Goal: Task Accomplishment & Management: Manage account settings

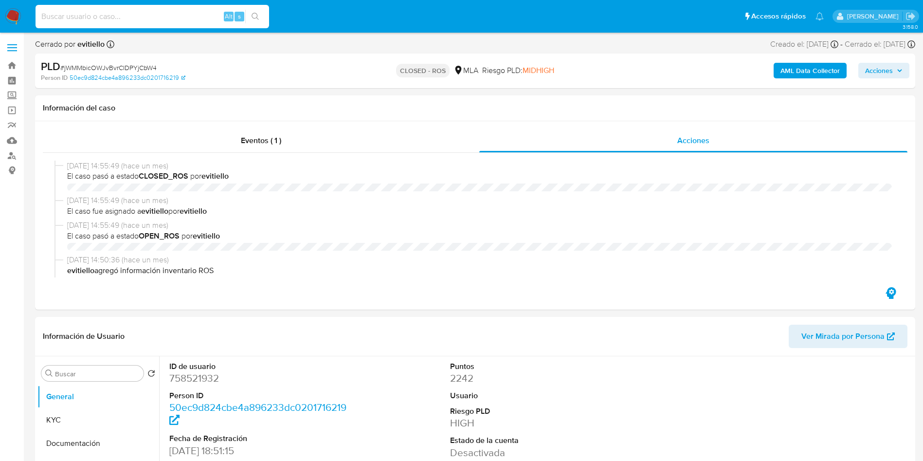
select select "10"
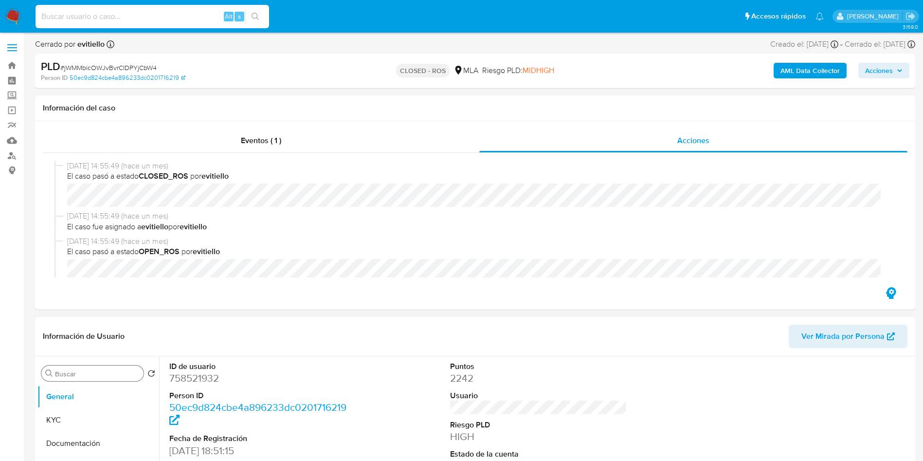
click at [111, 373] on input "Buscar" at bounding box center [97, 373] width 85 height 9
type input "arc"
click at [110, 426] on button "Archivos adjuntos" at bounding box center [94, 419] width 114 height 23
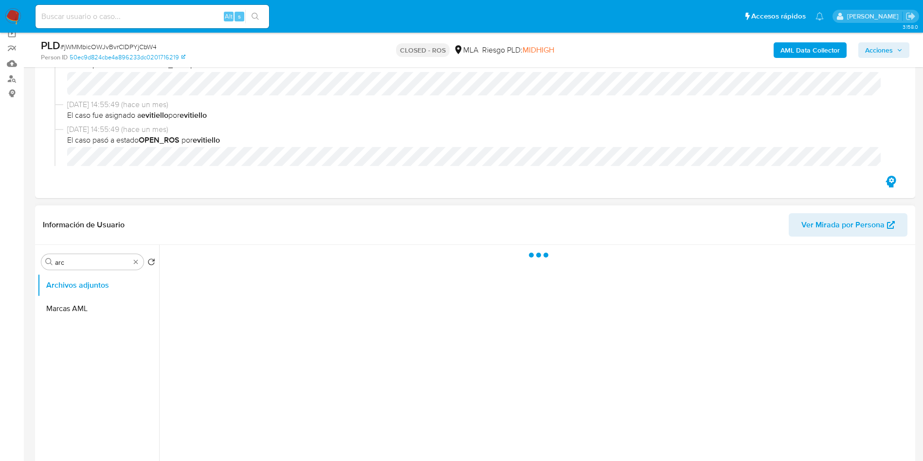
scroll to position [146, 0]
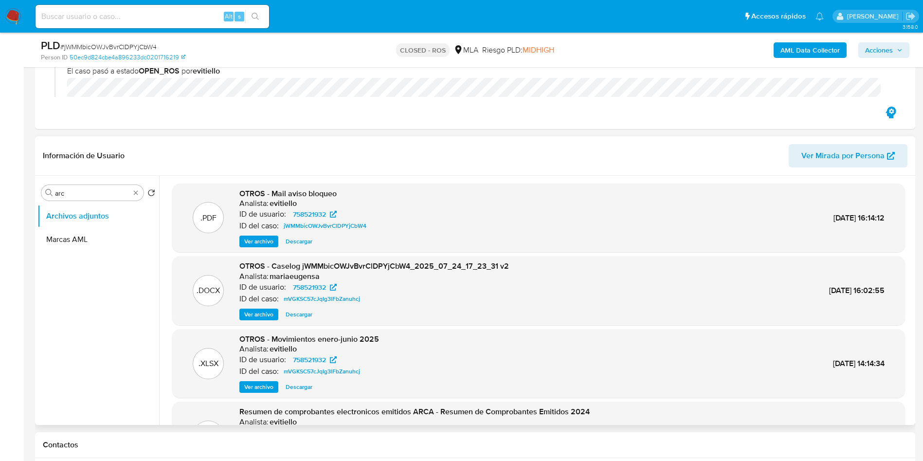
click at [283, 306] on div "OTROS - Caselog jWMMbicOWJvBvrClDPYjCbW4_2025_07_24_17_23_31 v2 Analista: maria…" at bounding box center [374, 290] width 270 height 59
click at [292, 310] on span "Descargar" at bounding box center [299, 315] width 27 height 10
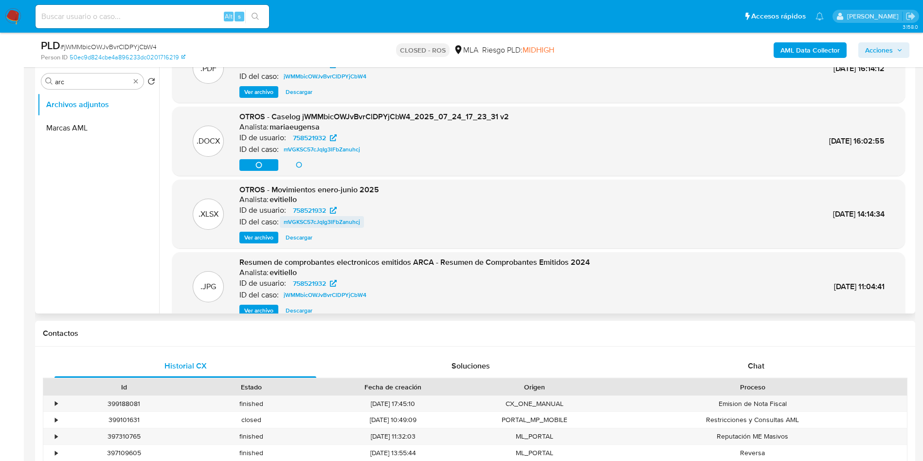
scroll to position [0, 0]
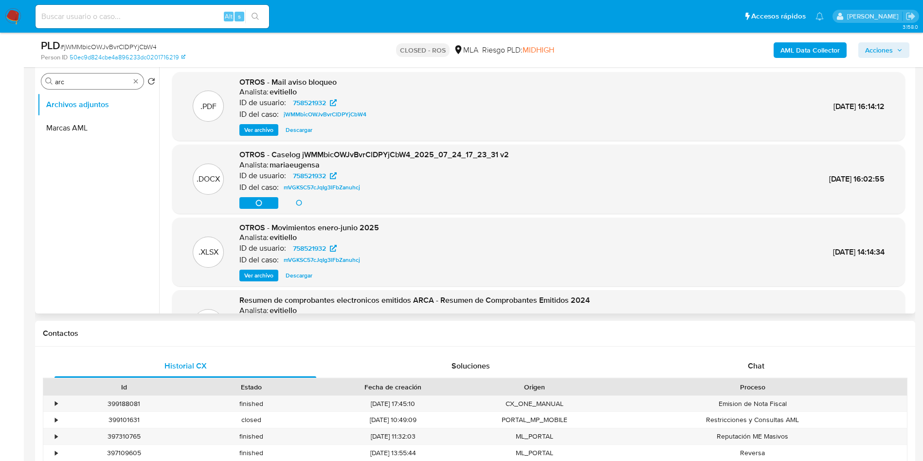
click at [79, 83] on input "arc" at bounding box center [92, 81] width 75 height 9
click at [72, 126] on button "Marcas AML" at bounding box center [94, 127] width 114 height 23
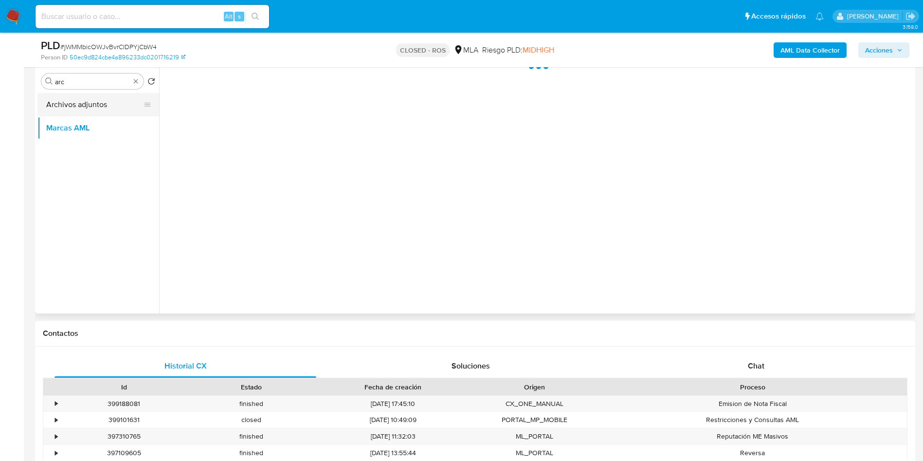
click at [85, 105] on button "Archivos adjuntos" at bounding box center [94, 104] width 114 height 23
click at [91, 79] on input "arc" at bounding box center [92, 81] width 75 height 9
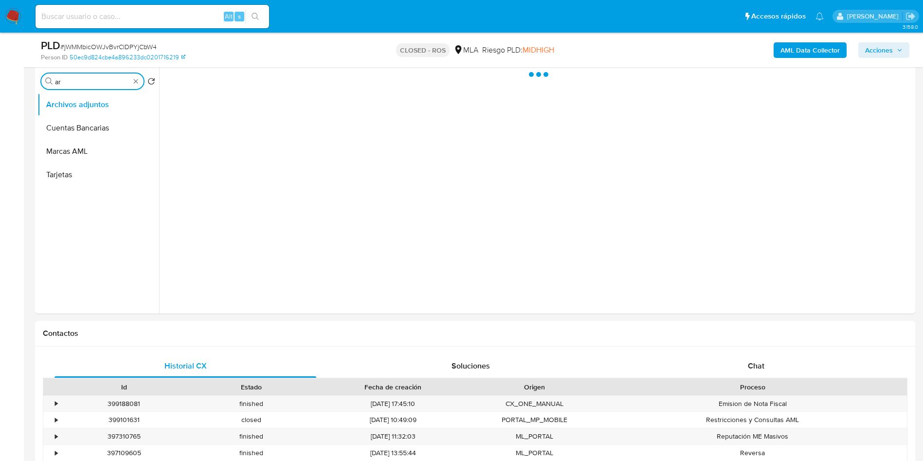
type input "arc"
drag, startPoint x: 90, startPoint y: 116, endPoint x: 88, endPoint y: 106, distance: 10.0
click at [89, 114] on ul "Archivos adjuntos Marcas AML" at bounding box center [98, 202] width 122 height 219
click at [88, 105] on button "Archivos adjuntos" at bounding box center [94, 104] width 114 height 23
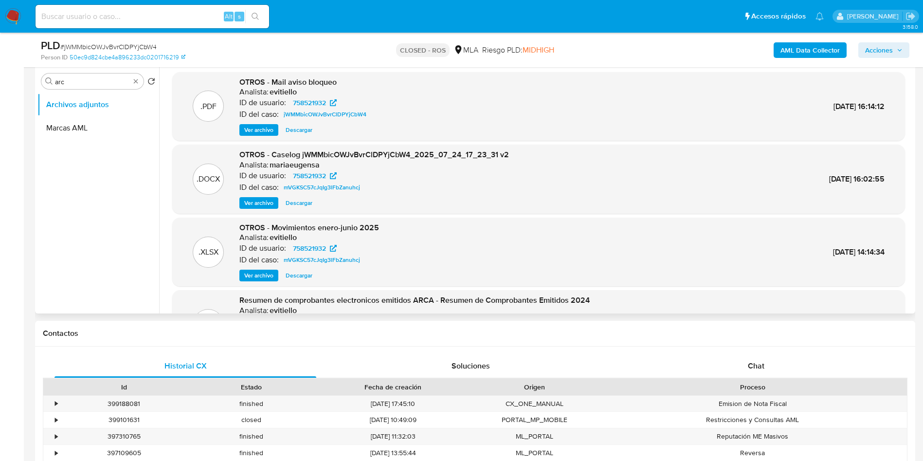
click at [303, 201] on span "Descargar" at bounding box center [299, 203] width 27 height 10
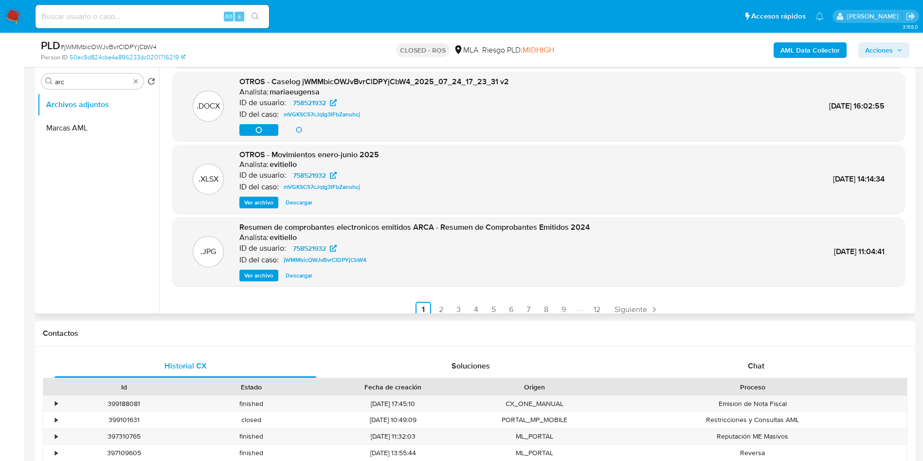
scroll to position [82, 0]
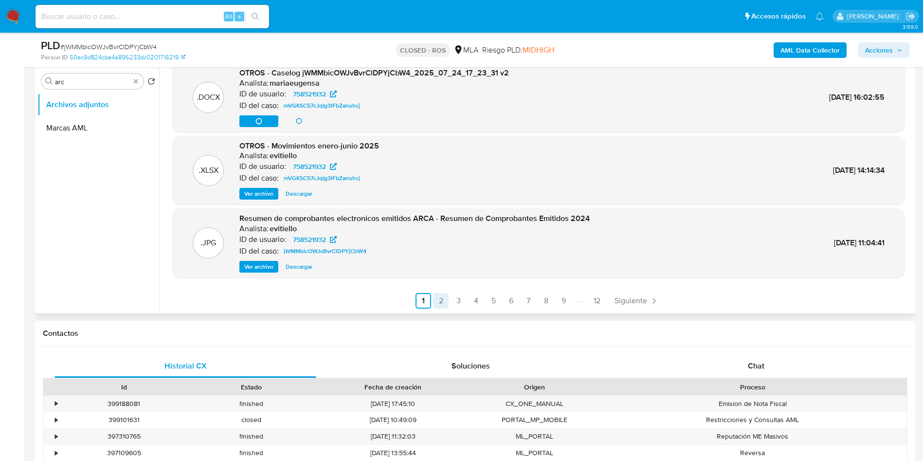
click at [440, 301] on link "2" at bounding box center [441, 301] width 16 height 16
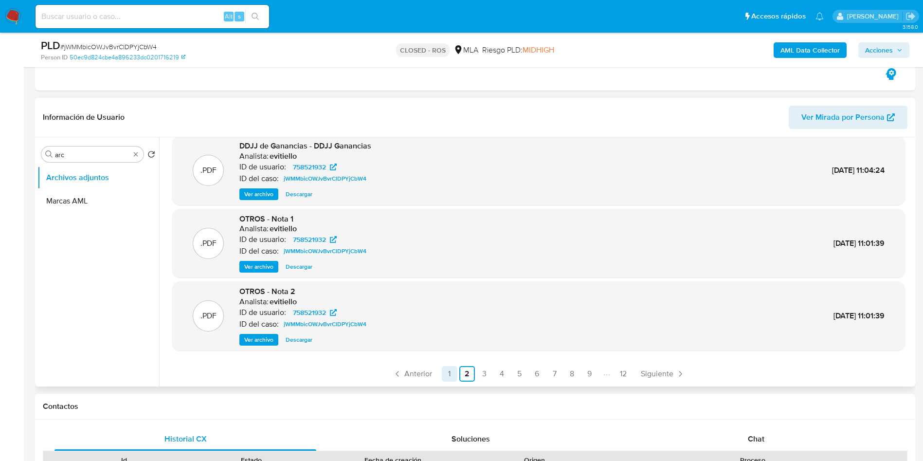
click at [442, 373] on link "1" at bounding box center [450, 374] width 16 height 16
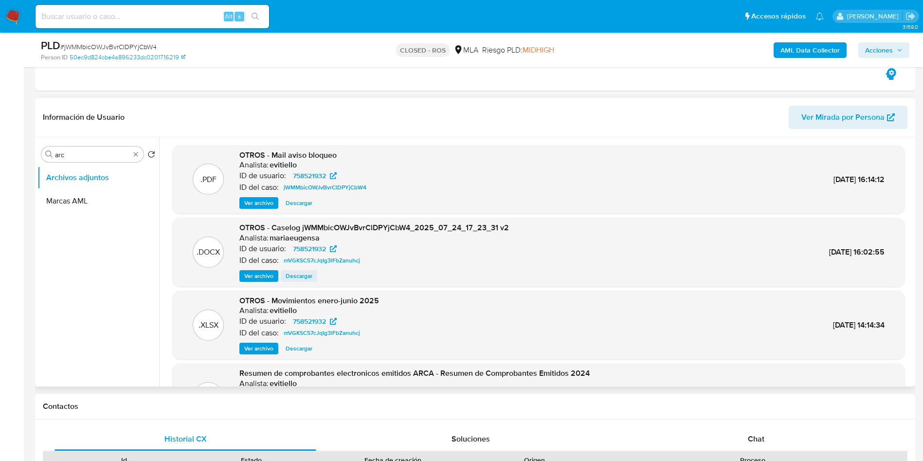
drag, startPoint x: 255, startPoint y: 279, endPoint x: 285, endPoint y: 277, distance: 30.7
click at [285, 277] on div "Ver archivo Descargar" at bounding box center [374, 276] width 270 height 12
click at [288, 277] on span "Descargar" at bounding box center [299, 276] width 27 height 10
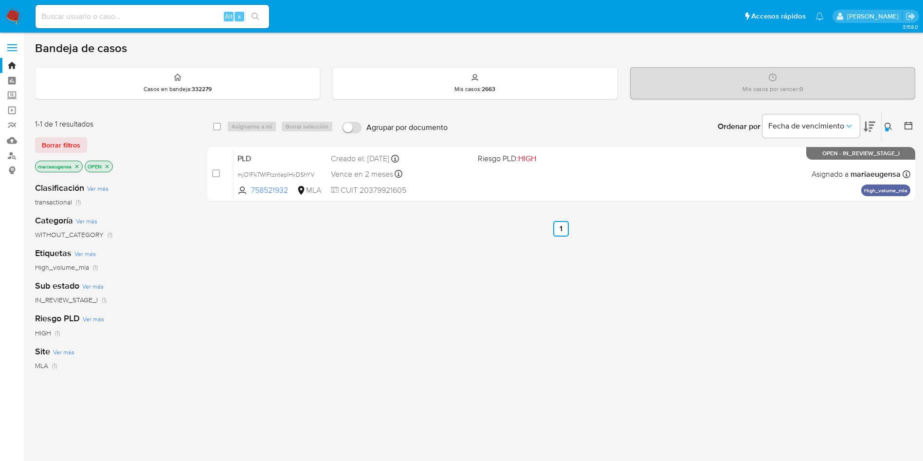
click at [145, 8] on div "Alt s" at bounding box center [153, 16] width 234 height 23
click at [144, 18] on input at bounding box center [153, 16] width 234 height 13
paste input "YvGmtgENBMInviwYthGtDUuP"
type input "YvGmtgENBMInviwYthGtDUuP"
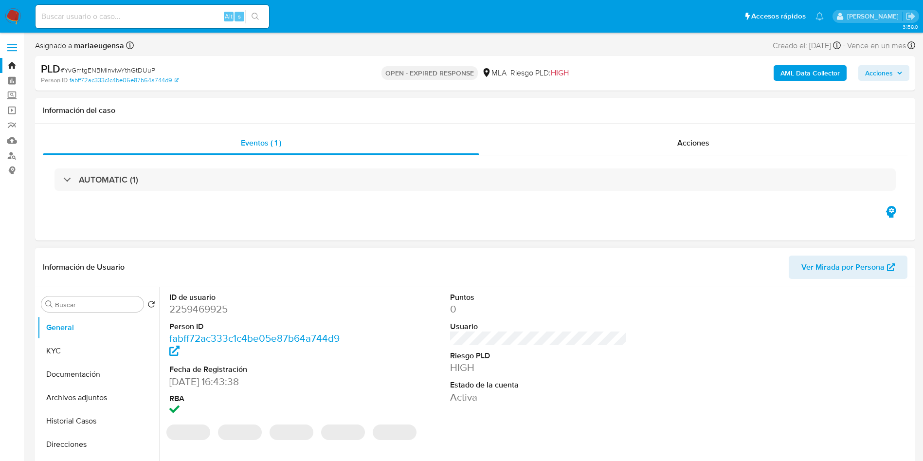
select select "10"
click at [92, 344] on button "KYC" at bounding box center [94, 350] width 114 height 23
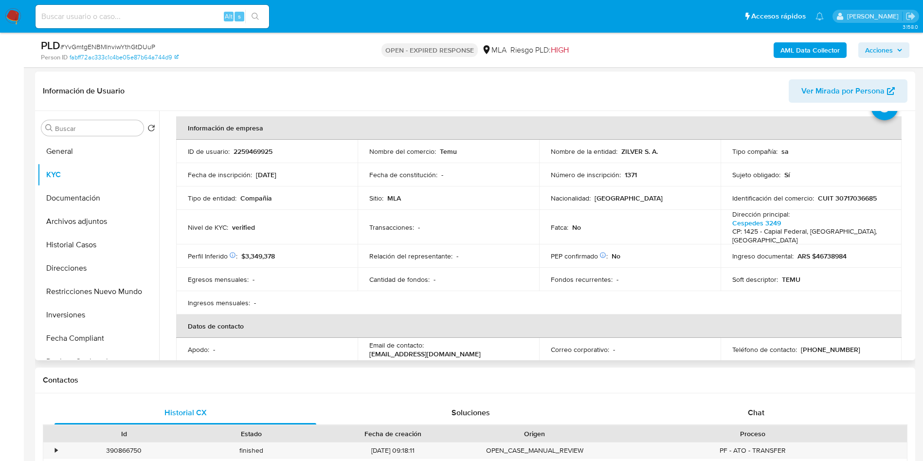
scroll to position [73, 0]
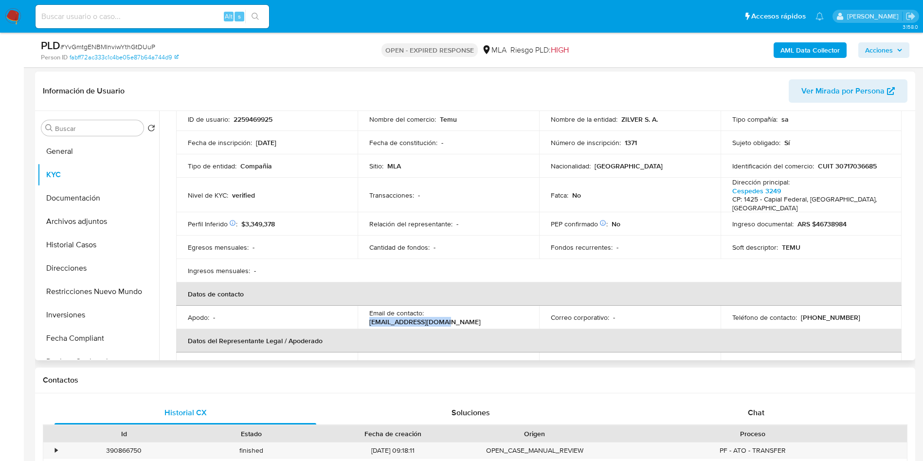
drag, startPoint x: 427, startPoint y: 316, endPoint x: 513, endPoint y: 314, distance: 85.7
click at [513, 314] on div "Email de contacto : mp+ar-temuz@ebanx.com" at bounding box center [448, 318] width 158 height 18
copy p "mp+ar-temuz@ebanx.com"
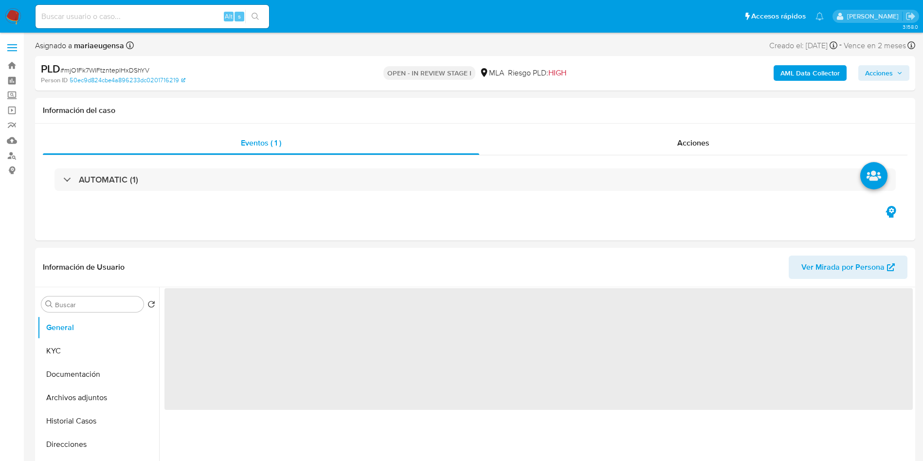
select select "10"
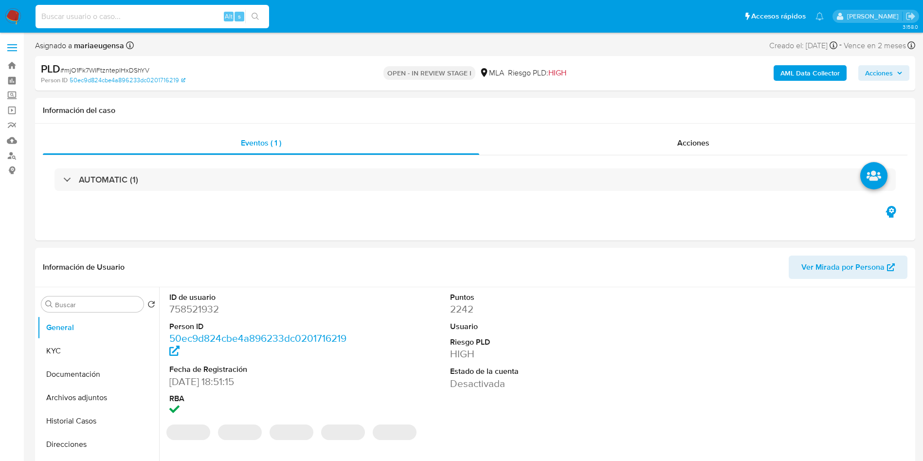
click at [98, 19] on input at bounding box center [153, 16] width 234 height 13
paste input "mjO1Fk7WIFtznteplHxDShYV"
type input "mjO1Fk7WIFtznteplHxDShYV"
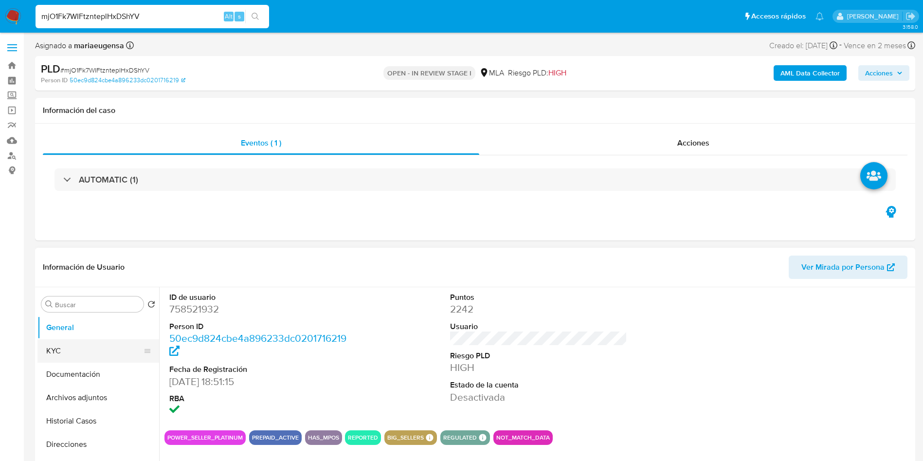
click at [121, 348] on button "KYC" at bounding box center [94, 350] width 114 height 23
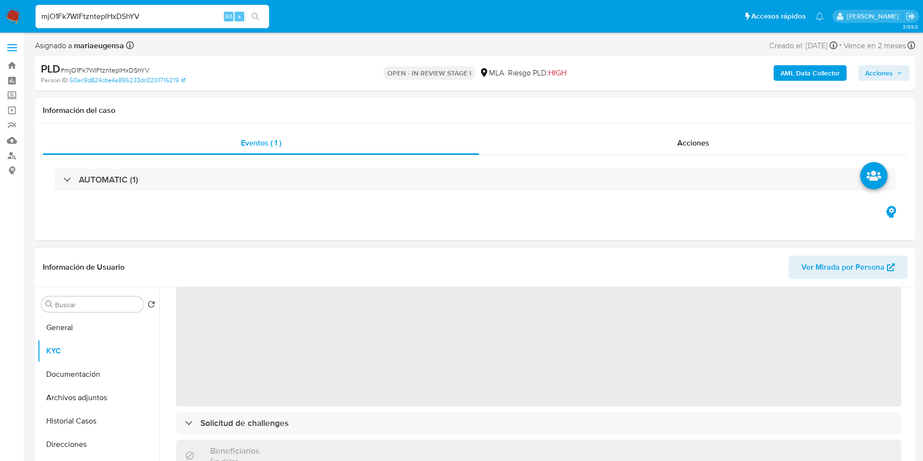
scroll to position [73, 0]
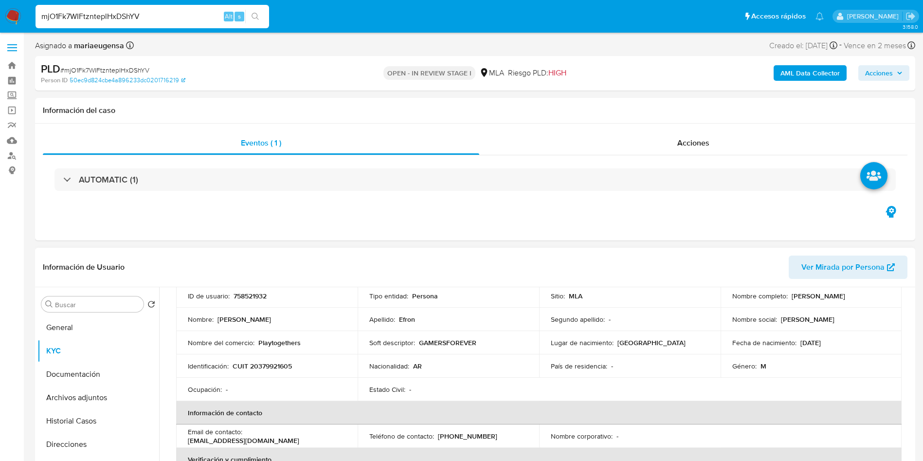
click at [282, 362] on p "CUIT 20379921605" at bounding box center [262, 366] width 59 height 9
click at [264, 365] on p "CUIT 20379921605" at bounding box center [262, 366] width 59 height 9
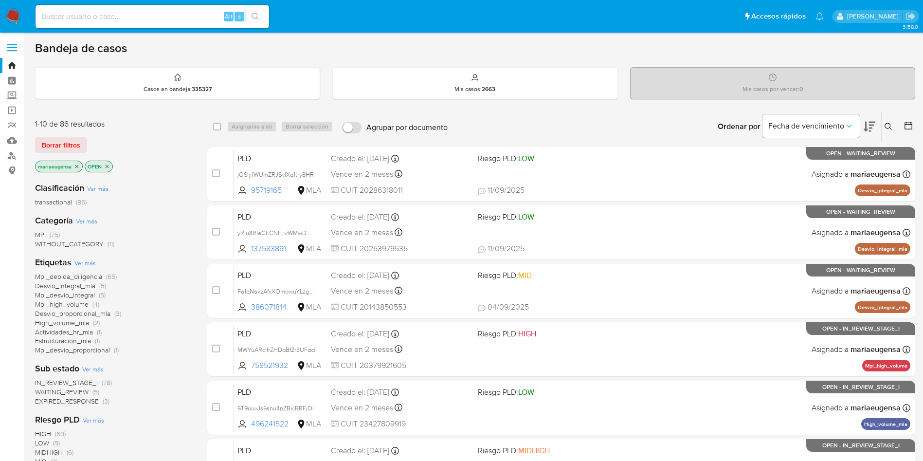
drag, startPoint x: 145, startPoint y: 7, endPoint x: 147, endPoint y: 12, distance: 5.4
click at [145, 7] on div "Alt s" at bounding box center [153, 16] width 234 height 23
click at [147, 12] on input at bounding box center [153, 16] width 234 height 13
paste input "229913397"
type input "229913397"
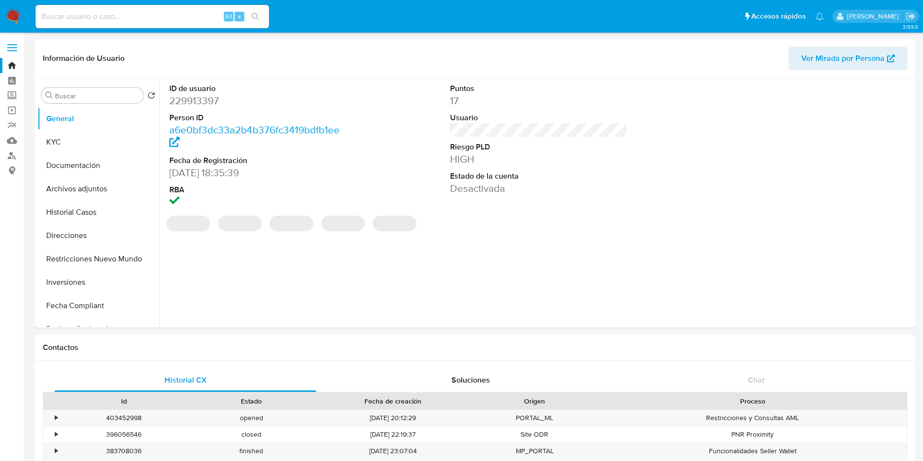
select select "10"
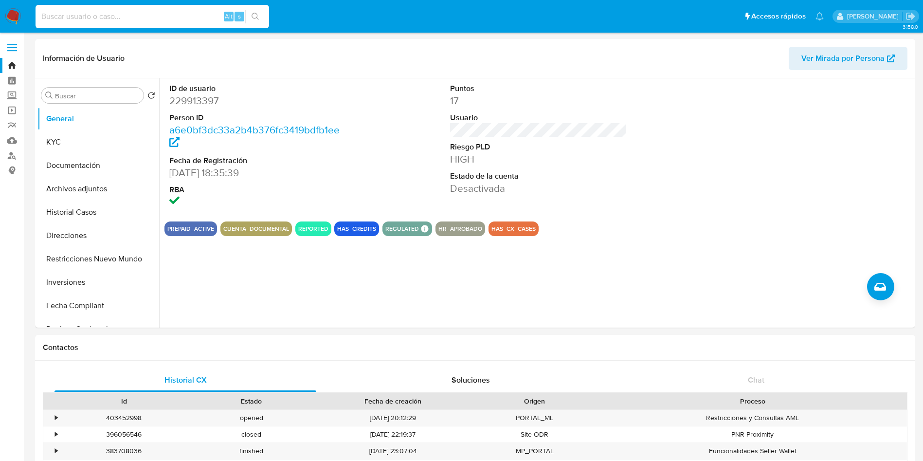
click at [136, 13] on input at bounding box center [153, 16] width 234 height 13
type input "arc"
click at [78, 192] on button "Archivos adjuntos" at bounding box center [94, 188] width 114 height 23
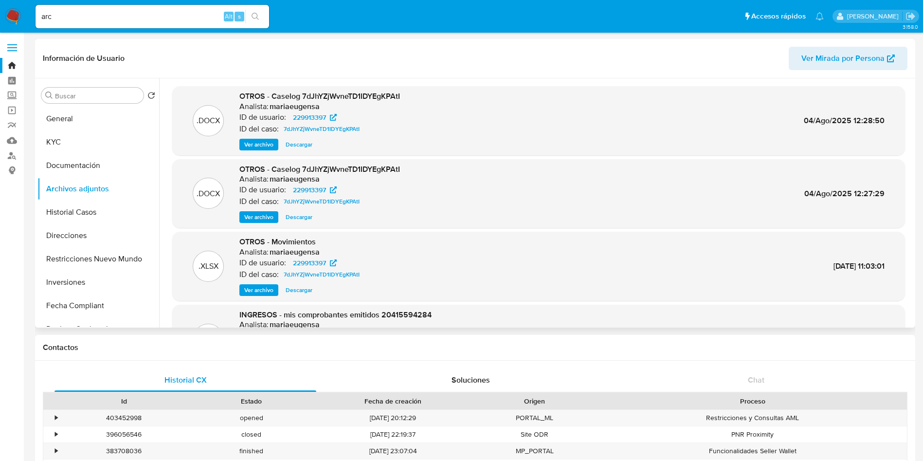
click at [297, 149] on span "Descargar" at bounding box center [299, 145] width 27 height 10
click at [299, 293] on span "Descargar" at bounding box center [299, 290] width 27 height 10
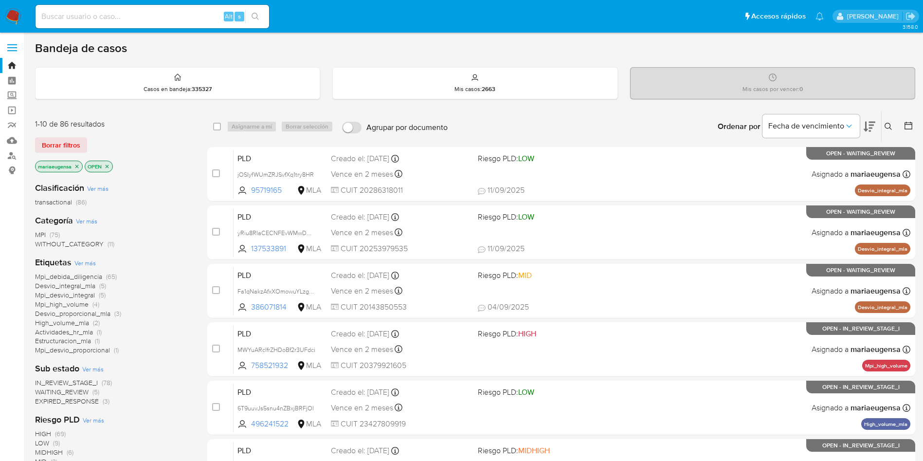
click at [201, 16] on input at bounding box center [153, 16] width 234 height 13
paste input "229913397"
type input "229913397"
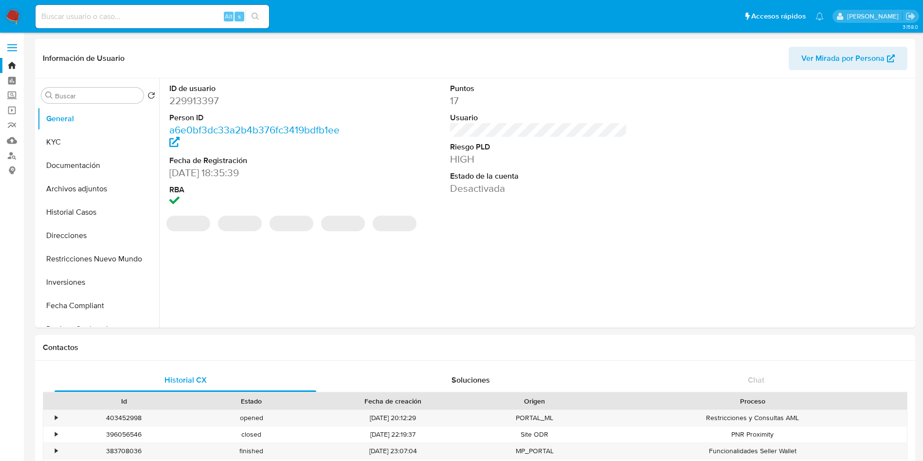
select select "10"
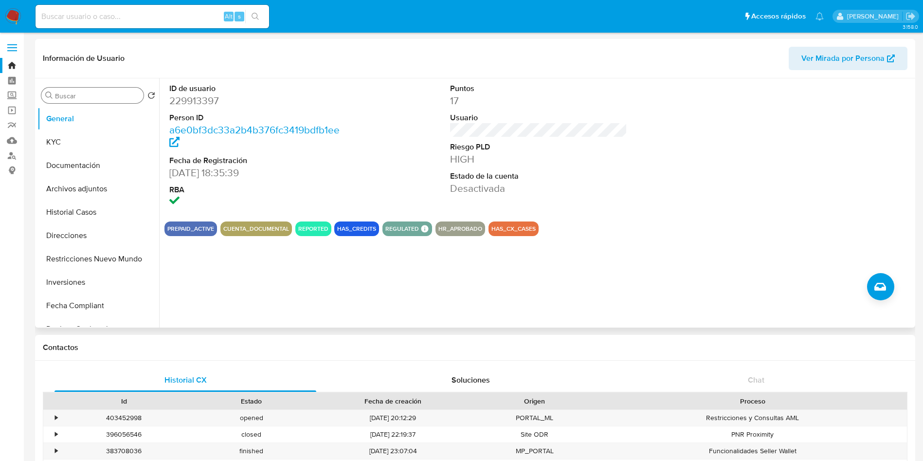
click at [86, 97] on input "Buscar" at bounding box center [97, 95] width 85 height 9
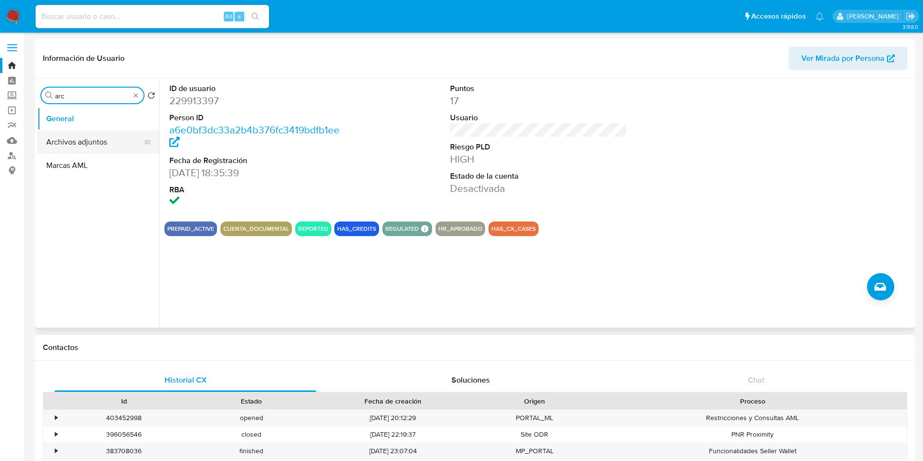
type input "arc"
click at [80, 138] on button "Archivos adjuntos" at bounding box center [98, 141] width 122 height 23
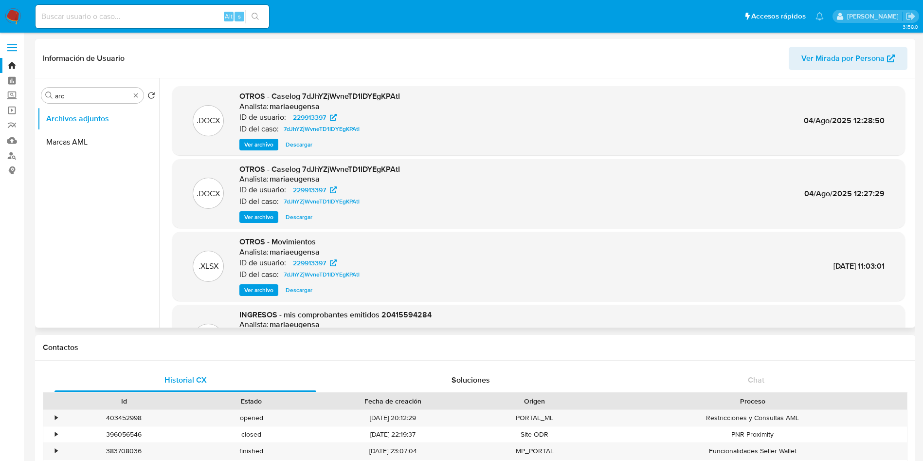
click at [303, 141] on span "Descargar" at bounding box center [299, 145] width 27 height 10
drag, startPoint x: 301, startPoint y: 97, endPoint x: 406, endPoint y: 98, distance: 105.1
click at [406, 98] on div ".DOCX OTROS - Caselog 7dJhYZjWvneTD1IDYEgKPAtI Analista: mariaeugensa ID de usu…" at bounding box center [538, 120] width 723 height 59
copy span "7dJhYZjWvneTD1IDYEgKPAtI"
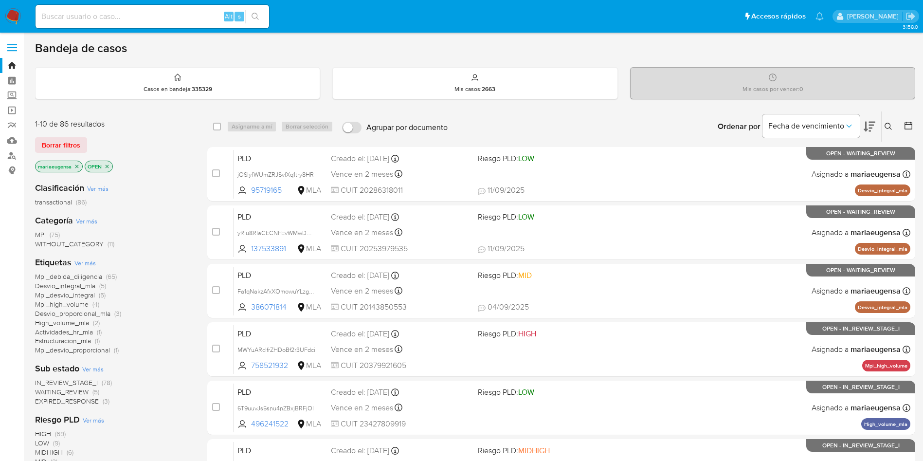
drag, startPoint x: 148, startPoint y: 26, endPoint x: 151, endPoint y: 22, distance: 5.2
click at [148, 25] on div "Alt s" at bounding box center [153, 16] width 234 height 23
click at [151, 21] on input at bounding box center [153, 16] width 234 height 13
paste input "59397757"
type input "59397757"
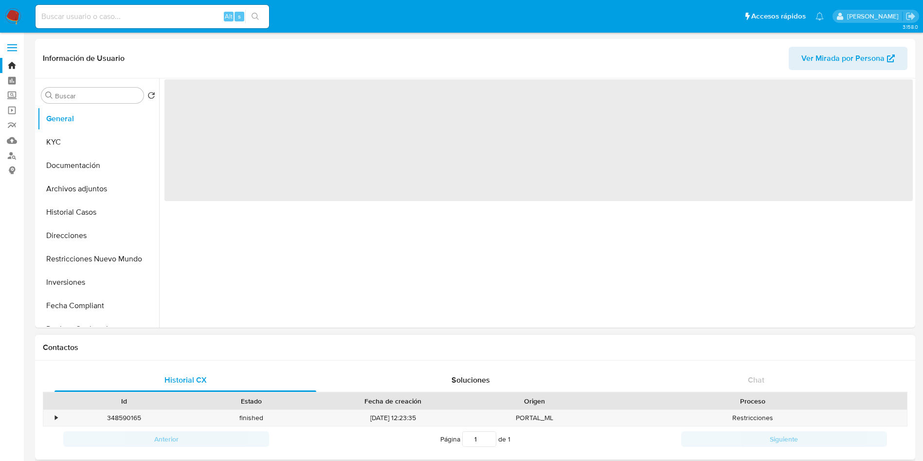
select select "10"
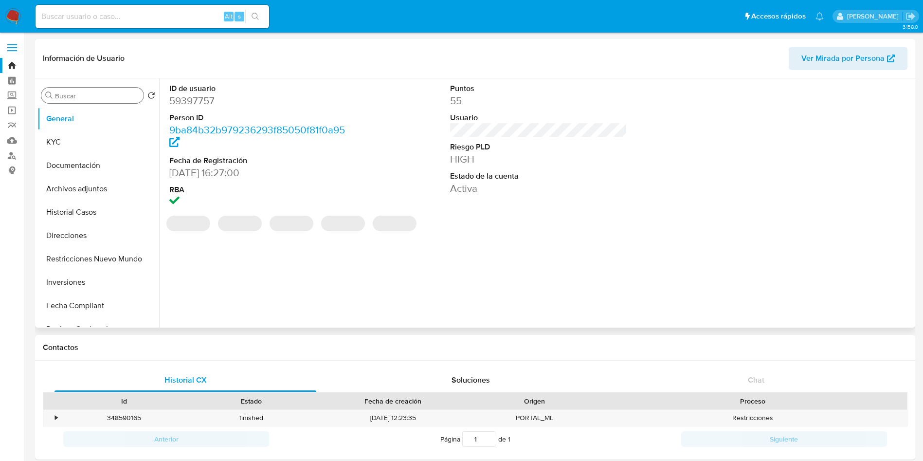
click at [77, 96] on input "Buscar" at bounding box center [97, 95] width 85 height 9
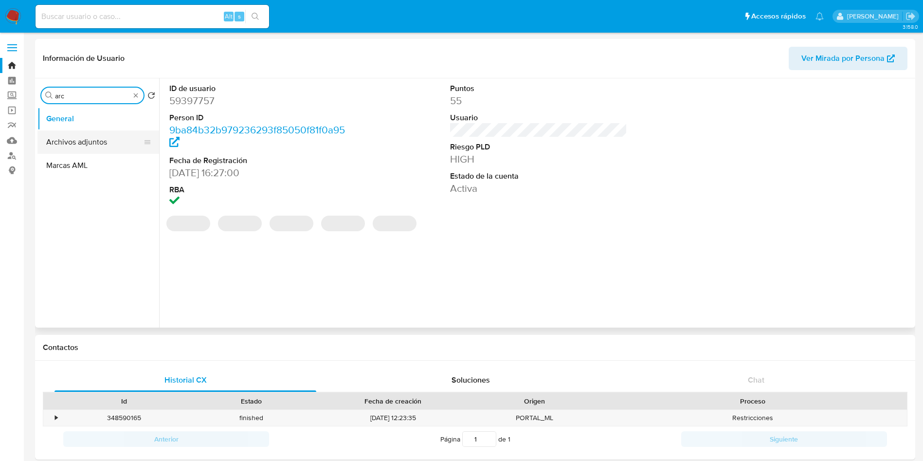
type input "arc"
click at [102, 139] on button "Archivos adjuntos" at bounding box center [94, 141] width 114 height 23
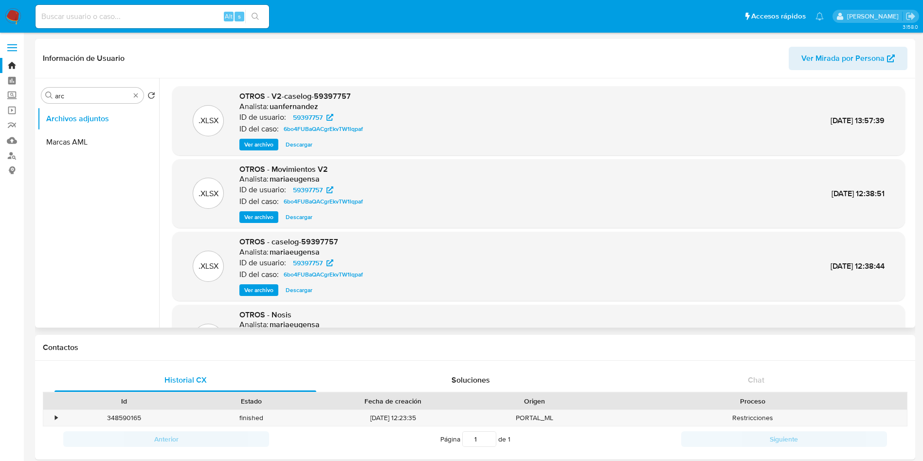
click at [296, 140] on span "Descargar" at bounding box center [299, 145] width 27 height 10
click at [292, 219] on span "Descargar" at bounding box center [299, 217] width 27 height 10
click at [304, 215] on span "Descargar" at bounding box center [299, 217] width 27 height 10
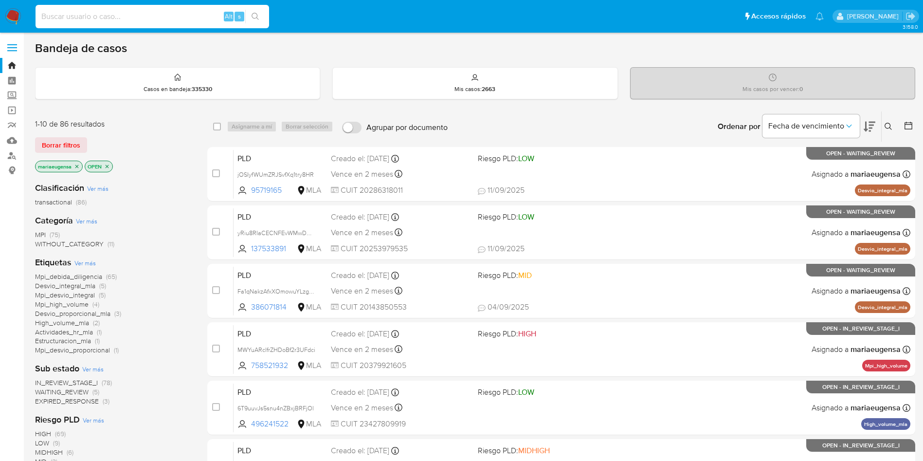
click at [172, 18] on input at bounding box center [153, 16] width 234 height 13
paste input "tlctzIpBT3LsyqADWJ89ev4G"
type input "tlctzIpBT3LsyqADWJ89ev4G"
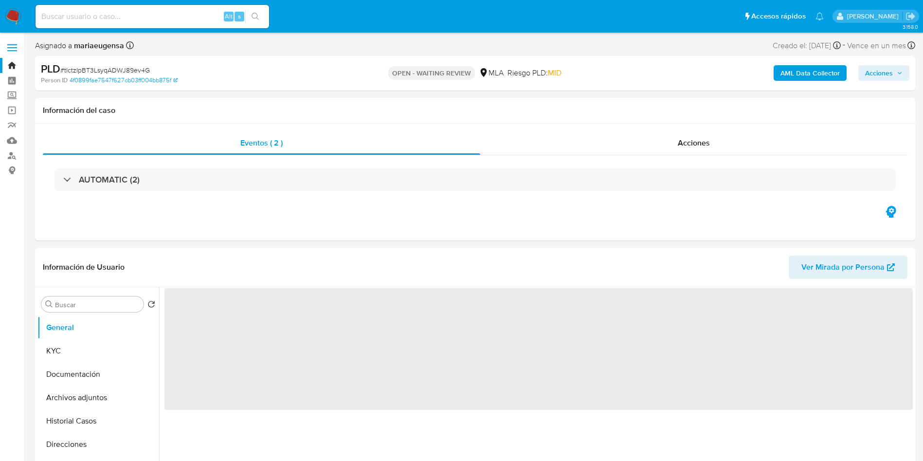
select select "10"
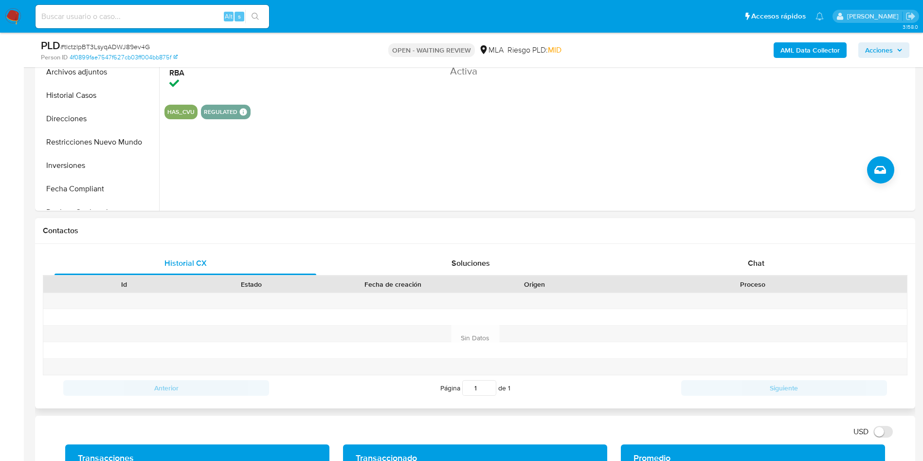
scroll to position [292, 0]
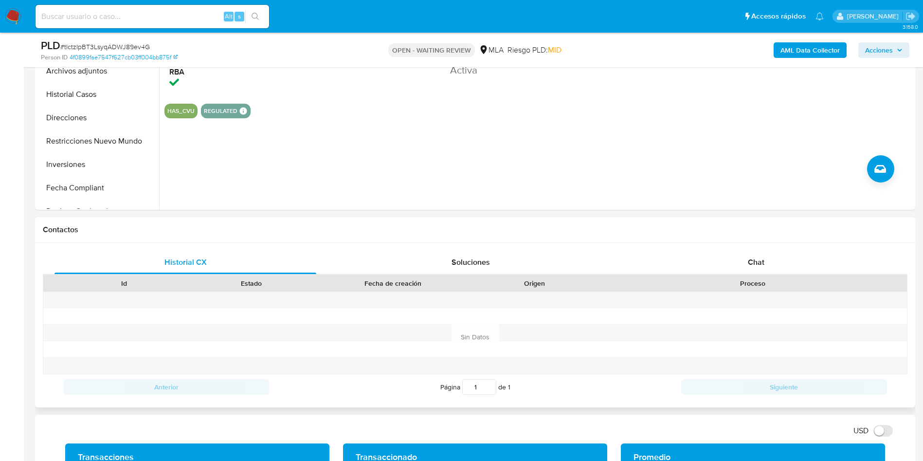
click at [780, 246] on div "Historial CX Soluciones Chat Id Estado Fecha de creación Origen Proceso Anterio…" at bounding box center [475, 325] width 880 height 164
click at [775, 258] on div "Chat" at bounding box center [756, 262] width 262 height 23
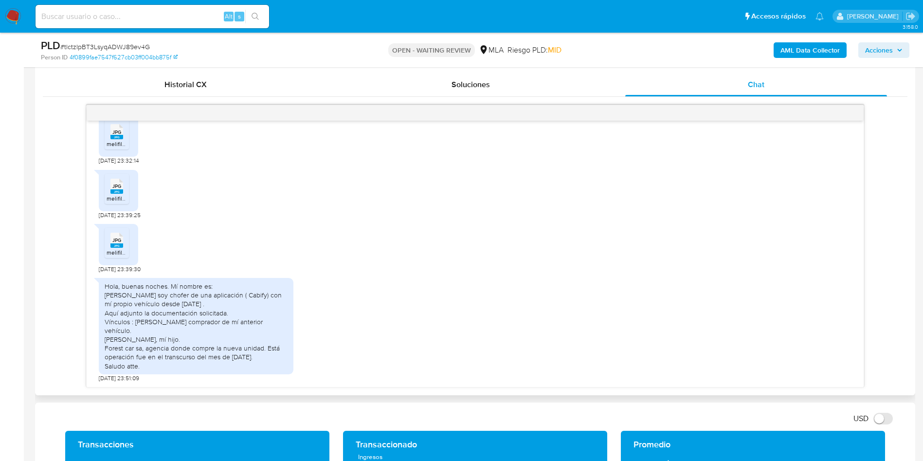
scroll to position [438, 0]
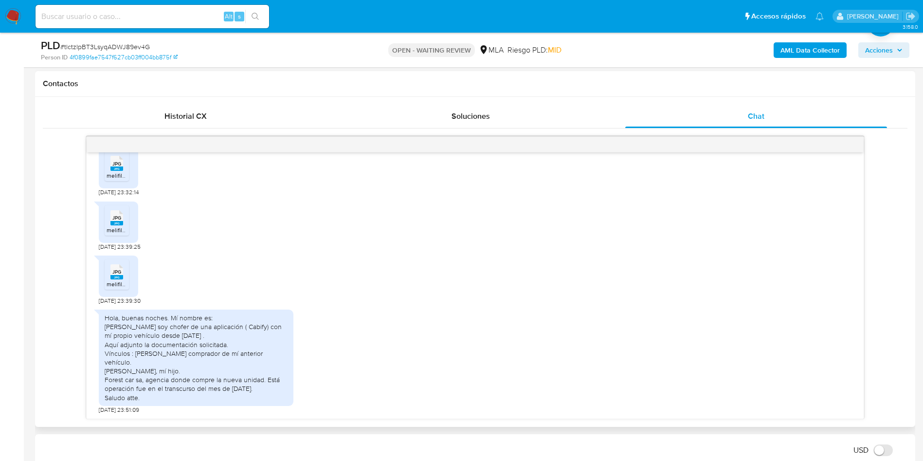
click at [122, 165] on icon at bounding box center [116, 163] width 13 height 15
click at [119, 224] on rect at bounding box center [116, 223] width 13 height 4
click at [115, 293] on div "JPG JPG melifile6209160381585519035.jpg" at bounding box center [118, 275] width 39 height 41
click at [116, 278] on rect at bounding box center [116, 277] width 13 height 4
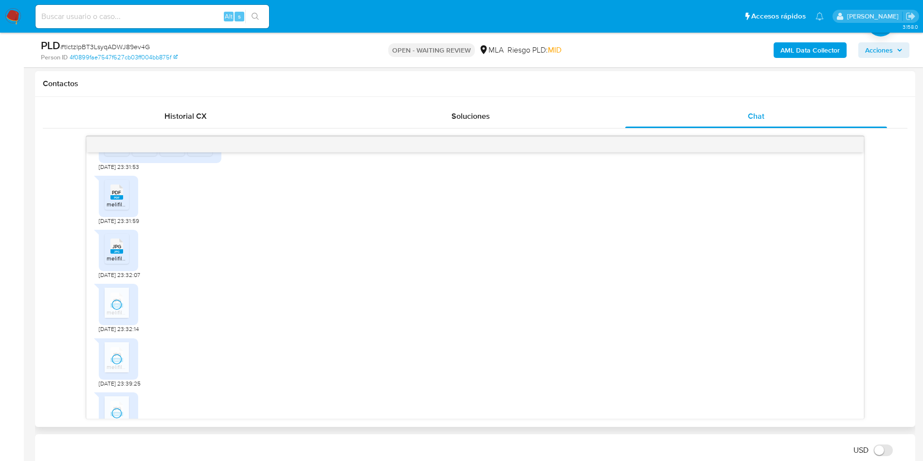
scroll to position [1337, 0]
click at [116, 263] on span "melifile802946918581004878.jpg" at bounding box center [150, 259] width 87 height 8
click at [122, 200] on icon at bounding box center [116, 192] width 13 height 15
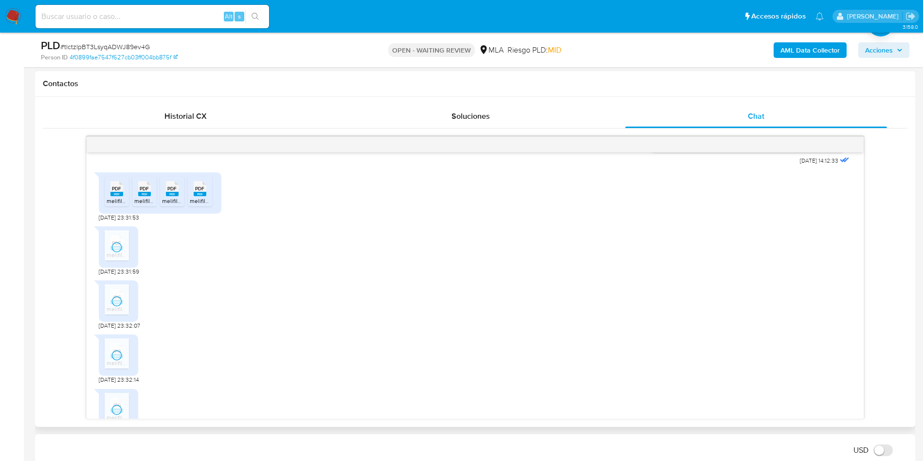
scroll to position [1264, 0]
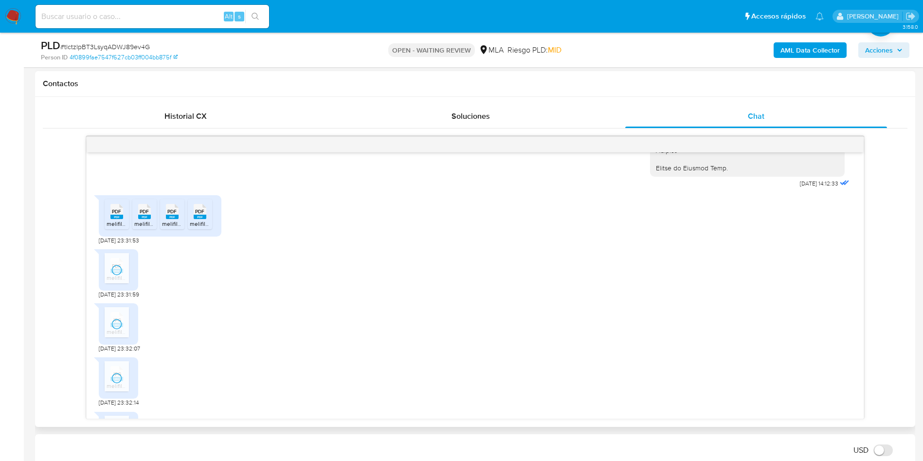
click at [116, 215] on span "PDF" at bounding box center [116, 211] width 9 height 6
click at [149, 219] on icon at bounding box center [144, 211] width 13 height 15
click at [172, 215] on span "PDF" at bounding box center [171, 211] width 9 height 6
click at [202, 215] on span "PDF" at bounding box center [199, 211] width 9 height 6
click at [115, 215] on span "PDF" at bounding box center [116, 211] width 9 height 6
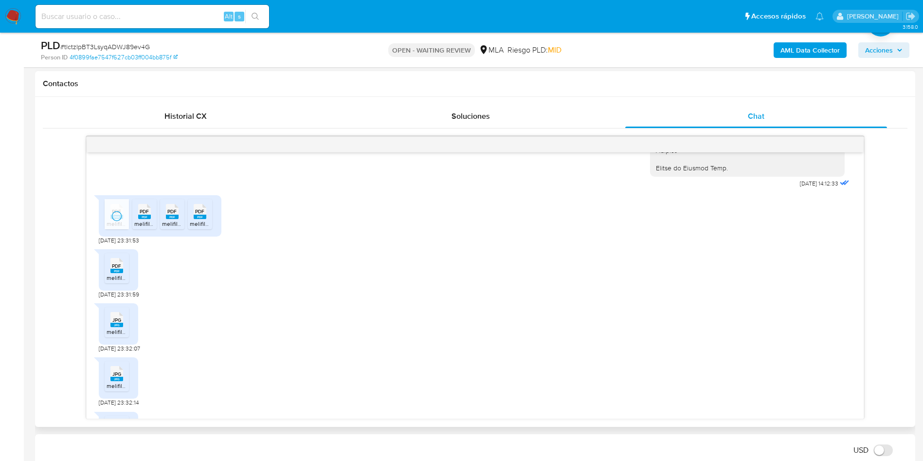
drag, startPoint x: 146, startPoint y: 221, endPoint x: 174, endPoint y: 220, distance: 27.7
click at [155, 220] on li "PDF PDF melifile6313931869907192859.pdf" at bounding box center [144, 214] width 24 height 30
click at [174, 215] on span "PDF" at bounding box center [171, 211] width 9 height 6
click at [193, 220] on div "PDF PDF" at bounding box center [200, 210] width 20 height 19
click at [118, 269] on span "PDF" at bounding box center [116, 266] width 9 height 6
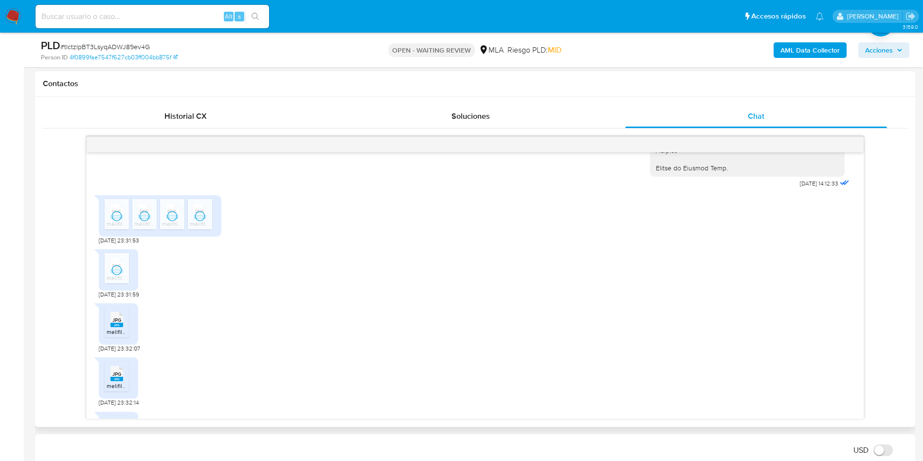
click at [128, 337] on li "JPG JPG melifile802946918581004878.jpg" at bounding box center [117, 322] width 24 height 30
click at [117, 377] on span "JPG" at bounding box center [116, 374] width 9 height 6
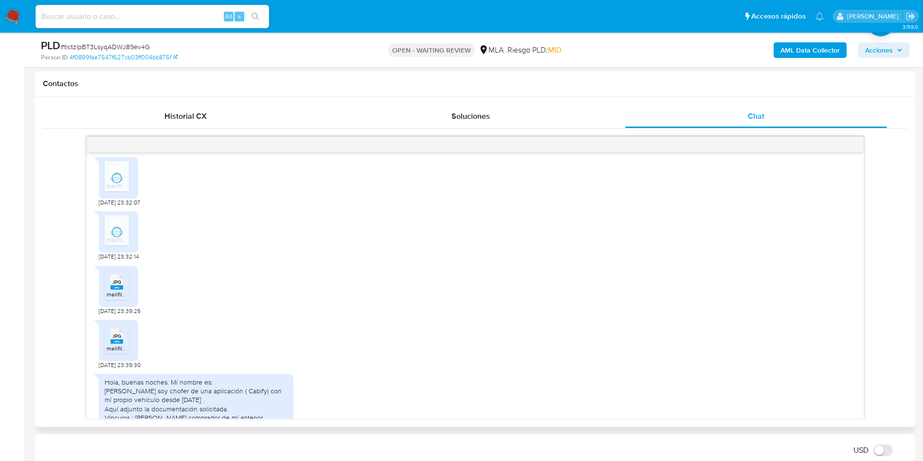
click at [112, 285] on span "JPG" at bounding box center [116, 282] width 9 height 6
click at [126, 345] on div "JPG JPG" at bounding box center [117, 335] width 20 height 19
click at [127, 45] on span "# tlctzIpBT3LsyqADWJ89ev4G" at bounding box center [105, 47] width 90 height 10
copy span "tlctzIpBT3LsyqADWJ89ev4G"
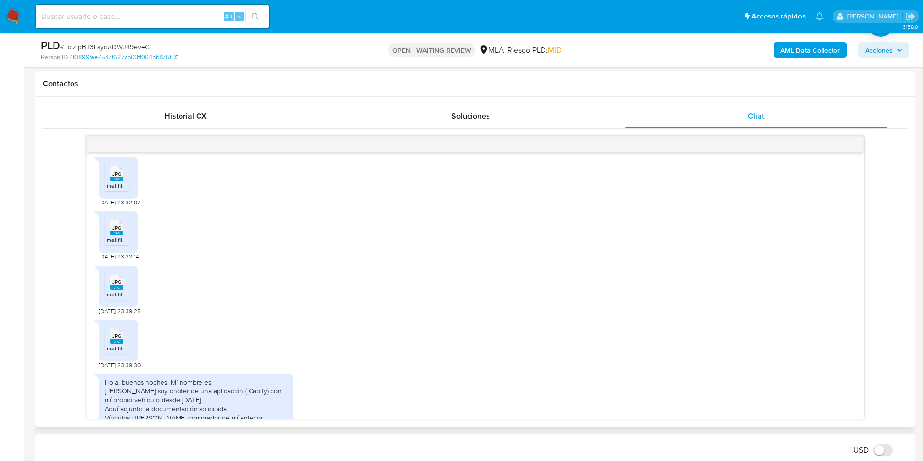
click at [443, 324] on div "JPG JPG melifile6209160381585519035.jpg 09/09/2025 23:39:30" at bounding box center [475, 342] width 753 height 54
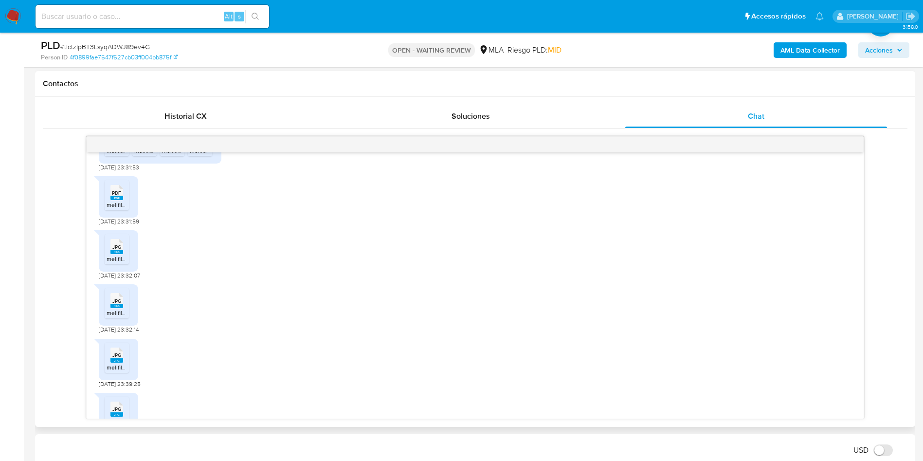
scroll to position [1483, 0]
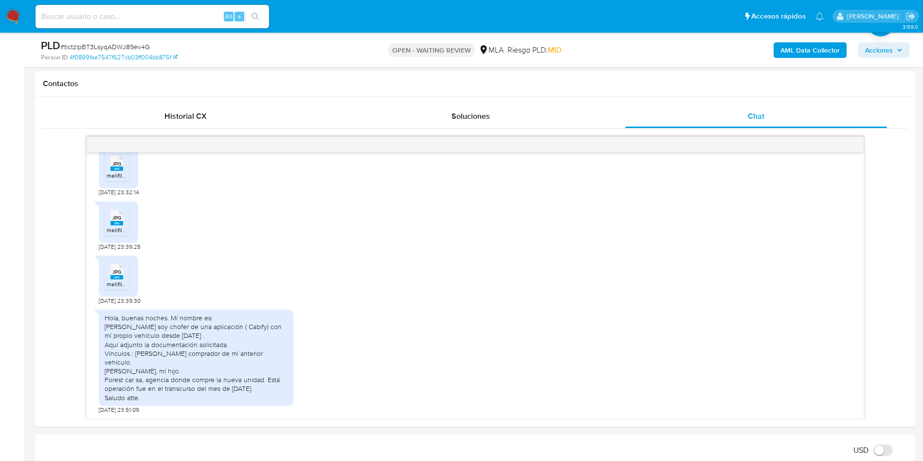
click at [135, 42] on span "# tlctzIpBT3LsyqADWJ89ev4G" at bounding box center [105, 47] width 90 height 10
click at [134, 42] on span "# tlctzIpBT3LsyqADWJ89ev4G" at bounding box center [105, 47] width 90 height 10
copy span "tlctzIpBT3LsyqADWJ89ev4G"
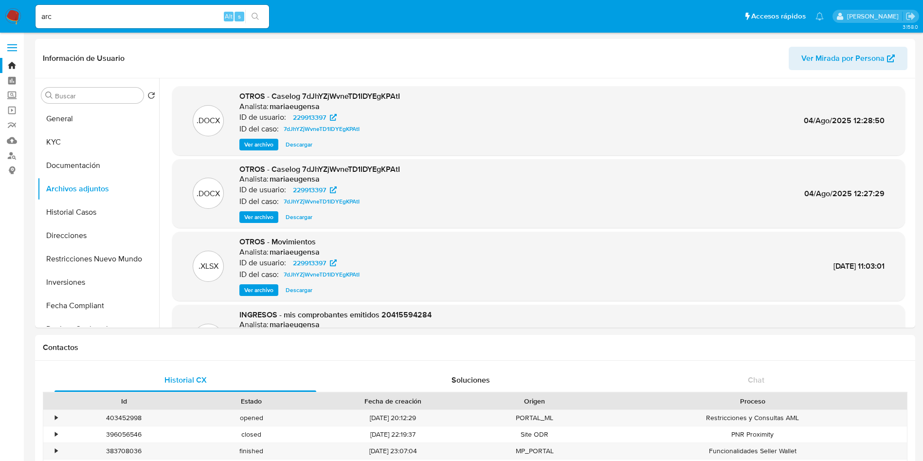
select select "10"
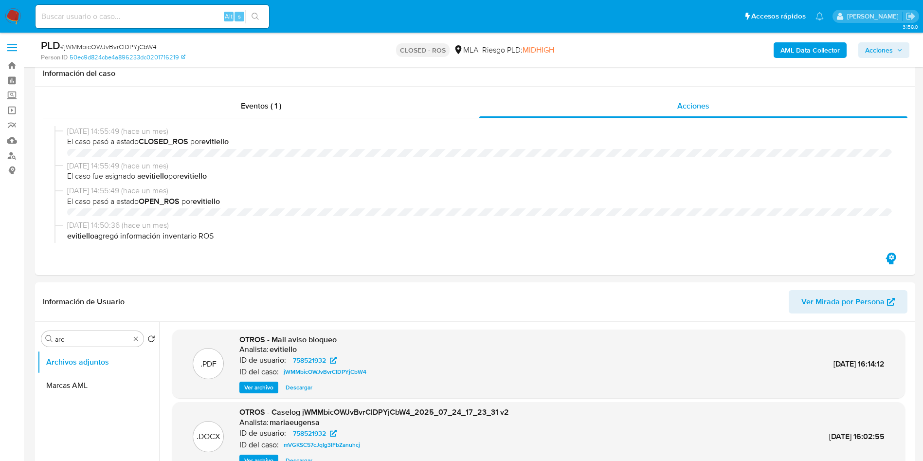
select select "10"
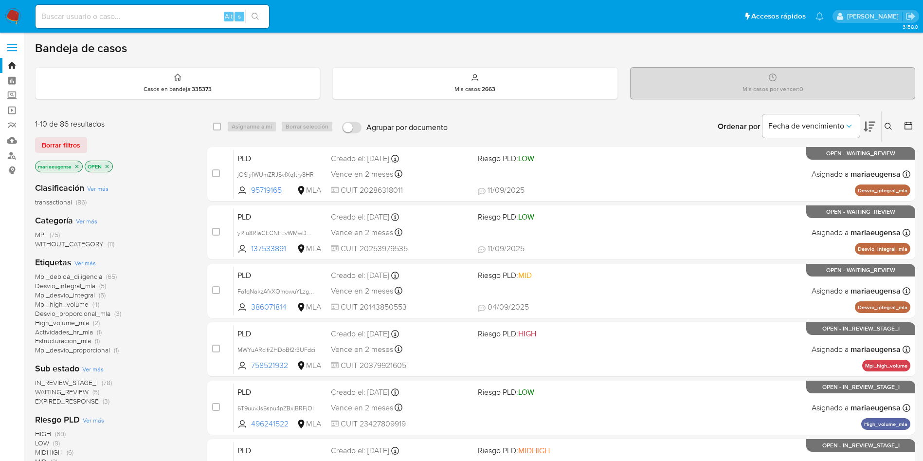
drag, startPoint x: 145, startPoint y: 18, endPoint x: 153, endPoint y: 12, distance: 10.8
click at [144, 13] on input at bounding box center [153, 16] width 234 height 13
paste input "Fa1qNakzAfxXOmowuYLzgfGq"
type input "Fa1qNakzAfxXOmowuYLzgfGq"
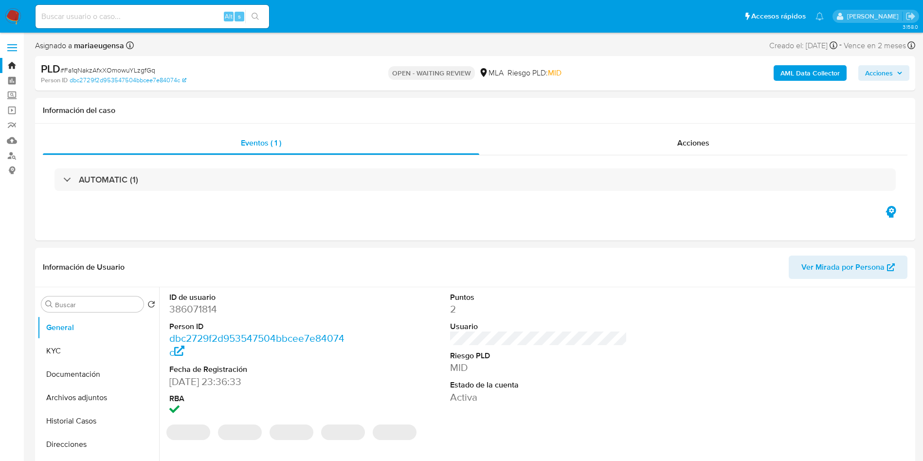
select select "10"
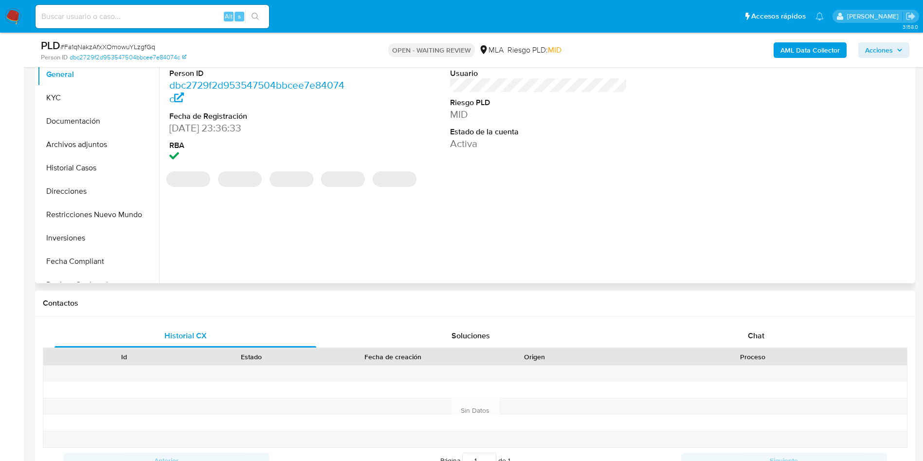
scroll to position [219, 0]
click at [768, 319] on div "Historial CX Soluciones Chat Id Estado Fecha de creación Origen Proceso Anterio…" at bounding box center [475, 398] width 880 height 164
click at [763, 337] on span "Chat" at bounding box center [756, 334] width 17 height 11
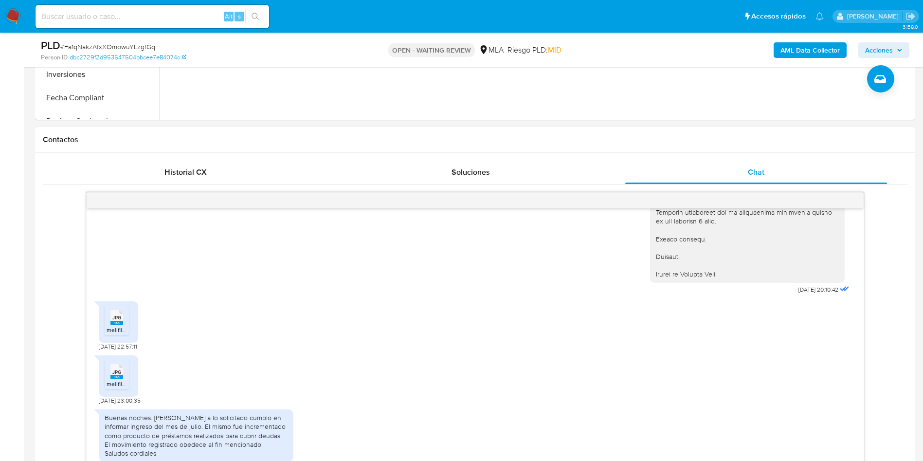
scroll to position [438, 0]
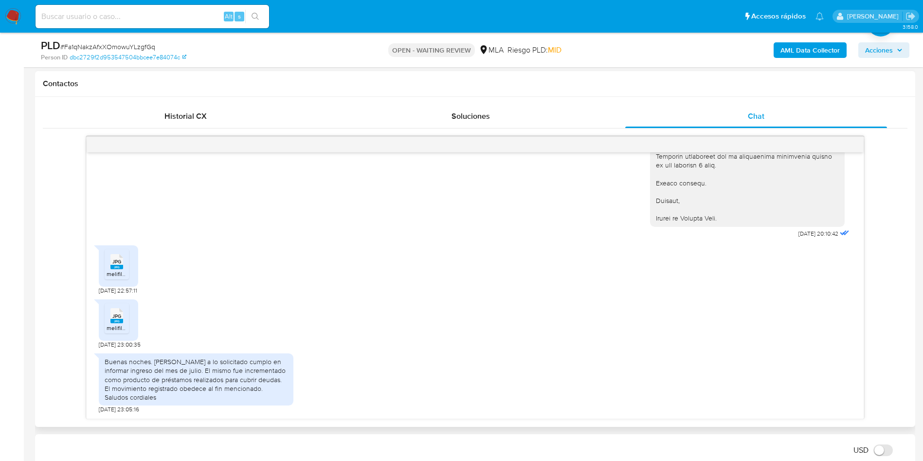
click at [127, 270] on span "melifile8823823686900710914.jpg" at bounding box center [152, 274] width 90 height 8
click at [124, 316] on div "JPG JPG" at bounding box center [117, 314] width 20 height 19
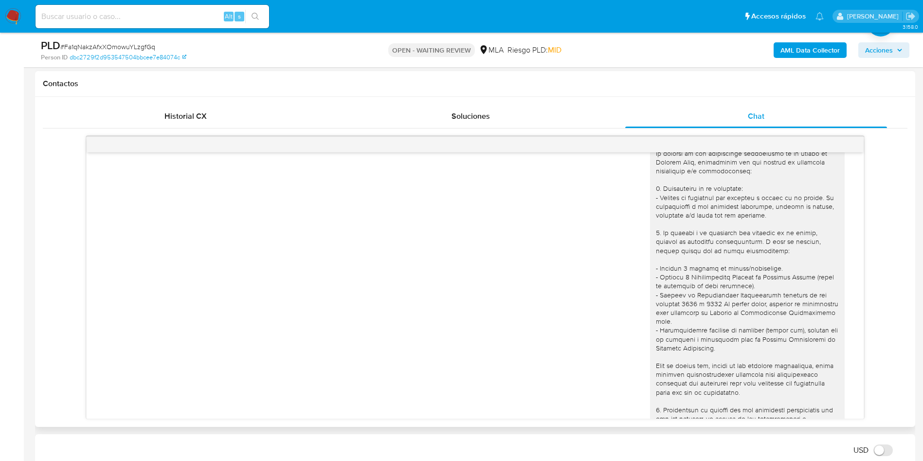
scroll to position [802, 0]
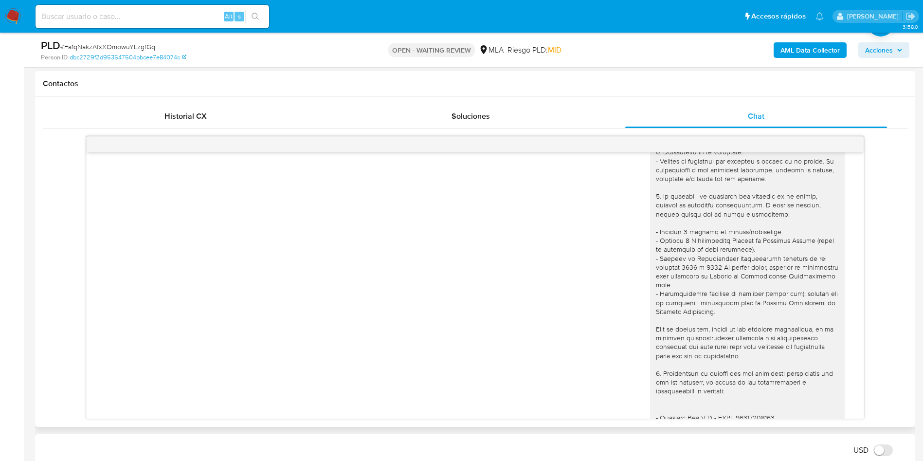
click at [504, 371] on div "[DATE] 20:10:42" at bounding box center [475, 368] width 753 height 568
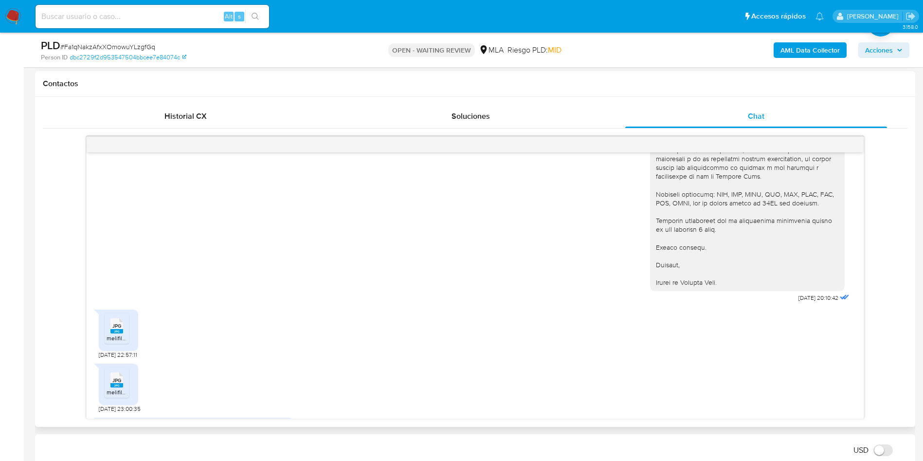
scroll to position [1240, 0]
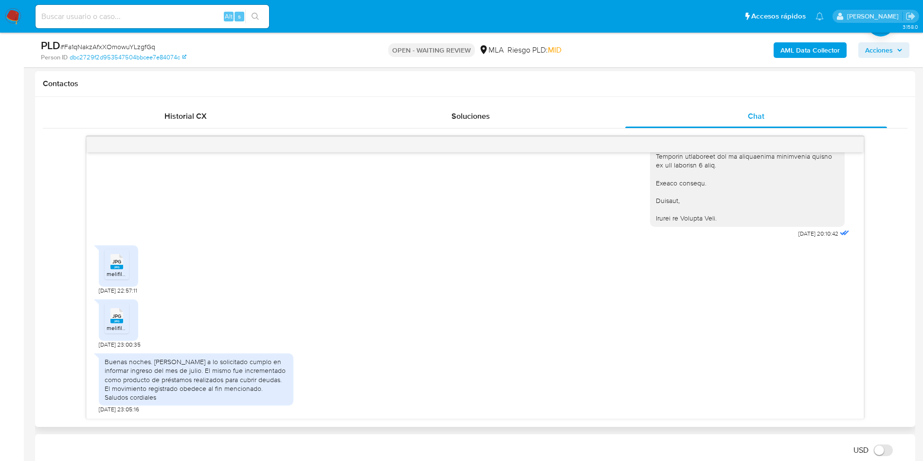
click at [53, 272] on div "18/08/2025 17:37:25 Hola, Esperamos que te encuentres muy bien. Te consultamos …" at bounding box center [475, 277] width 865 height 283
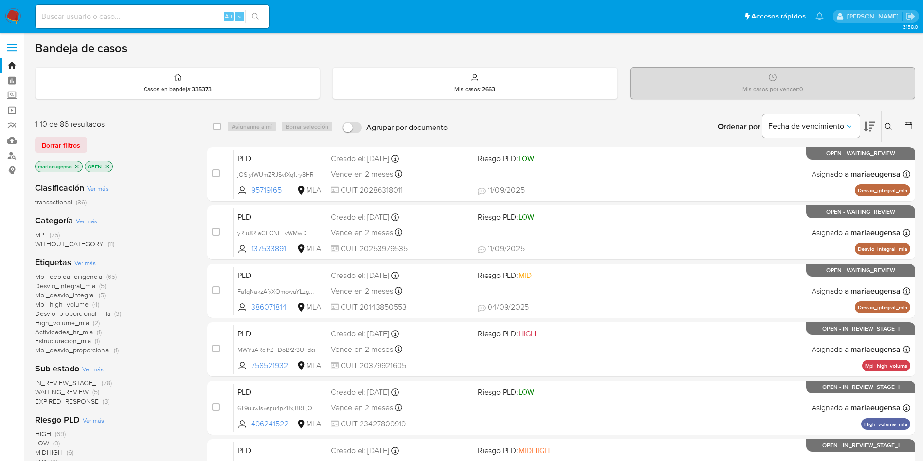
click at [887, 126] on icon at bounding box center [889, 127] width 8 height 8
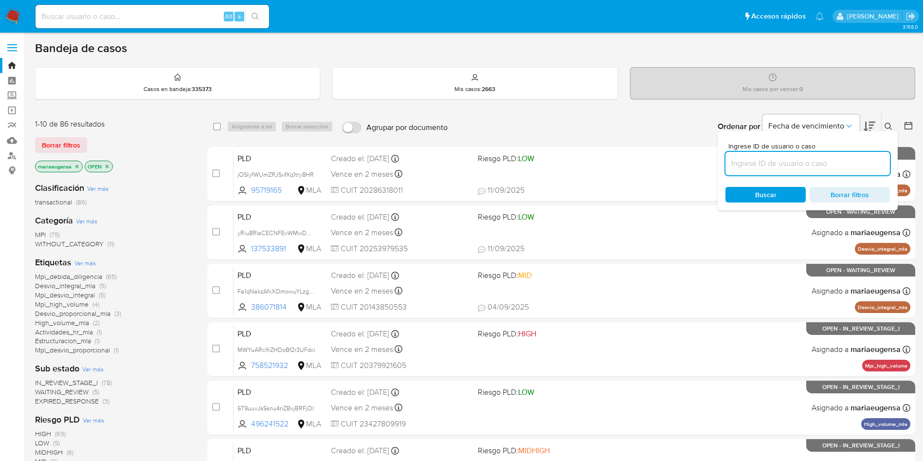
click at [818, 165] on input at bounding box center [808, 163] width 164 height 13
type input "tlctzIpBT3LsyqADWJ89ev4G"
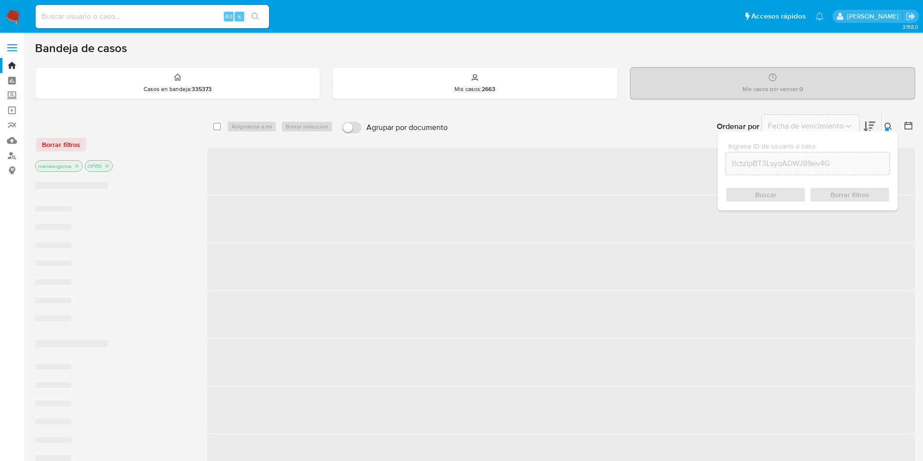
click at [891, 123] on icon at bounding box center [889, 127] width 8 height 8
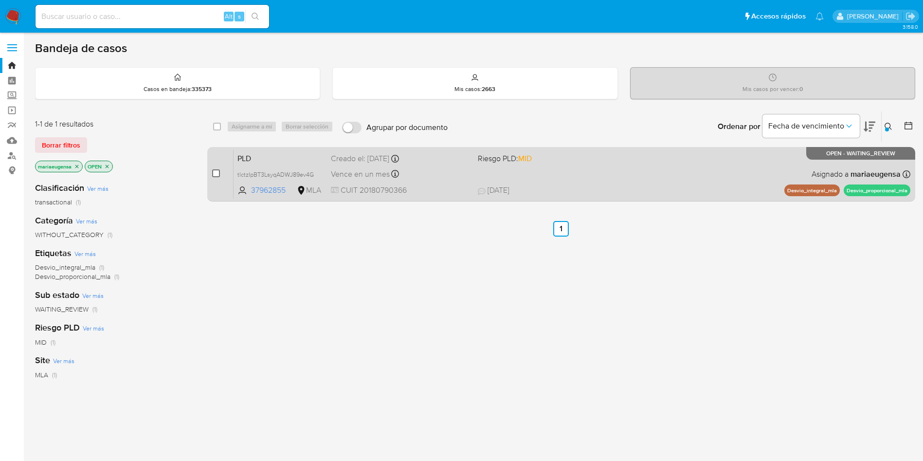
click at [212, 172] on input "checkbox" at bounding box center [216, 173] width 8 height 8
checkbox input "true"
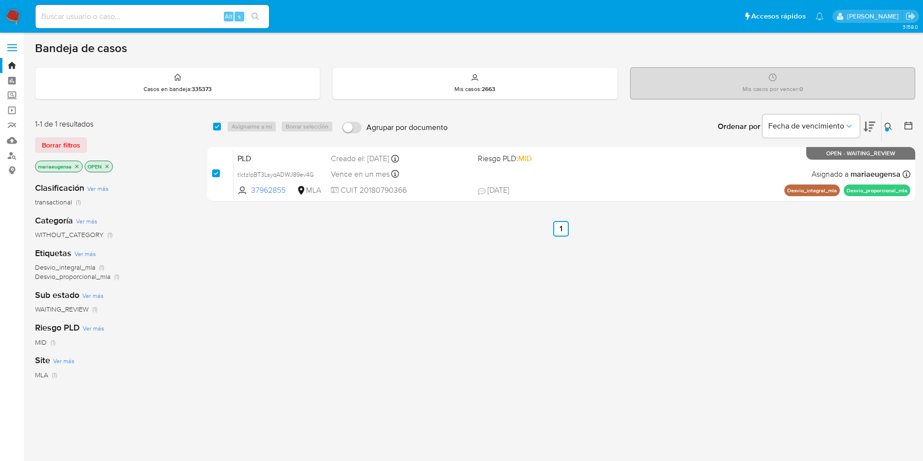
checkbox input "true"
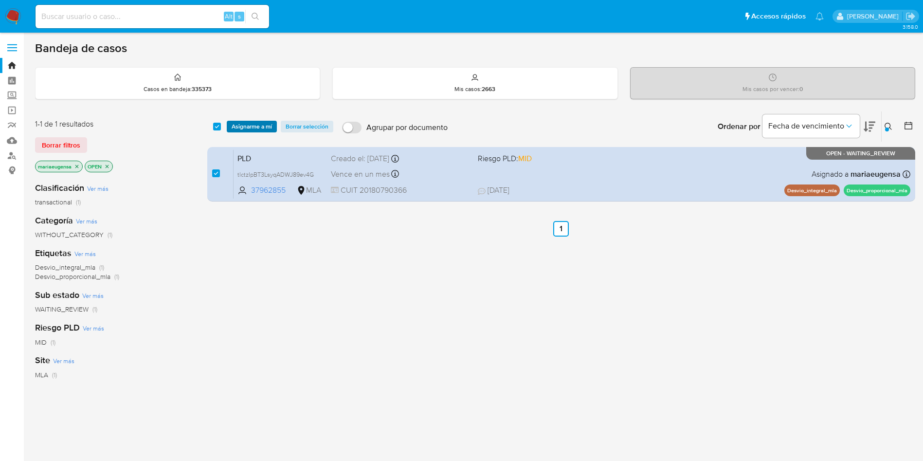
click at [255, 129] on span "Asignarme a mí" at bounding box center [252, 127] width 40 height 10
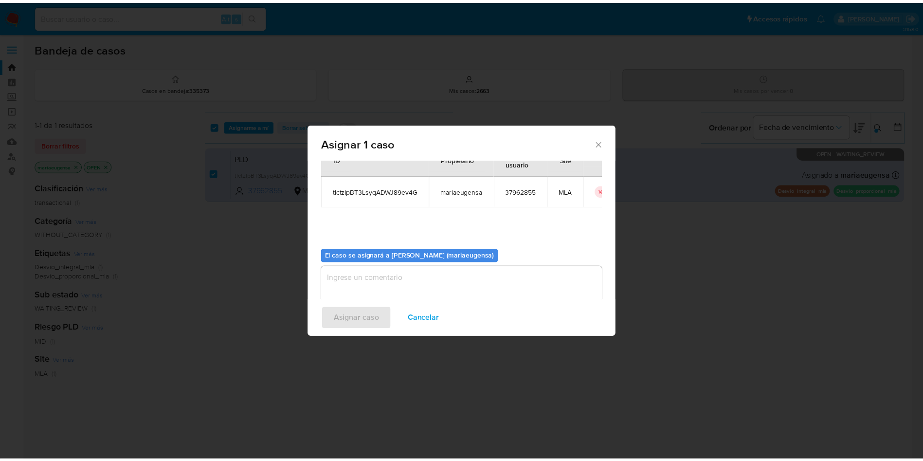
scroll to position [51, 0]
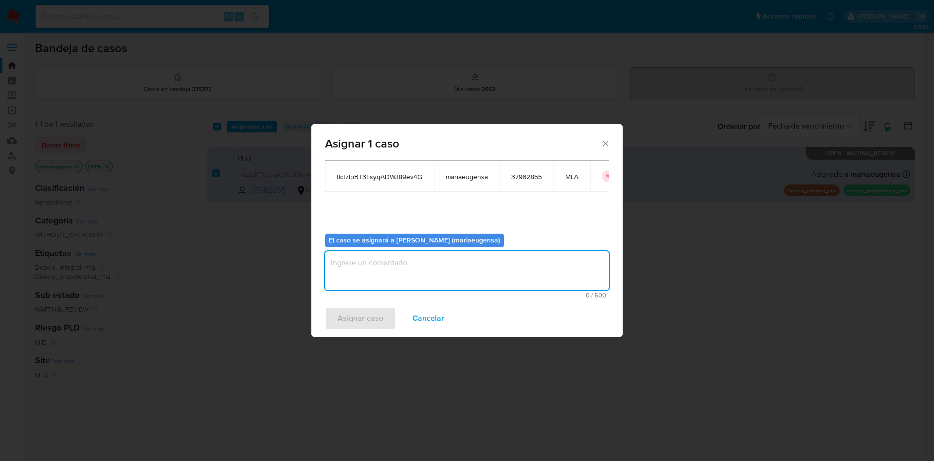
click at [349, 277] on textarea "assign-modal" at bounding box center [467, 270] width 284 height 39
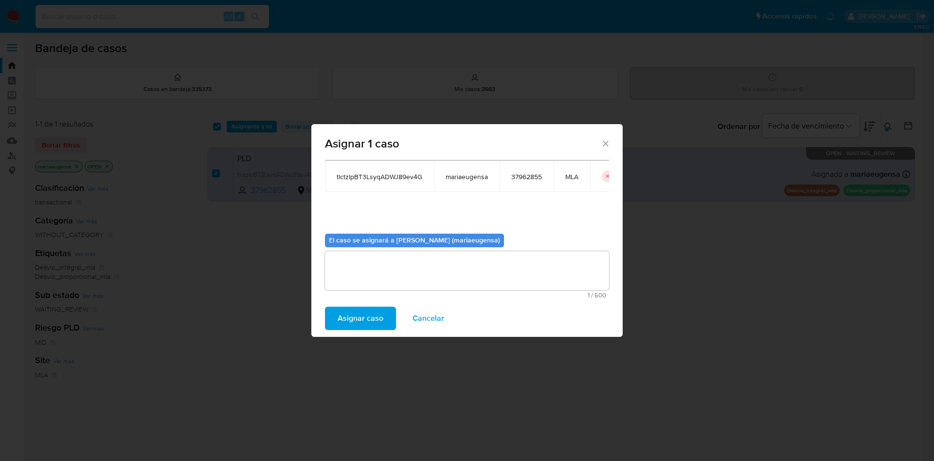
click at [344, 331] on div "Asignar caso Cancelar" at bounding box center [466, 318] width 311 height 37
click at [374, 321] on span "Asignar caso" at bounding box center [361, 318] width 46 height 21
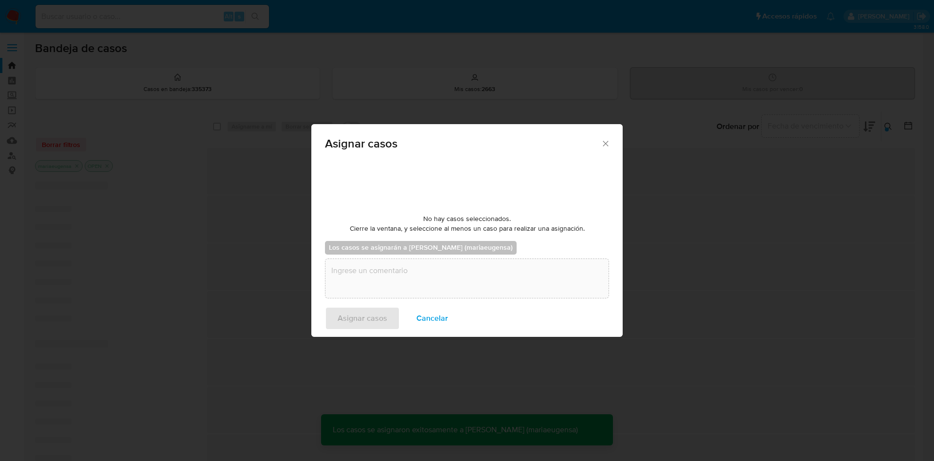
checkbox input "false"
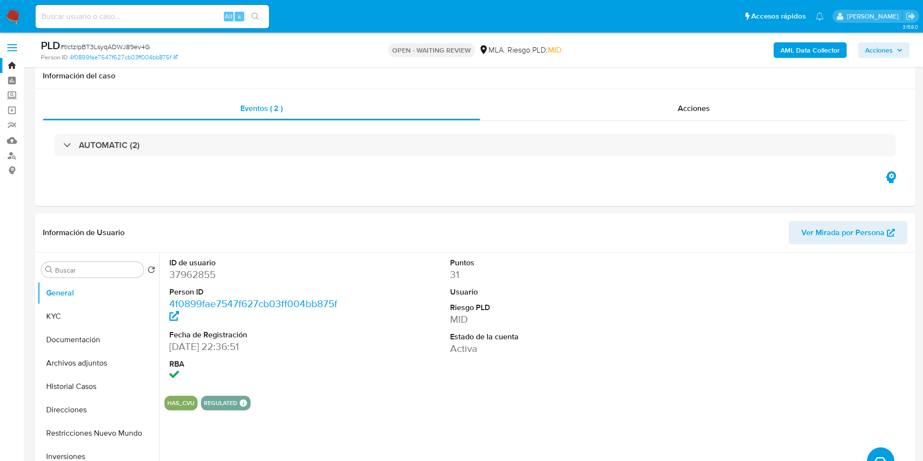
select select "10"
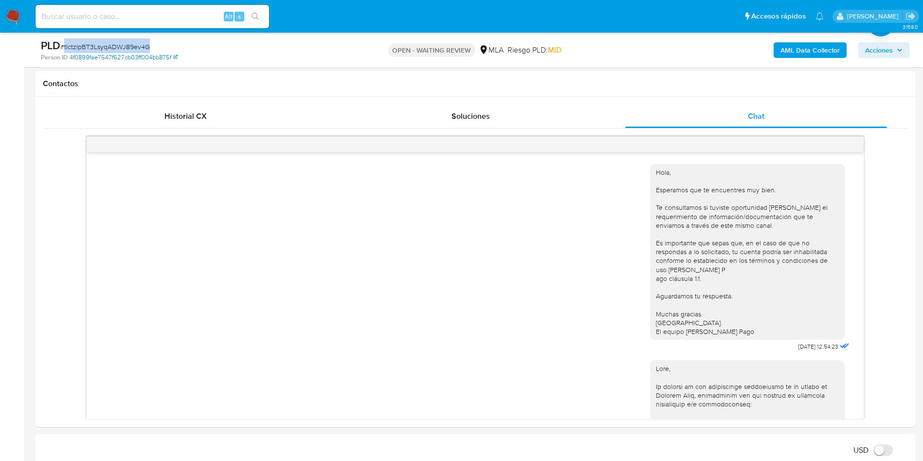
scroll to position [1483, 0]
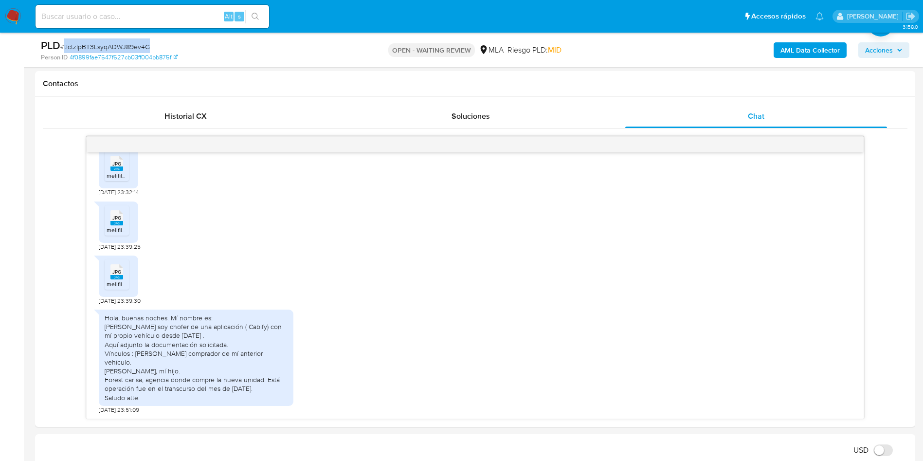
click at [111, 49] on span "# tlctzIpBT3LsyqADWJ89ev4G" at bounding box center [105, 47] width 90 height 10
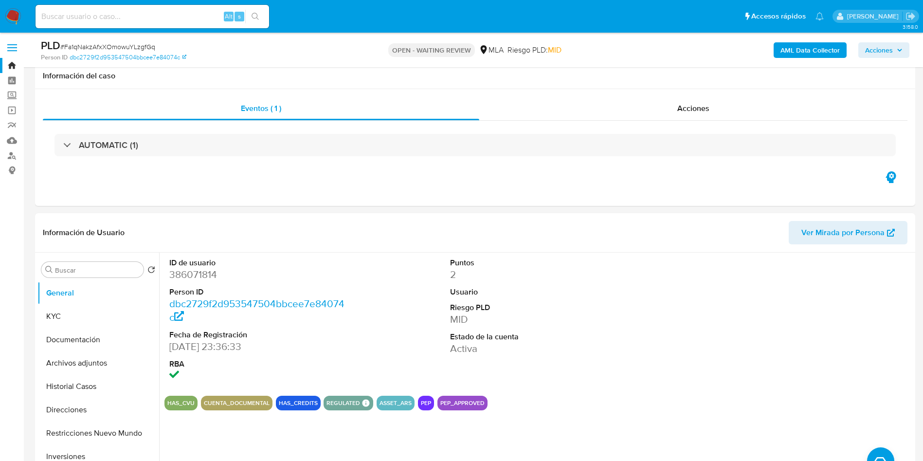
select select "10"
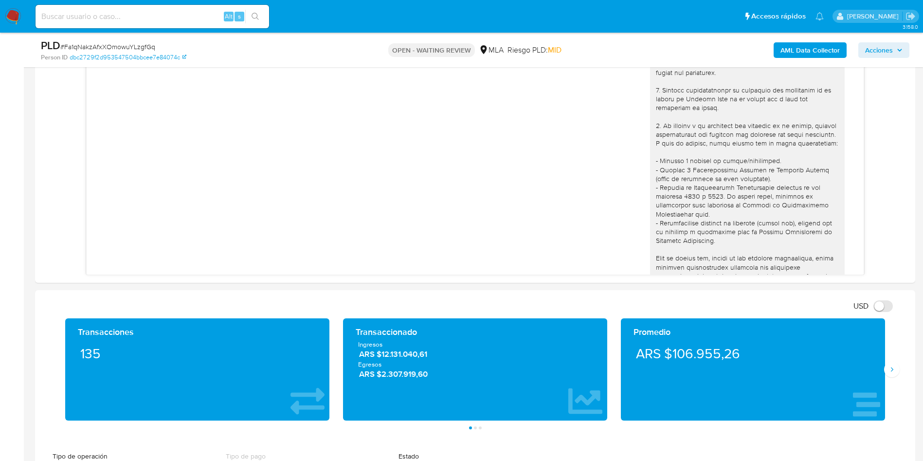
scroll to position [511, 0]
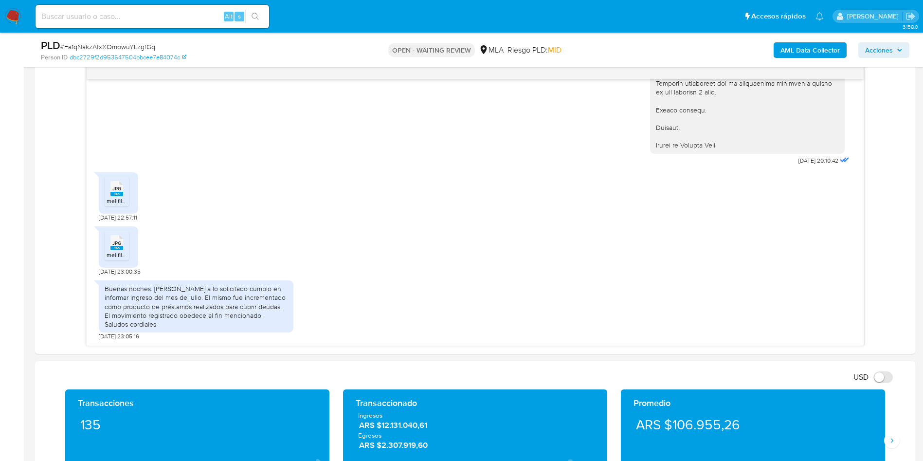
click at [136, 45] on span "# Fa1qNakzAfxXOmowuYLzgfGq" at bounding box center [107, 47] width 95 height 10
copy span "Fa1qNakzAfxXOmowuYLzgfGq"
click at [227, 198] on div "JPG JPG melifile8823823686900710914.jpg [DATE] 22:57:11" at bounding box center [475, 194] width 753 height 54
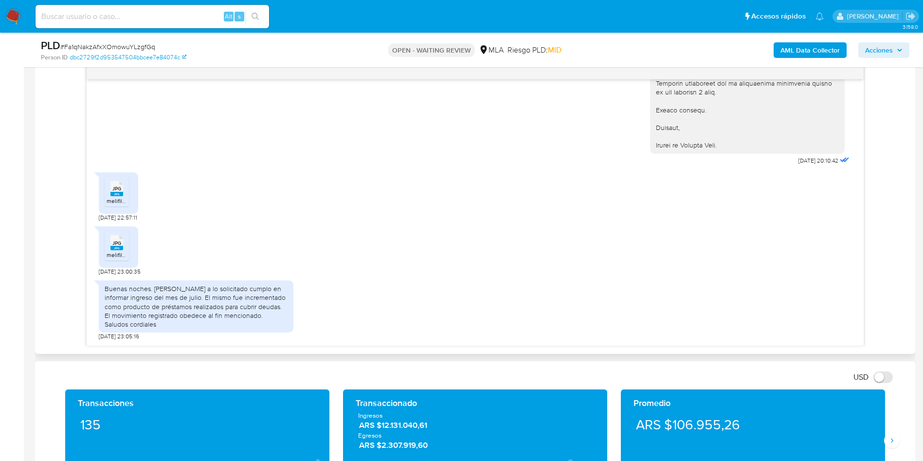
scroll to position [1094, 0]
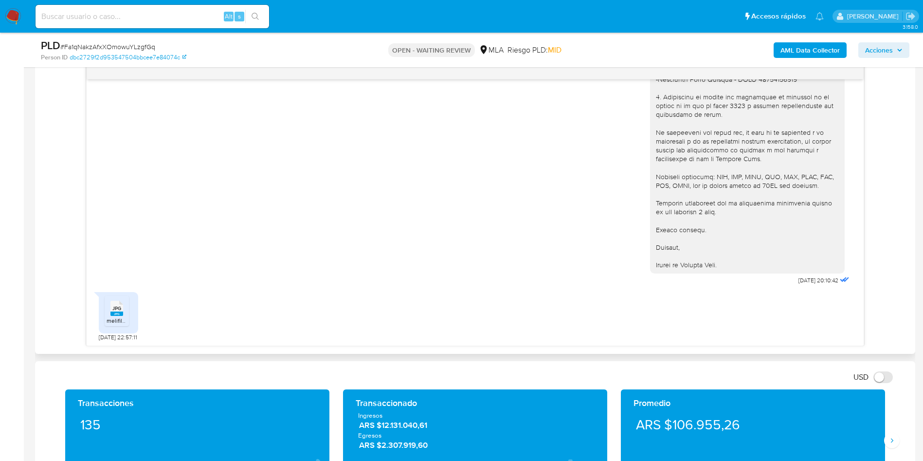
click at [45, 218] on div "[DATE] 17:37:25 Hola, Esperamos que te encuentres muy bien. Te consultamos si t…" at bounding box center [475, 204] width 865 height 283
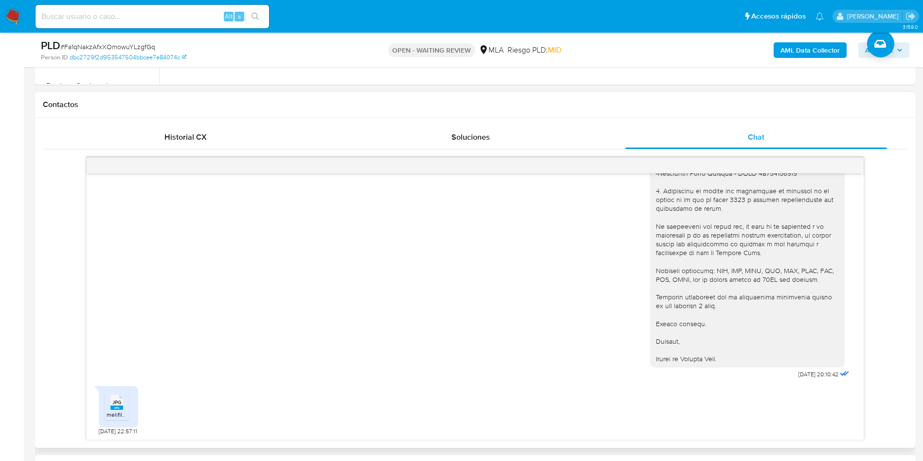
scroll to position [403, 0]
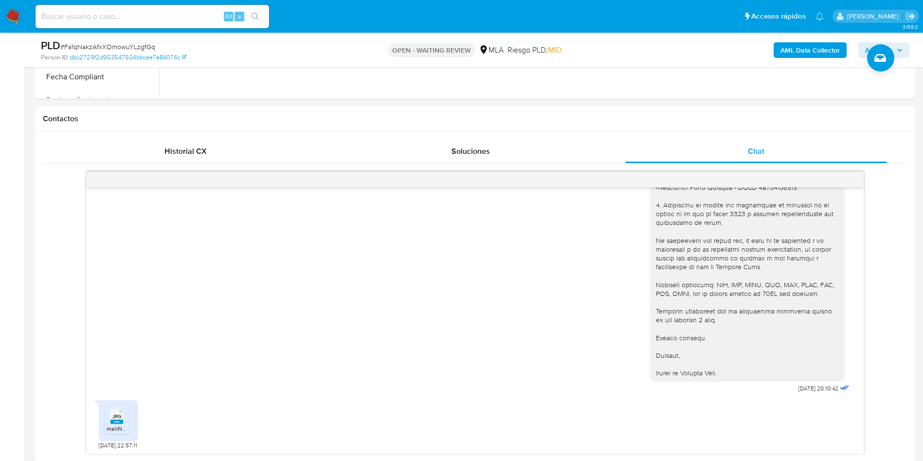
click at [487, 284] on div "[DATE] 20:10:42" at bounding box center [475, 111] width 753 height 568
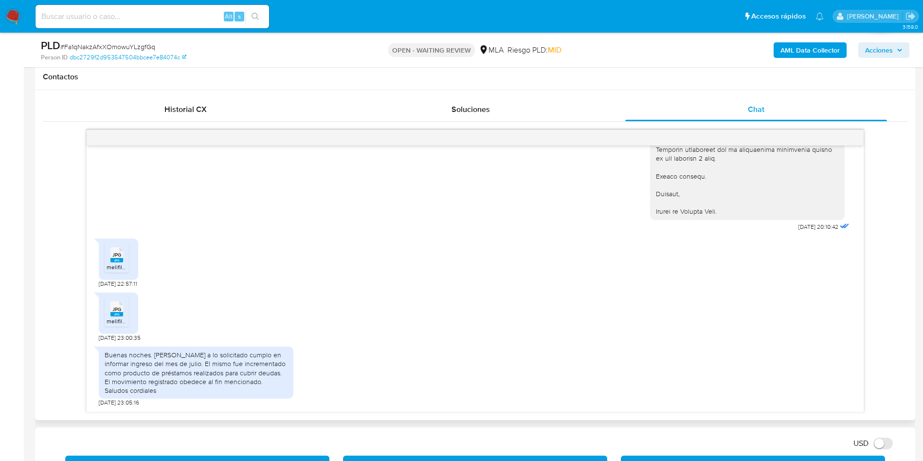
scroll to position [476, 0]
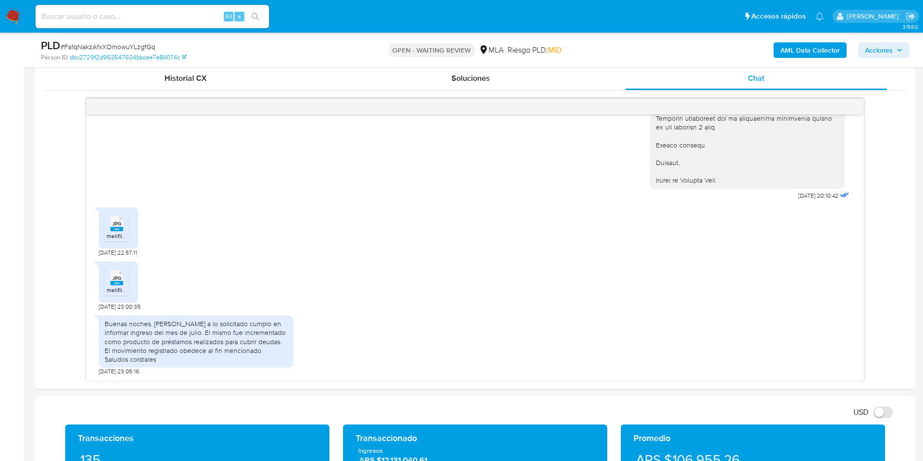
click at [145, 42] on span "# Fa1qNakzAfxXOmowuYLzgfGq" at bounding box center [107, 47] width 95 height 10
copy span "Fa1qNakzAfxXOmowuYLzgfGq"
click at [327, 253] on div "JPG JPG melifile8823823686900710914.jpg [DATE] 22:57:11" at bounding box center [475, 229] width 753 height 54
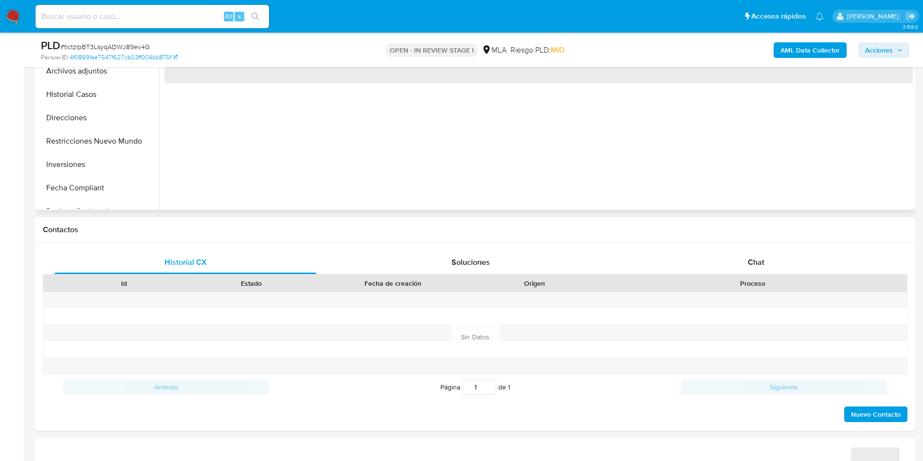
scroll to position [219, 0]
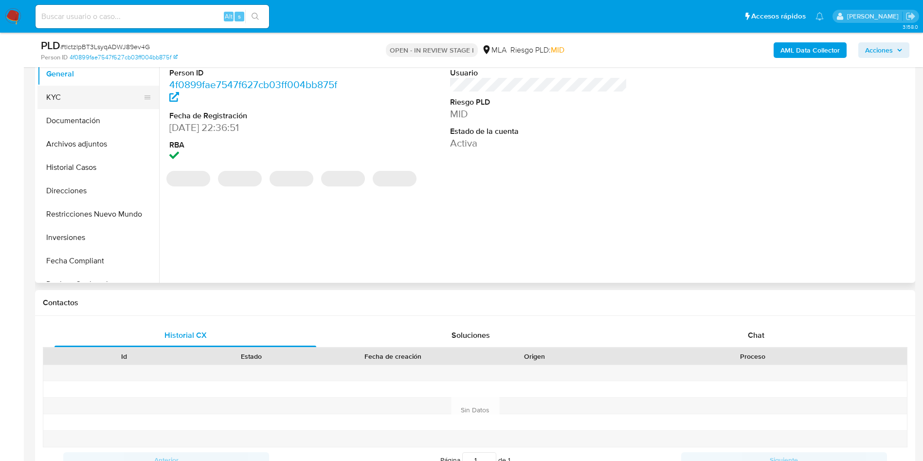
click at [74, 104] on button "KYC" at bounding box center [94, 97] width 114 height 23
select select "10"
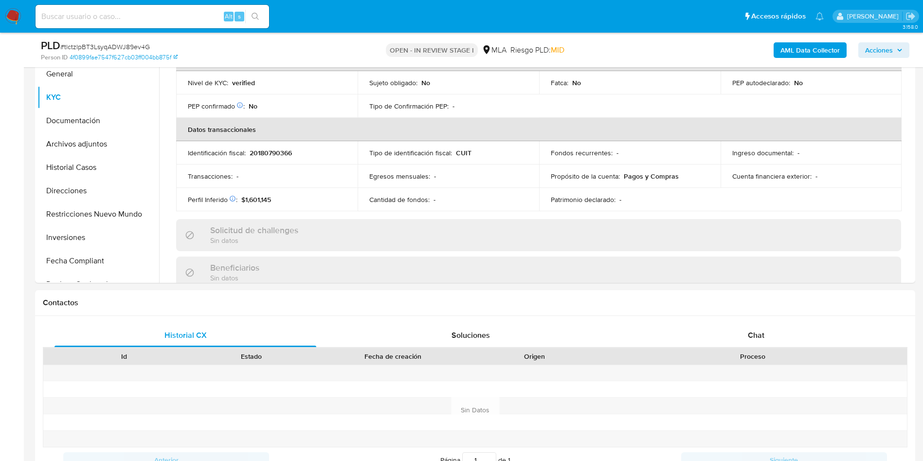
drag, startPoint x: 742, startPoint y: 328, endPoint x: 934, endPoint y: 181, distance: 242.3
click at [746, 327] on div "Chat" at bounding box center [756, 335] width 262 height 23
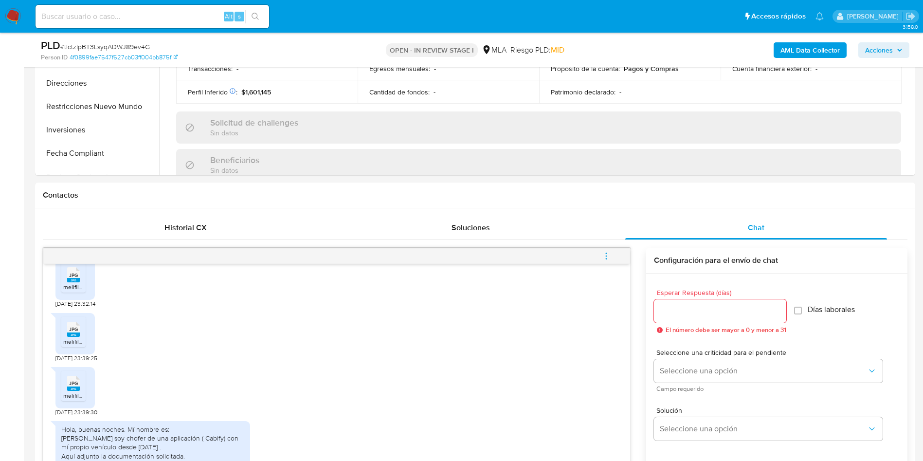
scroll to position [334, 0]
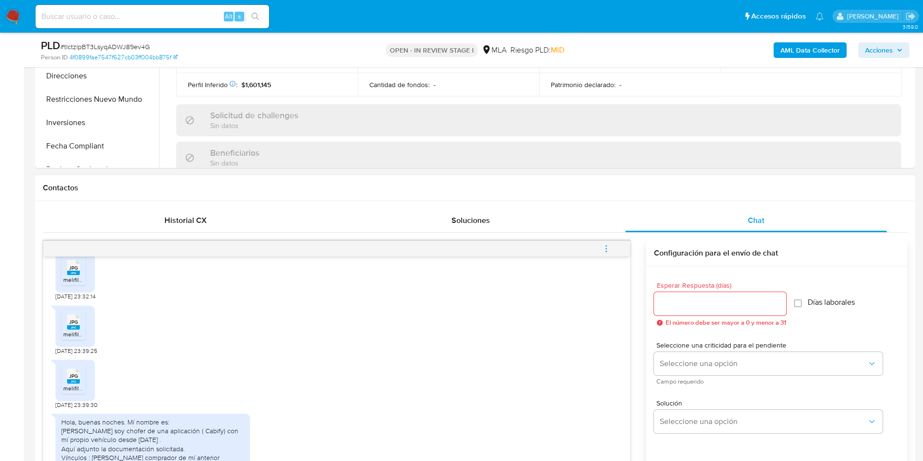
click at [186, 352] on div "JPG JPG melifile4402486252205368506.jpg 09/09/2025 23:39:25" at bounding box center [336, 328] width 563 height 54
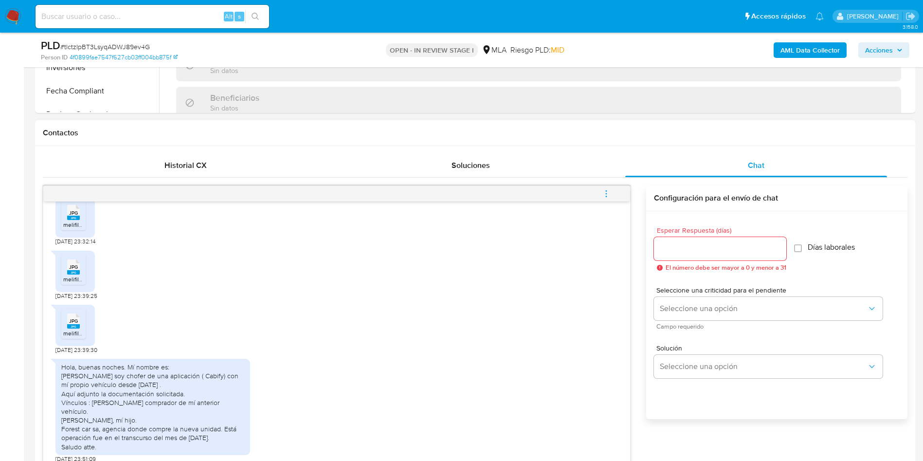
scroll to position [407, 0]
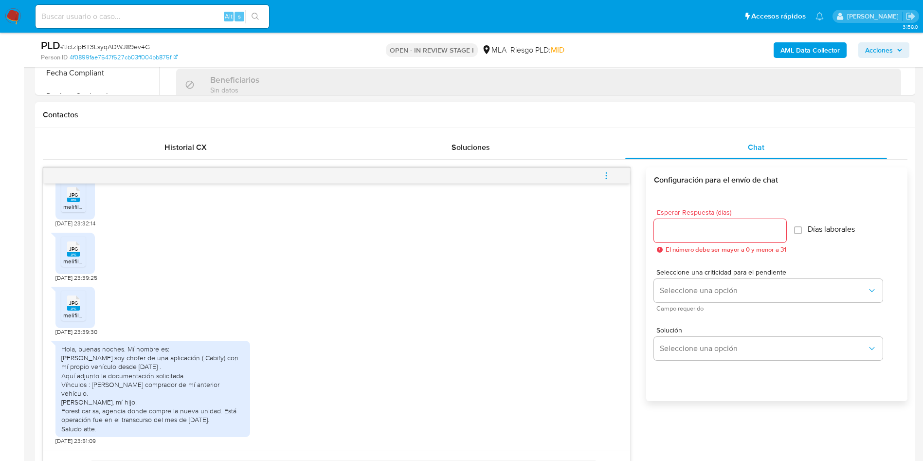
click at [279, 371] on div "Hola, buenas noches. Mí nombre es: Hugo Darío González soy chofer de una aplica…" at bounding box center [336, 390] width 563 height 109
drag, startPoint x: 91, startPoint y: 388, endPoint x: 82, endPoint y: 385, distance: 9.7
click at [87, 385] on div "Hola, buenas noches. Mí nombre es: Hugo Darío González soy chofer de una aplica…" at bounding box center [152, 389] width 183 height 89
drag, startPoint x: 91, startPoint y: 383, endPoint x: 93, endPoint y: 391, distance: 7.7
click at [93, 391] on div "Hola, buenas noches. Mí nombre es: Hugo Darío González soy chofer de una aplica…" at bounding box center [152, 389] width 183 height 89
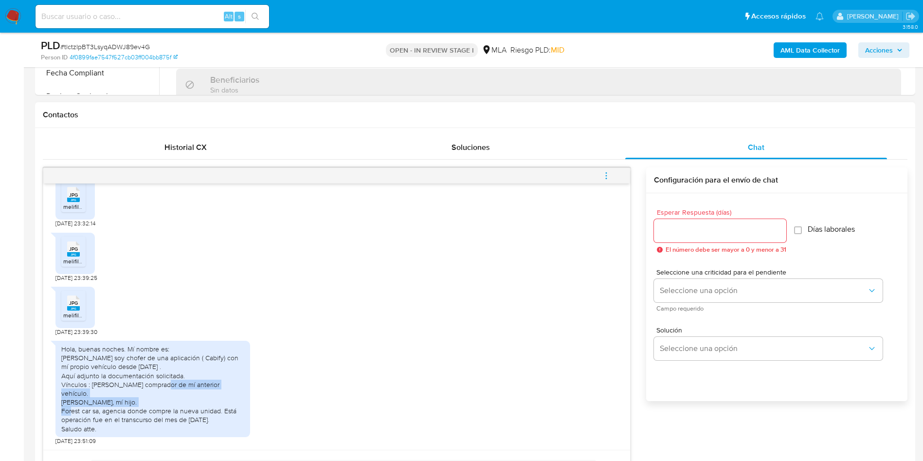
copy div "Martín Hernán viltes comprador de mí anterior vehículo."
click at [139, 417] on div "Hola, buenas noches. Mí nombre es: Hugo Darío González soy chofer de una aplica…" at bounding box center [152, 389] width 183 height 89
click at [215, 410] on div "Hola, buenas noches. Mí nombre es: Hugo Darío González soy chofer de una aplica…" at bounding box center [152, 389] width 183 height 89
drag, startPoint x: 219, startPoint y: 418, endPoint x: 91, endPoint y: 388, distance: 130.9
click at [91, 388] on div "Hola, buenas noches. Mí nombre es: Hugo Darío González soy chofer de una aplica…" at bounding box center [152, 389] width 183 height 89
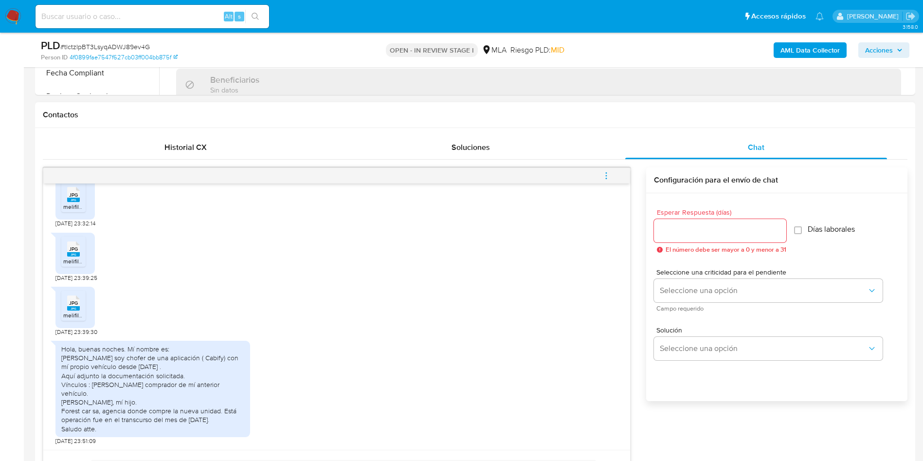
copy div "Martín Hernán viltes comprador de mí anterior vehículo. Nicolas Iván González, …"
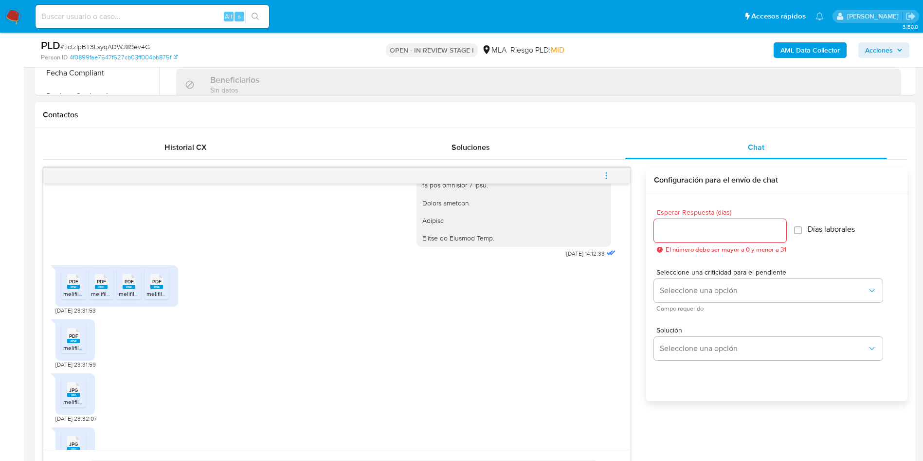
scroll to position [1191, 0]
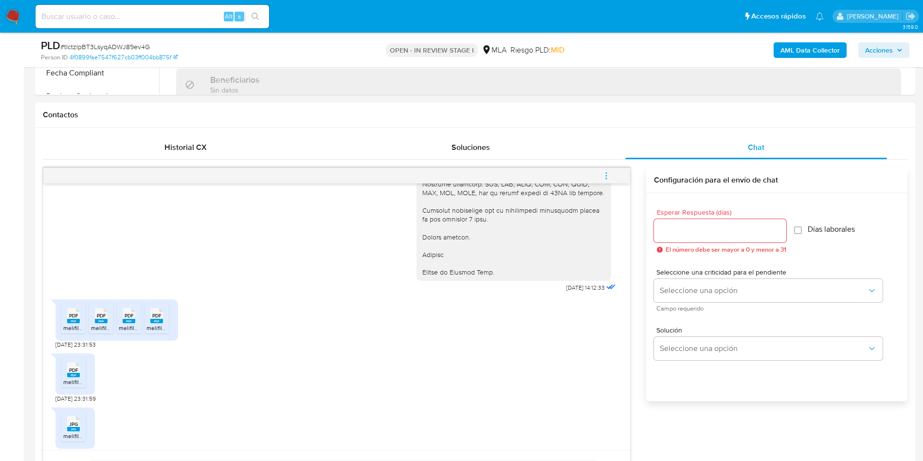
drag, startPoint x: 607, startPoint y: 173, endPoint x: 582, endPoint y: 185, distance: 28.3
click at [607, 173] on icon "menu-action" at bounding box center [606, 175] width 9 height 9
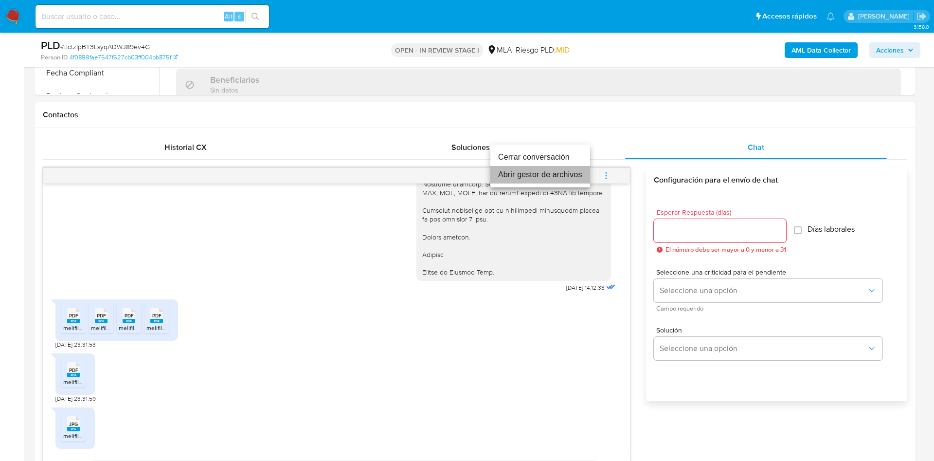
click at [543, 175] on li "Abrir gestor de archivos" at bounding box center [541, 175] width 100 height 18
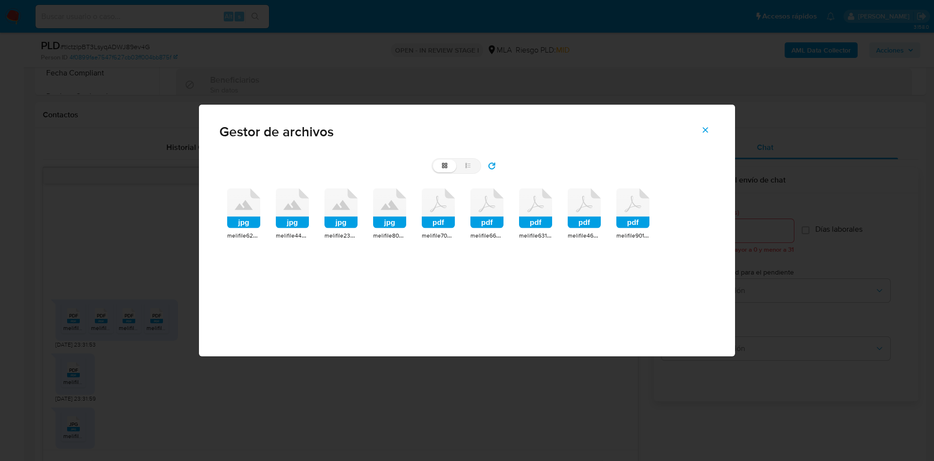
drag, startPoint x: 237, startPoint y: 216, endPoint x: 263, endPoint y: 220, distance: 26.2
click at [238, 217] on icon "jpg" at bounding box center [243, 208] width 33 height 40
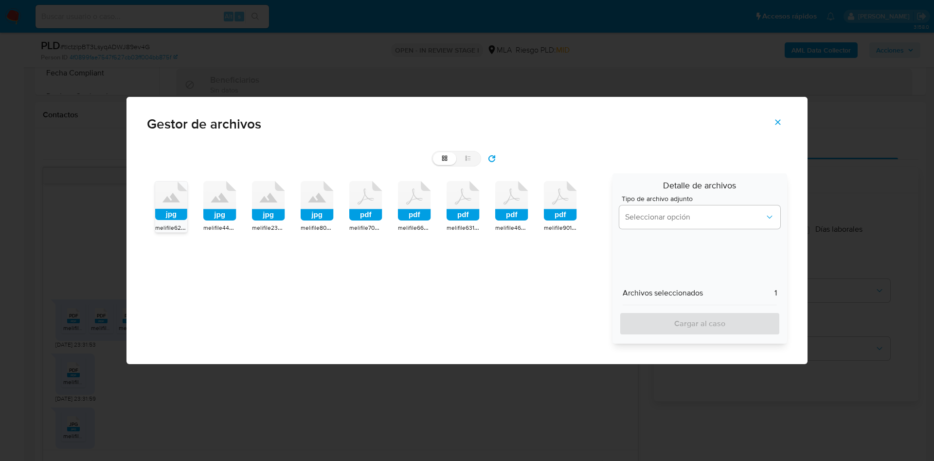
click at [223, 199] on icon at bounding box center [220, 198] width 18 height 10
click at [269, 201] on icon "jpg" at bounding box center [268, 201] width 33 height 40
drag, startPoint x: 301, startPoint y: 204, endPoint x: 325, endPoint y: 204, distance: 23.8
click at [309, 205] on icon at bounding box center [317, 201] width 33 height 40
drag, startPoint x: 368, startPoint y: 194, endPoint x: 413, endPoint y: 196, distance: 45.3
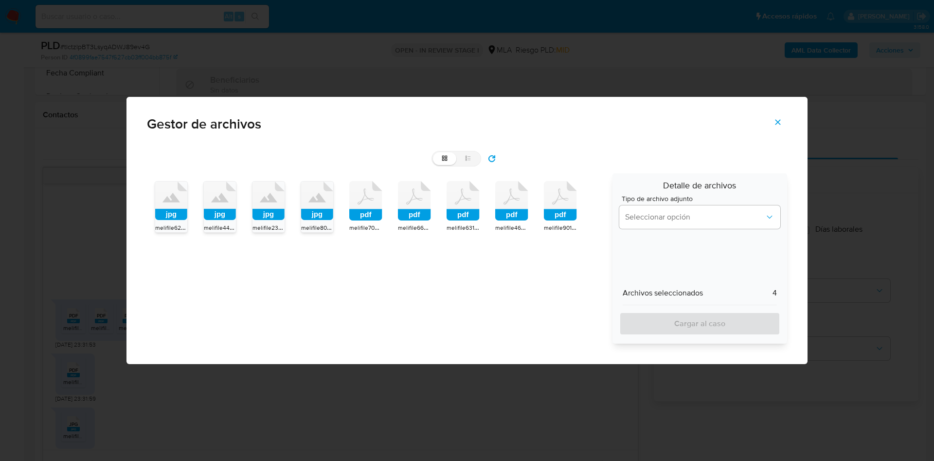
click at [369, 194] on icon at bounding box center [365, 201] width 33 height 40
drag, startPoint x: 413, startPoint y: 196, endPoint x: 431, endPoint y: 198, distance: 17.6
click at [417, 196] on icon at bounding box center [414, 201] width 33 height 40
drag, startPoint x: 455, startPoint y: 199, endPoint x: 511, endPoint y: 201, distance: 55.5
click at [456, 200] on icon at bounding box center [463, 201] width 33 height 40
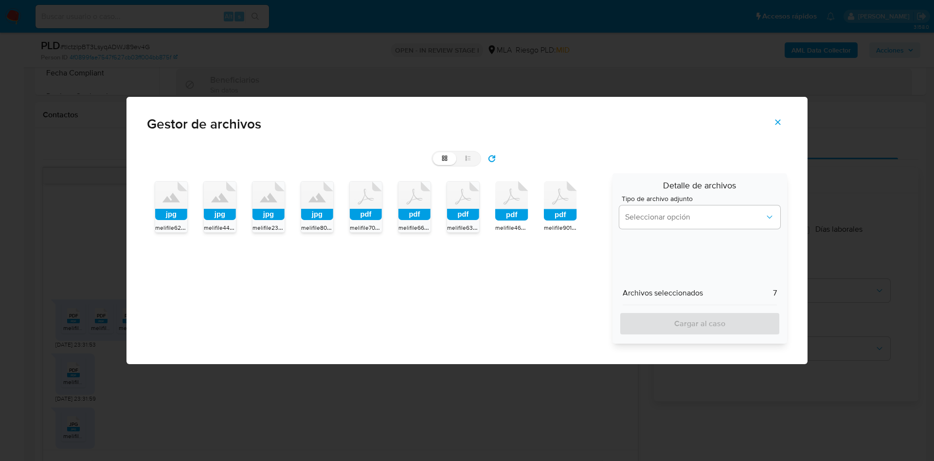
click at [511, 201] on icon at bounding box center [511, 201] width 33 height 40
click at [573, 210] on rect at bounding box center [560, 215] width 33 height 12
click at [639, 217] on span "Seleccionar opción" at bounding box center [695, 217] width 140 height 10
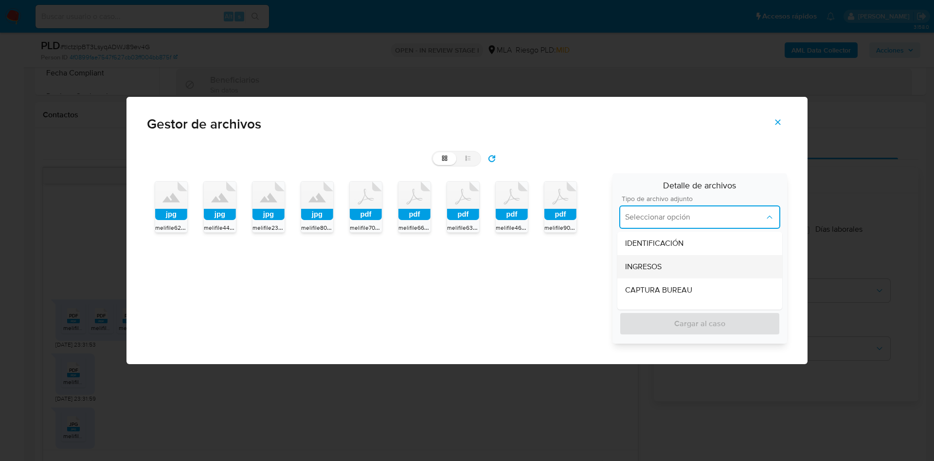
click at [644, 262] on span "INGRESOS" at bounding box center [643, 267] width 36 height 10
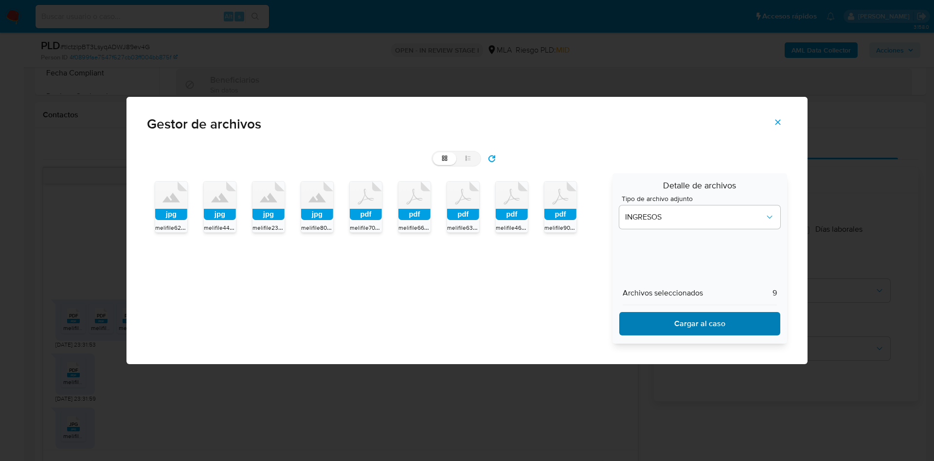
drag, startPoint x: 657, startPoint y: 340, endPoint x: 662, endPoint y: 331, distance: 10.7
click at [657, 339] on div "Detalle de archivos Tipo de archivo adjunto INGRESOS Archivos seleccionados 9 C…" at bounding box center [700, 258] width 175 height 170
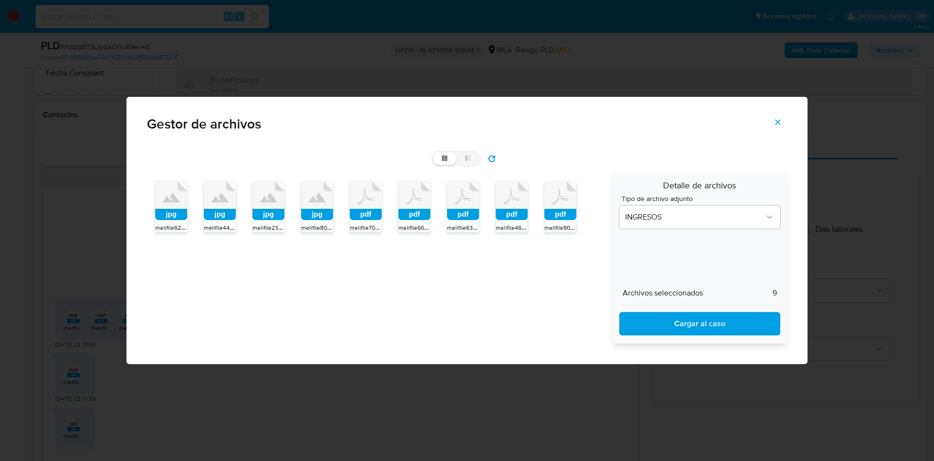
click at [661, 330] on span "Cargar al caso" at bounding box center [700, 323] width 136 height 21
click at [779, 124] on icon "Cerrar" at bounding box center [778, 122] width 9 height 9
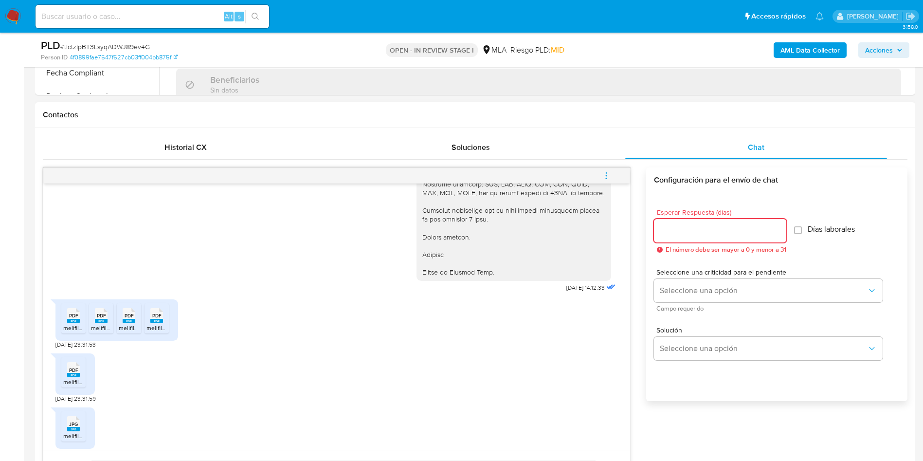
click at [685, 235] on input "Esperar Respuesta (días)" at bounding box center [720, 230] width 132 height 13
type input "0"
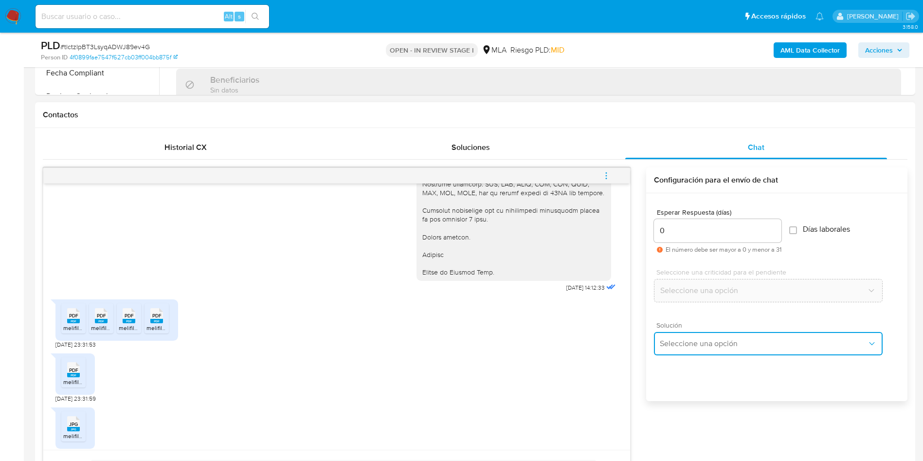
click at [690, 346] on span "Seleccione una opción" at bounding box center [763, 344] width 207 height 10
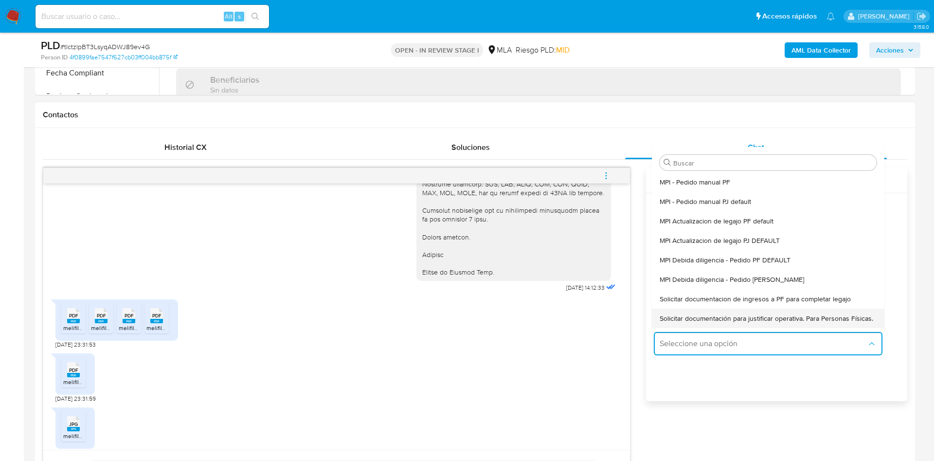
click at [685, 320] on span "Solicitar documentación para justificar operativa. Para Personas Físicas." at bounding box center [767, 318] width 214 height 9
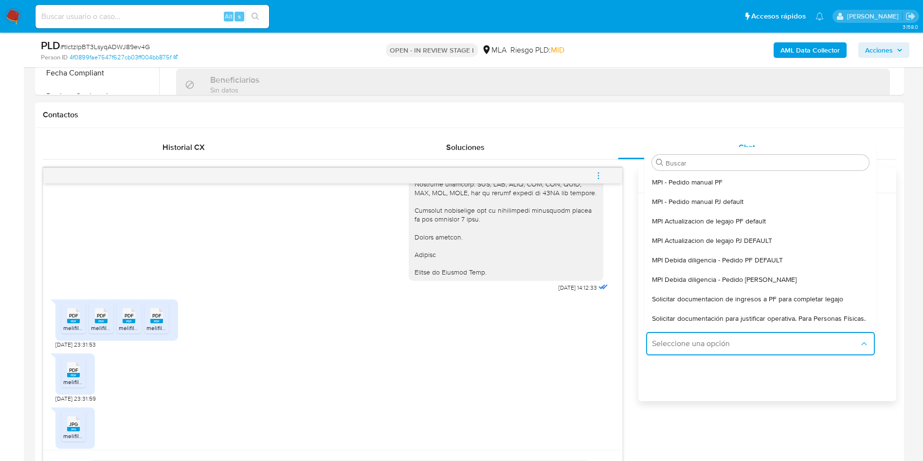
type textarea "Hola,En función de las operaciones registradas en tu cuenta de Mercado Pago, ne…"
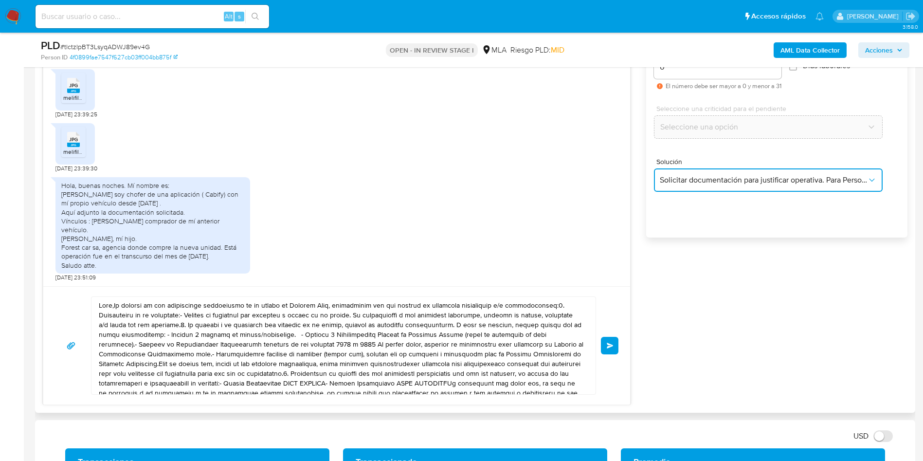
scroll to position [626, 0]
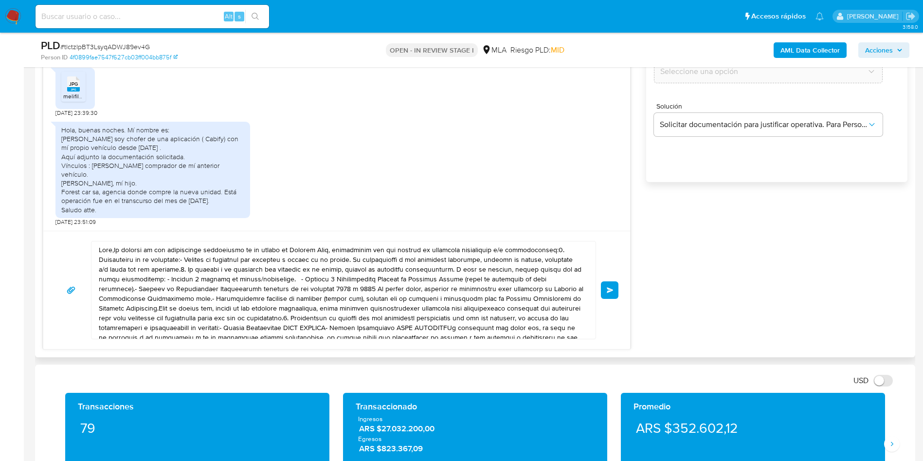
click at [214, 271] on textarea at bounding box center [341, 289] width 485 height 97
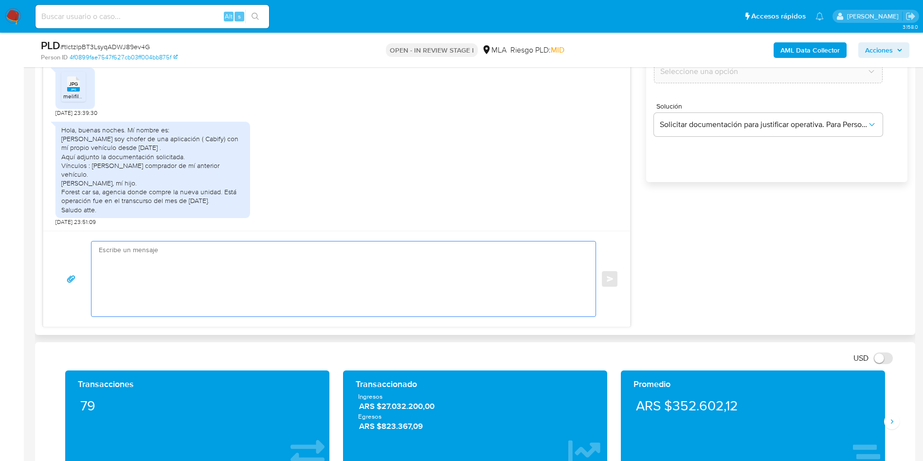
paste textarea "Hola, ¡Muchas gracias por tu respuesta! Confirmamos la recepción de la document…"
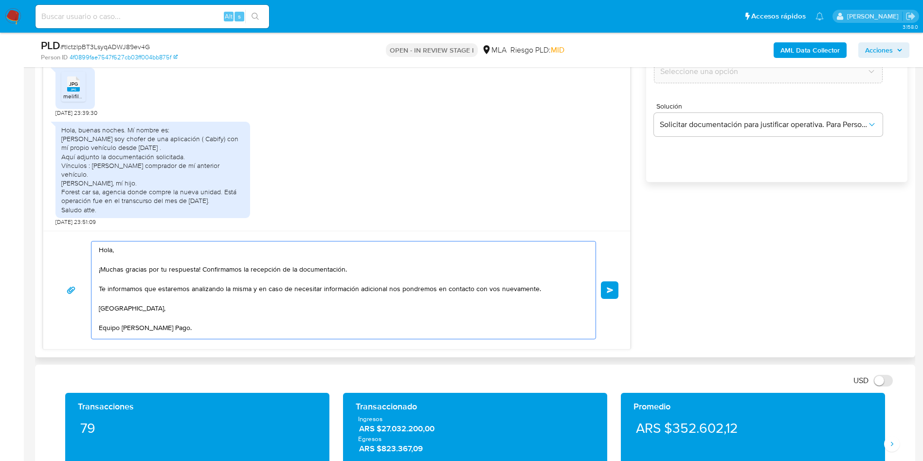
scroll to position [3, 0]
click at [214, 271] on textarea "Hola, ¡Muchas gracias por tu respuesta! Confirmamos la recepción de la document…" at bounding box center [341, 289] width 485 height 97
type textarea "Hola, ¡Muchas gracias por tu respuesta! Confirmamos la recepción de la document…"
click at [608, 286] on button "Enviar" at bounding box center [610, 290] width 18 height 18
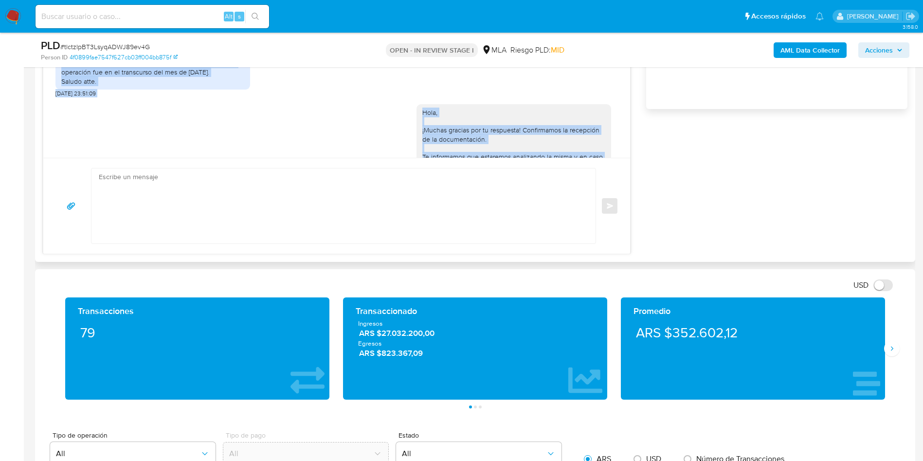
scroll to position [1597, 0]
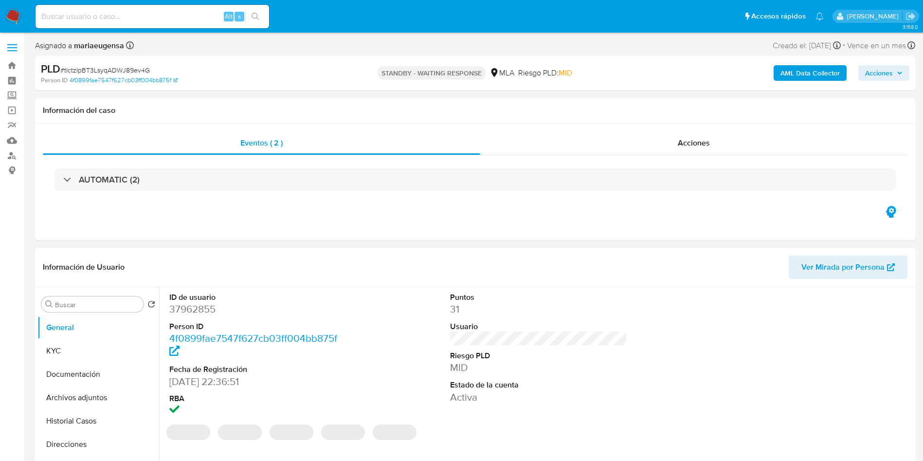
select select "10"
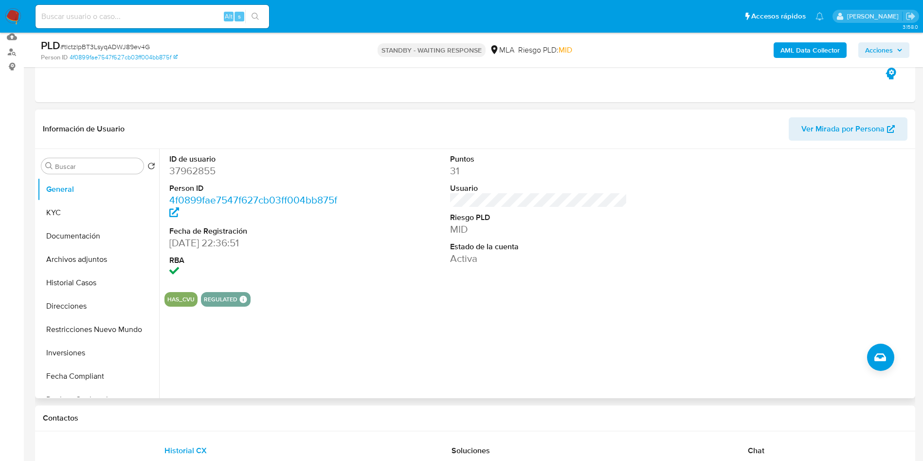
scroll to position [219, 0]
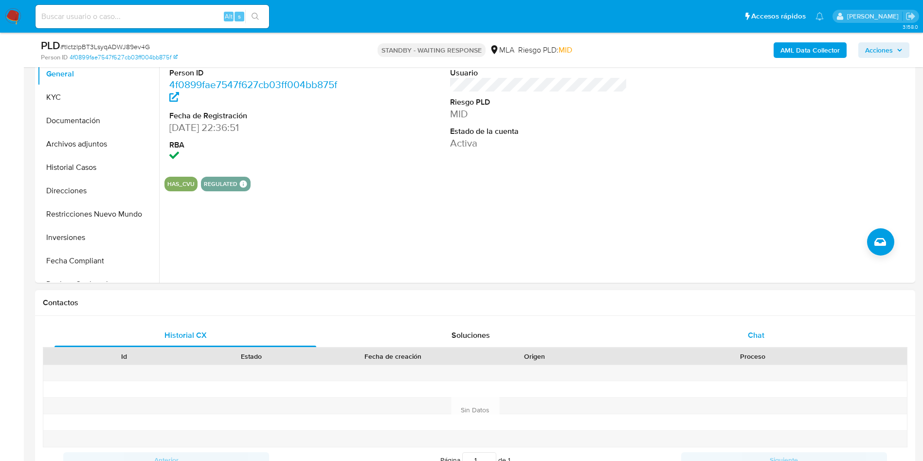
click at [770, 333] on div "Chat" at bounding box center [756, 335] width 262 height 23
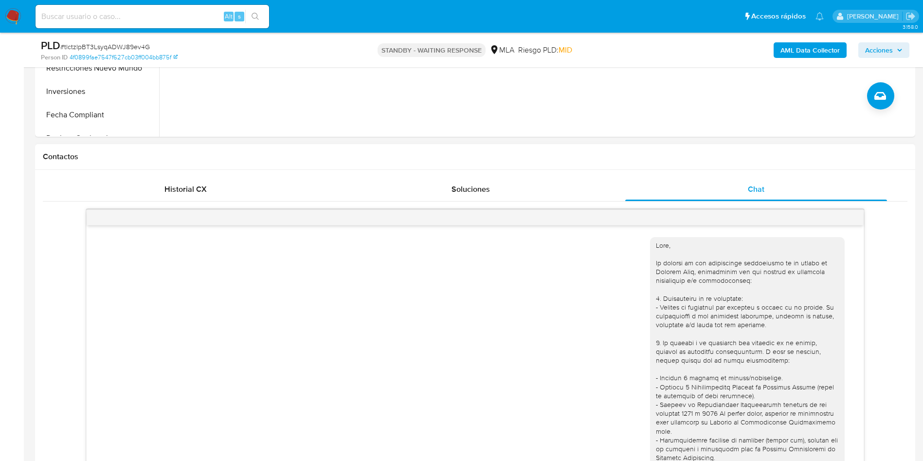
scroll to position [1413, 0]
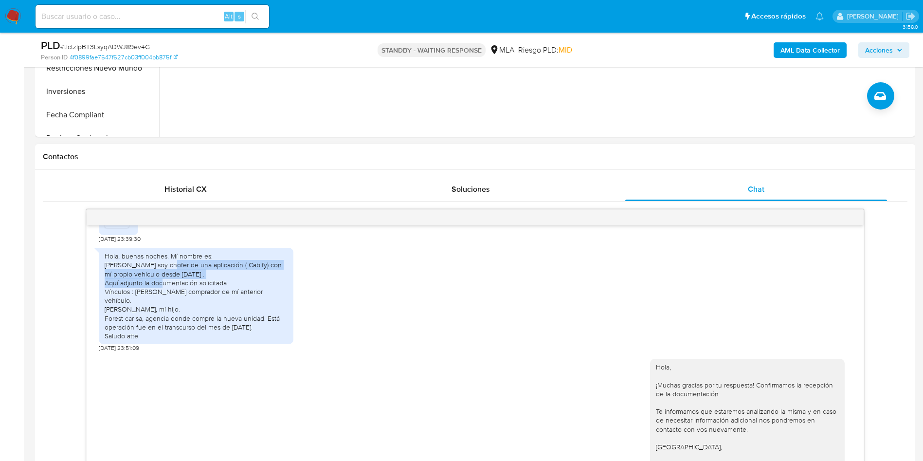
drag, startPoint x: 169, startPoint y: 265, endPoint x: 264, endPoint y: 273, distance: 95.3
click at [264, 273] on div "Hola, buenas noches. Mí nombre es: [PERSON_NAME] soy chofer de una aplicación (…" at bounding box center [196, 296] width 183 height 89
copy div "soy chofer de una aplicación ( Cabify) con mí propio vehículo desde hace 6 años…"
click at [431, 350] on div "Hola, buenas noches. Mí nombre es: [PERSON_NAME] soy chofer de una aplicación (…" at bounding box center [475, 297] width 753 height 109
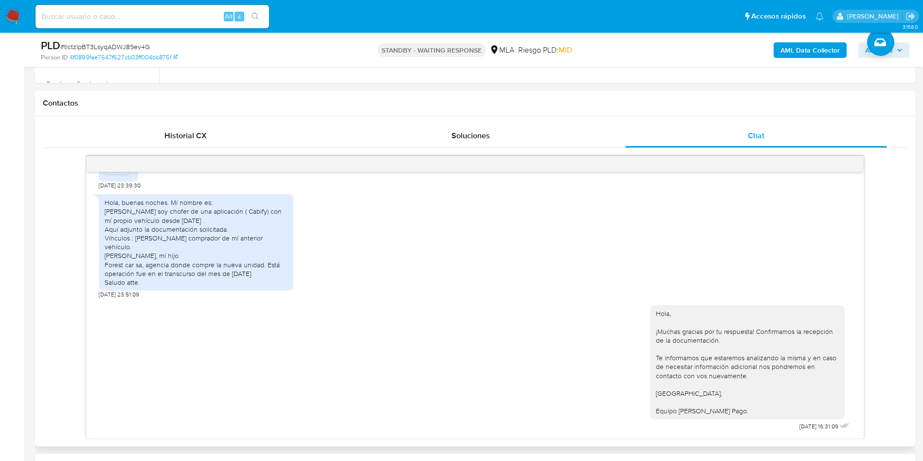
scroll to position [438, 0]
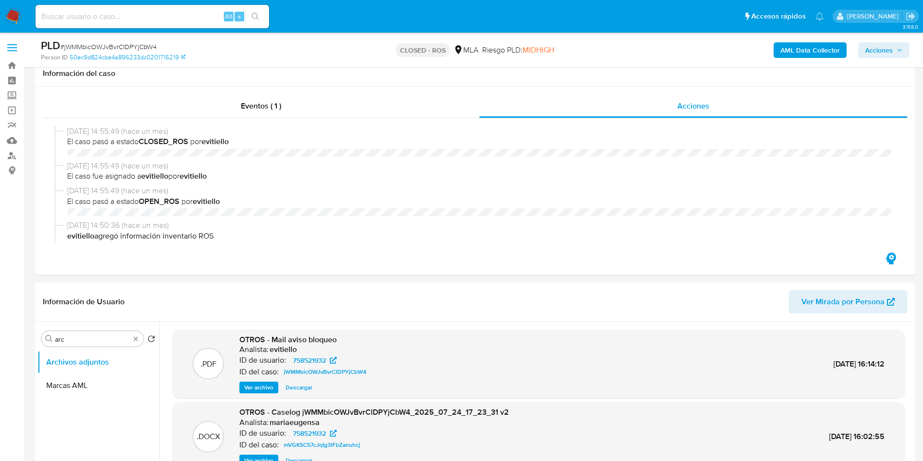
select select "10"
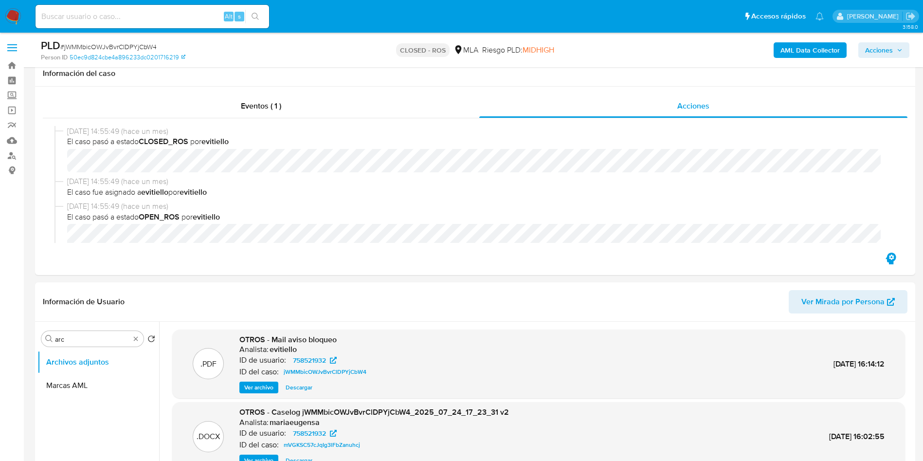
scroll to position [184, 0]
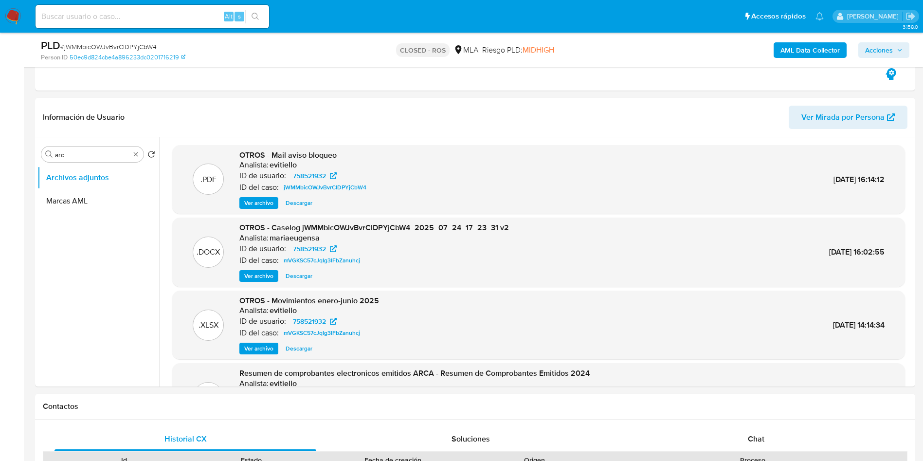
click at [102, 13] on input at bounding box center [153, 16] width 234 height 13
click at [88, 172] on button "Archivos adjuntos" at bounding box center [94, 177] width 114 height 23
click at [91, 157] on input "arc" at bounding box center [92, 154] width 75 height 9
click at [90, 179] on button "Archivos adjuntos" at bounding box center [94, 177] width 114 height 23
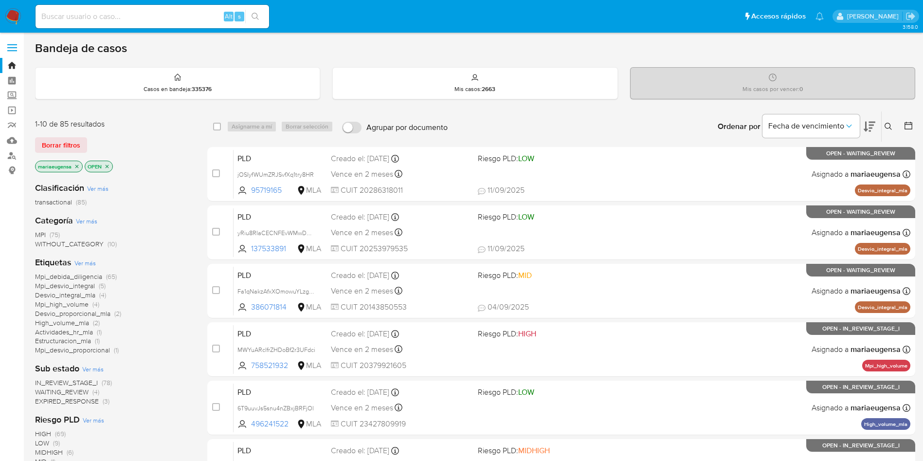
click at [886, 123] on icon at bounding box center [889, 127] width 8 height 8
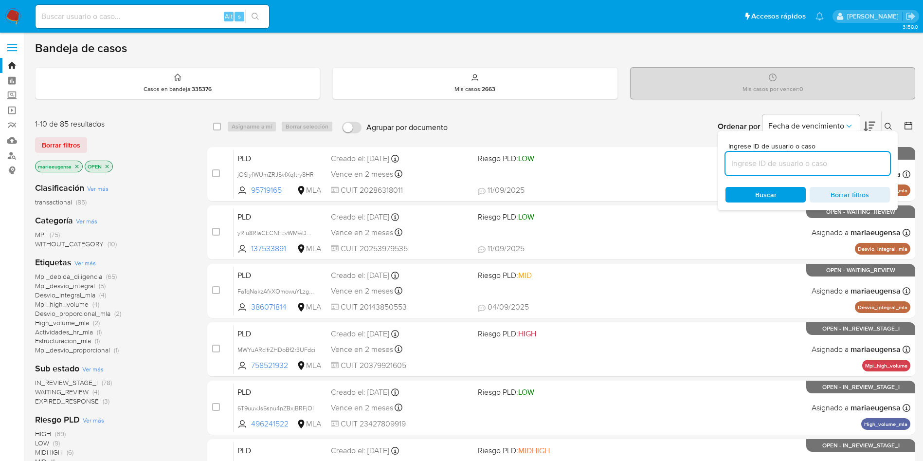
click at [795, 164] on input at bounding box center [808, 163] width 164 height 13
type input "Fa1qNakzAfxXOmowuYLzgfGq"
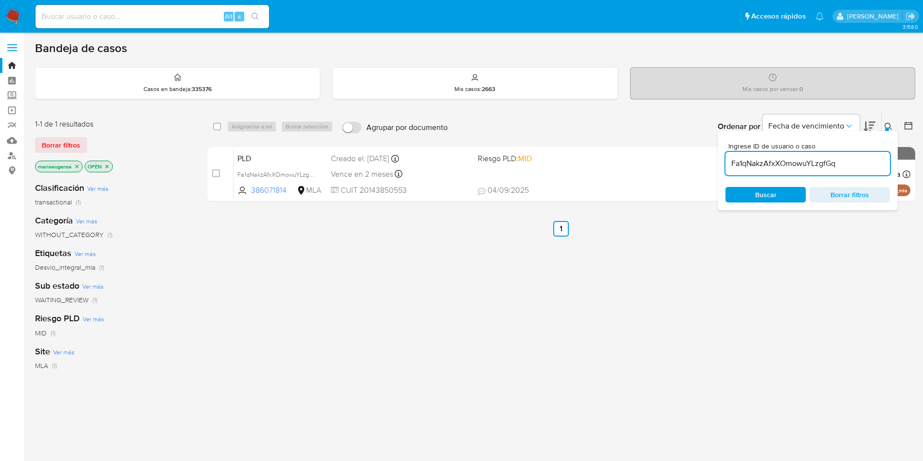
click at [888, 123] on icon at bounding box center [889, 127] width 8 height 8
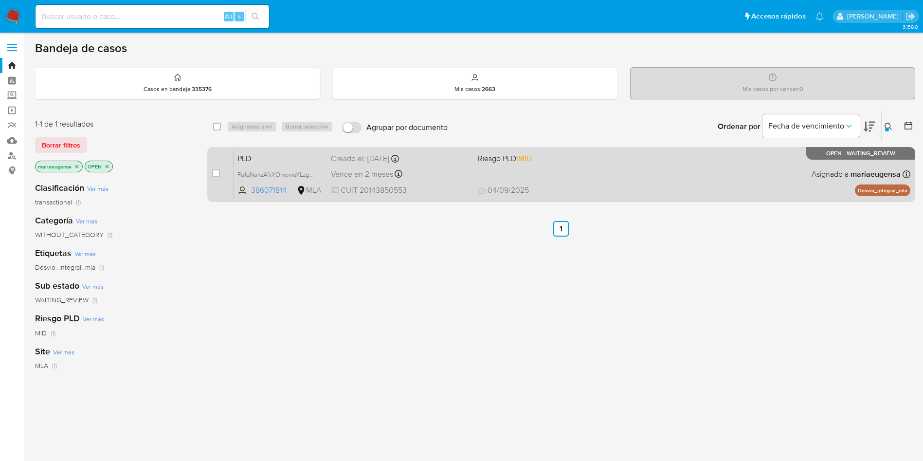
click at [218, 178] on div "case-item-checkbox" at bounding box center [216, 174] width 8 height 12
drag, startPoint x: 218, startPoint y: 171, endPoint x: 226, endPoint y: 156, distance: 17.2
click at [219, 169] on input "checkbox" at bounding box center [216, 173] width 8 height 8
checkbox input "true"
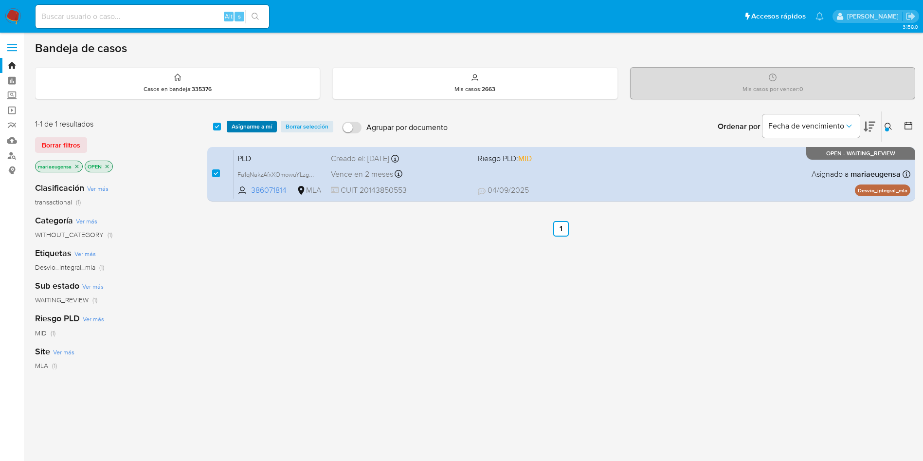
click at [242, 128] on span "Asignarme a mí" at bounding box center [252, 127] width 40 height 10
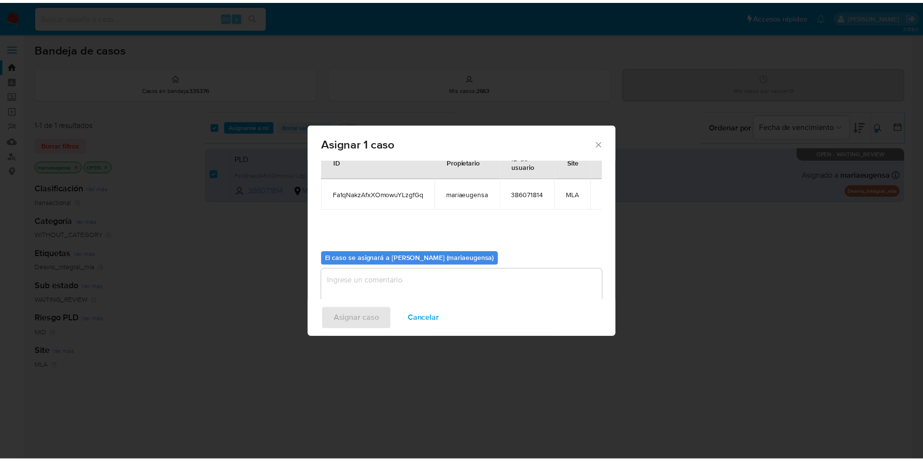
scroll to position [51, 0]
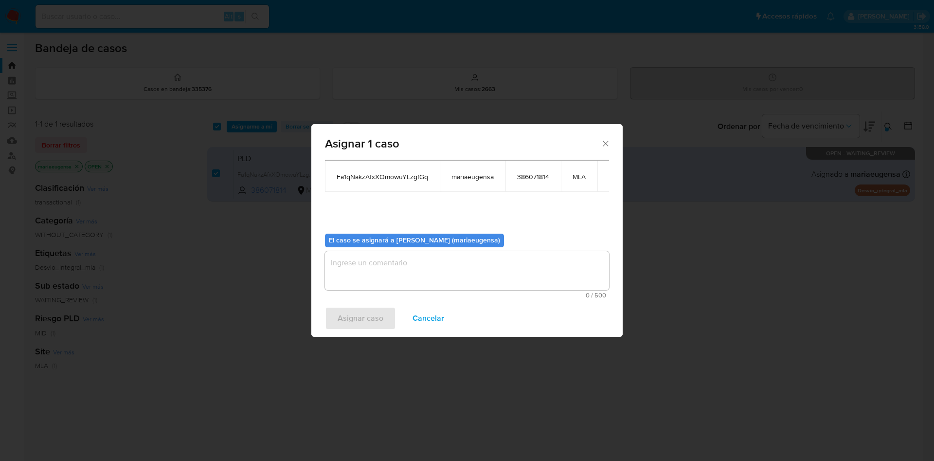
click at [348, 258] on textarea "assign-modal" at bounding box center [467, 270] width 284 height 39
click at [350, 321] on span "Asignar caso" at bounding box center [361, 318] width 46 height 21
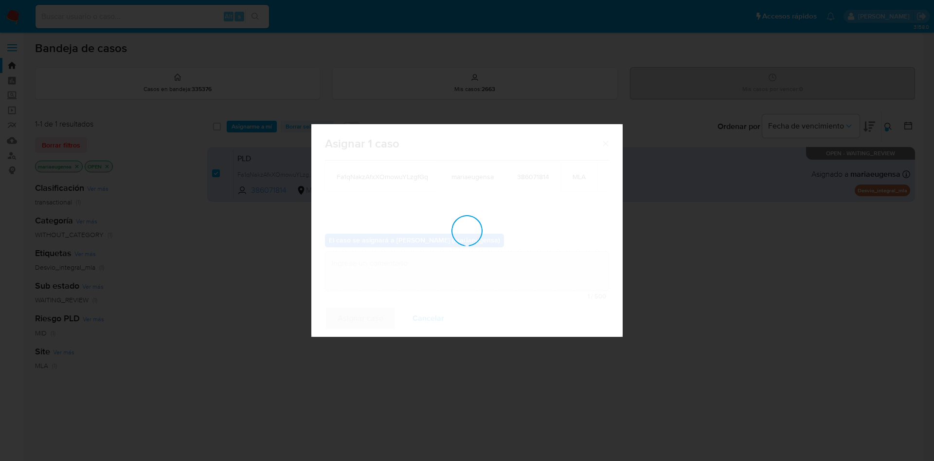
checkbox input "false"
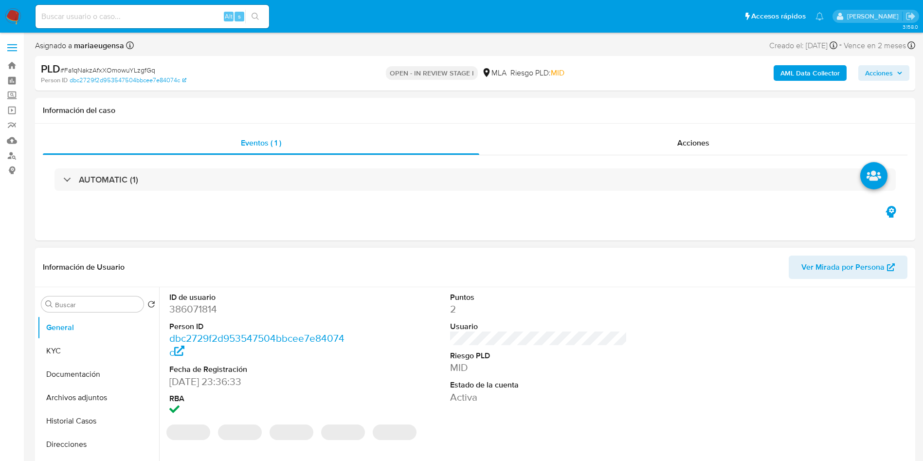
select select "10"
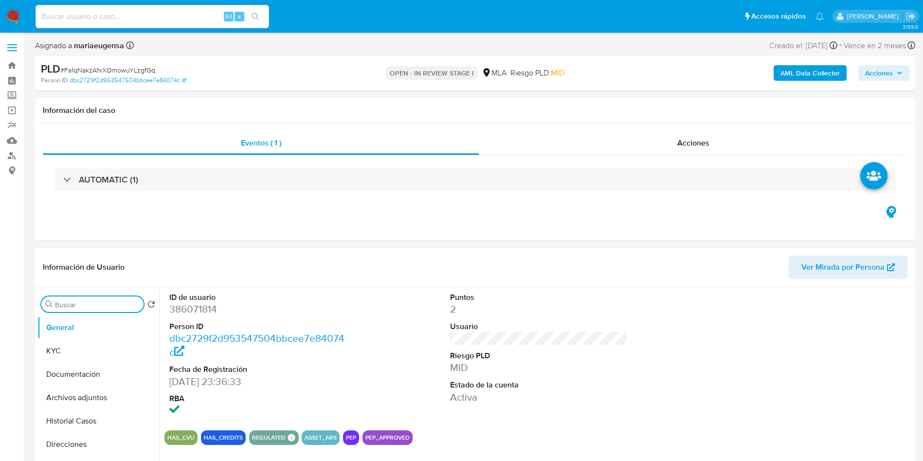
click at [110, 302] on input "Buscar" at bounding box center [97, 304] width 85 height 9
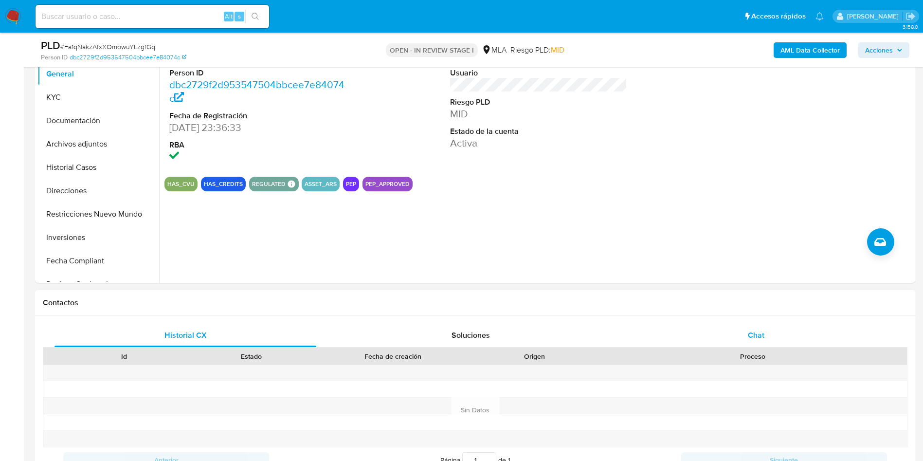
click at [775, 324] on div "Chat" at bounding box center [756, 335] width 262 height 23
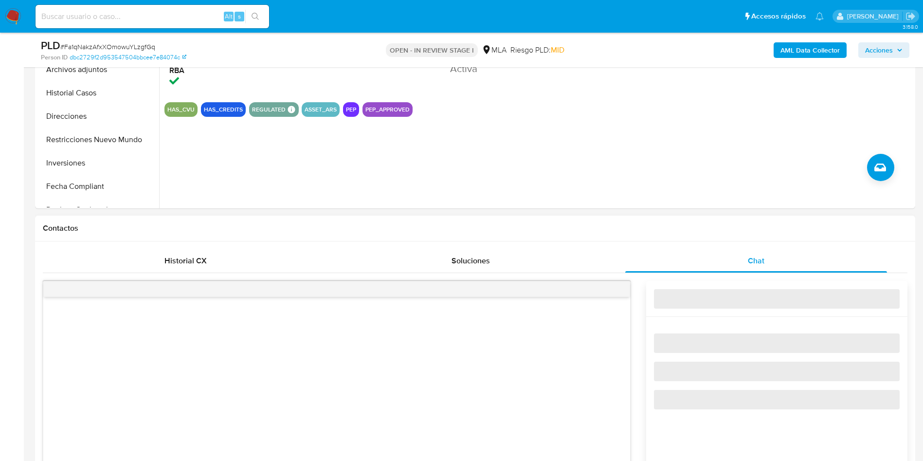
scroll to position [365, 0]
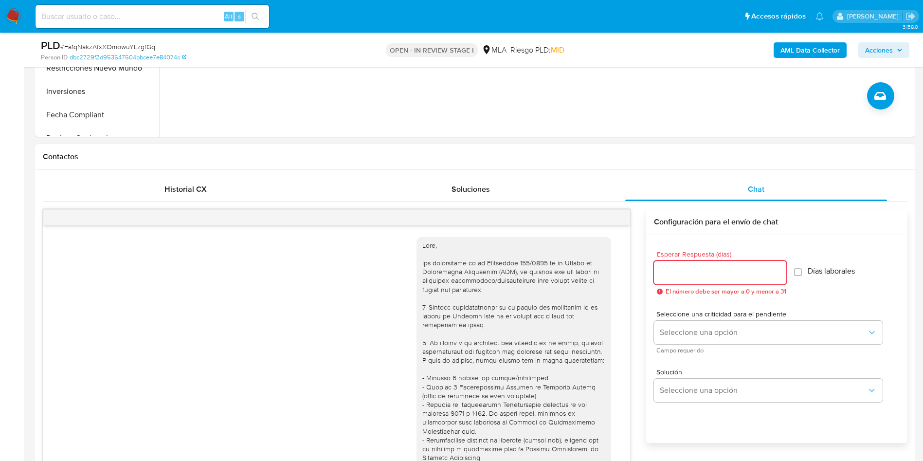
click at [679, 274] on input "Esperar Respuesta (días)" at bounding box center [720, 272] width 132 height 13
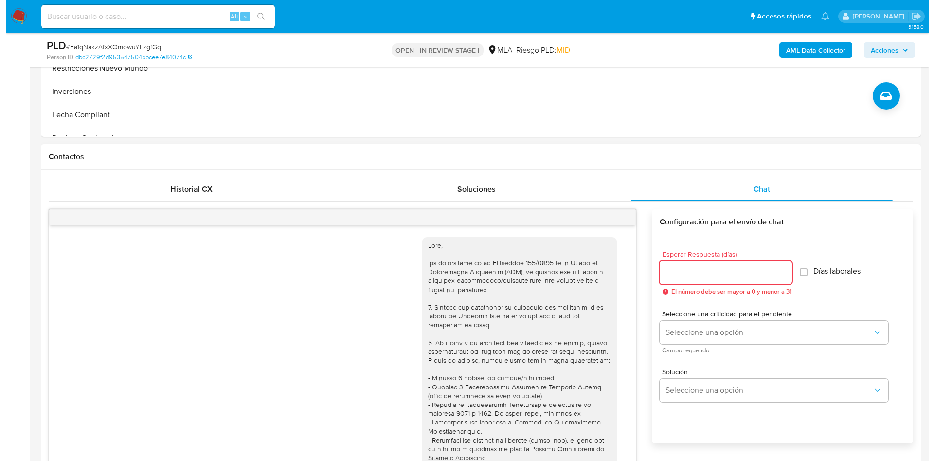
scroll to position [1240, 0]
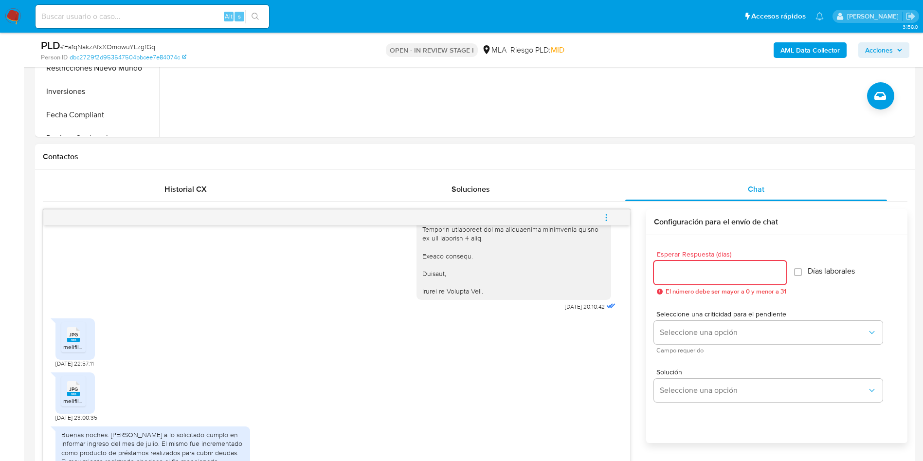
type input "1"
click at [678, 277] on input "1" at bounding box center [718, 272] width 128 height 13
type input "2"
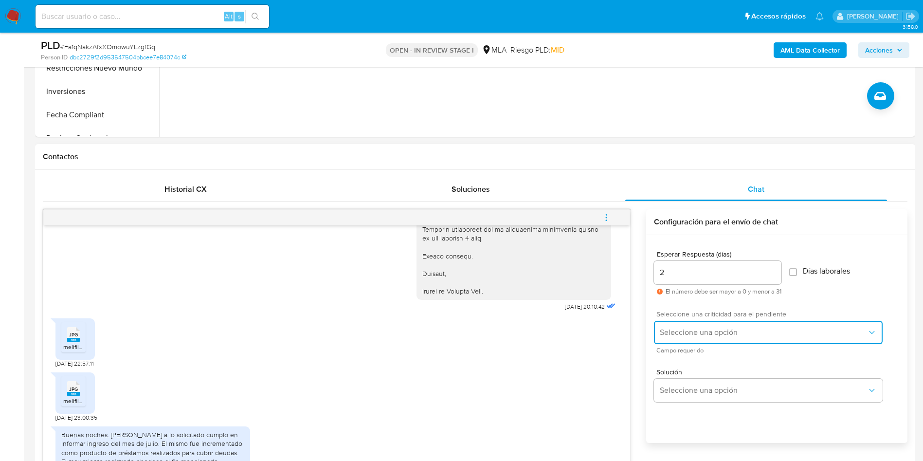
click at [676, 328] on span "Seleccione una opción" at bounding box center [763, 333] width 207 height 10
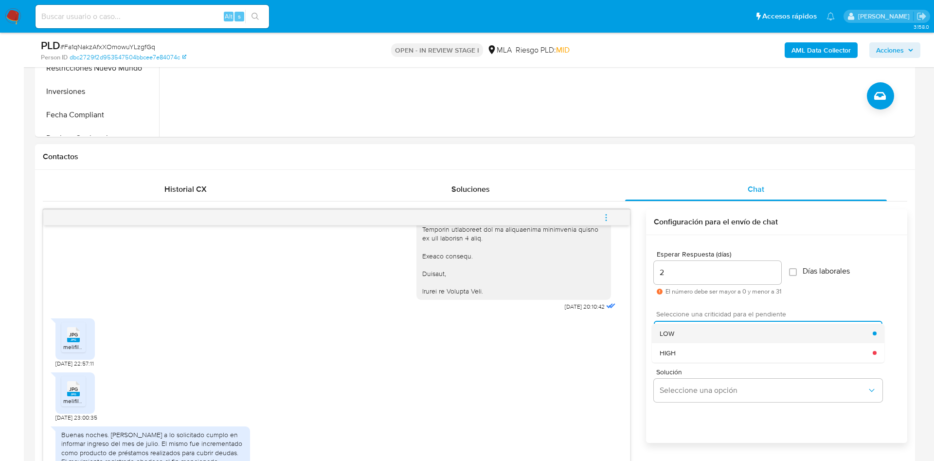
click at [677, 331] on div "LOW" at bounding box center [766, 333] width 213 height 19
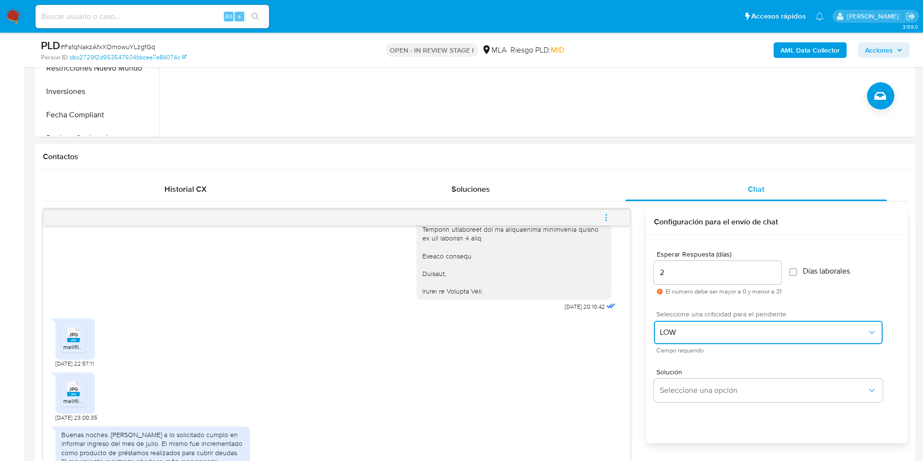
click at [679, 328] on span "LOW" at bounding box center [763, 333] width 207 height 10
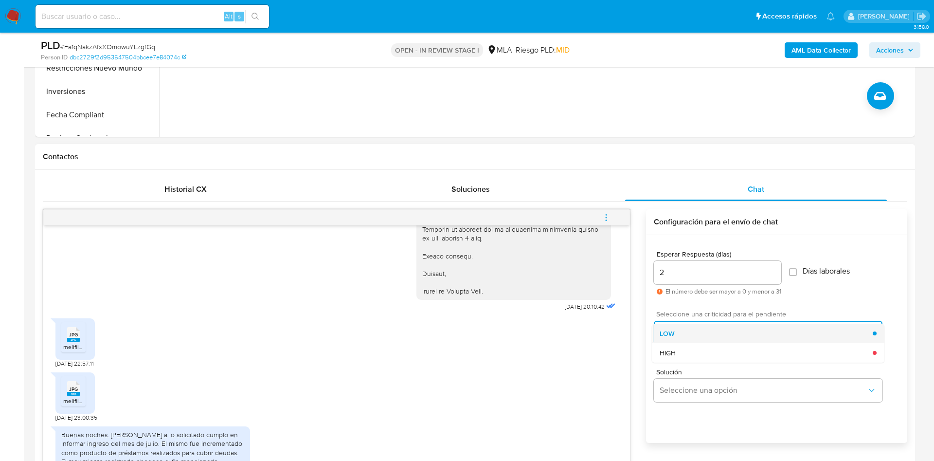
click at [684, 332] on div "LOW" at bounding box center [766, 333] width 213 height 19
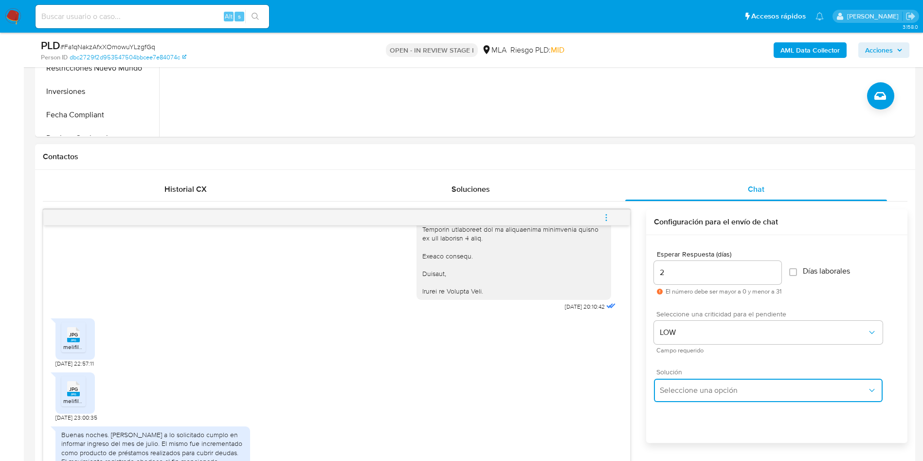
click at [675, 396] on button "Seleccione una opción" at bounding box center [768, 390] width 229 height 23
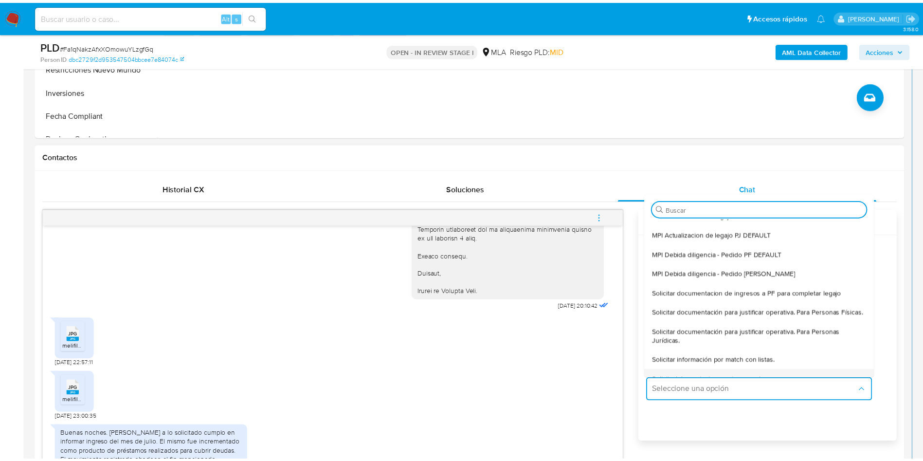
scroll to position [73, 0]
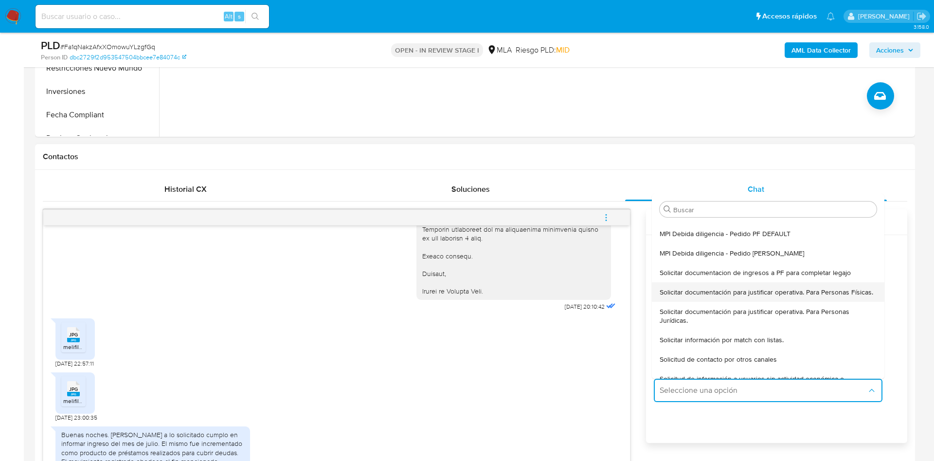
click at [694, 296] on span "Solicitar documentación para justificar operativa. Para Personas Físicas." at bounding box center [767, 292] width 214 height 9
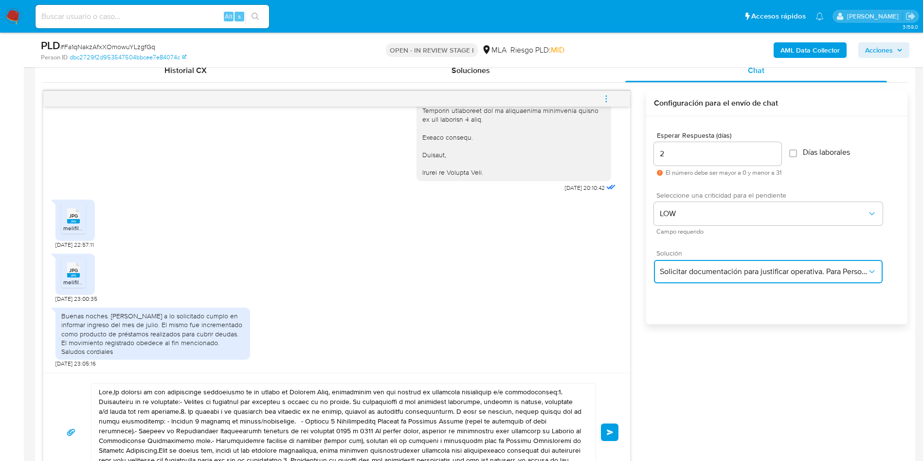
scroll to position [584, 0]
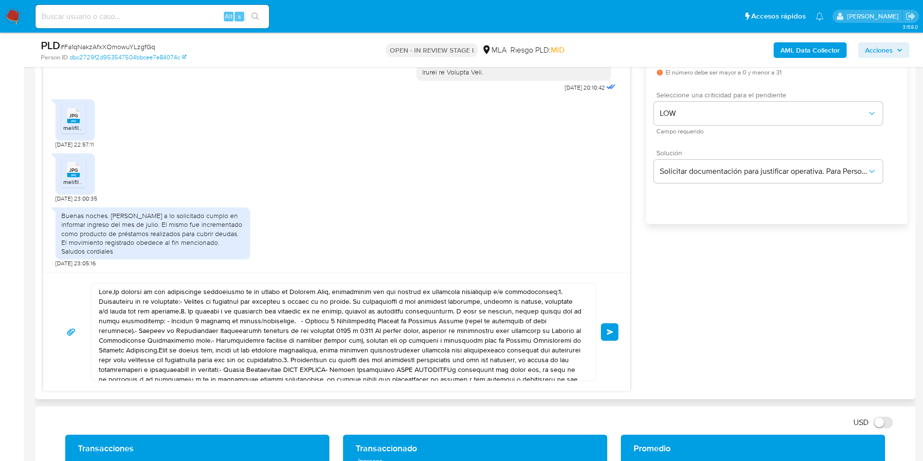
click at [249, 331] on textarea at bounding box center [341, 331] width 485 height 97
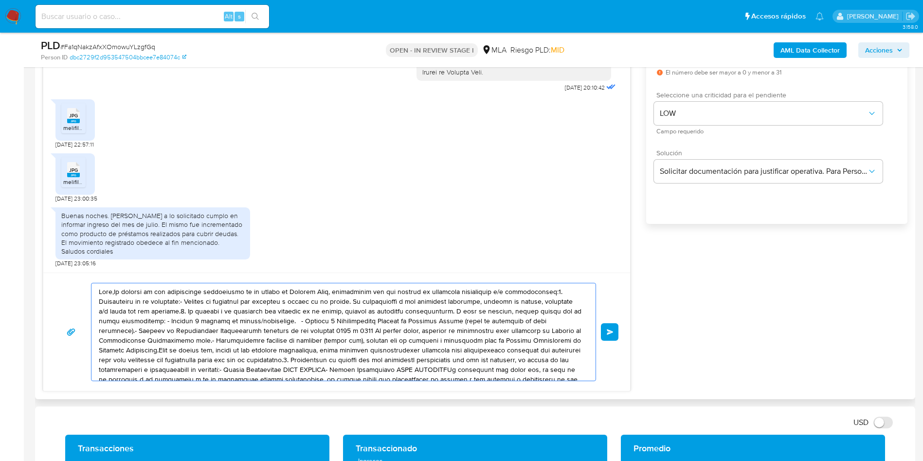
click at [249, 331] on textarea at bounding box center [341, 331] width 485 height 97
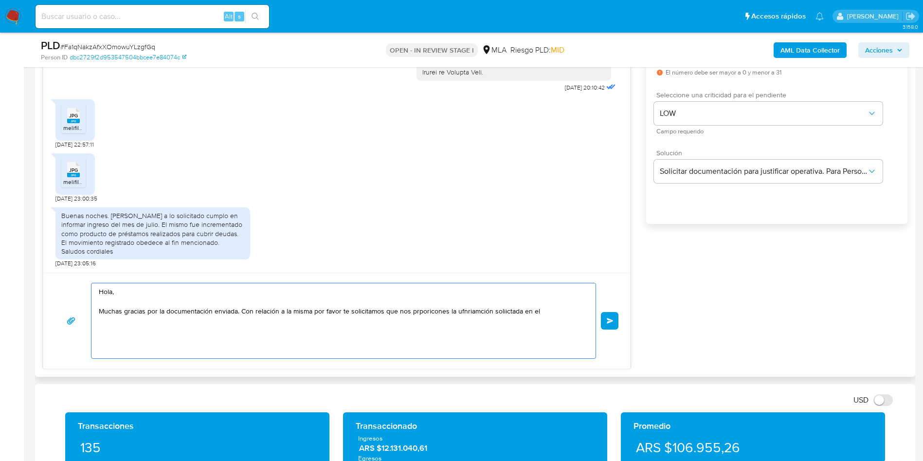
click at [501, 310] on textarea "Hola, Muchas gracias por la documentación enviada. Con relación a la misma por …" at bounding box center [341, 320] width 485 height 75
click at [364, 310] on textarea "Hola, Muchas gracias por la documentación enviada. Con relación a la misma por …" at bounding box center [341, 320] width 485 height 75
click at [364, 313] on textarea "Hola, Muchas gracias por la documentación enviada. Con relación a la misma por …" at bounding box center [341, 320] width 485 height 75
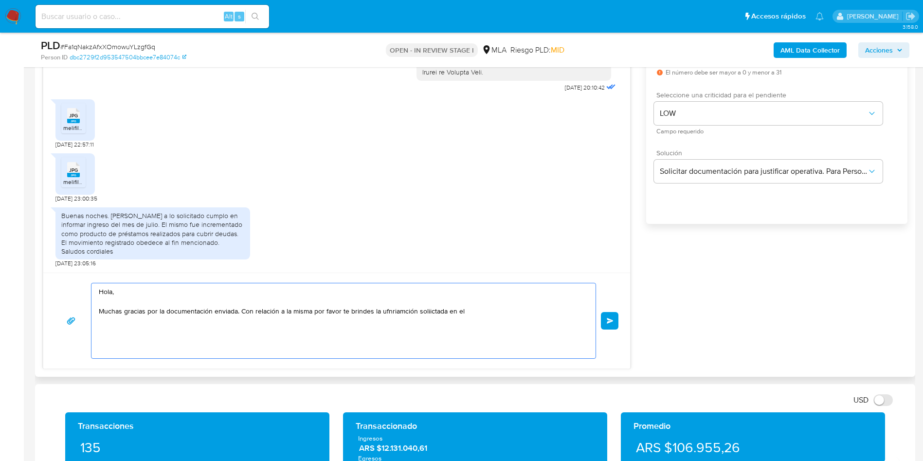
click at [364, 313] on textarea "Hola, Muchas gracias por la documentación enviada. Con relación a la misma por …" at bounding box center [341, 320] width 485 height 75
click at [498, 310] on textarea "Hola, Muchas gracias por la documentación enviada. Con relación a la misma por …" at bounding box center [341, 320] width 485 height 75
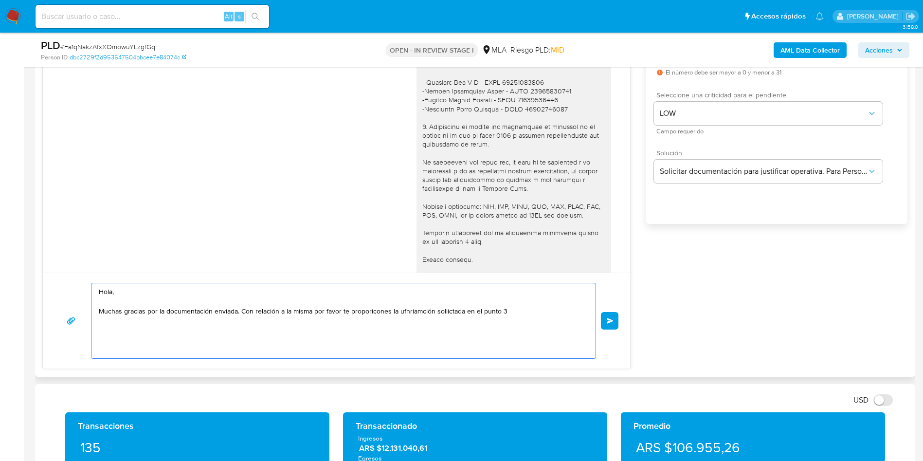
scroll to position [1021, 0]
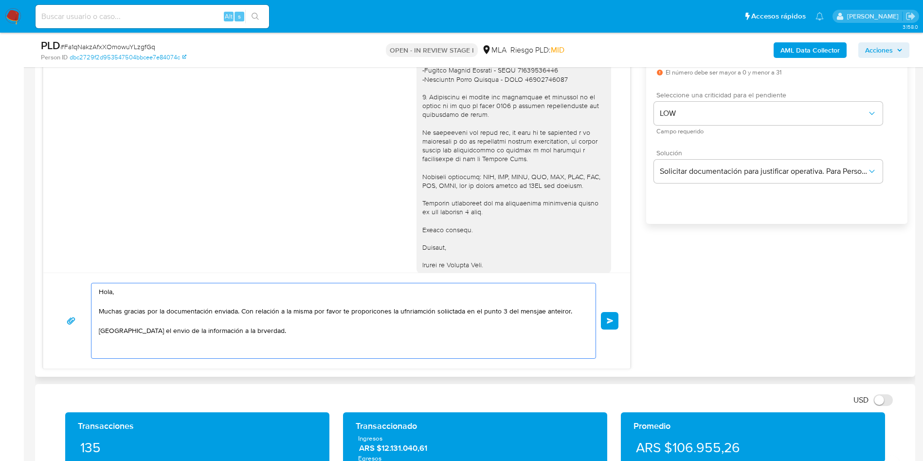
click at [576, 309] on textarea "Hola, Muchas gracias por la documentación enviada. Con relación a la misma por …" at bounding box center [341, 320] width 485 height 75
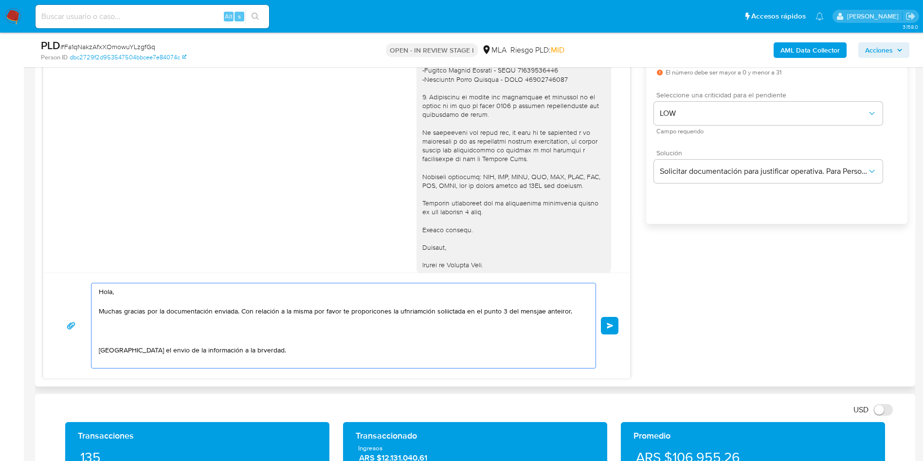
paste textarea "Es importante que sepas que, en caso de no responder a lo solicitado o si lo pr…"
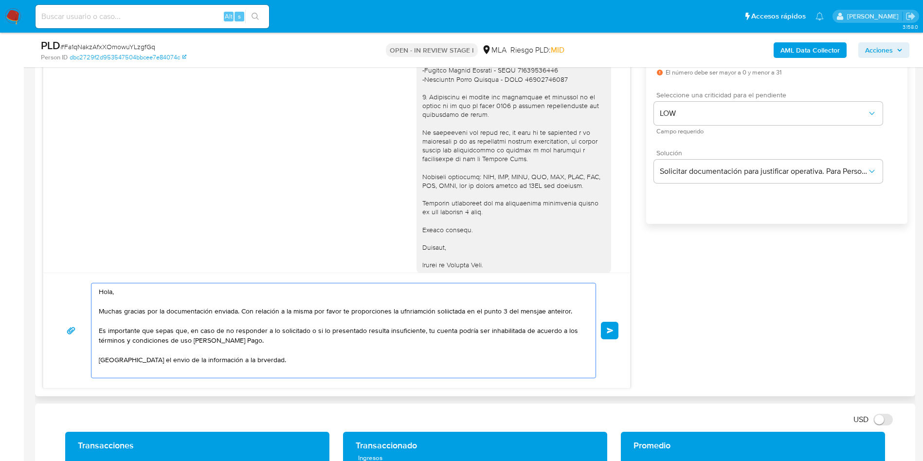
click at [409, 311] on textarea "Hola, Muchas gracias por la documentación enviada. Con relación a la misma por …" at bounding box center [341, 330] width 485 height 94
drag, startPoint x: 156, startPoint y: 359, endPoint x: 131, endPoint y: 350, distance: 26.6
click at [131, 350] on textarea "Hola, Muchas gracias por la documentación enviada. Con relación a la misma por …" at bounding box center [341, 330] width 485 height 94
click at [162, 362] on textarea "Hola, Muchas gracias por la documentación enviada. Con relación a la misma por …" at bounding box center [341, 330] width 485 height 94
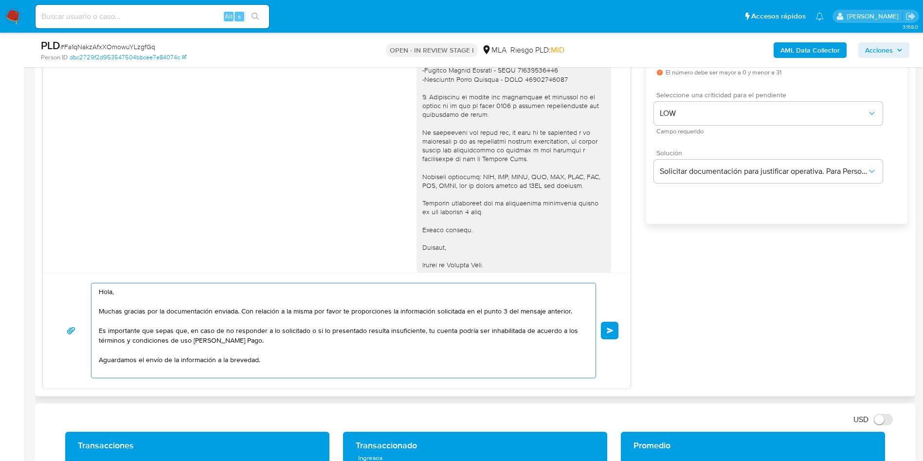
click at [279, 359] on textarea "Hola, Muchas gracias por la documentación enviada. Con relación a la misma por …" at bounding box center [341, 330] width 485 height 94
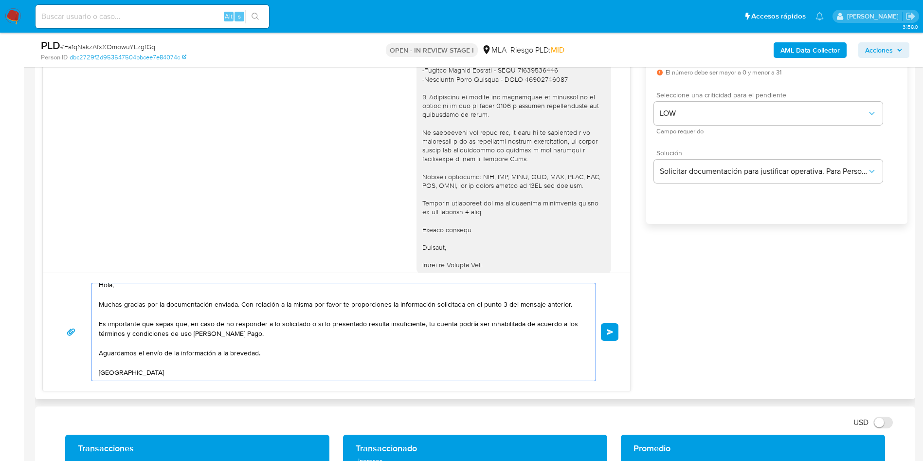
scroll to position [23, 0]
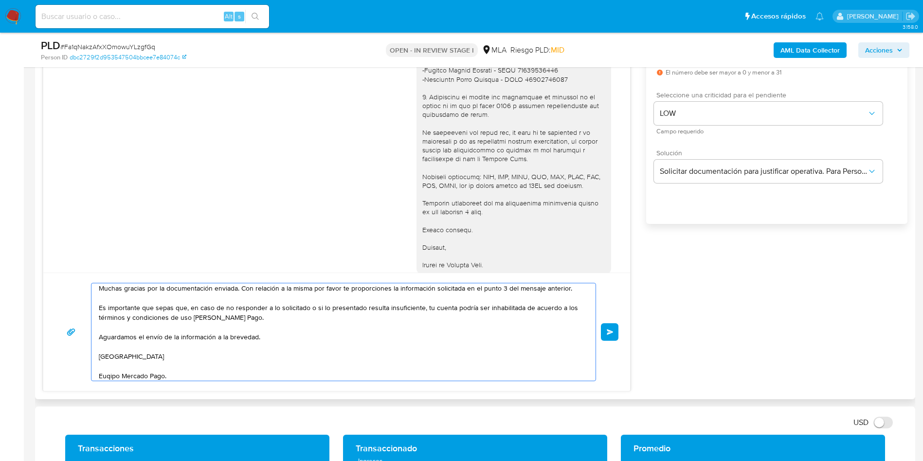
click at [106, 375] on textarea "Hola, Muchas gracias por la documentación enviada. Con relación a la misma por …" at bounding box center [341, 331] width 485 height 97
click at [105, 374] on textarea "Hola, Muchas gracias por la documentación enviada. Con relación a la misma por …" at bounding box center [341, 331] width 485 height 97
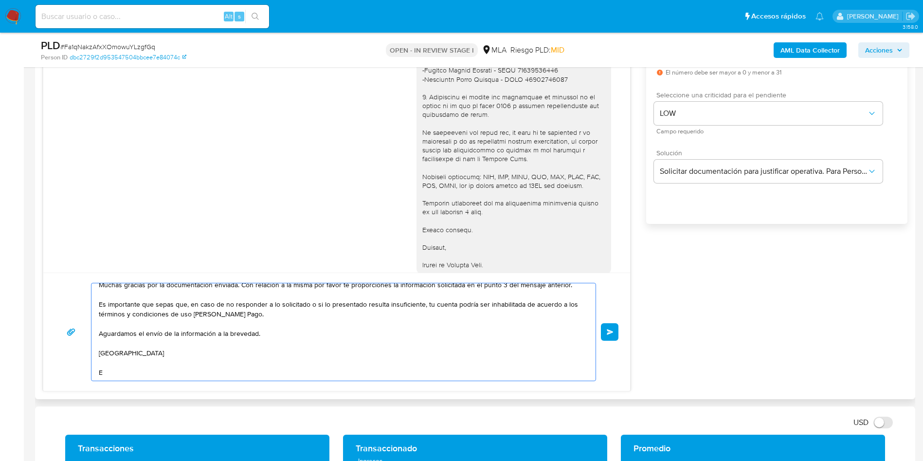
scroll to position [26, 0]
click at [167, 331] on textarea "Hola, Muchas gracias por la documentación enviada. Con relación a la misma por …" at bounding box center [341, 331] width 485 height 97
click at [184, 377] on textarea "Hola, Muchas gracias por la documentación enviada. Con relación a la misma por …" at bounding box center [341, 331] width 485 height 97
click at [191, 365] on textarea "Hola, Muchas gracias por la documentación enviada. Con relación a la misma por …" at bounding box center [341, 331] width 485 height 97
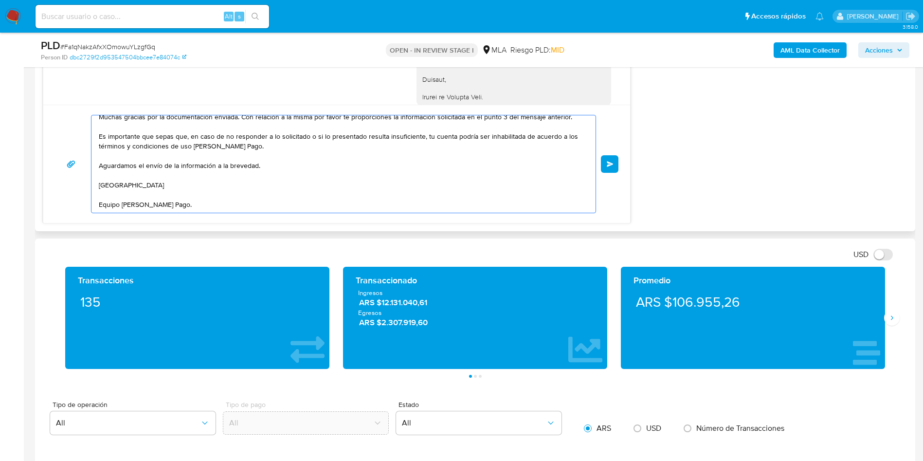
scroll to position [730, 0]
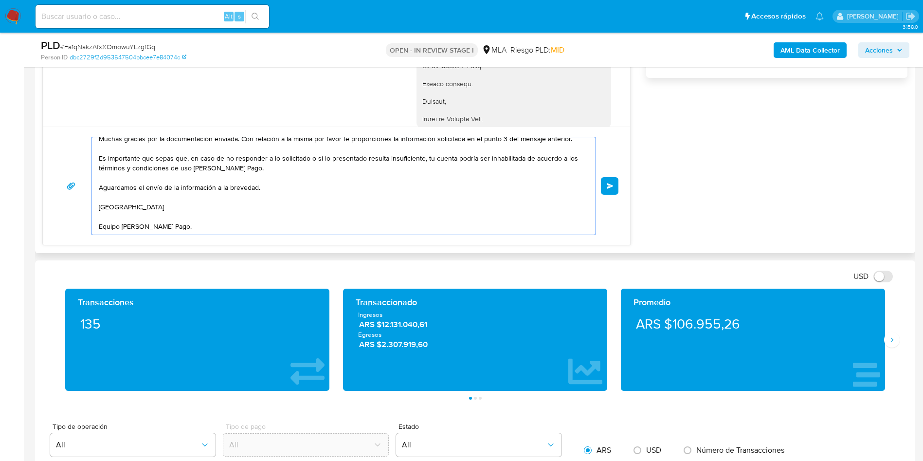
click at [229, 230] on textarea "Hola, Muchas gracias por la documentación enviada. Con relación a la misma por …" at bounding box center [341, 185] width 485 height 97
click at [243, 202] on textarea "Hola, Muchas gracias por la documentación enviada. Con relación a la misma por …" at bounding box center [341, 185] width 485 height 97
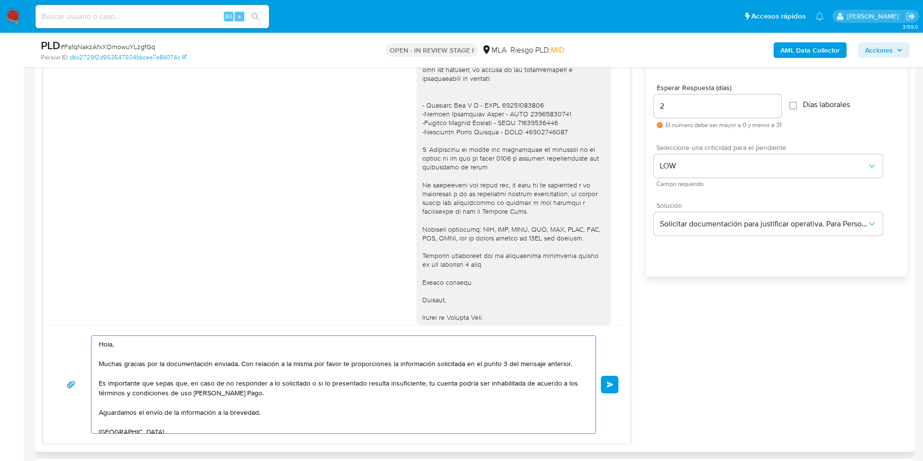
scroll to position [536, 0]
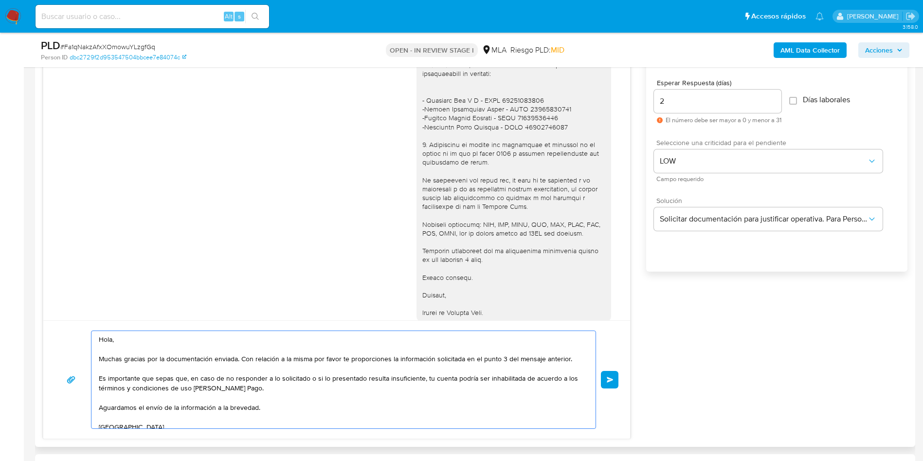
type textarea "Hola, Muchas gracias por la documentación enviada. Con relación a la misma por …"
click at [176, 217] on div "03/09/2025 20:10:42" at bounding box center [336, 50] width 563 height 568
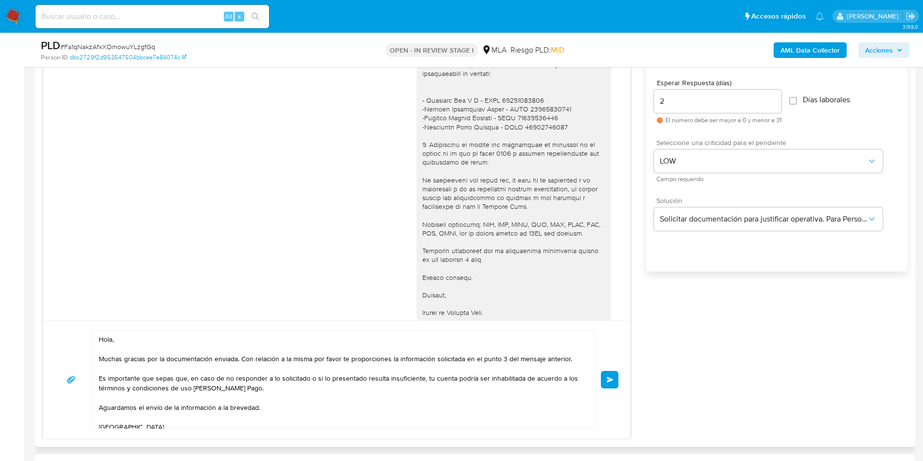
scroll to position [1240, 0]
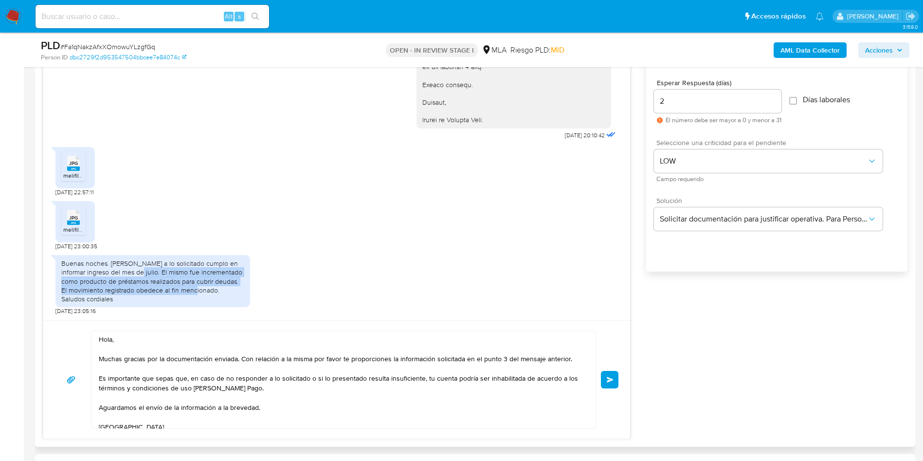
drag, startPoint x: 134, startPoint y: 270, endPoint x: 213, endPoint y: 299, distance: 84.4
click at [211, 290] on div "Buenas noches. Atento a lo solicitado cumplo en informar ingreso del mes de jul…" at bounding box center [152, 281] width 183 height 44
copy div "El mismo fue incrementado como producto de préstamos realizados para cubrir deu…"
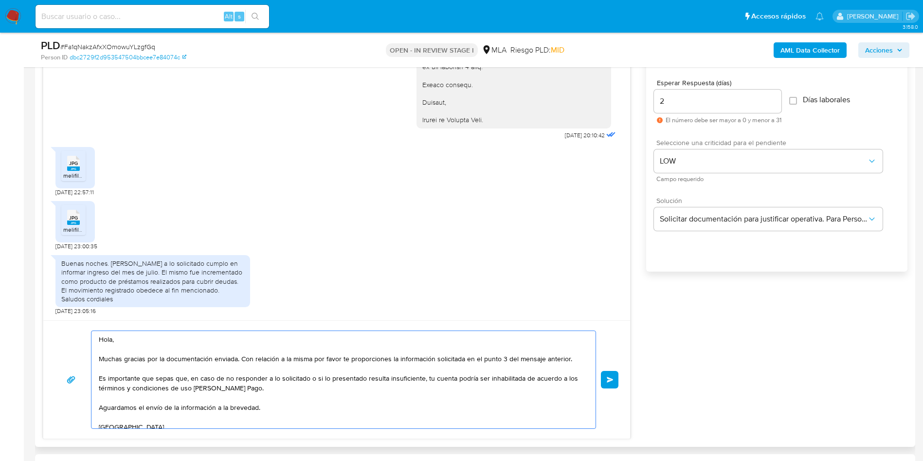
click at [298, 409] on textarea "Hola, Muchas gracias por la documentación enviada. Con relación a la misma por …" at bounding box center [341, 379] width 485 height 97
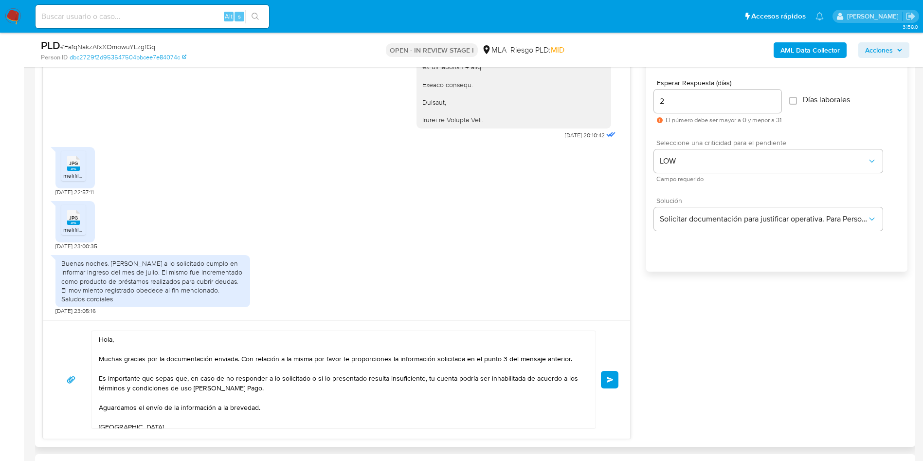
click at [617, 381] on button "Enviar" at bounding box center [610, 380] width 18 height 18
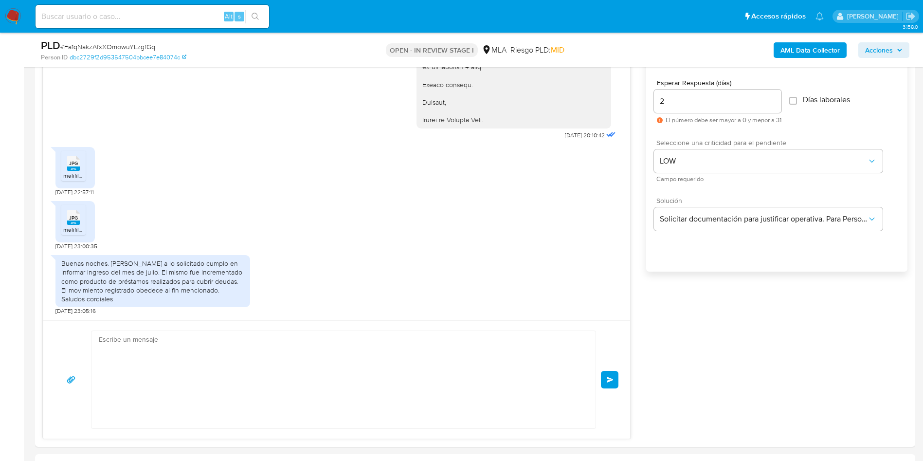
scroll to position [1411, 0]
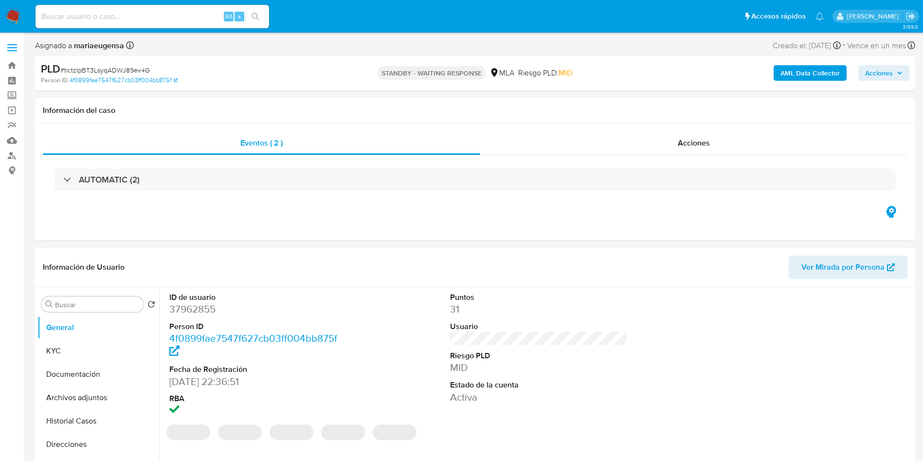
select select "10"
click at [106, 304] on input "Buscar" at bounding box center [97, 304] width 85 height 9
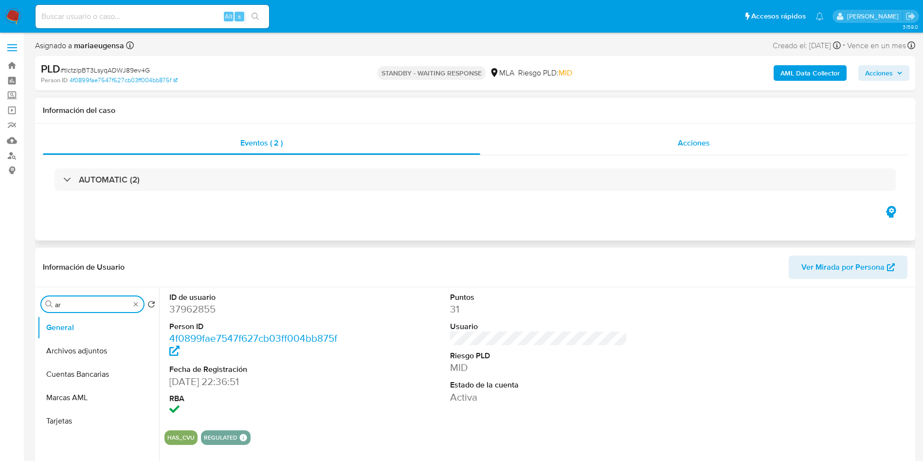
type input "ar"
click at [646, 139] on div "Acciones" at bounding box center [693, 142] width 427 height 23
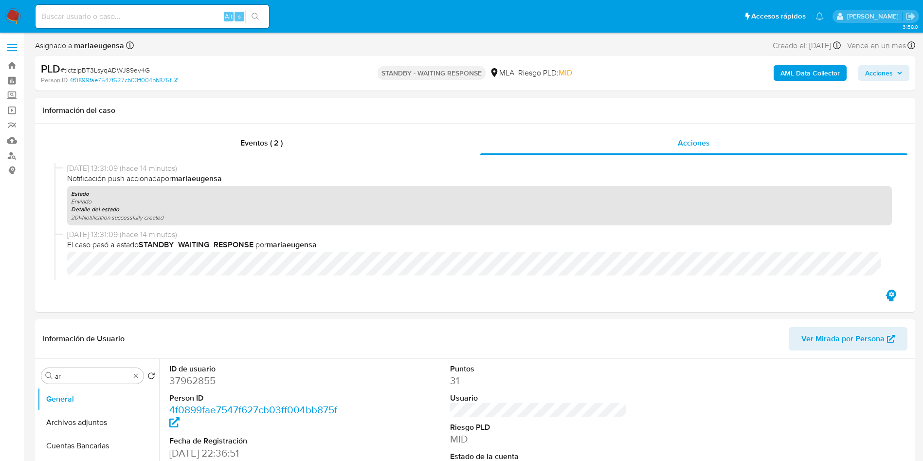
click at [133, 69] on span "# tlctzIpBT3LsyqADWJ89ev4G" at bounding box center [105, 70] width 90 height 10
copy span "tlctzIpBT3LsyqADWJ89ev4G"
click at [183, 15] on input at bounding box center [153, 16] width 234 height 13
paste input "tlctzIpBT3LsyqADWJ89ev4G"
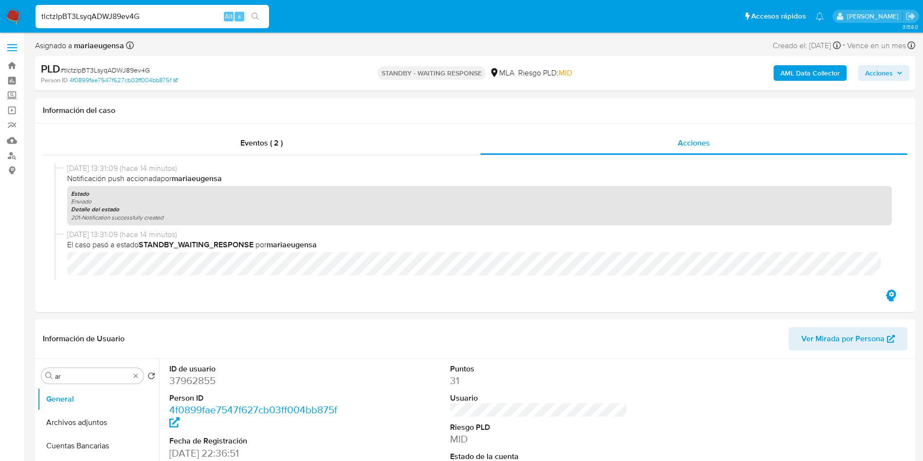
type input "tlctzIpBT3LsyqADWJ89ev4G"
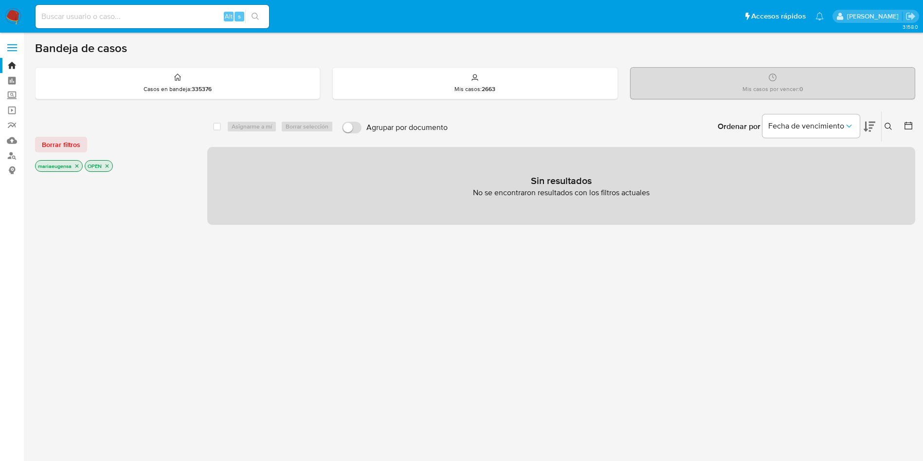
drag, startPoint x: 888, startPoint y: 126, endPoint x: 879, endPoint y: 157, distance: 32.4
click at [888, 128] on icon at bounding box center [889, 127] width 8 height 8
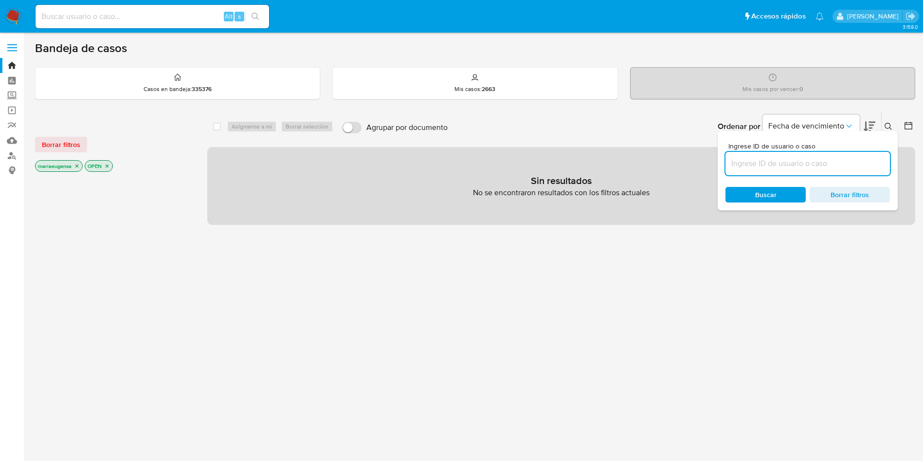
drag, startPoint x: 875, startPoint y: 161, endPoint x: 872, endPoint y: 154, distance: 7.4
click at [875, 162] on input at bounding box center [808, 163] width 164 height 13
type input "tlctzIpBT3LsyqADWJ89ev4G"
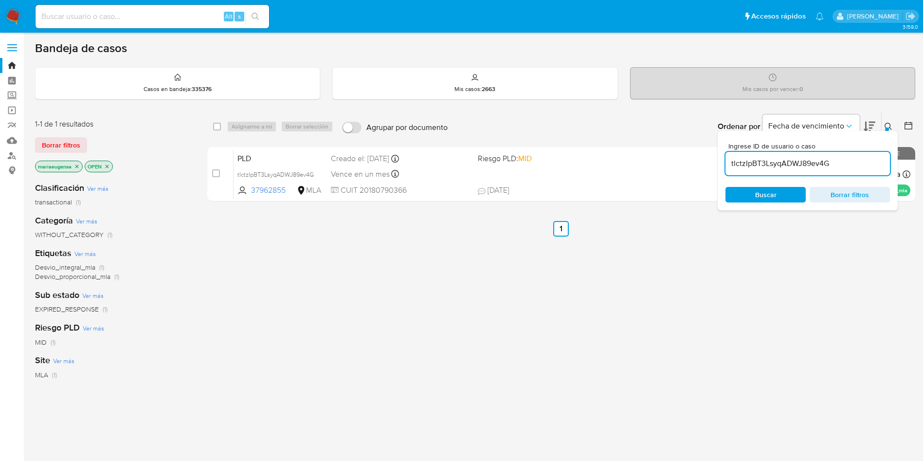
click at [887, 128] on div at bounding box center [887, 130] width 4 height 4
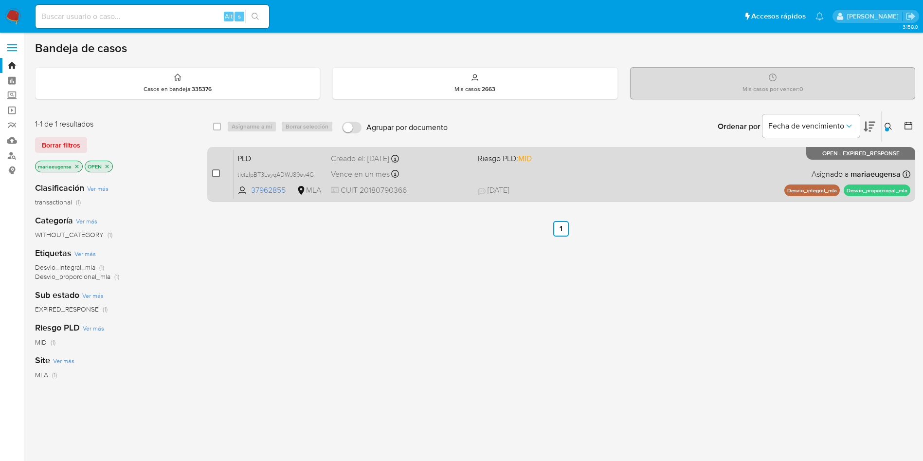
click at [217, 171] on input "checkbox" at bounding box center [216, 173] width 8 height 8
checkbox input "true"
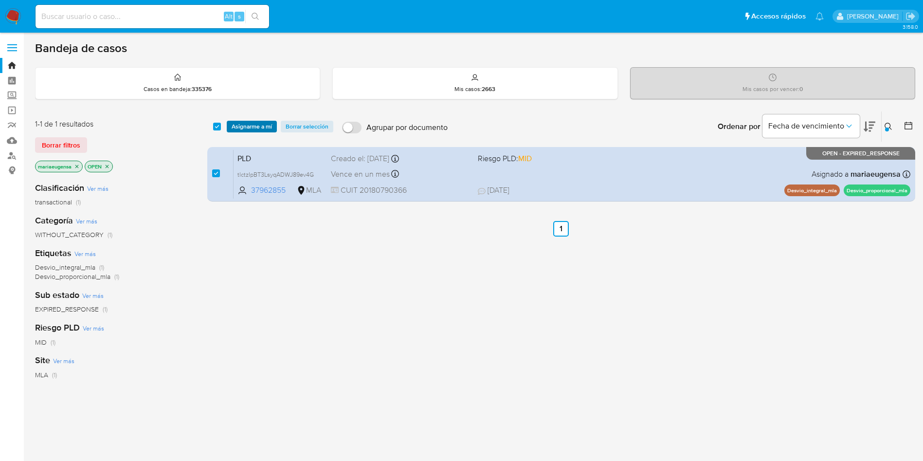
click at [247, 125] on span "Asignarme a mí" at bounding box center [252, 127] width 40 height 10
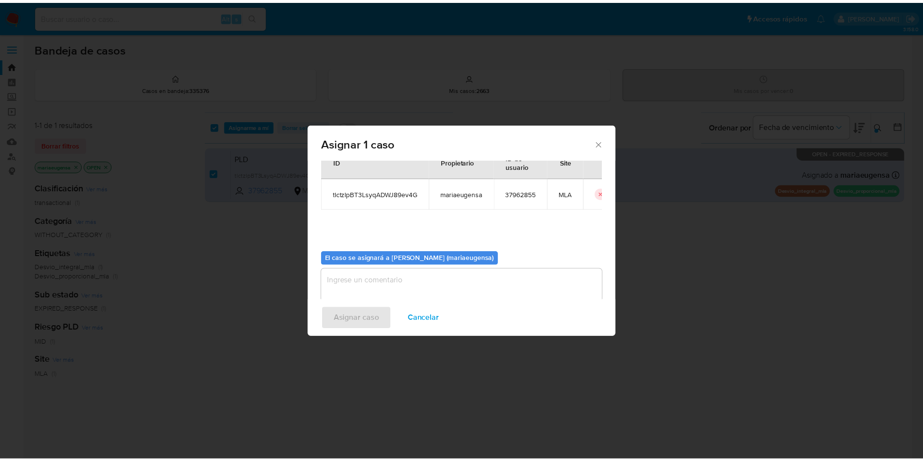
scroll to position [51, 0]
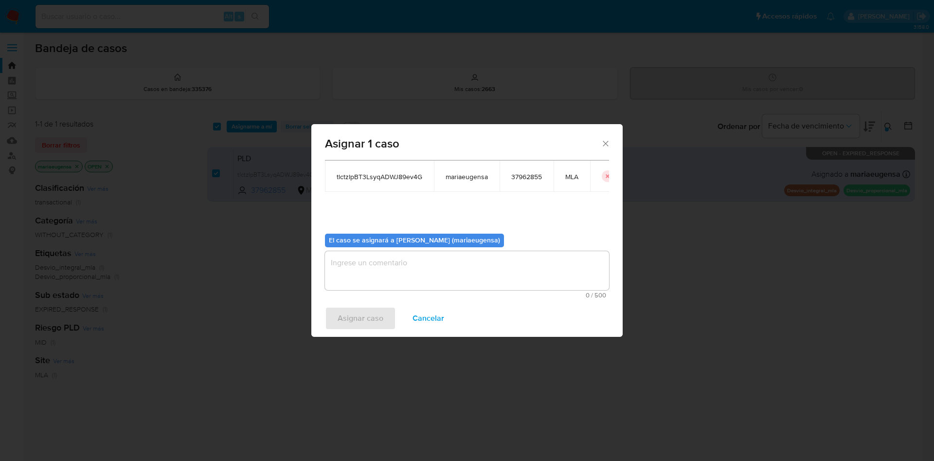
click at [351, 264] on textarea "assign-modal" at bounding box center [467, 270] width 284 height 39
click at [343, 316] on span "Asignar caso" at bounding box center [361, 318] width 46 height 21
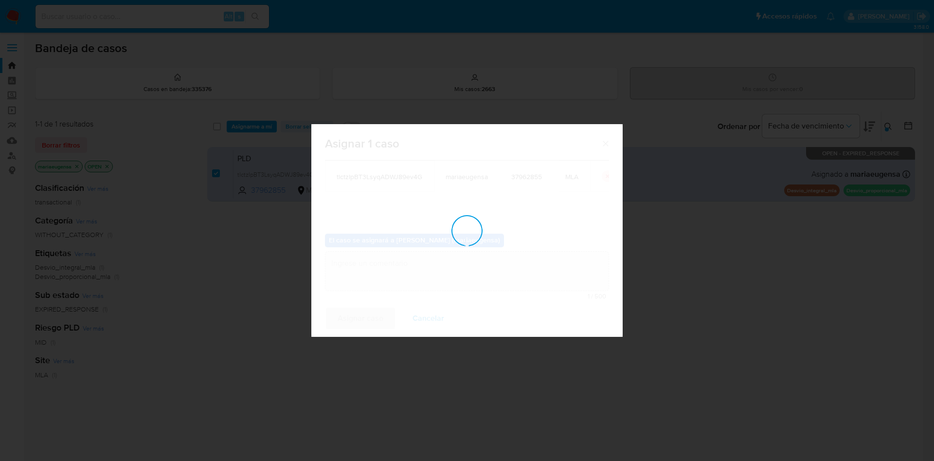
checkbox input "false"
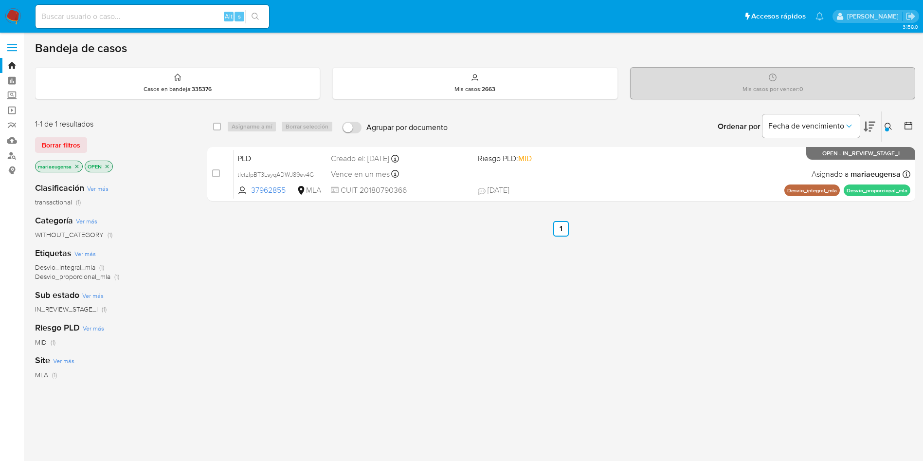
drag, startPoint x: 15, startPoint y: 12, endPoint x: 35, endPoint y: 20, distance: 21.2
click at [15, 12] on img at bounding box center [13, 16] width 17 height 17
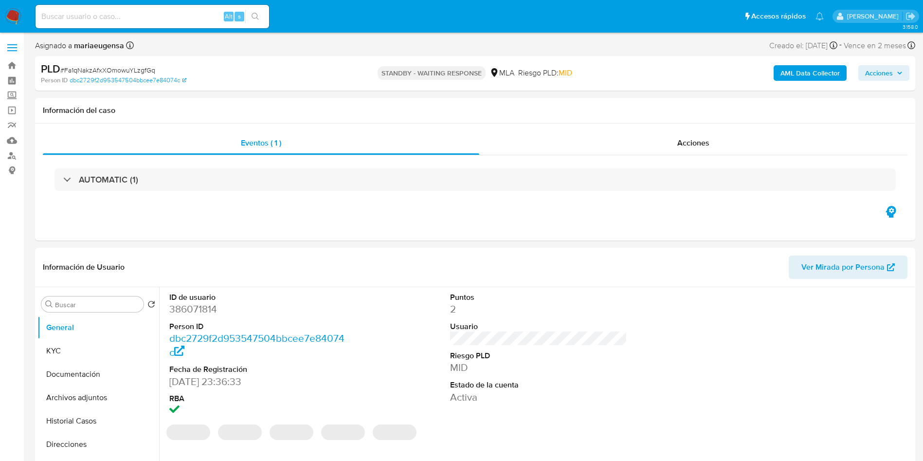
select select "10"
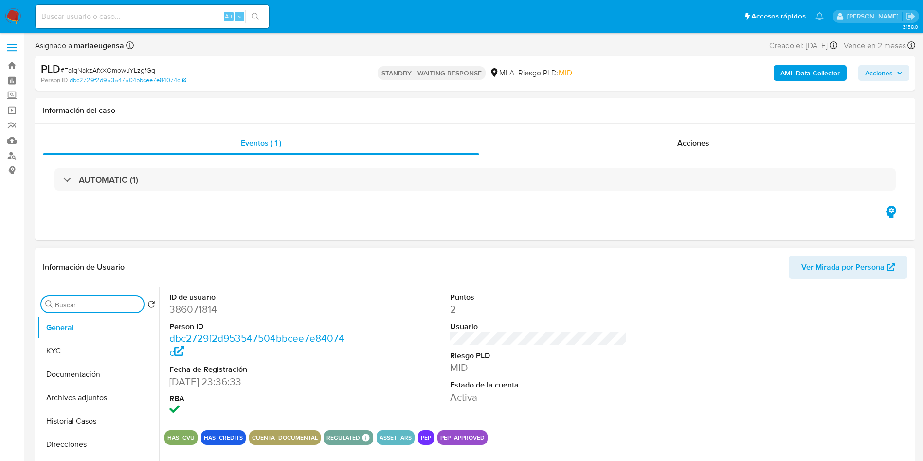
click at [56, 304] on input "Buscar" at bounding box center [97, 304] width 85 height 9
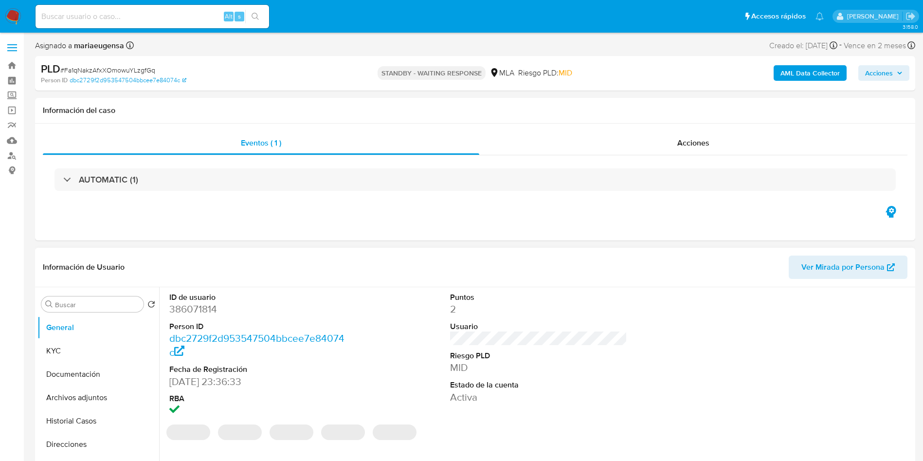
select select "10"
click at [103, 304] on input "Buscar" at bounding box center [97, 304] width 85 height 9
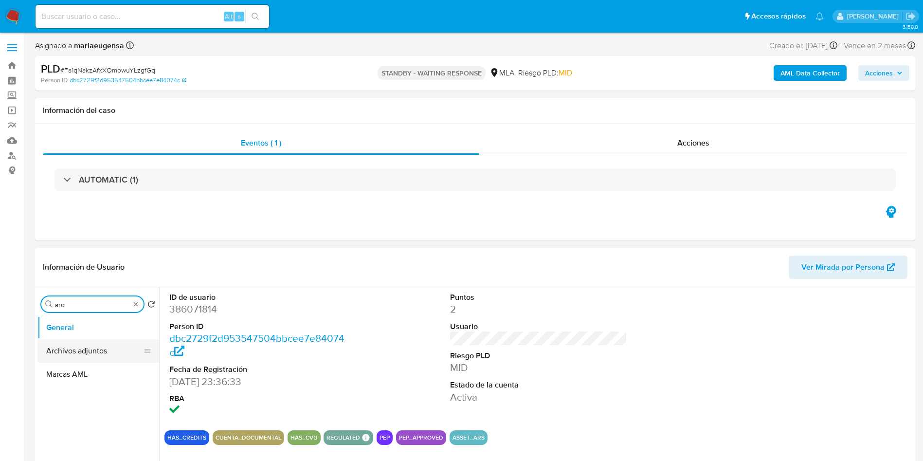
type input "arc"
click at [105, 350] on button "Archivos adjuntos" at bounding box center [94, 350] width 114 height 23
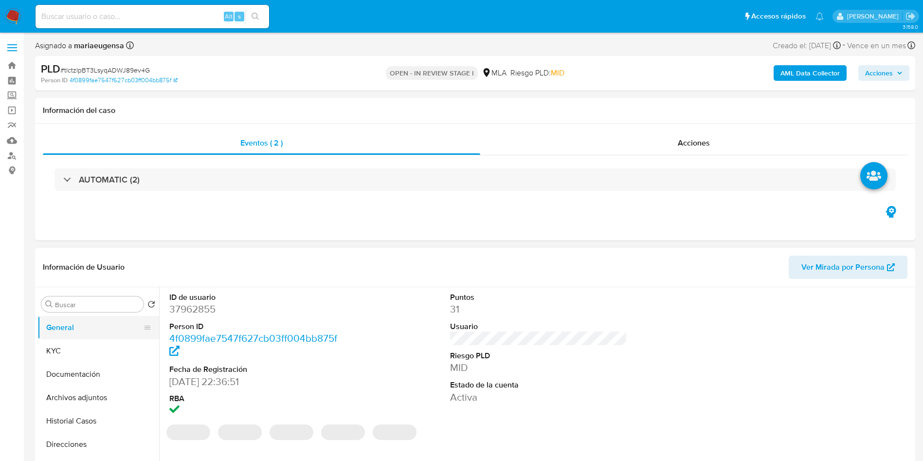
select select "10"
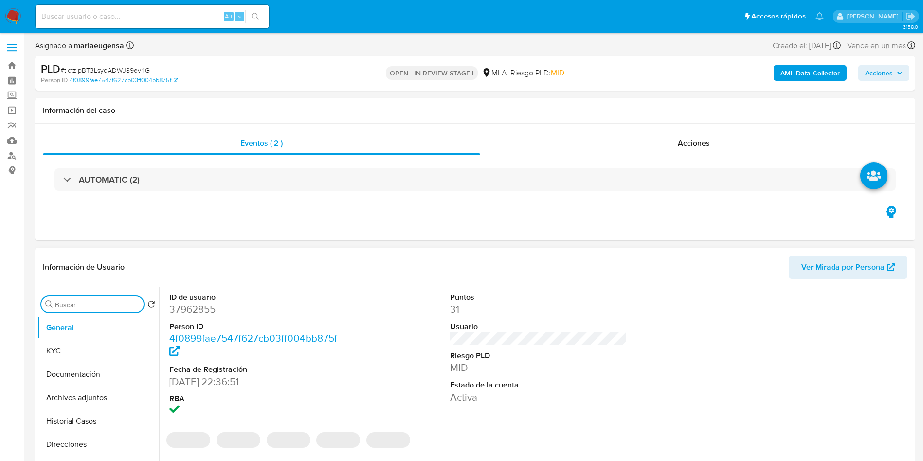
click at [98, 308] on input "Buscar" at bounding box center [97, 304] width 85 height 9
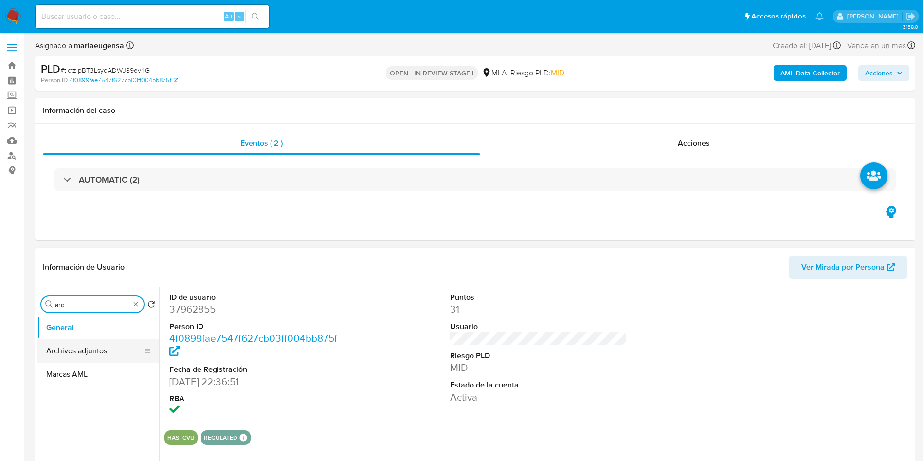
type input "arc"
click at [114, 343] on button "Archivos adjuntos" at bounding box center [94, 350] width 114 height 23
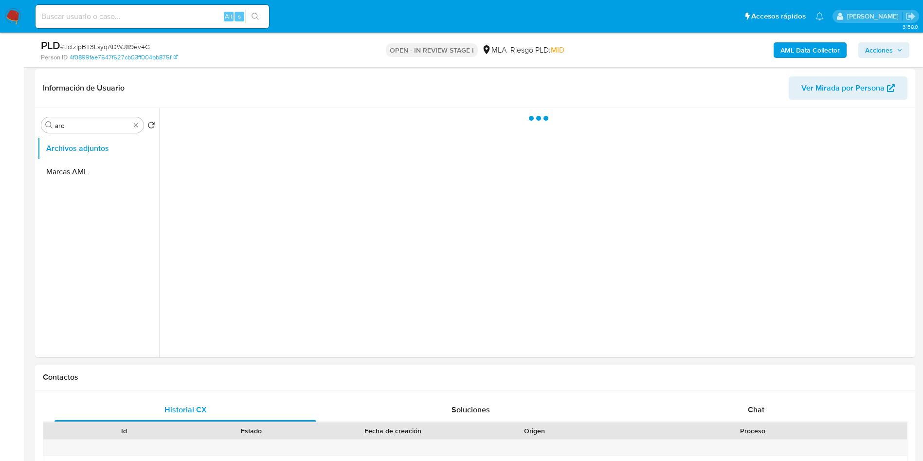
scroll to position [146, 0]
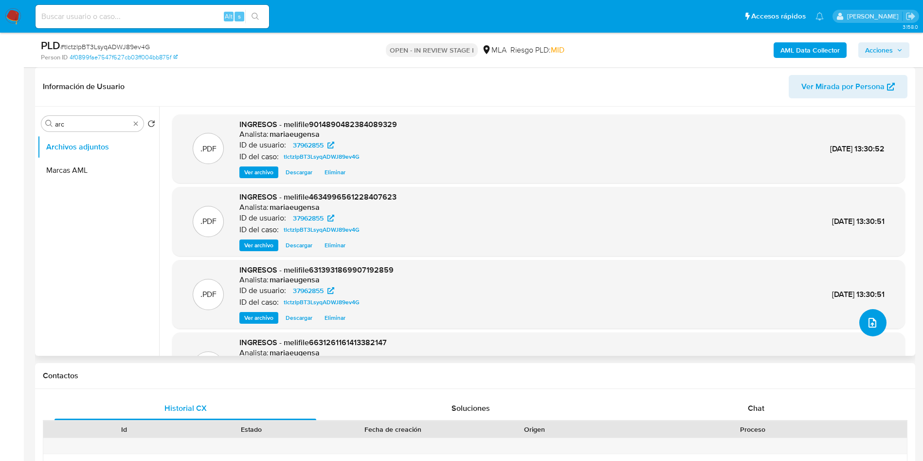
click at [872, 319] on icon "upload-file" at bounding box center [873, 323] width 8 height 10
click at [870, 318] on icon "upload-file" at bounding box center [873, 323] width 12 height 12
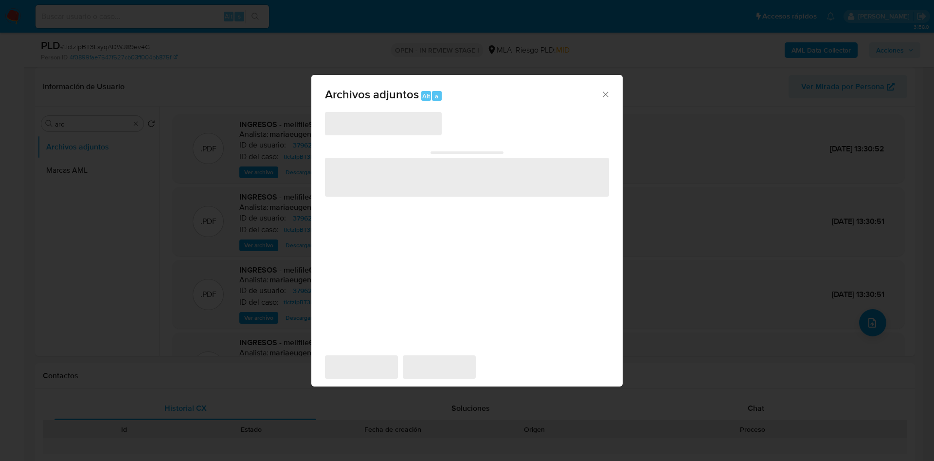
click at [453, 188] on span "‌" at bounding box center [467, 177] width 284 height 39
click at [453, 187] on span "‌" at bounding box center [467, 177] width 284 height 39
click at [604, 95] on icon "Cerrar" at bounding box center [605, 93] width 5 height 5
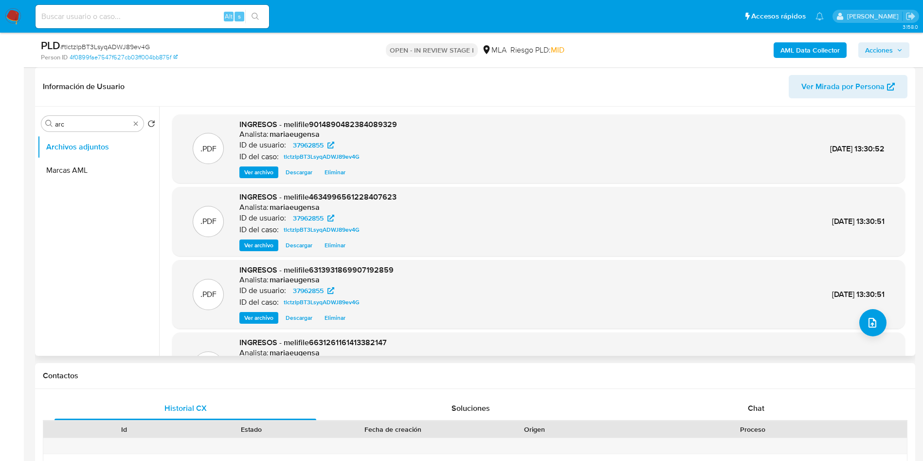
click at [87, 316] on ul "Archivos adjuntos Marcas AML" at bounding box center [98, 244] width 122 height 219
click at [875, 319] on button "upload-file" at bounding box center [872, 322] width 27 height 27
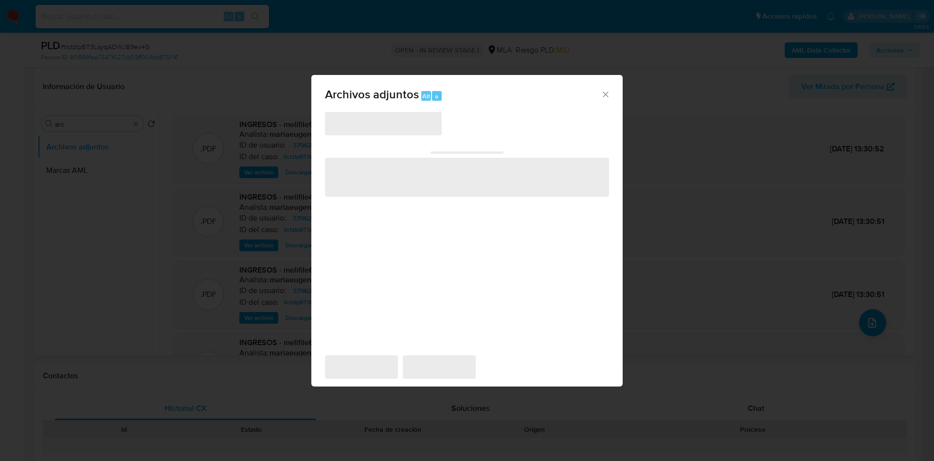
click at [609, 91] on div "Archivos adjuntos Alt a" at bounding box center [466, 93] width 311 height 36
click at [602, 92] on icon "Cerrar" at bounding box center [606, 95] width 10 height 10
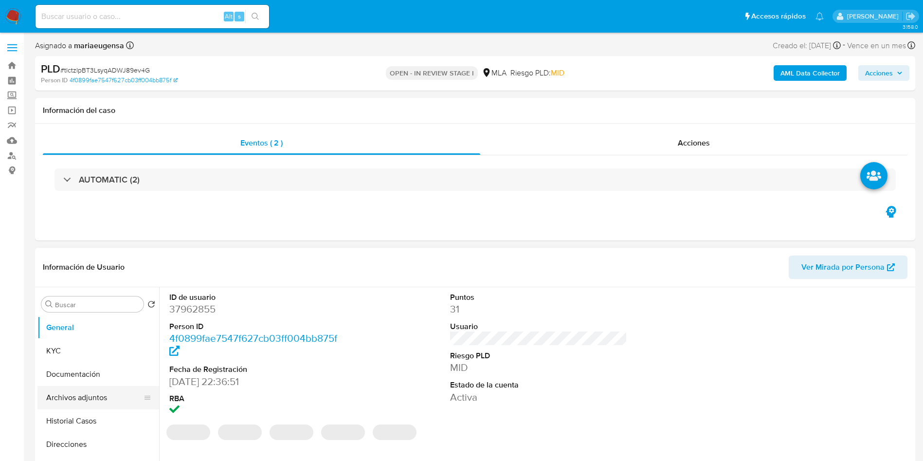
select select "10"
click at [66, 392] on button "Archivos adjuntos" at bounding box center [94, 397] width 114 height 23
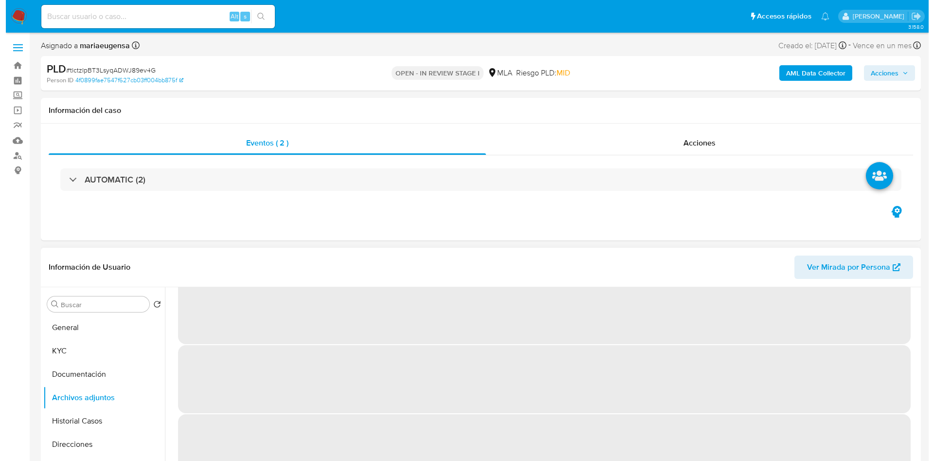
scroll to position [40, 0]
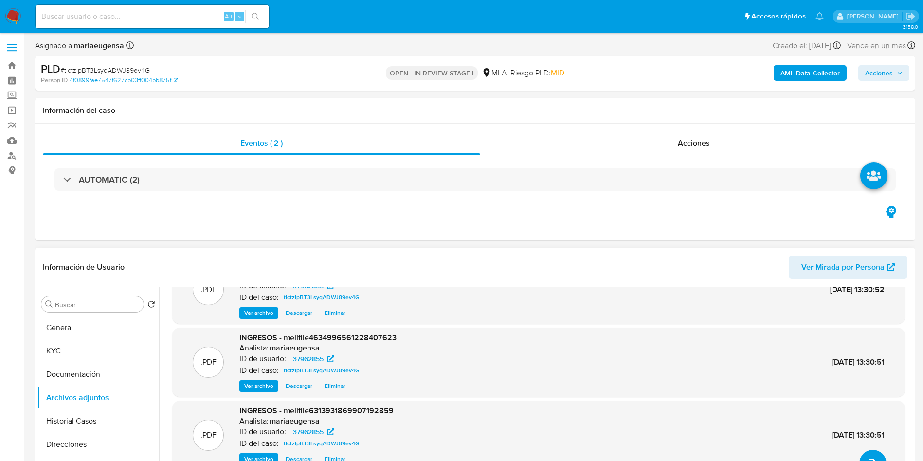
click at [875, 457] on button "upload-file" at bounding box center [872, 463] width 27 height 27
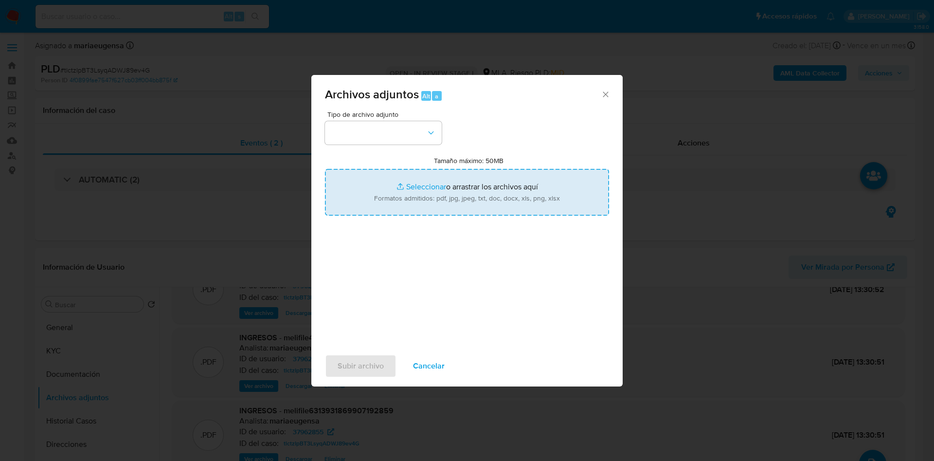
click at [387, 189] on input "Tamaño máximo: 50MB Seleccionar archivos" at bounding box center [467, 192] width 284 height 47
type input "C:\fakepath\Caselog tlctzIpBT3LsyqADWJ89ev4G_2025_08_19_02_43_07.docx"
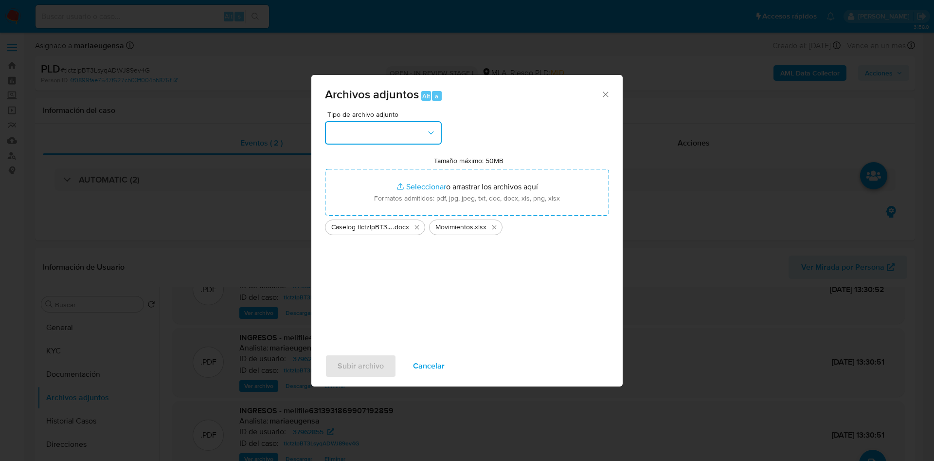
click at [386, 132] on button "button" at bounding box center [383, 132] width 117 height 23
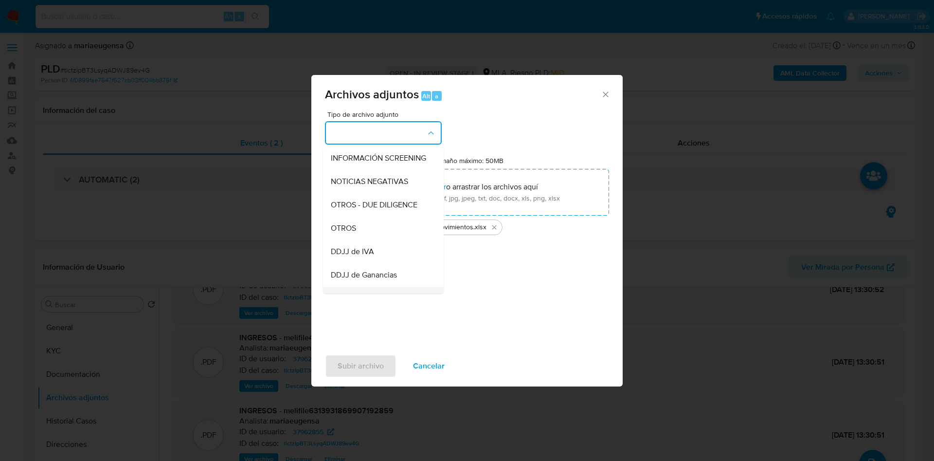
scroll to position [146, 0]
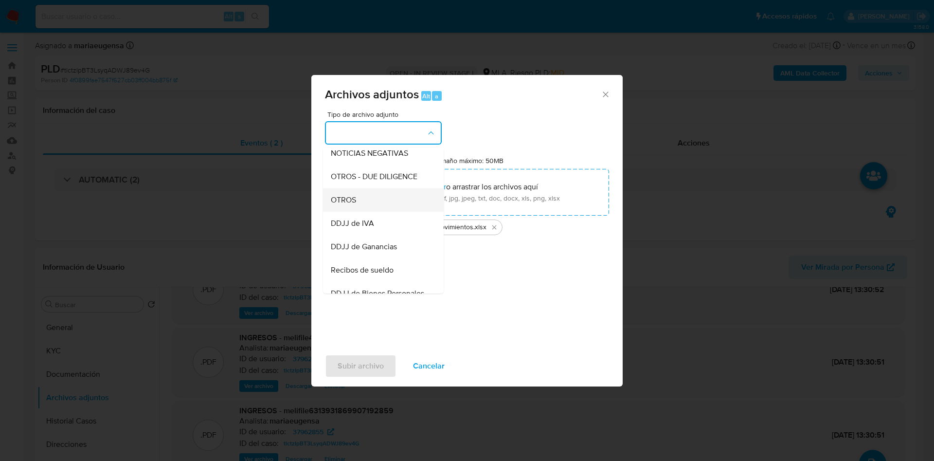
click at [358, 212] on div "OTROS" at bounding box center [380, 199] width 99 height 23
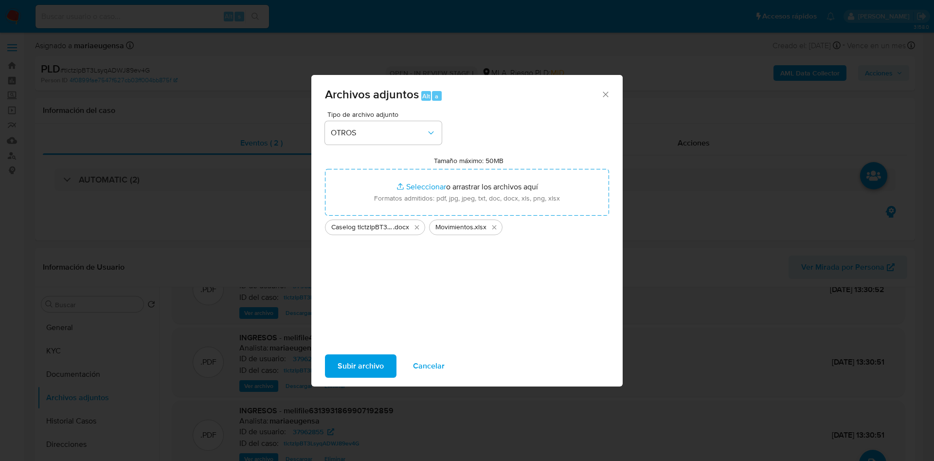
click at [357, 358] on span "Subir archivo" at bounding box center [361, 365] width 46 height 21
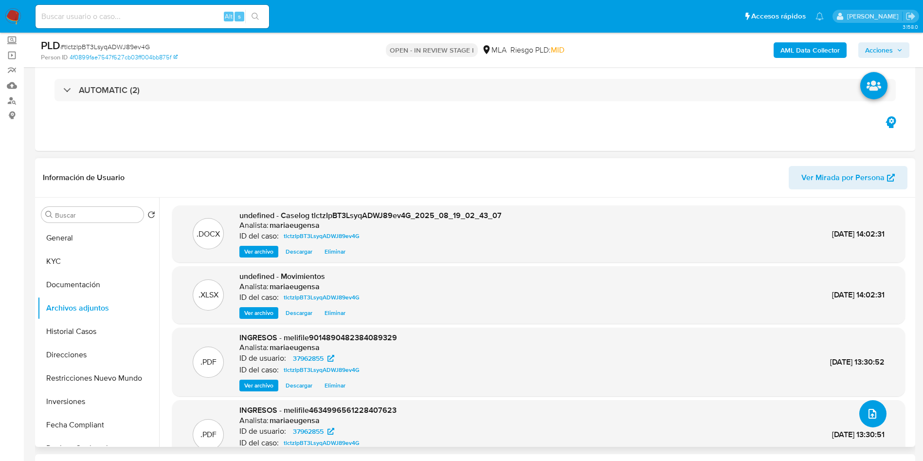
scroll to position [58, 0]
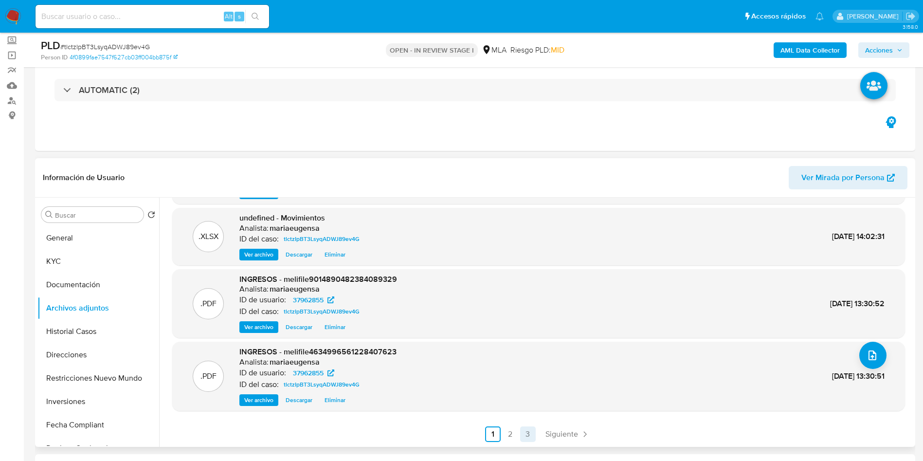
click at [528, 432] on link "3" at bounding box center [528, 434] width 16 height 16
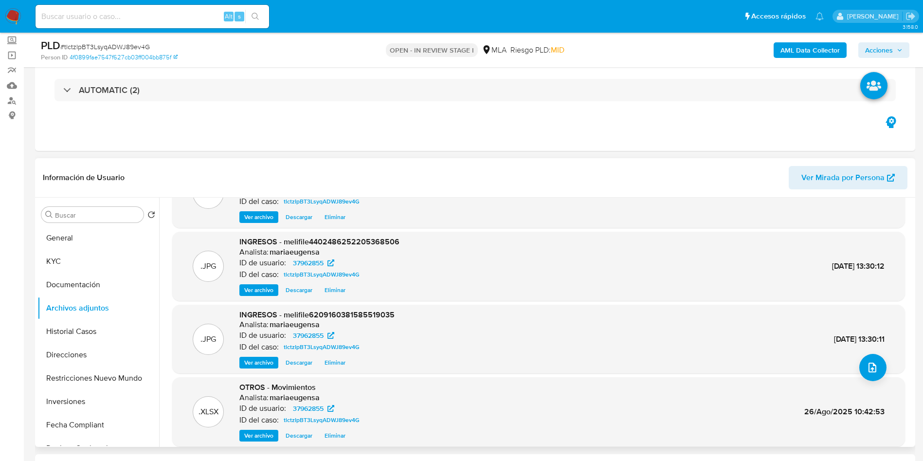
scroll to position [82, 0]
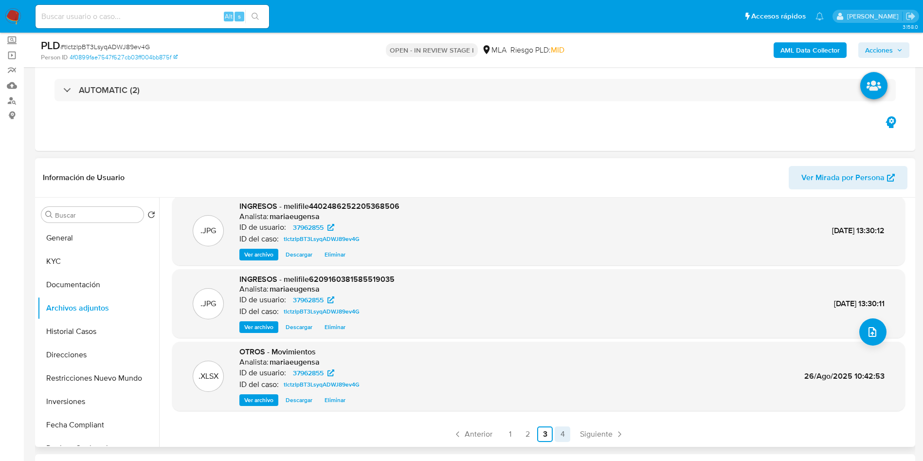
click at [555, 438] on link "4" at bounding box center [563, 434] width 16 height 16
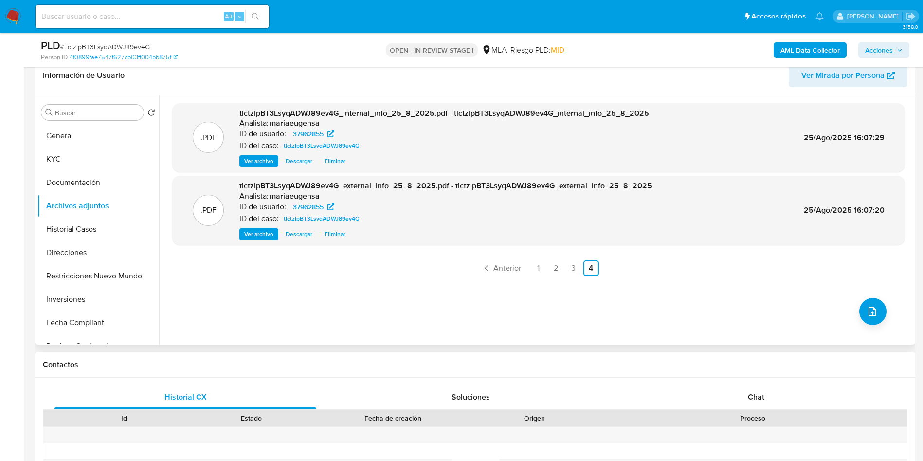
scroll to position [274, 0]
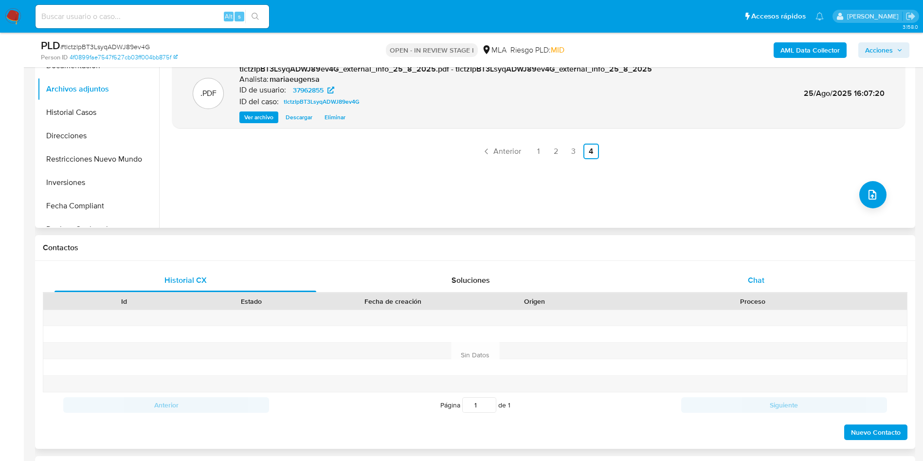
click at [748, 280] on span "Chat" at bounding box center [756, 279] width 17 height 11
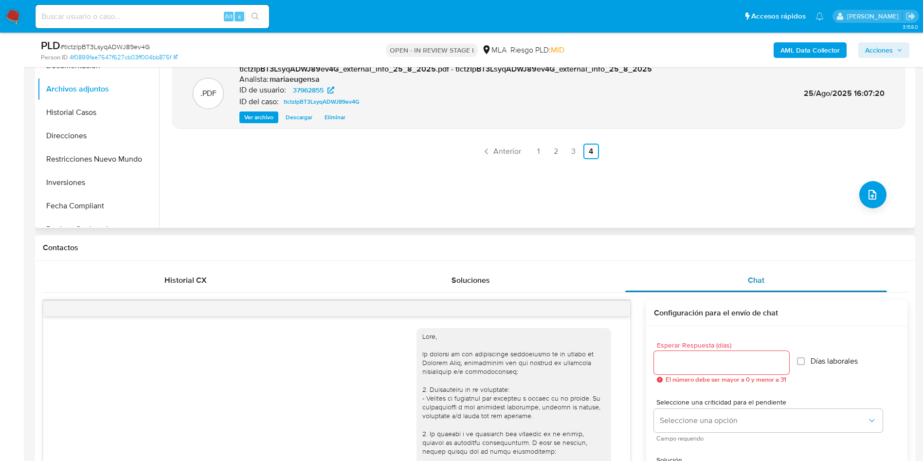
scroll to position [1413, 0]
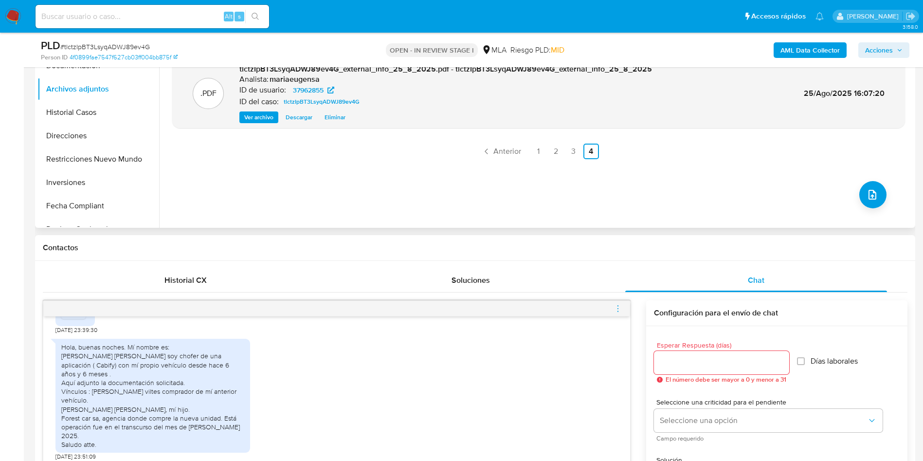
click at [618, 310] on icon "menu-action" at bounding box center [618, 310] width 1 height 1
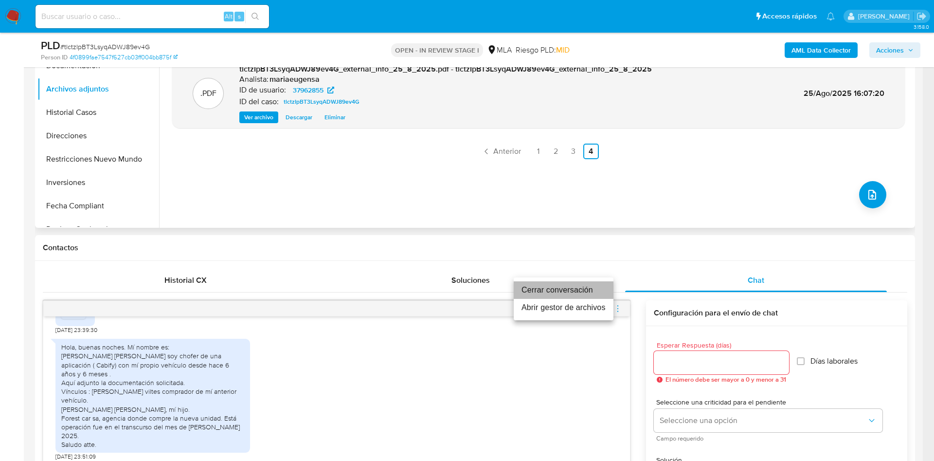
click at [585, 283] on li "Cerrar conversación" at bounding box center [564, 290] width 100 height 18
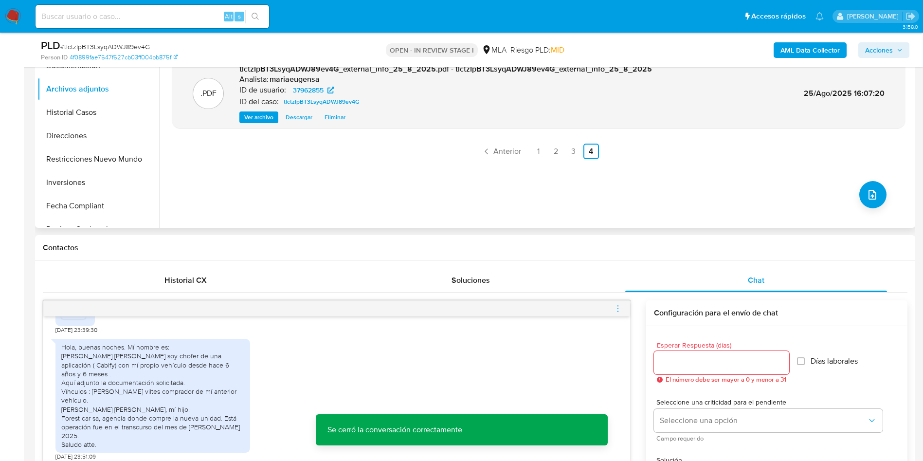
click at [891, 46] on span "Acciones" at bounding box center [879, 50] width 28 height 16
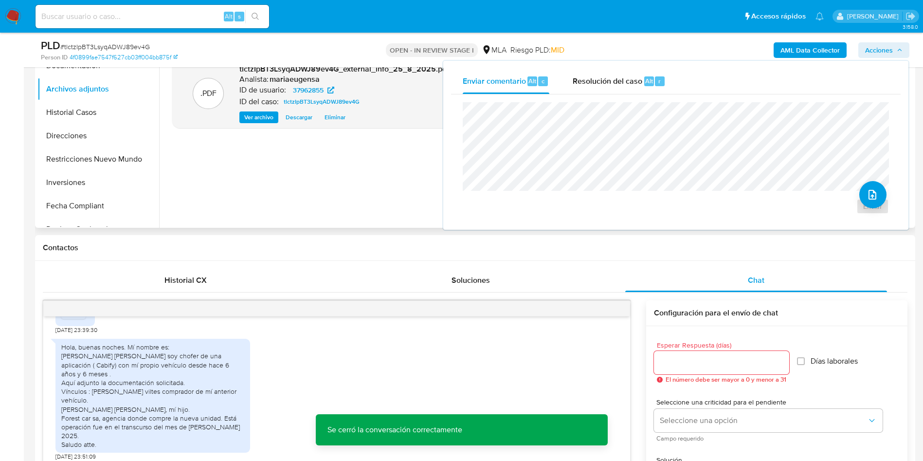
drag, startPoint x: 623, startPoint y: 86, endPoint x: 619, endPoint y: 97, distance: 12.2
click at [623, 86] on div "Resolución del caso Alt r" at bounding box center [619, 81] width 93 height 25
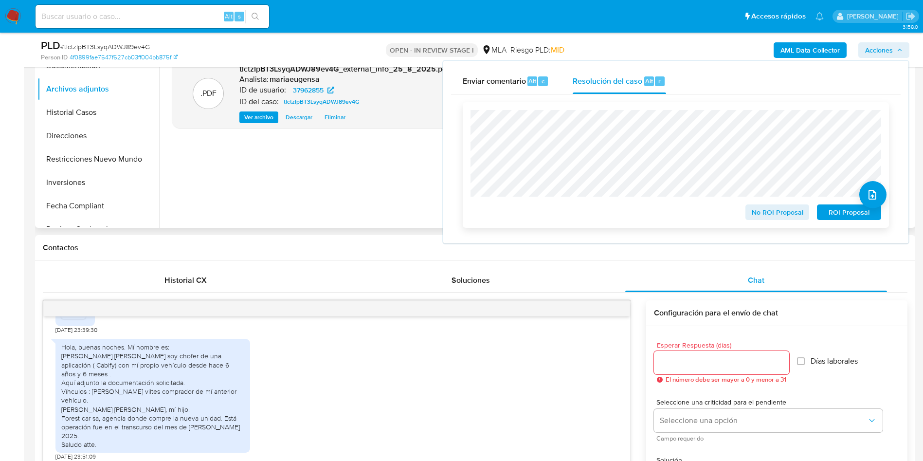
click at [760, 218] on span "No ROI Proposal" at bounding box center [777, 212] width 51 height 14
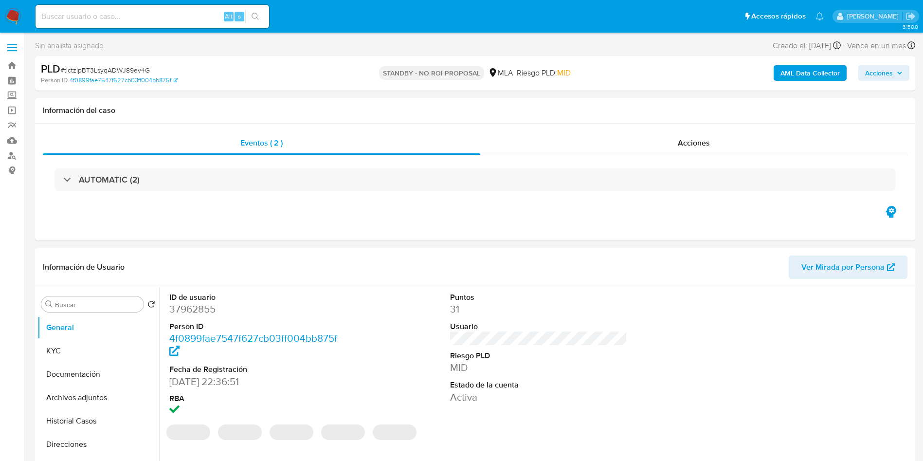
select select "10"
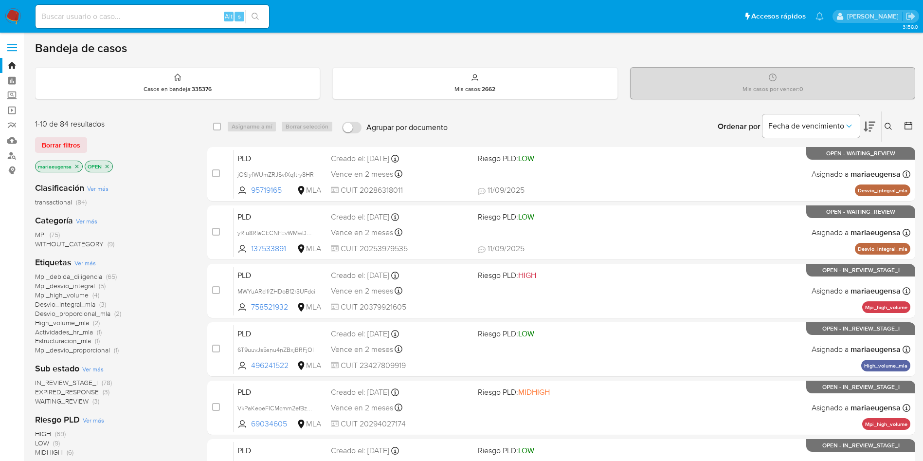
drag, startPoint x: 883, startPoint y: 125, endPoint x: 888, endPoint y: 135, distance: 11.1
click at [885, 125] on button at bounding box center [890, 127] width 16 height 12
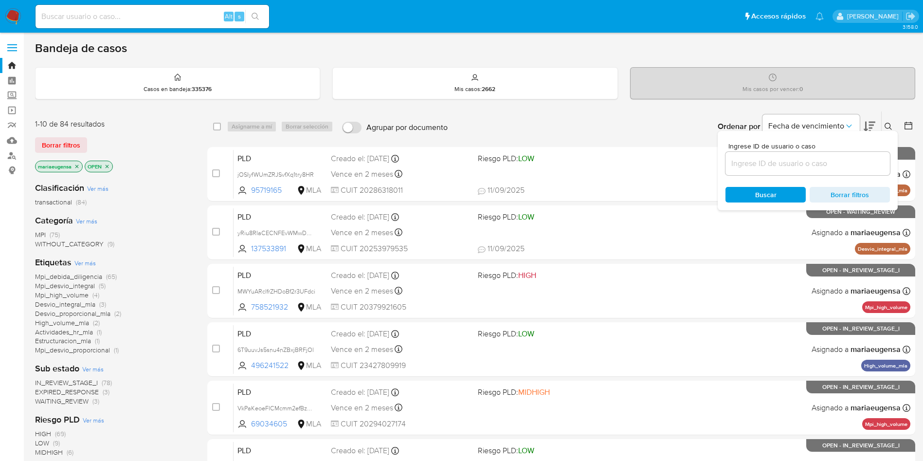
click at [850, 171] on div at bounding box center [808, 163] width 164 height 23
click at [850, 167] on input at bounding box center [808, 163] width 164 height 13
paste input "yRiu8RIaCECNFEvWMwDQwI1S"
type input "yRiu8RIaCECNFEvWMwDQwI1S"
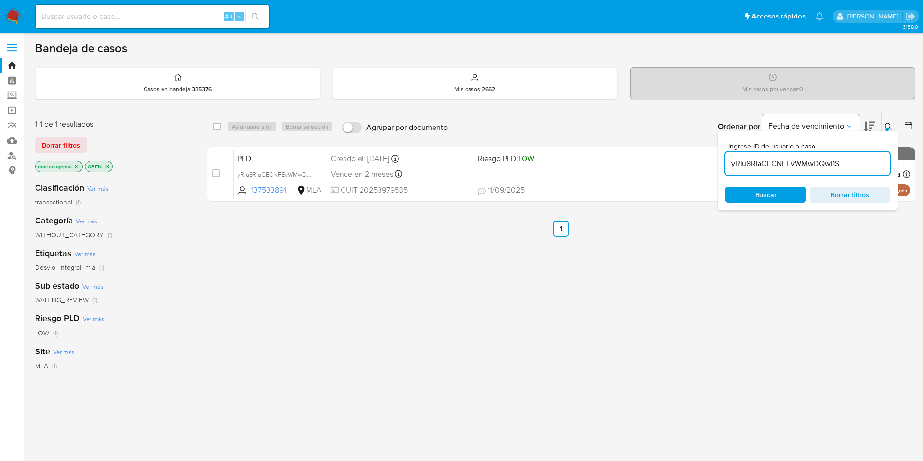
click at [888, 127] on icon at bounding box center [889, 127] width 8 height 8
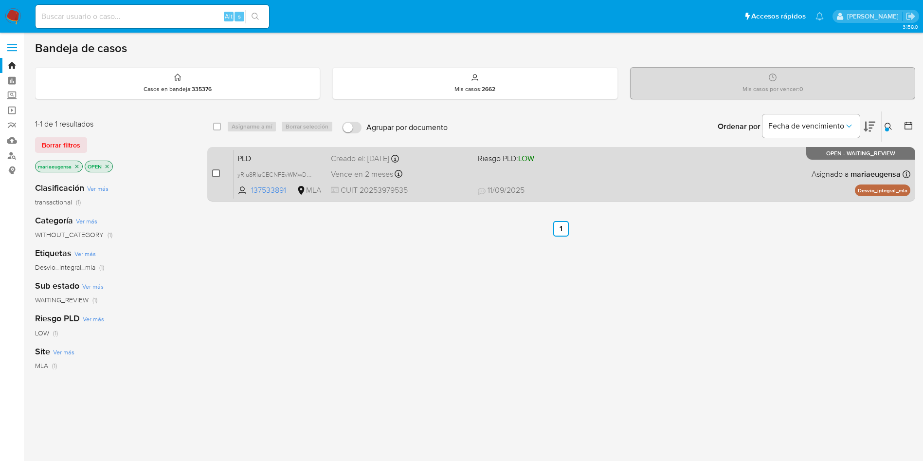
click at [218, 171] on input "checkbox" at bounding box center [216, 173] width 8 height 8
checkbox input "true"
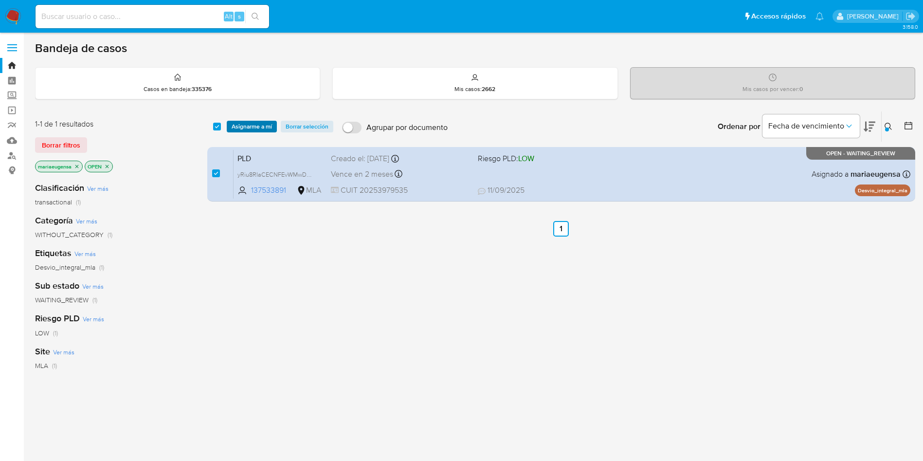
click at [254, 130] on span "Asignarme a mí" at bounding box center [252, 127] width 40 height 10
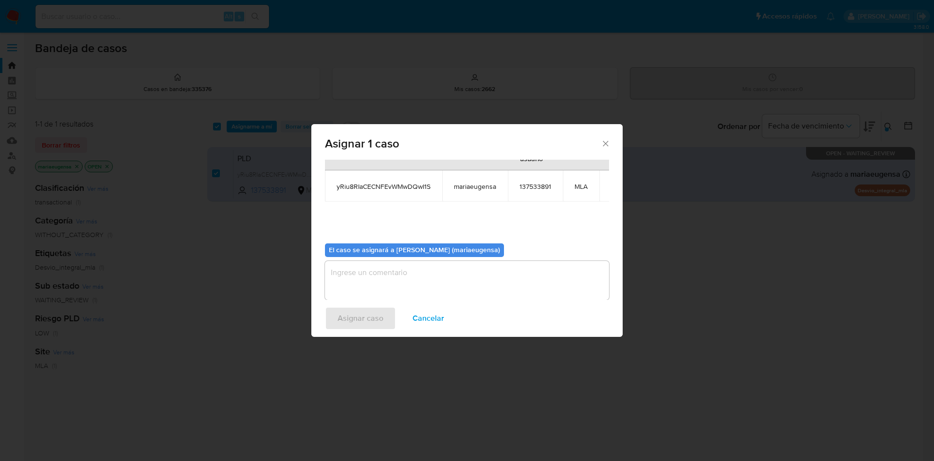
scroll to position [62, 0]
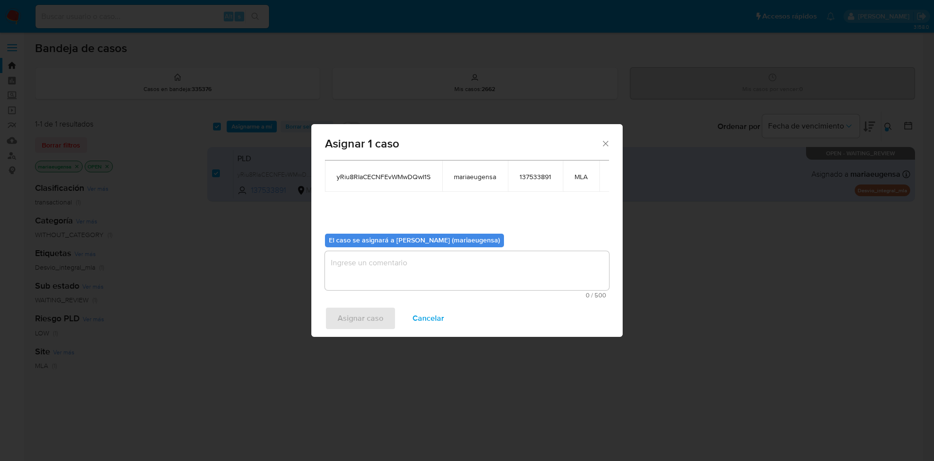
click at [341, 262] on textarea "assign-modal" at bounding box center [467, 270] width 284 height 39
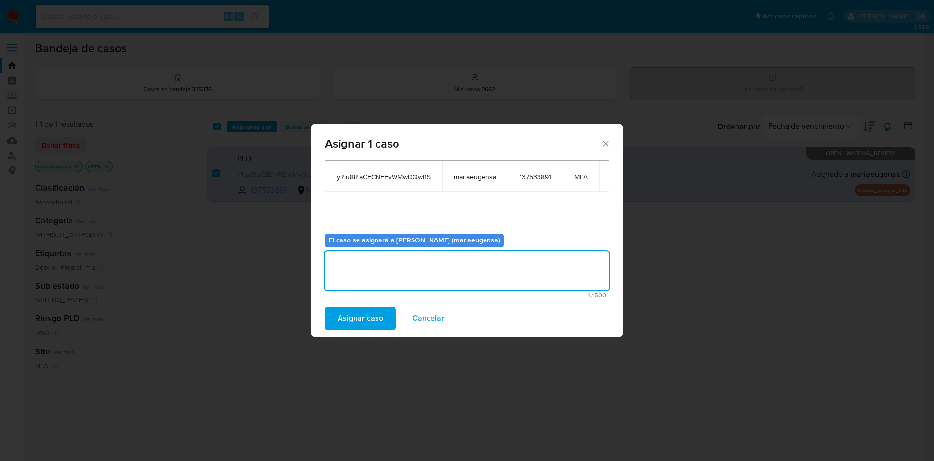
click at [355, 317] on span "Asignar caso" at bounding box center [361, 318] width 46 height 21
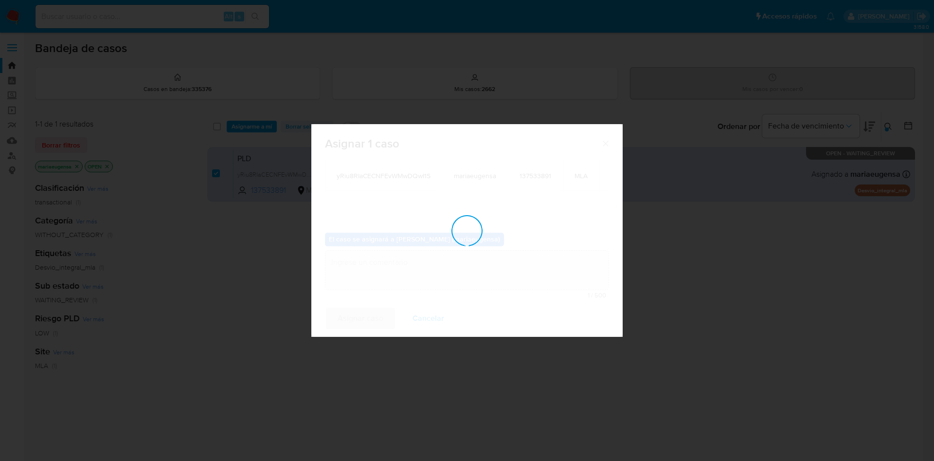
checkbox input "false"
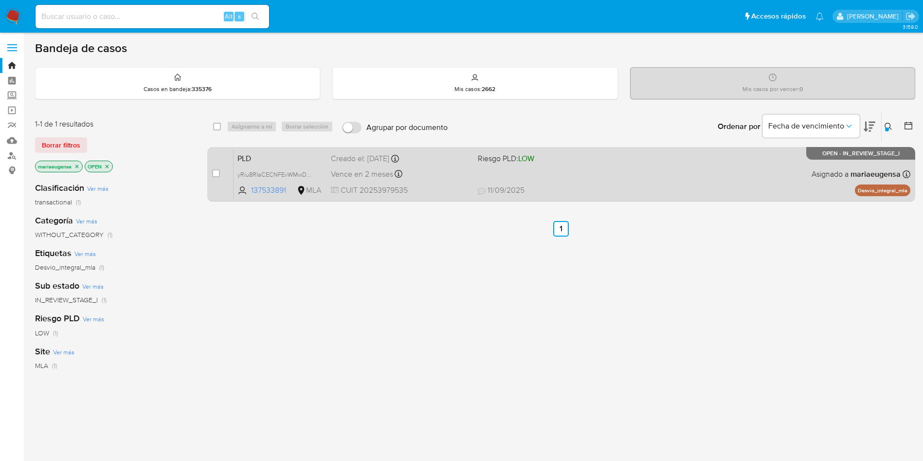
drag, startPoint x: 287, startPoint y: 160, endPoint x: 292, endPoint y: 155, distance: 7.6
click at [291, 155] on span "PLD" at bounding box center [280, 157] width 86 height 13
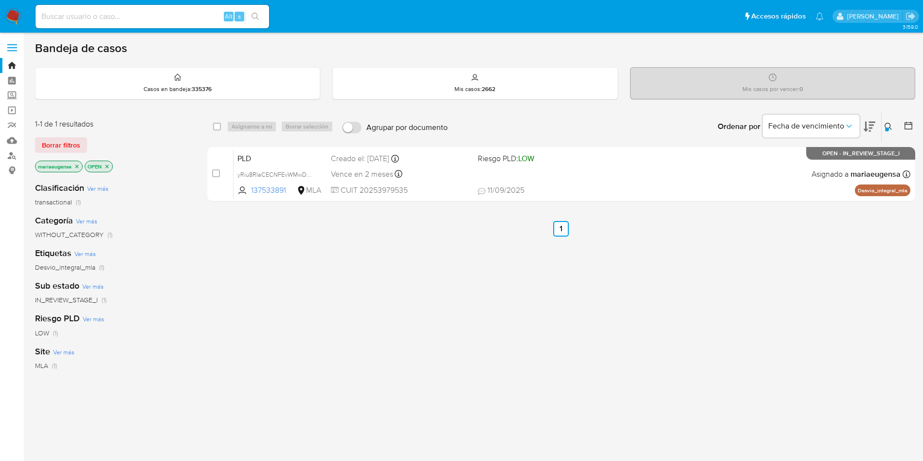
click at [886, 124] on icon at bounding box center [888, 126] width 7 height 7
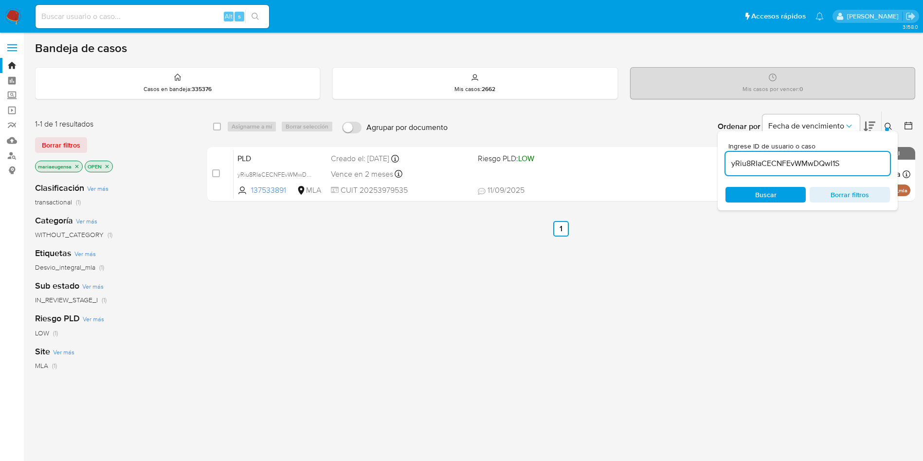
click at [872, 157] on input "yRiu8RIaCECNFEvWMwDQwI1S" at bounding box center [808, 163] width 164 height 13
type input "Fa1qNakzAfxXOmowuYLzgfGq"
click at [888, 127] on button at bounding box center [890, 127] width 16 height 12
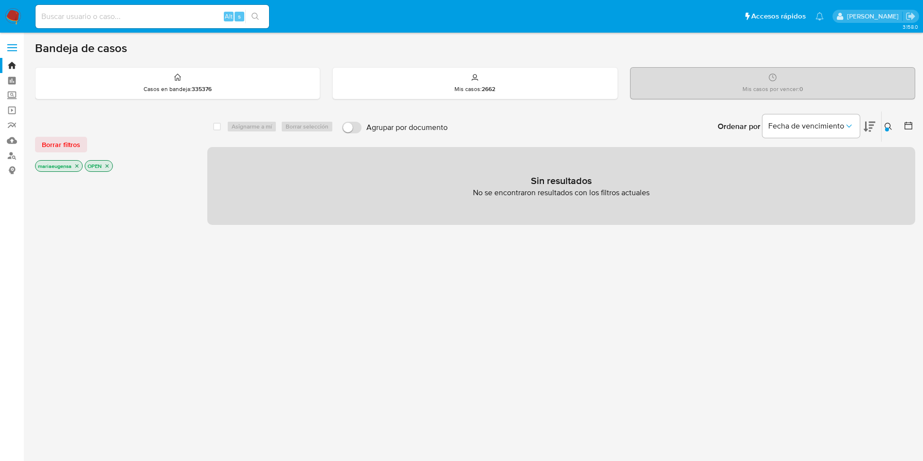
click at [888, 127] on button at bounding box center [890, 127] width 16 height 12
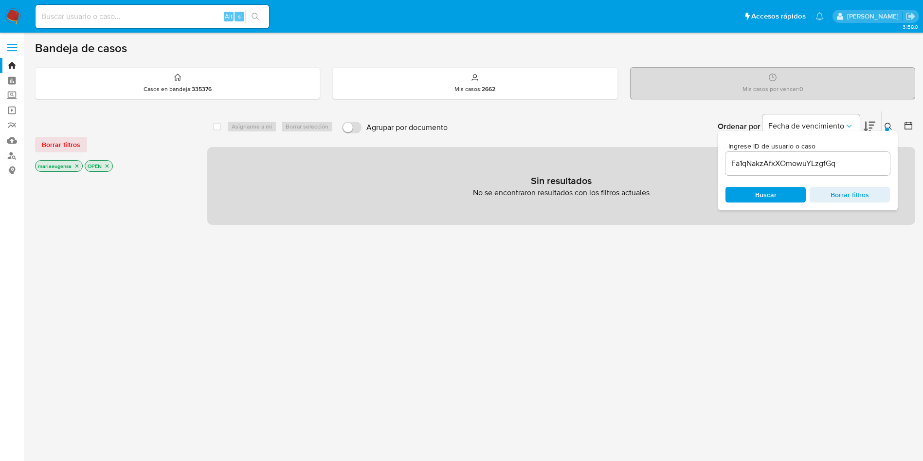
click at [862, 166] on input "Fa1qNakzAfxXOmowuYLzgfGq" at bounding box center [808, 163] width 164 height 13
type input "jOSIyfWUmZRJSvfXq1try8HR"
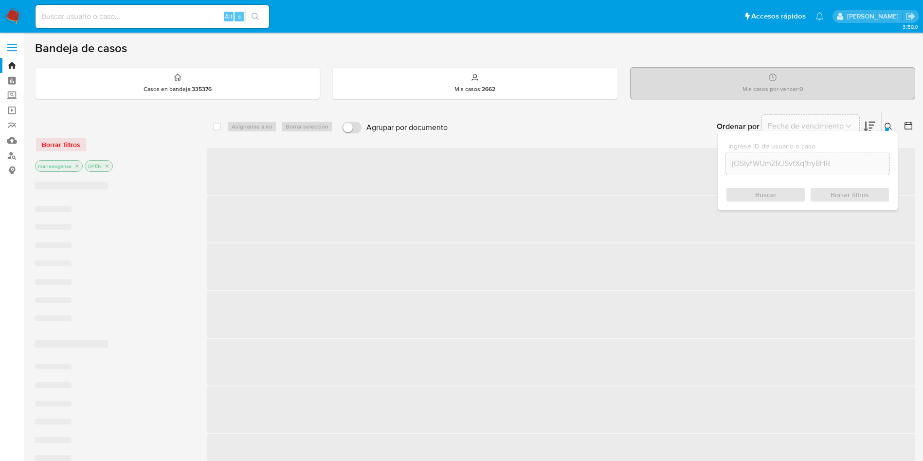
drag, startPoint x: 889, startPoint y: 129, endPoint x: 874, endPoint y: 145, distance: 21.3
click at [888, 129] on div at bounding box center [887, 130] width 4 height 4
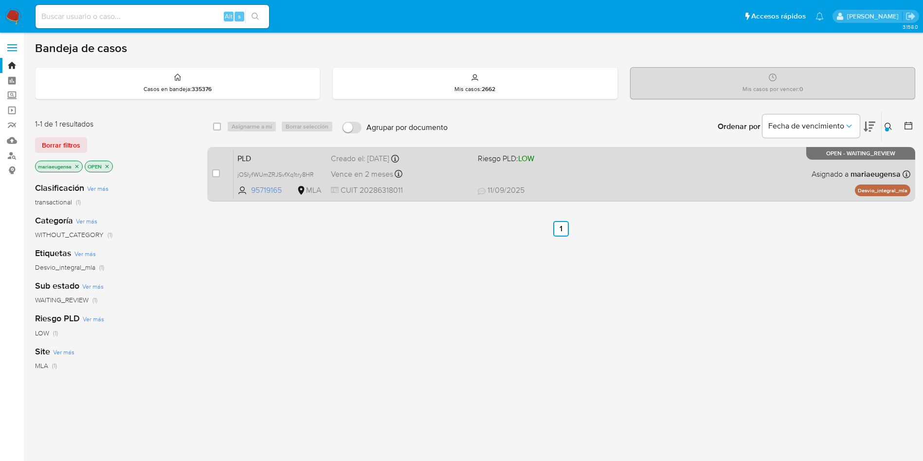
drag, startPoint x: 215, startPoint y: 175, endPoint x: 224, endPoint y: 165, distance: 13.8
click at [216, 172] on input "checkbox" at bounding box center [216, 173] width 8 height 8
checkbox input "true"
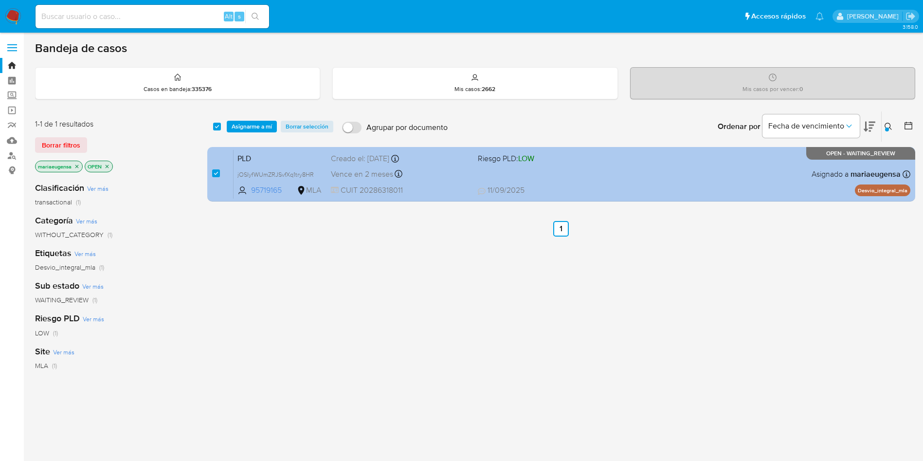
drag, startPoint x: 261, startPoint y: 126, endPoint x: 257, endPoint y: 154, distance: 28.6
click at [261, 127] on span "Asignarme a mí" at bounding box center [252, 127] width 40 height 10
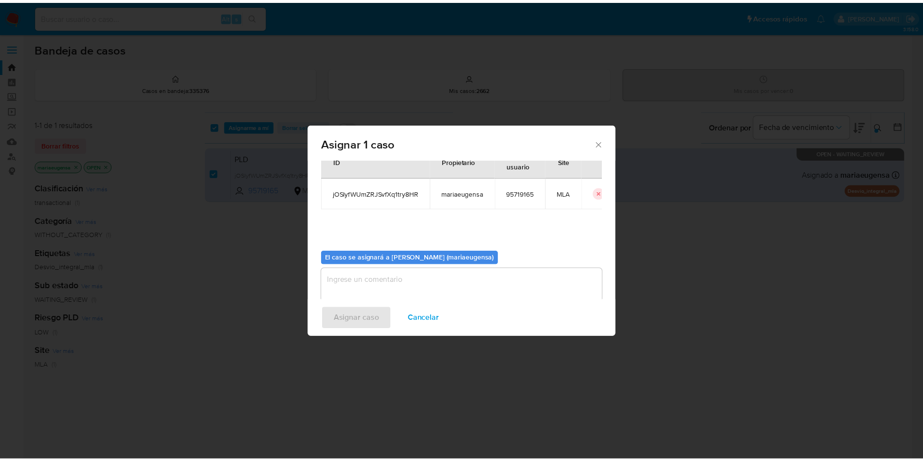
scroll to position [51, 0]
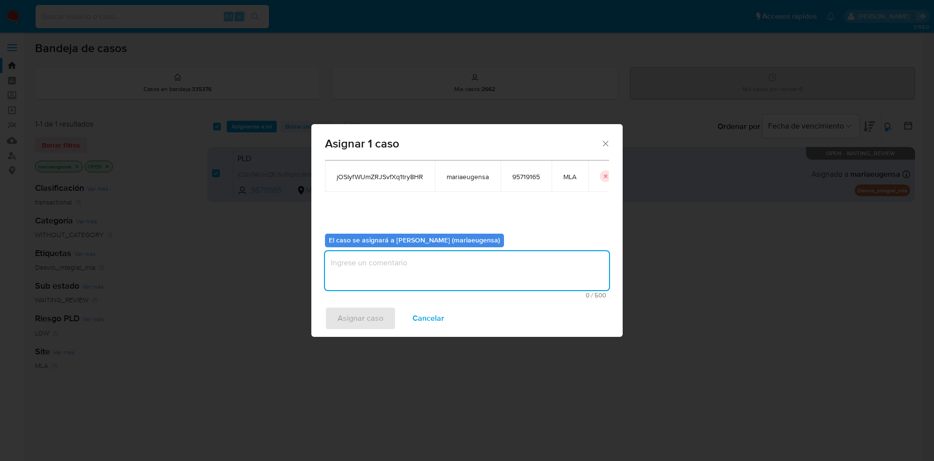
drag, startPoint x: 356, startPoint y: 281, endPoint x: 357, endPoint y: 290, distance: 8.8
click at [357, 281] on textarea "assign-modal" at bounding box center [467, 270] width 284 height 39
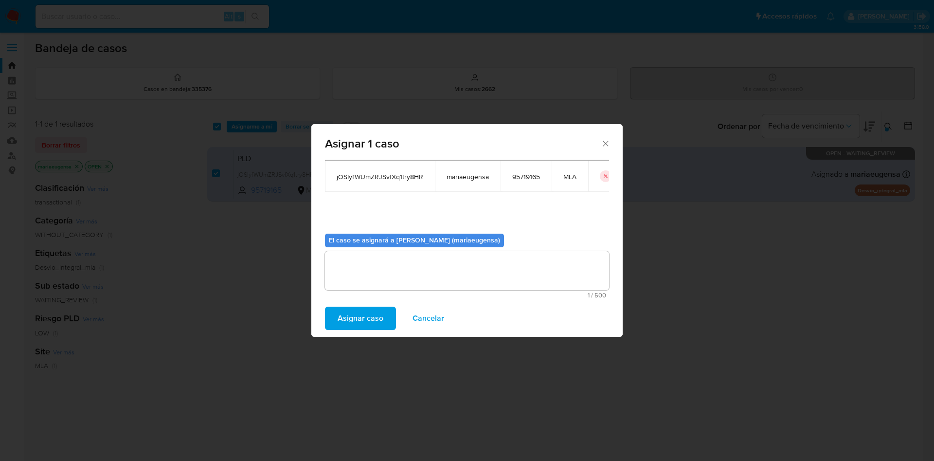
click at [353, 324] on span "Asignar caso" at bounding box center [361, 318] width 46 height 21
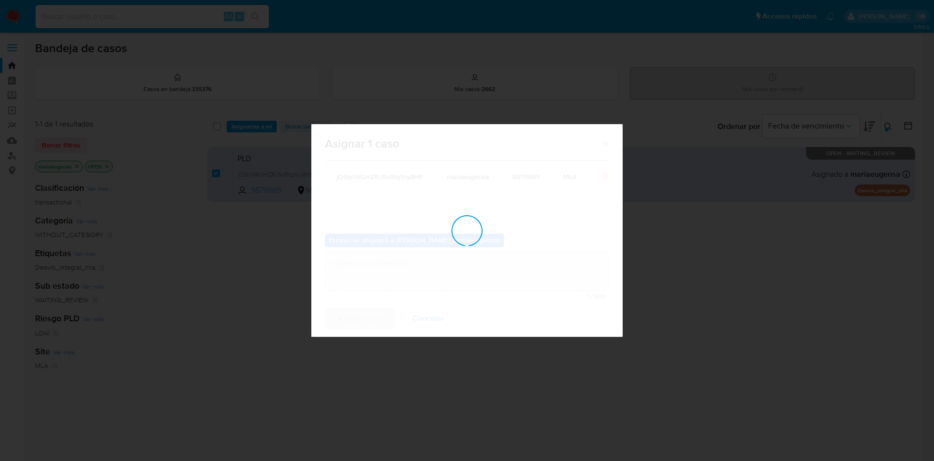
checkbox input "false"
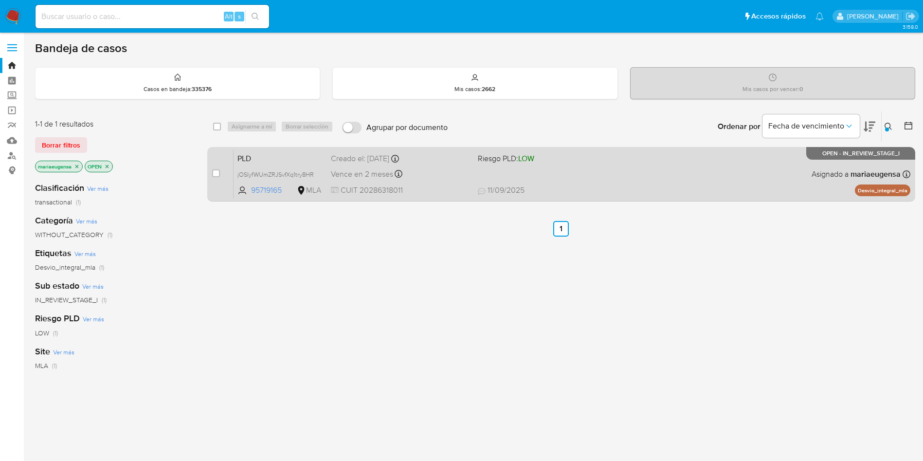
click at [284, 155] on span "PLD" at bounding box center [280, 157] width 86 height 13
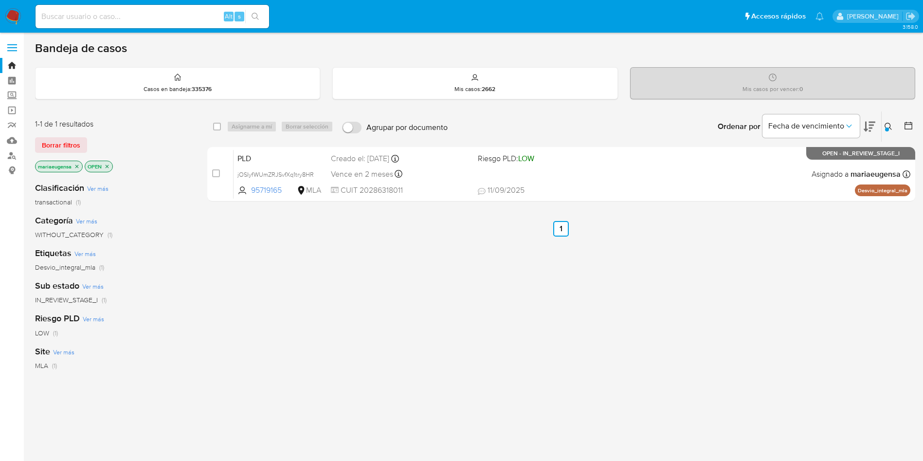
click at [885, 127] on icon at bounding box center [889, 127] width 8 height 8
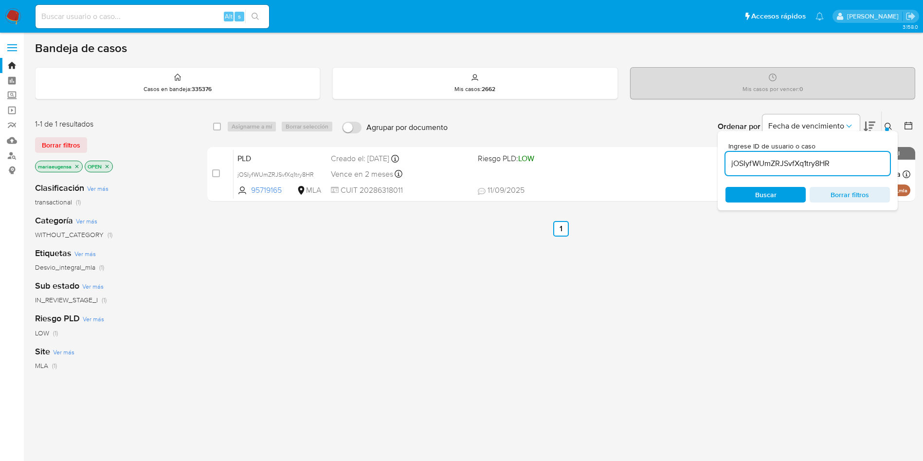
click at [769, 167] on input "jOSIyfWUmZRJSvfXq1try8HR" at bounding box center [808, 163] width 164 height 13
type input "yRiu8RIaCECNFEvWMwDQwI1S"
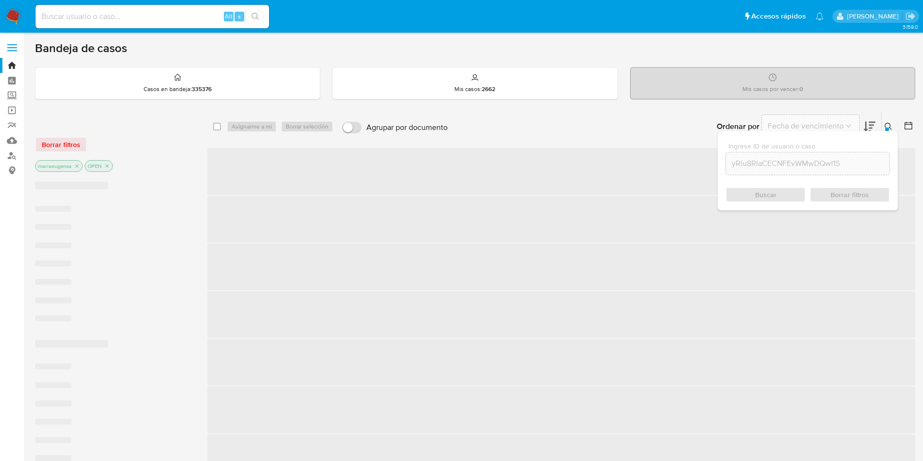
click at [889, 123] on icon at bounding box center [889, 127] width 8 height 8
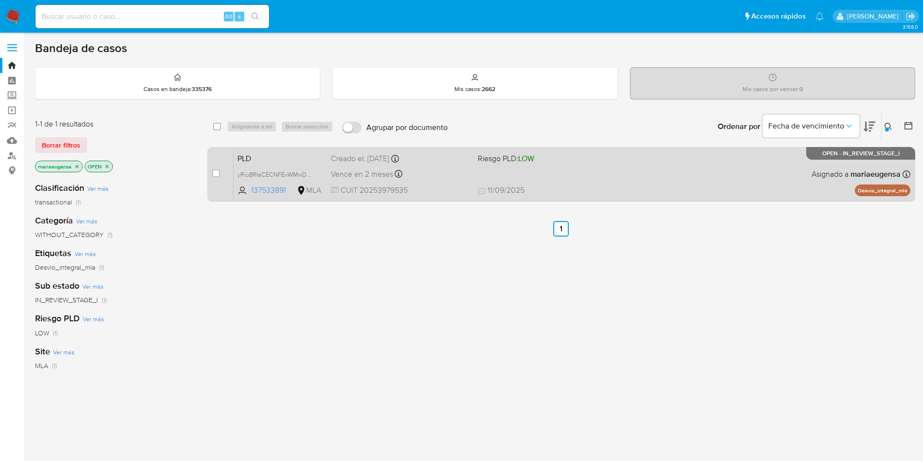
click at [261, 156] on span "PLD" at bounding box center [280, 157] width 86 height 13
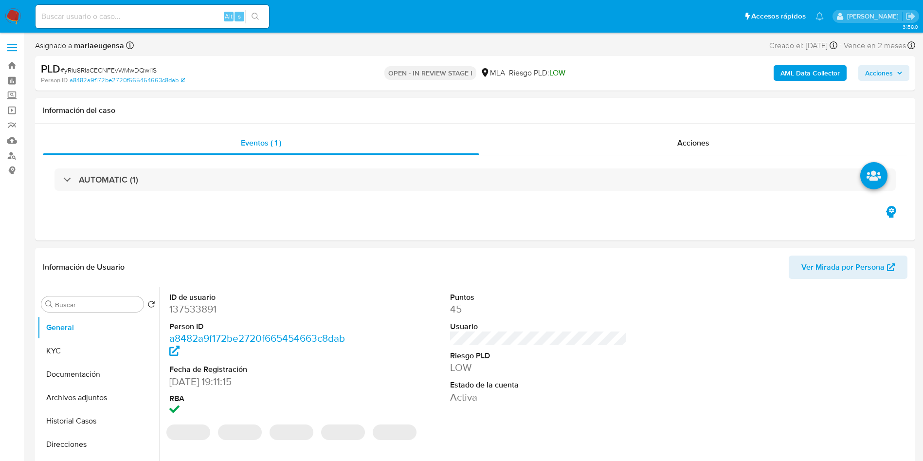
select select "10"
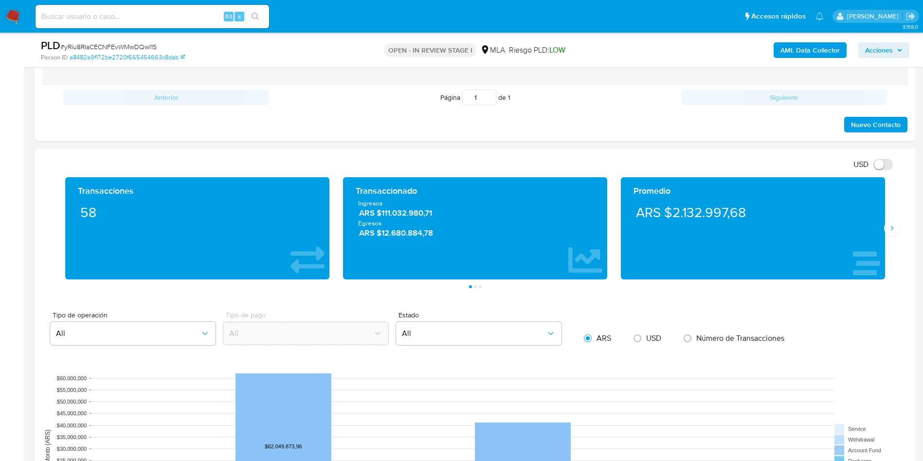
scroll to position [365, 0]
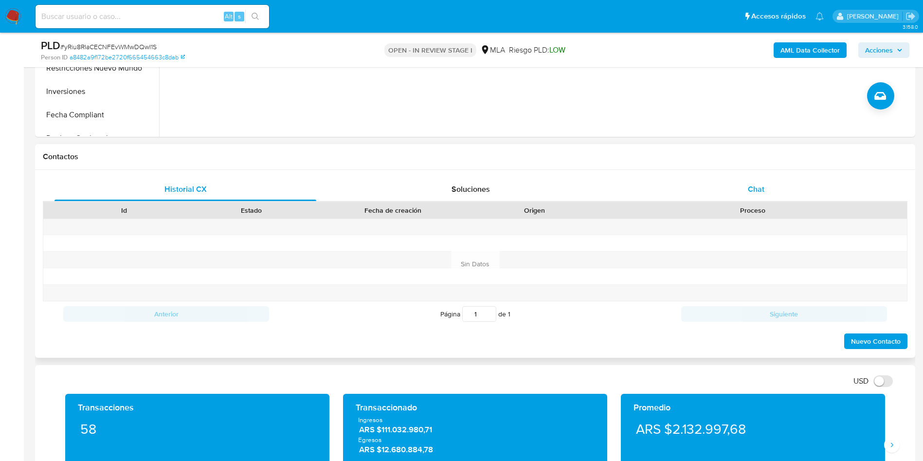
click at [755, 197] on div "Chat" at bounding box center [756, 189] width 262 height 23
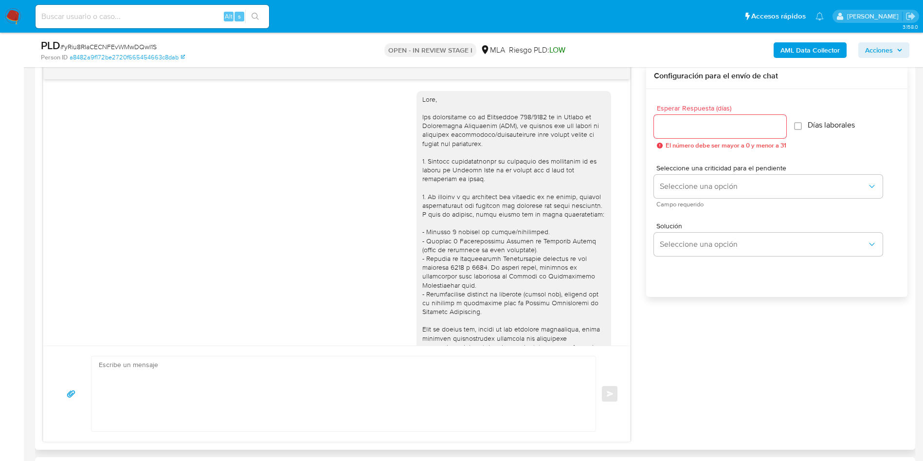
scroll to position [1209, 0]
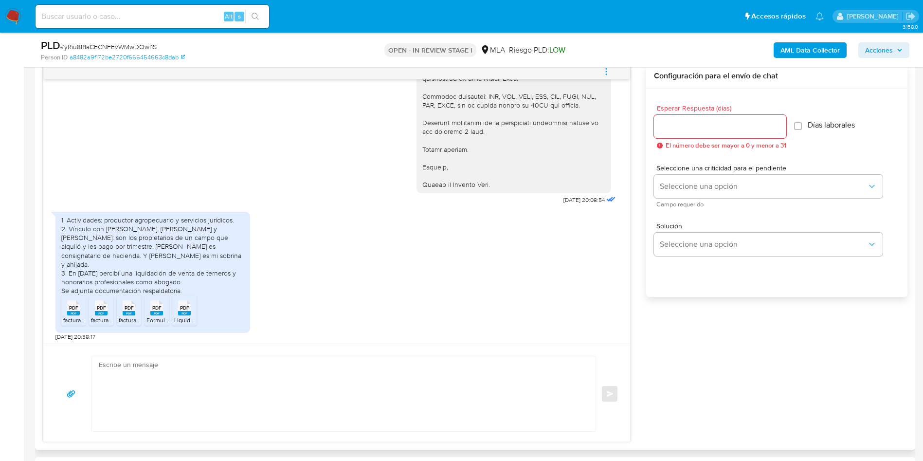
click at [80, 311] on div "PDF PDF" at bounding box center [73, 306] width 20 height 19
click at [100, 310] on span "PDF" at bounding box center [101, 308] width 9 height 6
click at [130, 307] on span "PDF" at bounding box center [129, 308] width 9 height 6
drag, startPoint x: 156, startPoint y: 310, endPoint x: 178, endPoint y: 310, distance: 21.4
click at [156, 310] on span "PDF" at bounding box center [156, 308] width 9 height 6
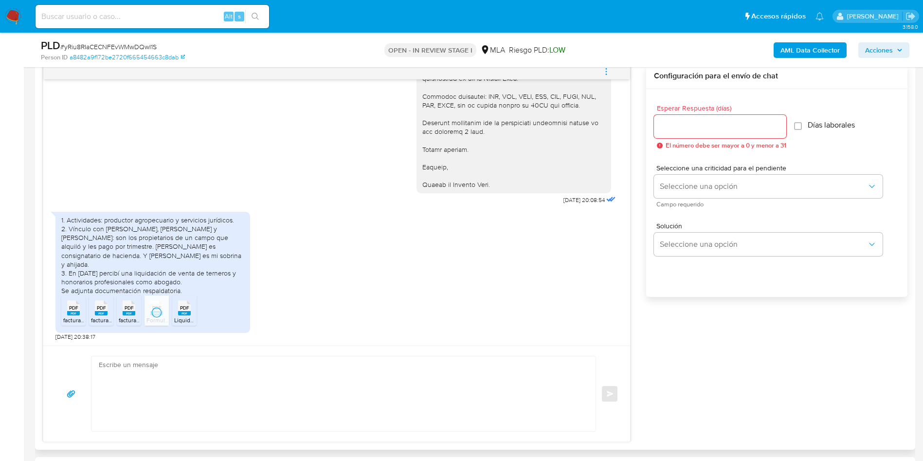
click at [184, 309] on span "PDF" at bounding box center [184, 308] width 9 height 6
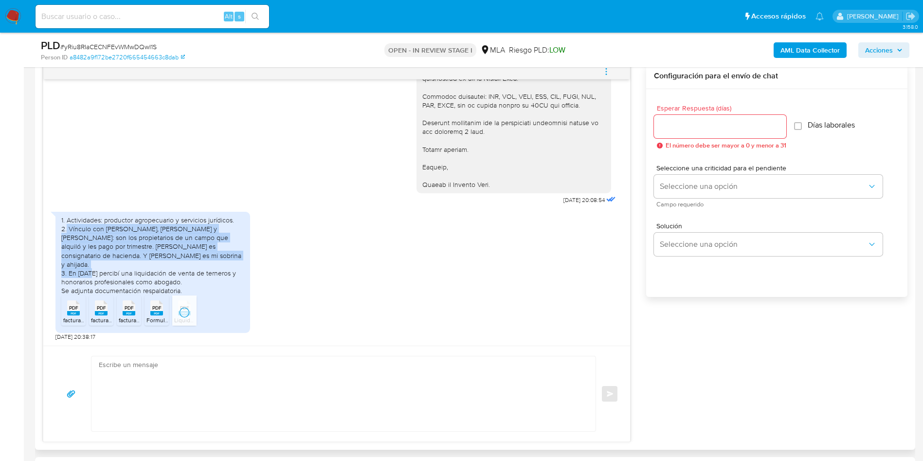
drag, startPoint x: 67, startPoint y: 239, endPoint x: 223, endPoint y: 267, distance: 158.1
click at [223, 267] on div "1. Actividades: productor agropecuario y servicios jurídicos. 2. Vínculo con Va…" at bounding box center [152, 256] width 183 height 80
copy div "Vínculo con Valentín Piombo, Francisco Piombo y Carlos Dambolena: son los propi…"
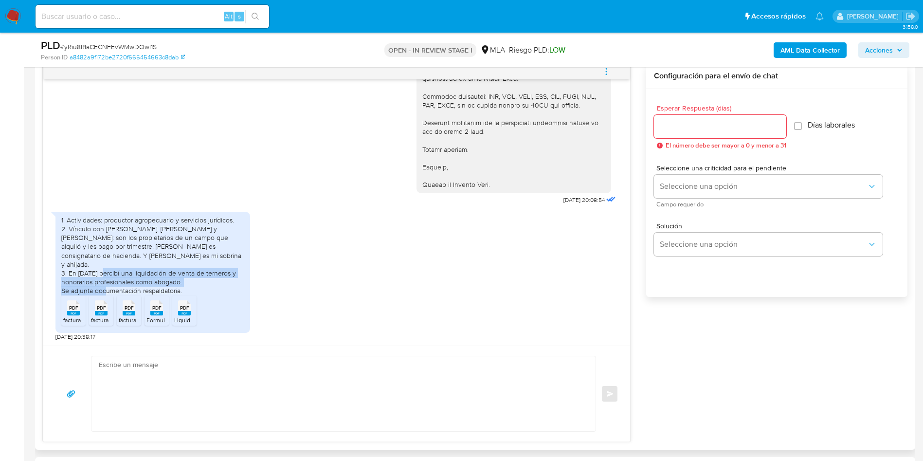
copy div "En abril 2025 percibí una liquidación de venta de terneros y honorarios profesi…"
drag, startPoint x: 67, startPoint y: 274, endPoint x: 188, endPoint y: 281, distance: 121.4
click at [188, 281] on div "1. Actividades: productor agropecuario y servicios jurídicos. 2. Vínculo con Va…" at bounding box center [152, 256] width 183 height 80
click at [607, 74] on icon "menu-action" at bounding box center [606, 73] width 1 height 1
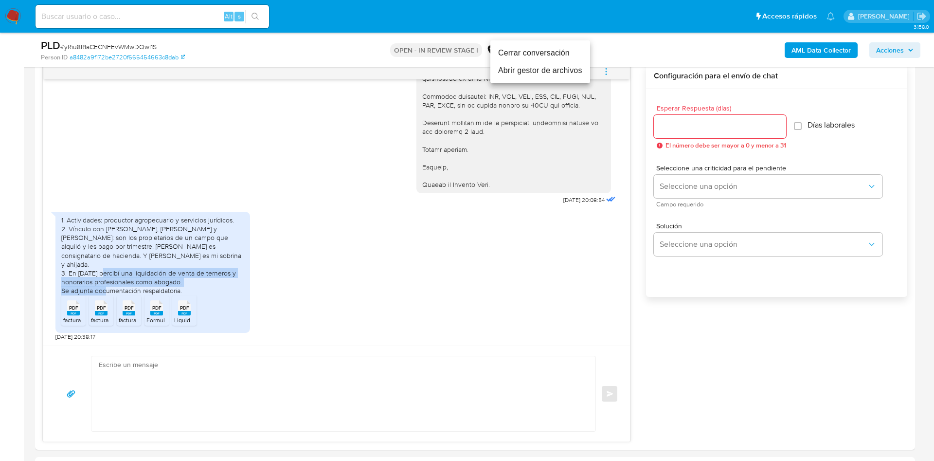
drag, startPoint x: 557, startPoint y: 71, endPoint x: 550, endPoint y: 103, distance: 32.8
click at [557, 71] on li "Abrir gestor de archivos" at bounding box center [541, 71] width 100 height 18
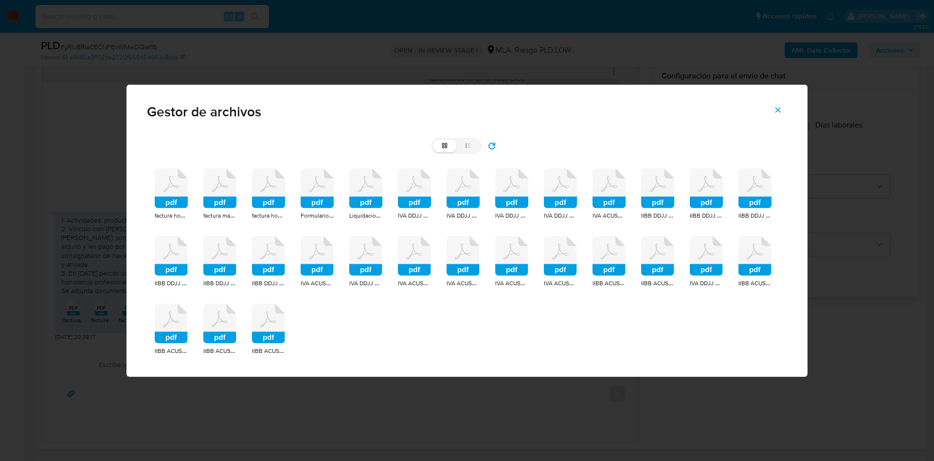
click at [167, 202] on rect at bounding box center [171, 203] width 33 height 12
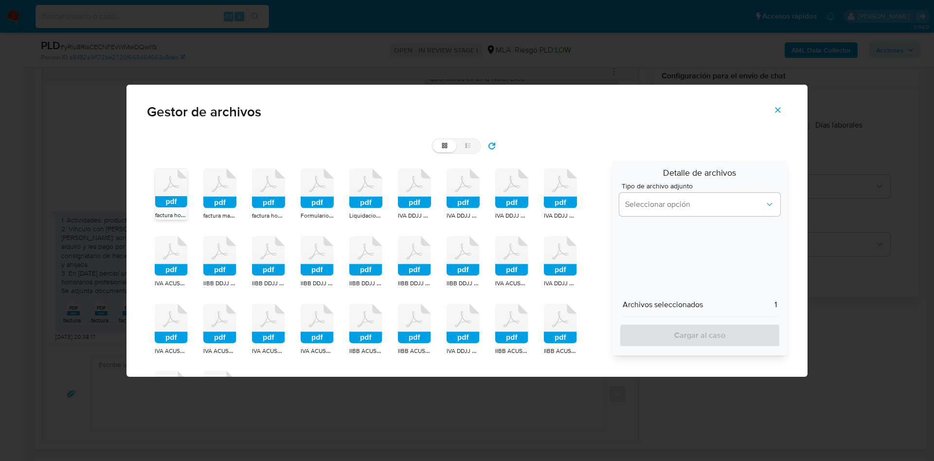
click at [225, 198] on rect at bounding box center [219, 203] width 33 height 12
drag, startPoint x: 276, startPoint y: 190, endPoint x: 282, endPoint y: 194, distance: 6.3
click at [277, 190] on icon at bounding box center [268, 188] width 33 height 40
click at [332, 192] on icon at bounding box center [317, 188] width 33 height 40
click at [372, 192] on icon at bounding box center [365, 188] width 33 height 40
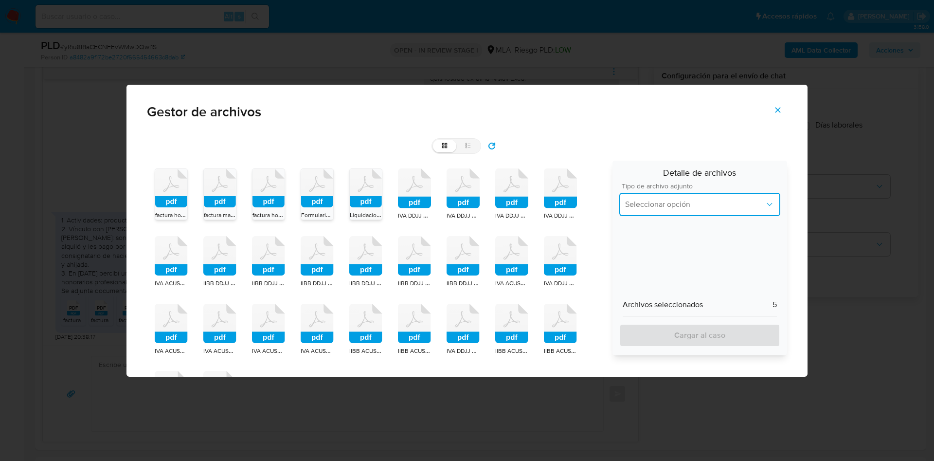
click at [668, 207] on span "Seleccionar opción" at bounding box center [695, 205] width 140 height 10
click at [651, 244] on div "INGRESOS" at bounding box center [699, 253] width 148 height 23
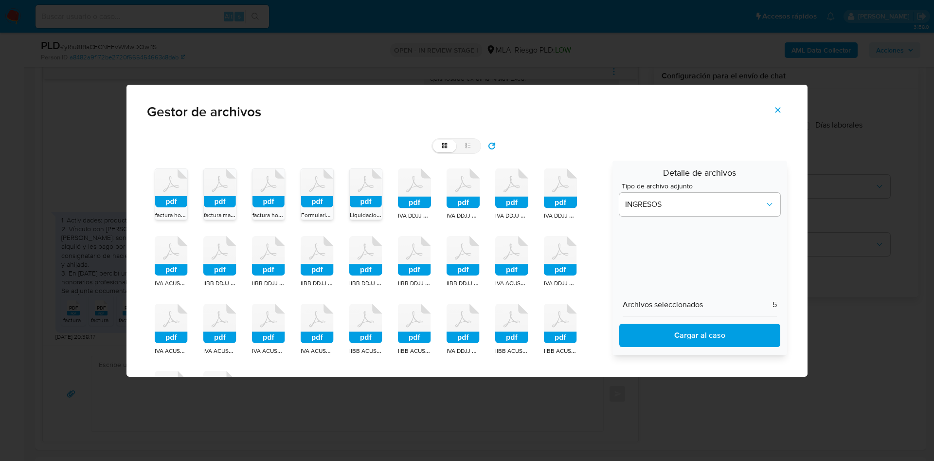
click at [647, 325] on span "Cargar al caso" at bounding box center [700, 335] width 136 height 21
click at [783, 109] on icon "Cerrar" at bounding box center [778, 110] width 9 height 9
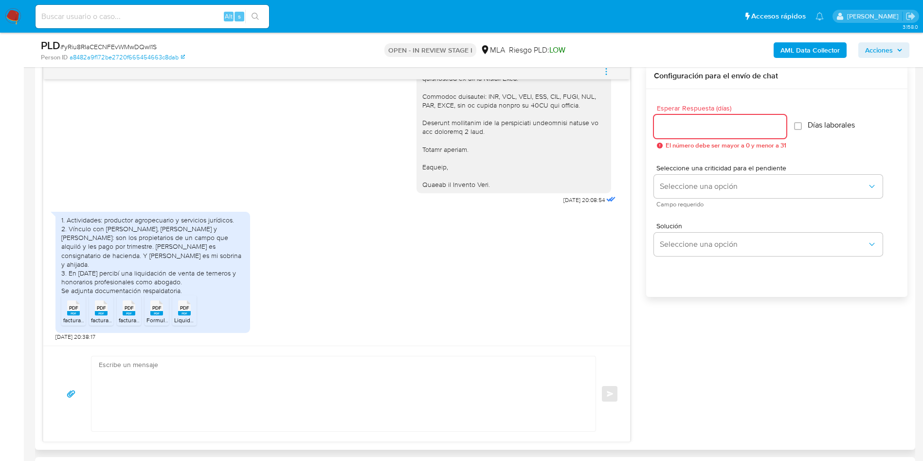
click at [696, 121] on input "Esperar Respuesta (días)" at bounding box center [720, 126] width 132 height 13
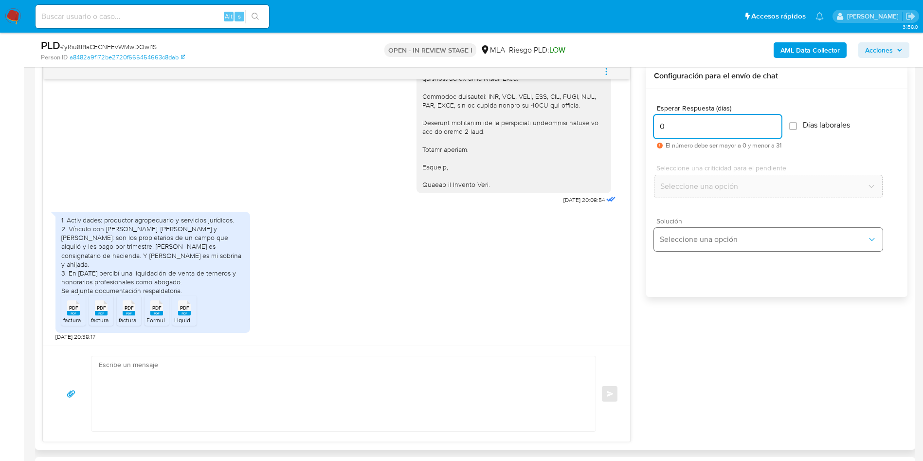
type input "0"
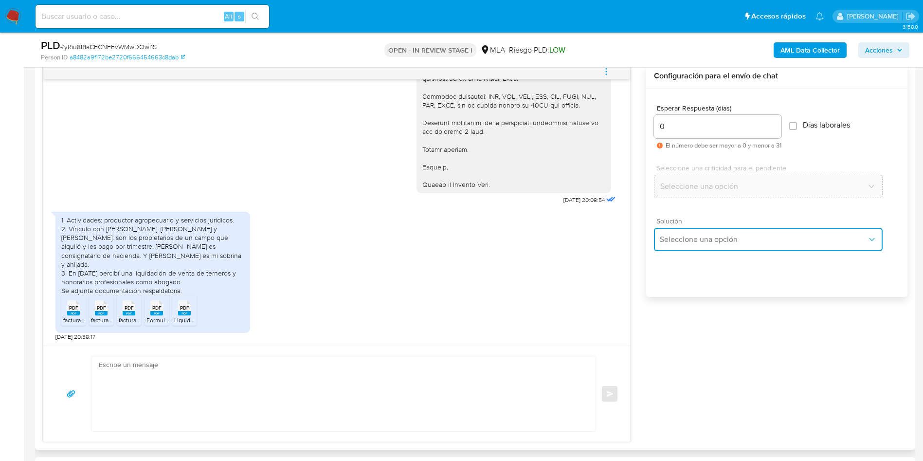
click at [668, 241] on span "Seleccione una opción" at bounding box center [763, 240] width 207 height 10
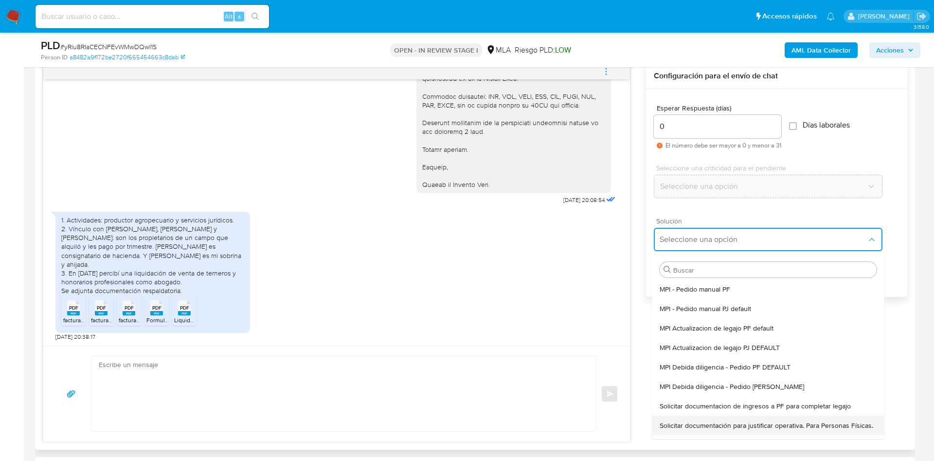
click at [695, 430] on span "Solicitar documentación para justificar operativa. Para Personas Físicas." at bounding box center [767, 425] width 214 height 9
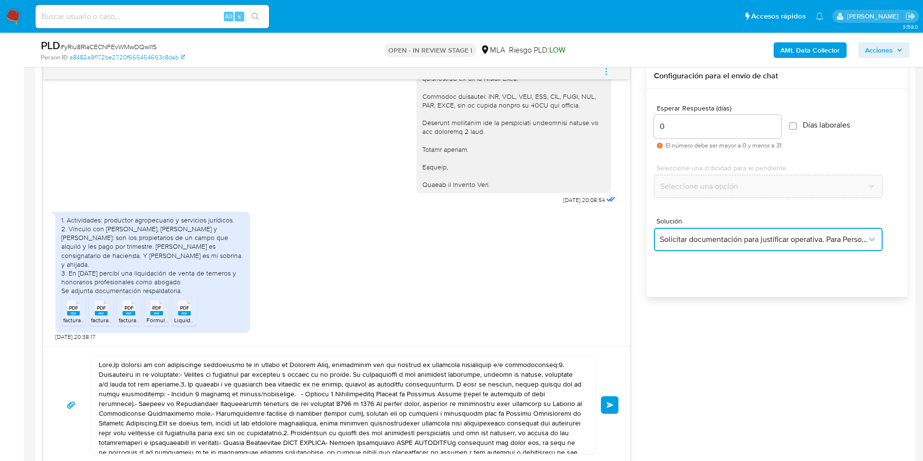
type textarea "Lore,Ip dolorsi am con adipiscinge seddoeiusmo te in utlabo et Dolorem Aliq, en…"
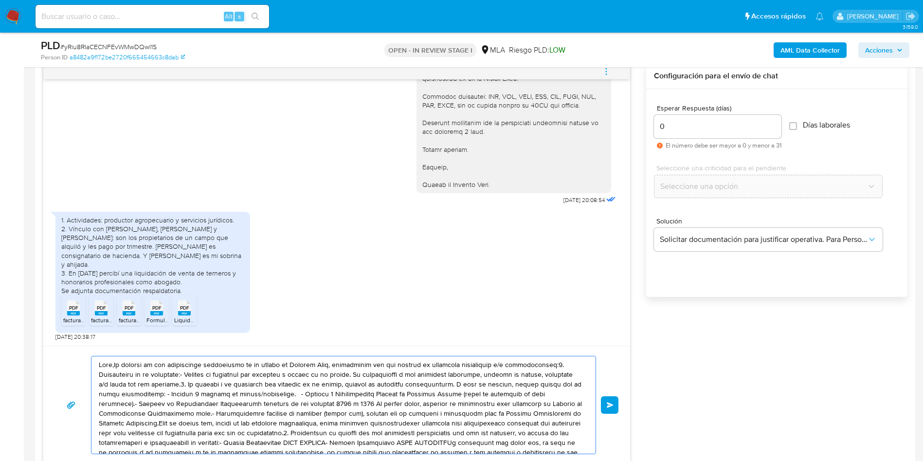
click at [434, 427] on textarea at bounding box center [341, 404] width 485 height 97
click at [434, 425] on textarea at bounding box center [341, 404] width 485 height 97
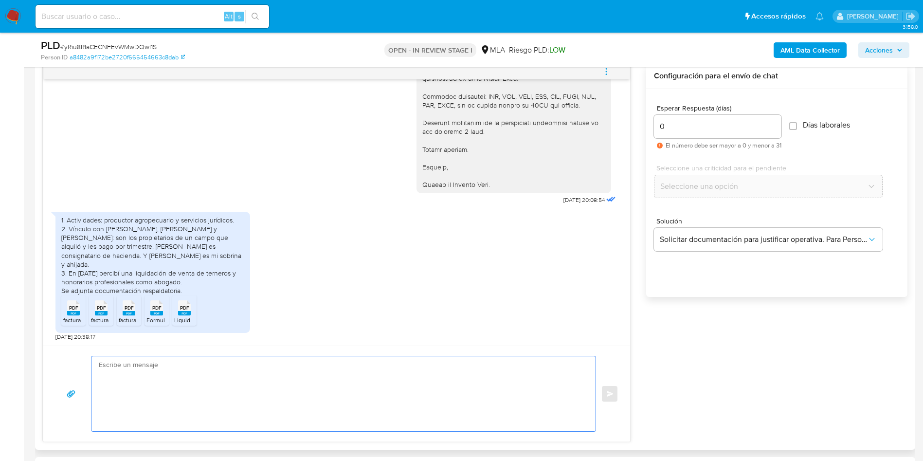
paste textarea "Hola, ¡Muchas gracias por tu respuesta! Confirmamos la recepción de la document…"
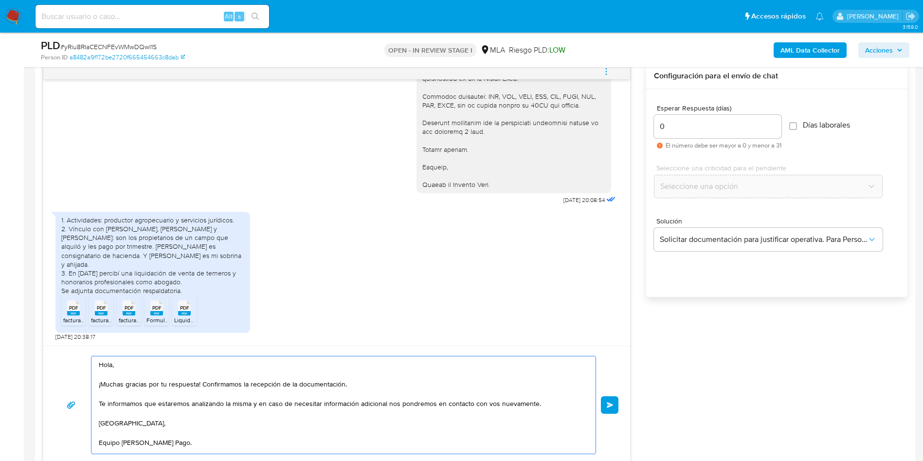
scroll to position [3, 0]
click at [434, 424] on textarea "Hola, ¡Muchas gracias por tu respuesta! Confirmamos la recepción de la document…" at bounding box center [341, 404] width 485 height 97
type textarea "Hola, ¡Muchas gracias por tu respuesta! Confirmamos la recepción de la document…"
click at [613, 402] on span "Enviar" at bounding box center [610, 405] width 7 height 6
click at [128, 48] on span "# yRiu8RIaCECNFEvWMwDQwI1S" at bounding box center [108, 47] width 96 height 10
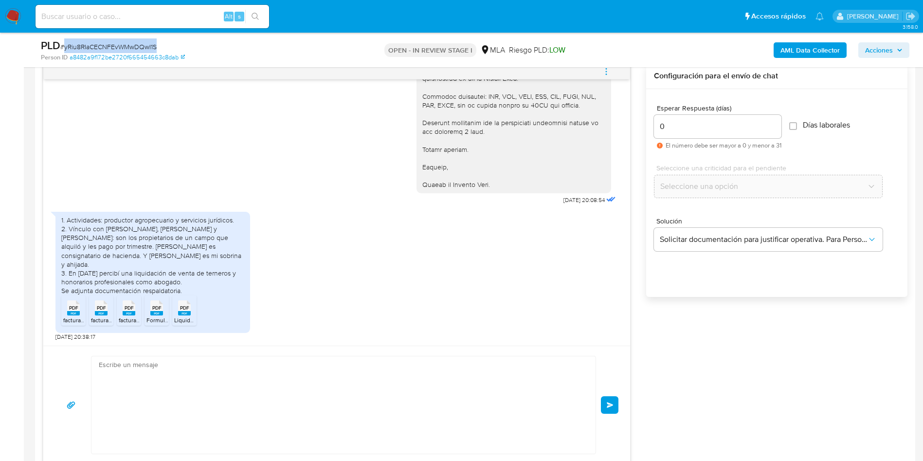
click at [128, 48] on span "# yRiu8RIaCECNFEvWMwDQwI1S" at bounding box center [108, 47] width 96 height 10
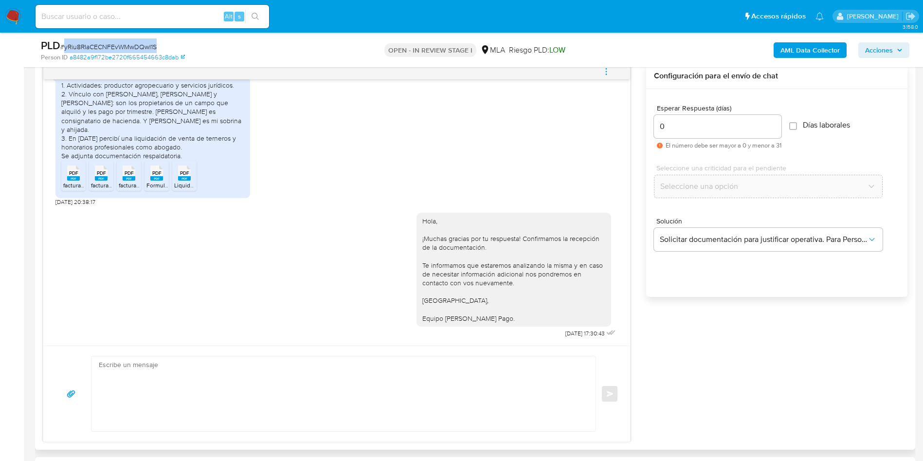
copy span "yRiu8RIaCECNFEvWMwDQwI1S"
click at [606, 68] on icon "menu-action" at bounding box center [606, 68] width 1 height 1
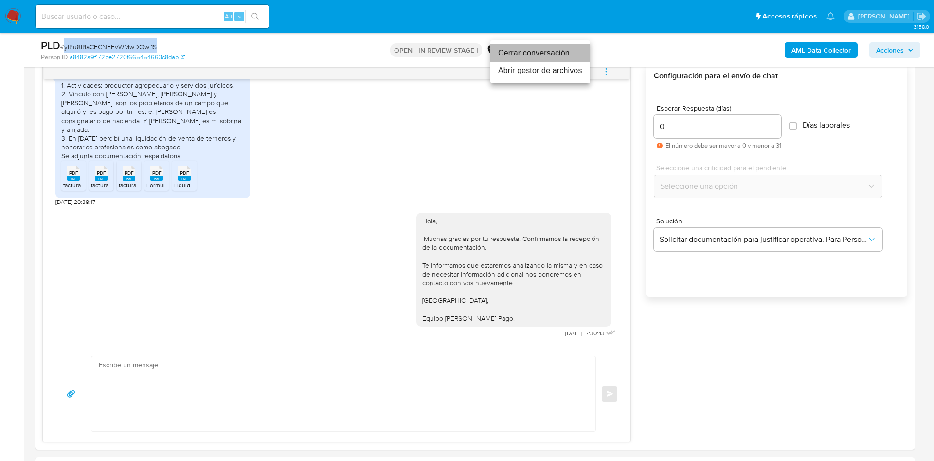
click at [569, 54] on li "Cerrar conversación" at bounding box center [541, 53] width 100 height 18
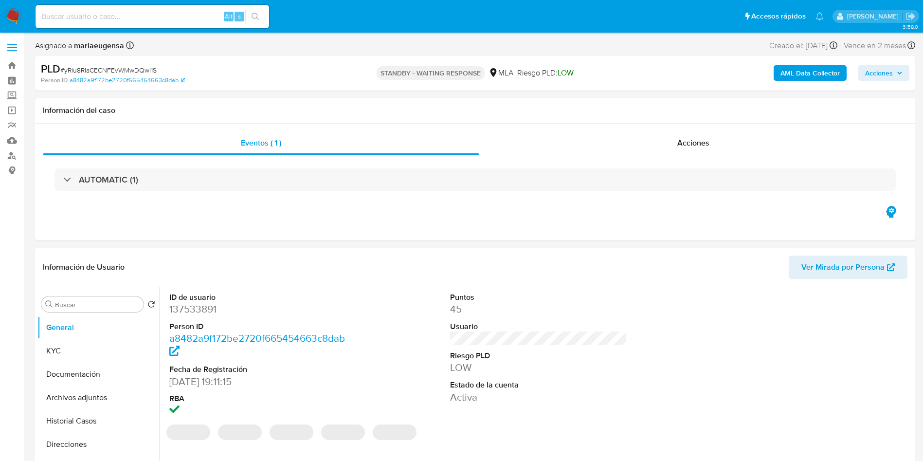
select select "10"
click at [312, 224] on div "Eventos ( 1 ) Acciones AUTOMATIC (1)" at bounding box center [475, 182] width 880 height 117
select select "10"
click at [195, 315] on dd "95719165" at bounding box center [258, 309] width 178 height 14
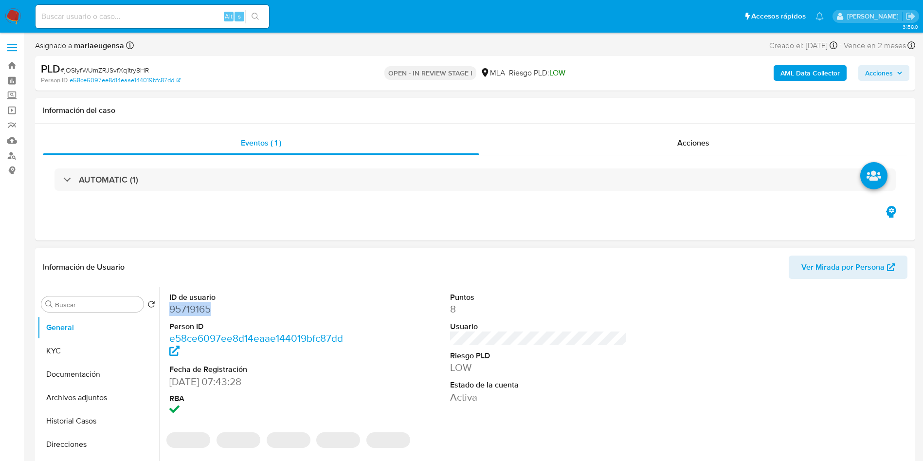
click at [195, 315] on dd "95719165" at bounding box center [258, 309] width 178 height 14
copy dd "95719165"
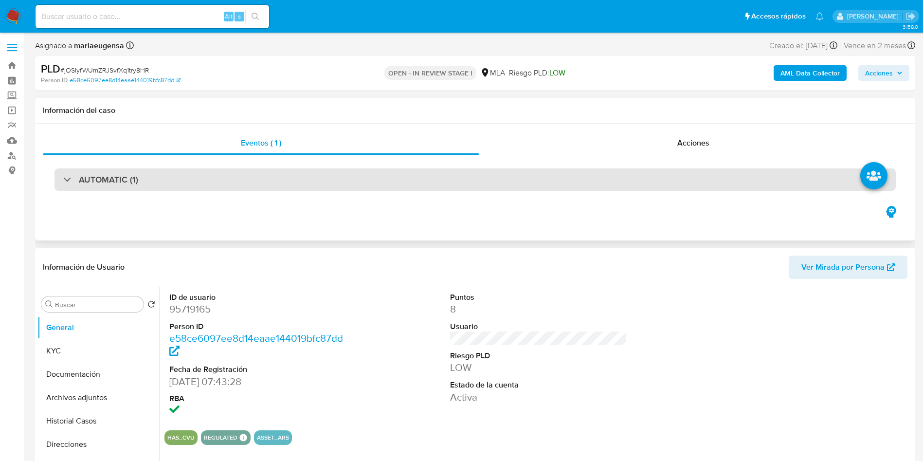
drag, startPoint x: 259, startPoint y: 79, endPoint x: 533, endPoint y: 190, distance: 296.2
click at [259, 79] on div "Person ID e58ce6097ee8d14eaae144019bfc87dd" at bounding box center [184, 80] width 287 height 9
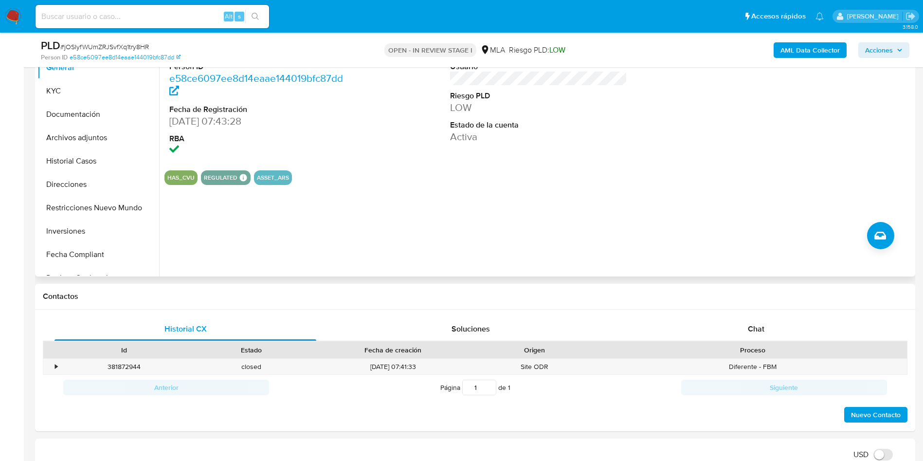
scroll to position [365, 0]
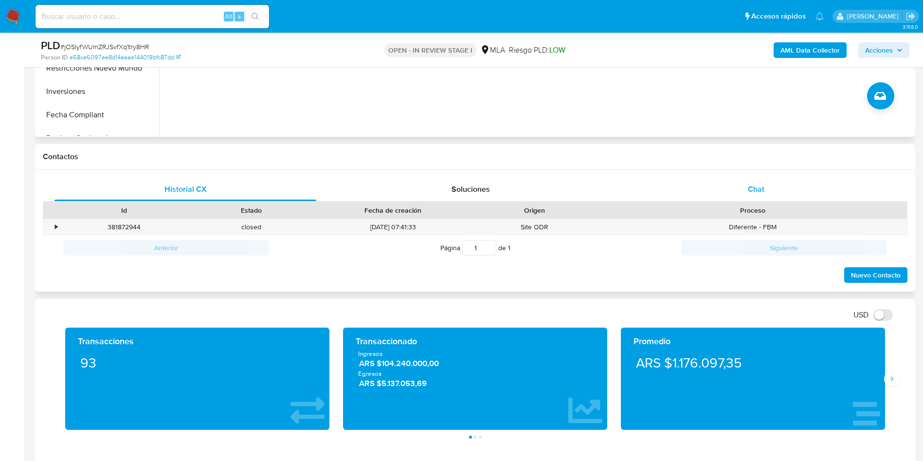
click at [763, 178] on div "Chat" at bounding box center [756, 189] width 262 height 23
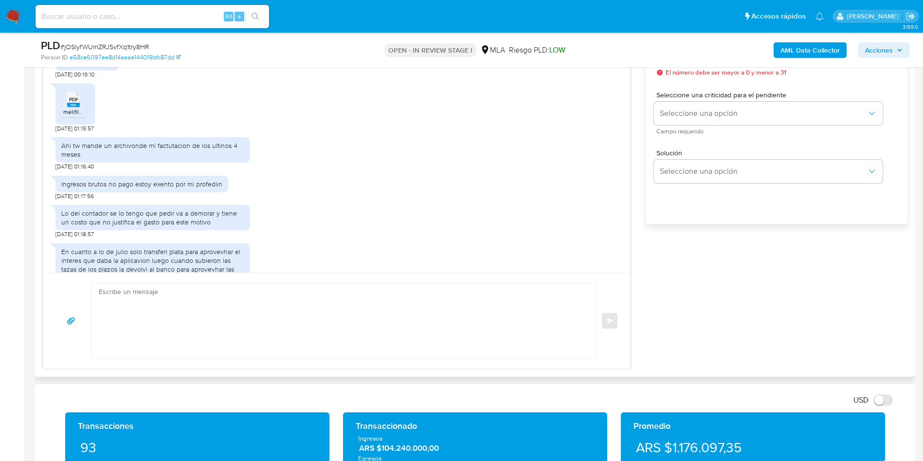
scroll to position [543, 0]
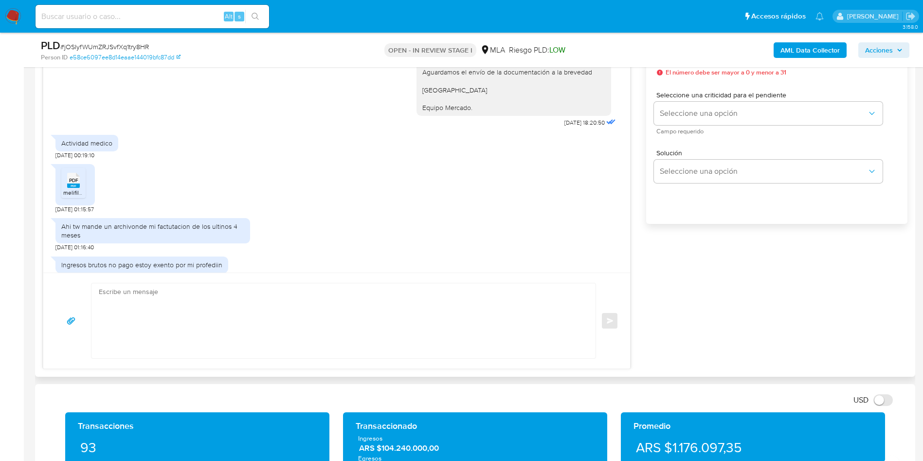
click at [78, 190] on span "melifile3322174349763225599.pdf" at bounding box center [108, 192] width 91 height 8
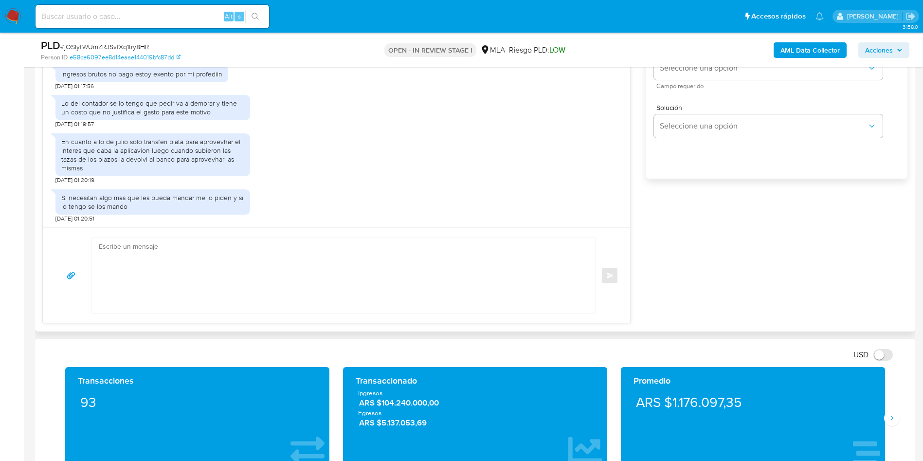
scroll to position [657, 0]
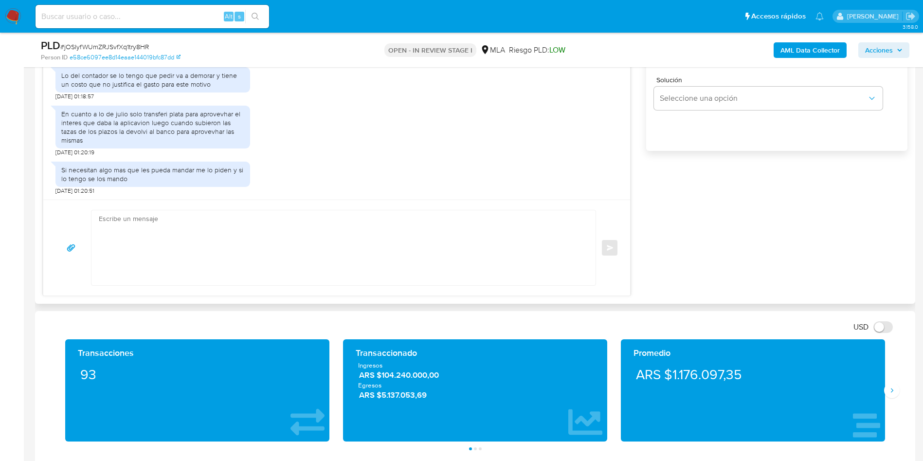
click at [276, 176] on div "Si necesitan algo mas que les pueda mandar me lo piden y si lo tengo se los man…" at bounding box center [336, 176] width 563 height 38
click at [129, 39] on div "PLD # jOSIyfWUmZRJSvfXq1try8HR" at bounding box center [184, 45] width 286 height 15
click at [128, 45] on span "# jOSIyfWUmZRJSvfXq1try8HR" at bounding box center [104, 47] width 89 height 10
click at [128, 44] on span "# jOSIyfWUmZRJSvfXq1try8HR" at bounding box center [104, 47] width 89 height 10
copy span "jOSIyfWUmZRJSvfXq1try8HR"
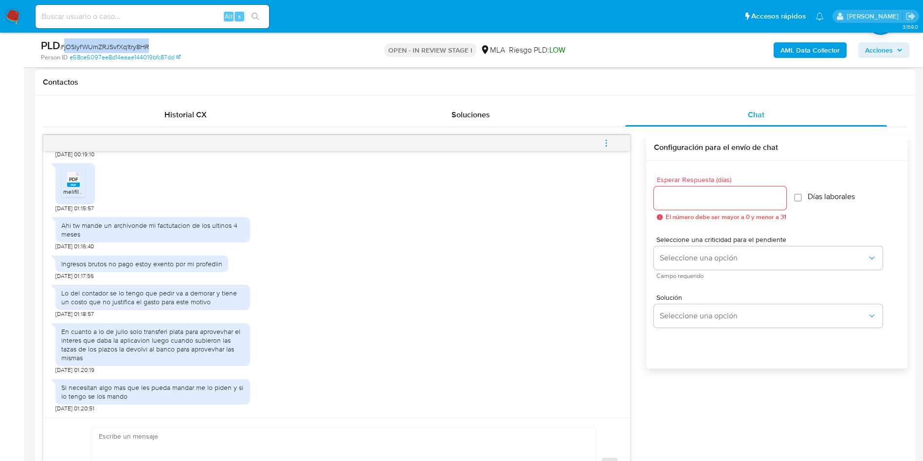
scroll to position [438, 0]
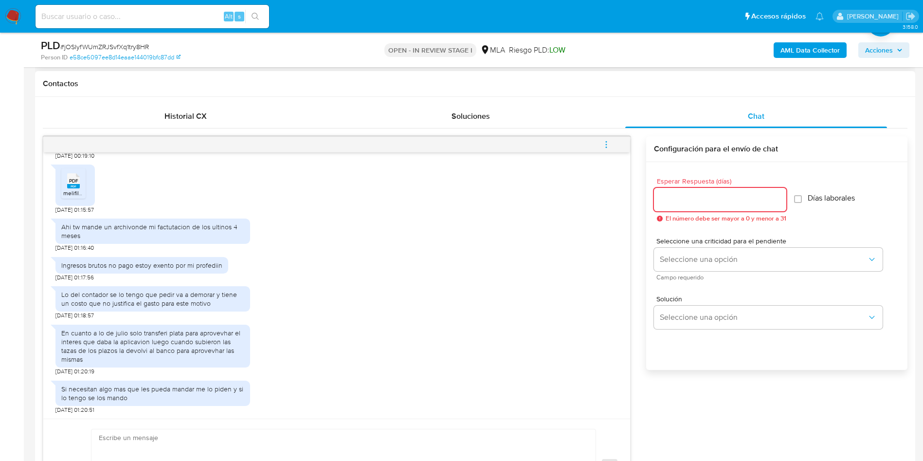
click at [669, 198] on input "Esperar Respuesta (días)" at bounding box center [720, 199] width 132 height 13
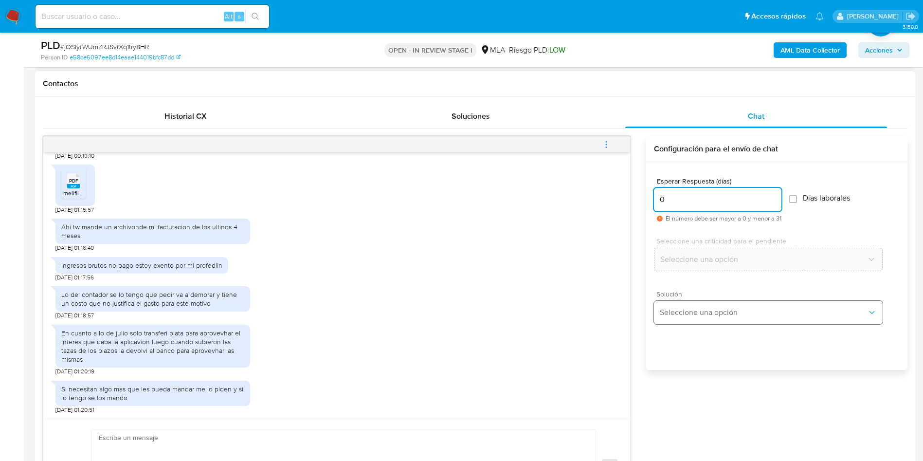
type input "0"
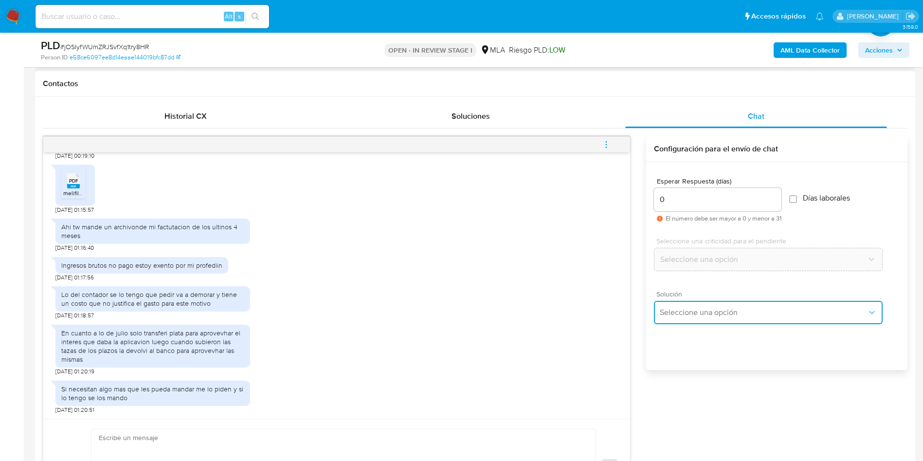
click at [674, 311] on span "Seleccione una opción" at bounding box center [763, 313] width 207 height 10
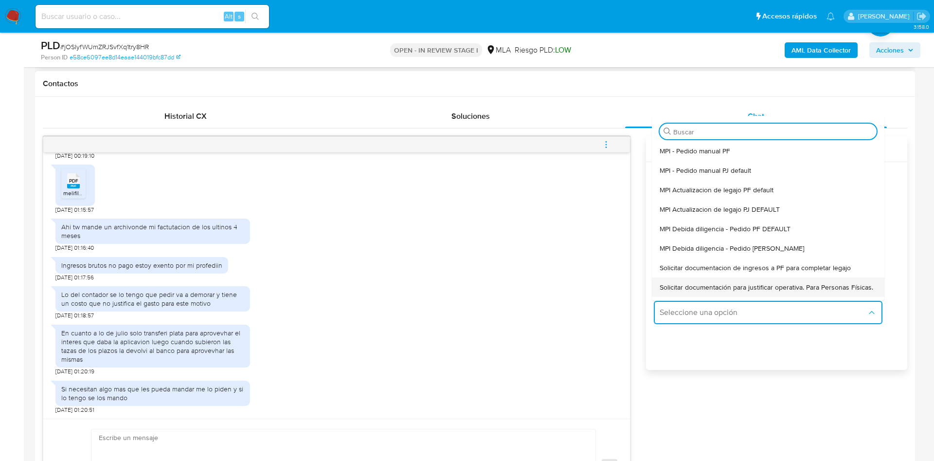
click at [671, 292] on span "Solicitar documentación para justificar operativa. Para Personas Físicas." at bounding box center [767, 287] width 214 height 9
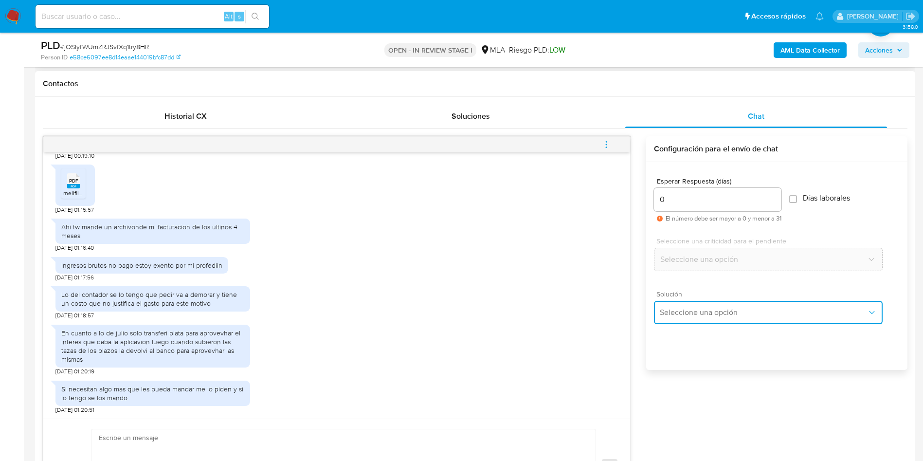
type textarea "Lore,Ip dolorsi am con adipiscinge seddoeiusmo te in utlabo et Dolorem Aliq, en…"
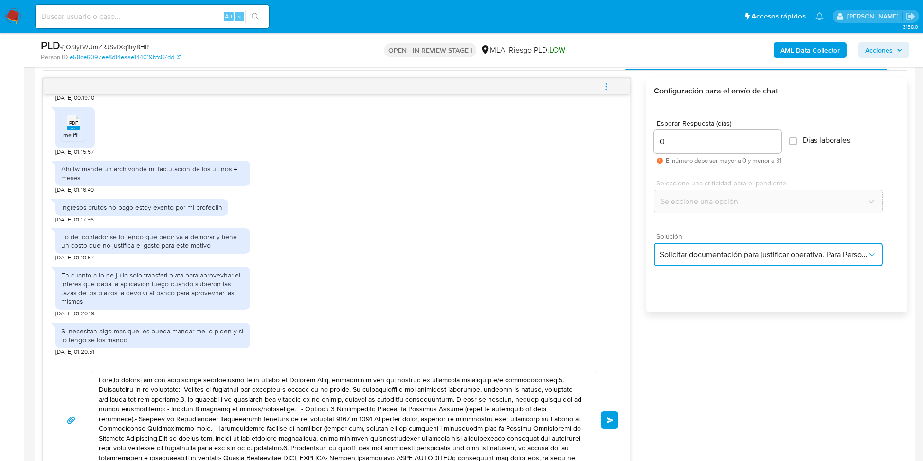
scroll to position [511, 0]
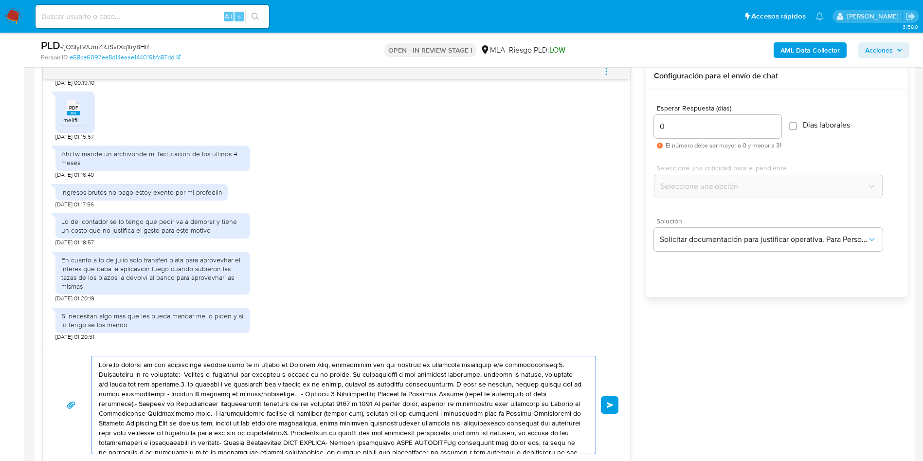
click at [250, 380] on textarea at bounding box center [341, 404] width 485 height 97
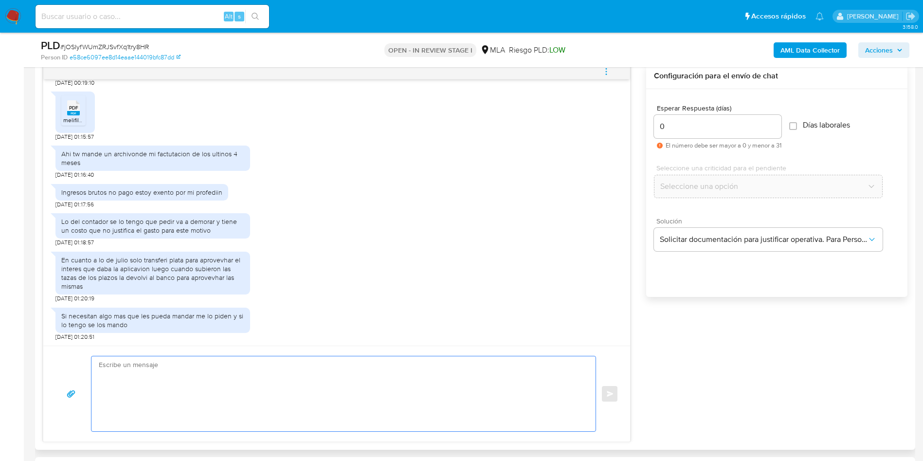
paste textarea "Hola, ¡Muchas gracias por tu respuesta! Confirmamos la recepción de la document…"
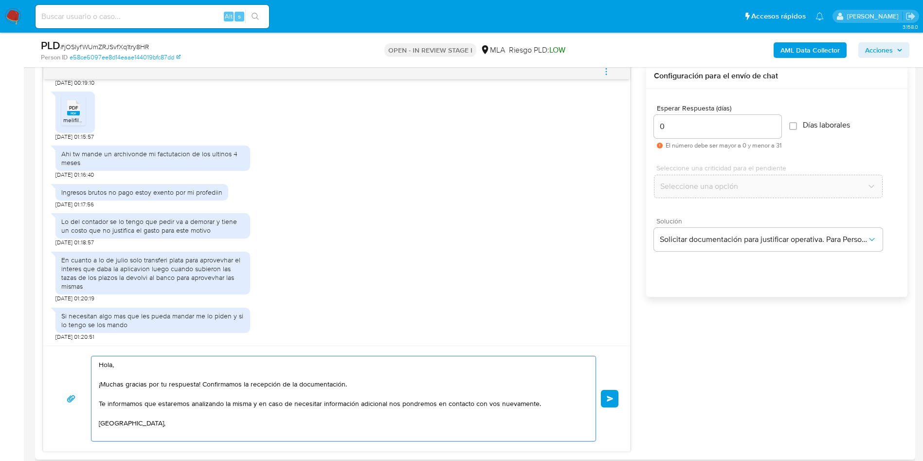
type textarea "Hola, ¡Muchas gracias por tu respuesta! Confirmamos la recepción de la document…"
drag, startPoint x: 627, startPoint y: 397, endPoint x: 618, endPoint y: 397, distance: 9.3
click at [624, 397] on div "Hola, ¡Muchas gracias por tu respuesta! Confirmamos la recepción de la document…" at bounding box center [336, 399] width 587 height 106
drag, startPoint x: 615, startPoint y: 396, endPoint x: 567, endPoint y: 364, distance: 57.8
click at [614, 396] on button "Enviar" at bounding box center [610, 399] width 18 height 18
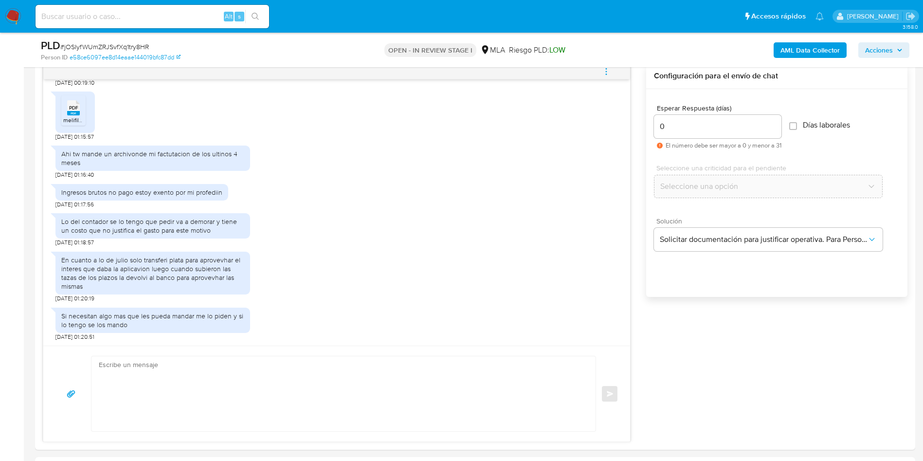
scroll to position [805, 0]
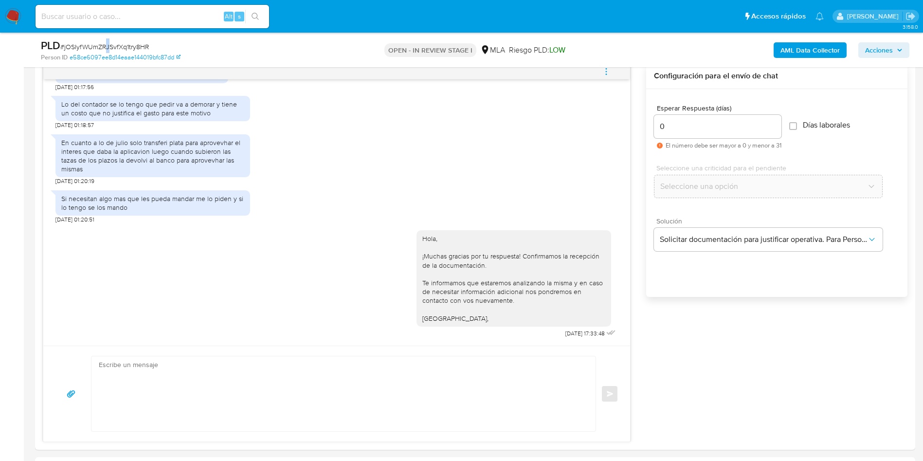
click at [108, 44] on span "# jOSIyfWUmZRJSvfXq1try8HR" at bounding box center [104, 47] width 89 height 10
copy span "J"
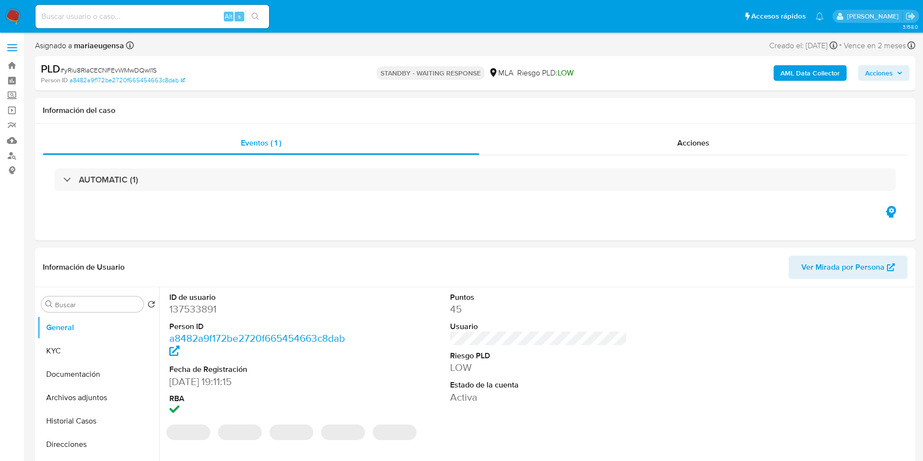
select select "10"
click at [127, 68] on span "# yRiu8RIaCECNFEvWMwDQwI1S" at bounding box center [108, 70] width 96 height 10
click at [127, 66] on span "# yRiu8RIaCECNFEvWMwDQwI1S" at bounding box center [108, 70] width 96 height 10
click at [146, 71] on span "# yRiu8RIaCECNFEvWMwDQwI1S" at bounding box center [108, 70] width 96 height 10
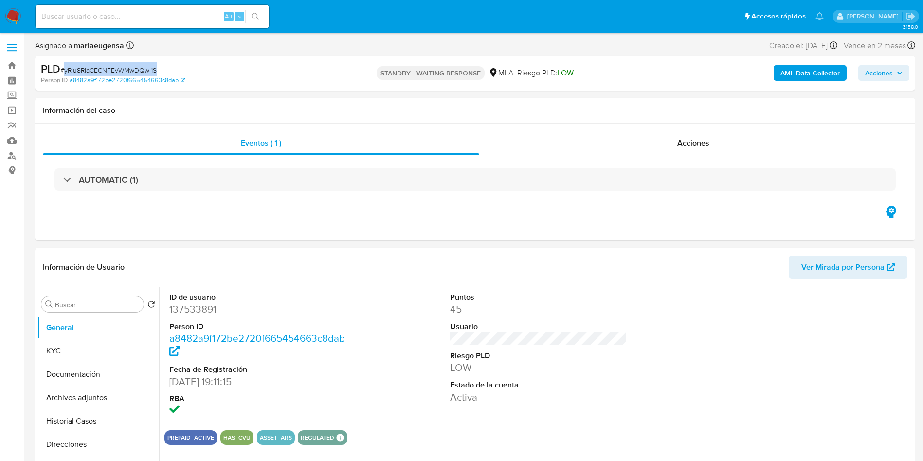
click at [146, 71] on span "# yRiu8RIaCECNFEvWMwDQwI1S" at bounding box center [108, 70] width 96 height 10
copy span "yRiu8RIaCECNFEvWMwDQwI1S"
click at [88, 306] on input "a" at bounding box center [97, 304] width 85 height 9
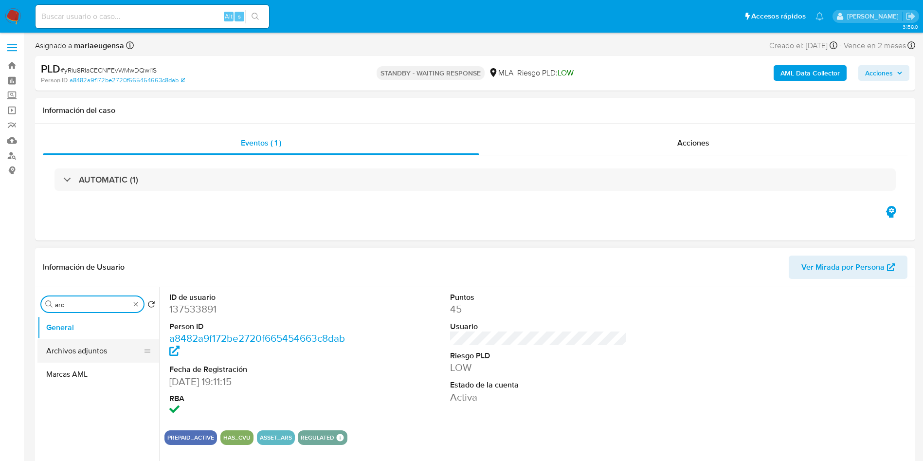
type input "arc"
click at [103, 344] on button "Archivos adjuntos" at bounding box center [94, 350] width 114 height 23
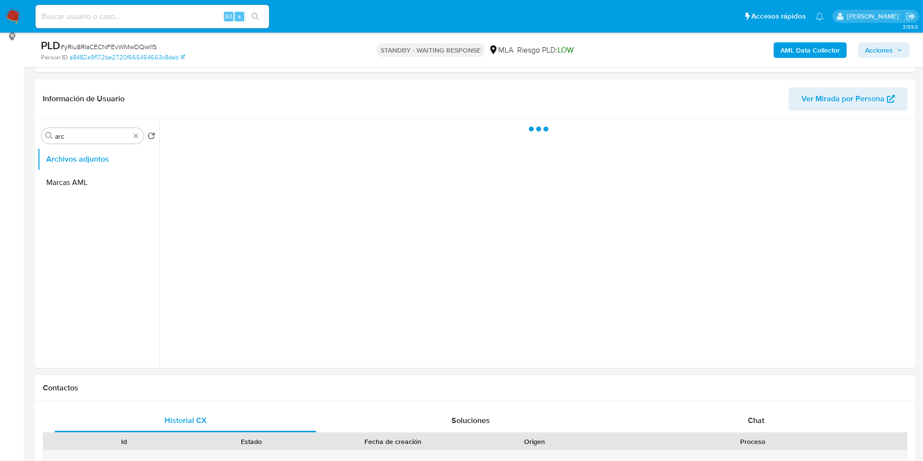
scroll to position [219, 0]
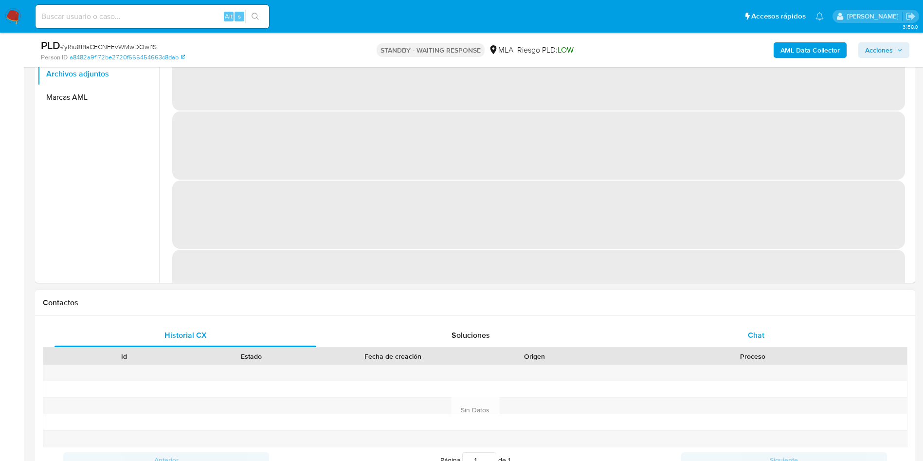
click at [768, 338] on div "Chat" at bounding box center [756, 335] width 262 height 23
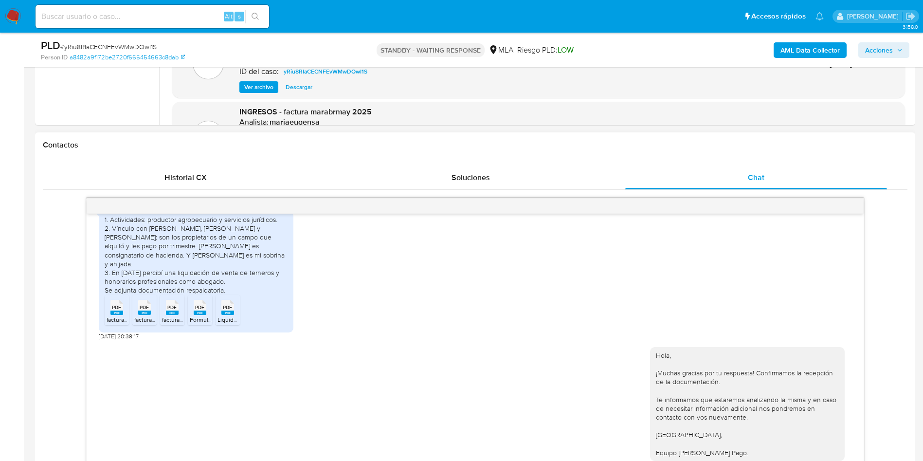
scroll to position [438, 0]
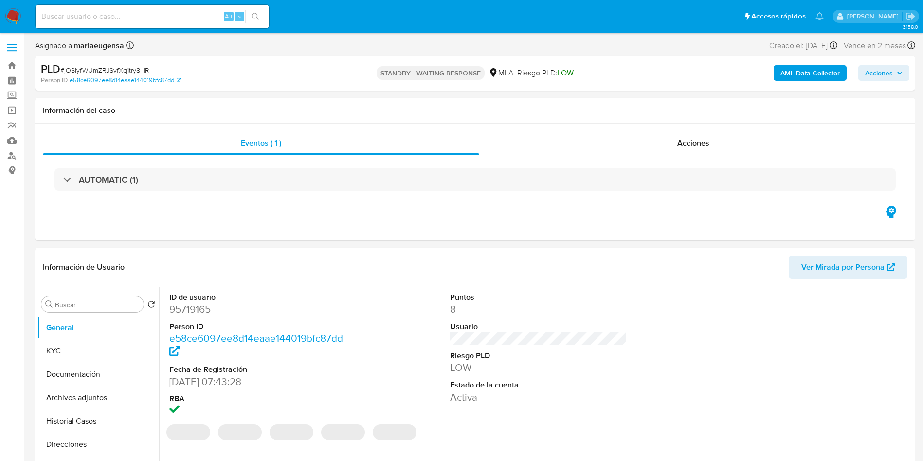
select select "10"
click at [113, 71] on span "# jOSIyfWUmZRJSvfXq1try8HR" at bounding box center [104, 70] width 89 height 10
copy span "jOSIyfWUmZRJSvfXq1try8HR"
select select "10"
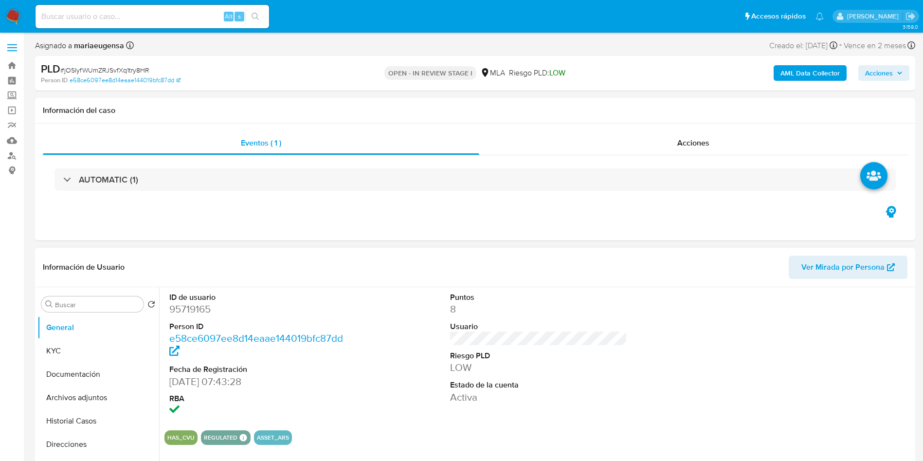
click at [391, 423] on section "ID de usuario 95719165 Person ID e58ce6097ee8d14eaae144019bfc87dd Fecha de Regi…" at bounding box center [538, 366] width 748 height 158
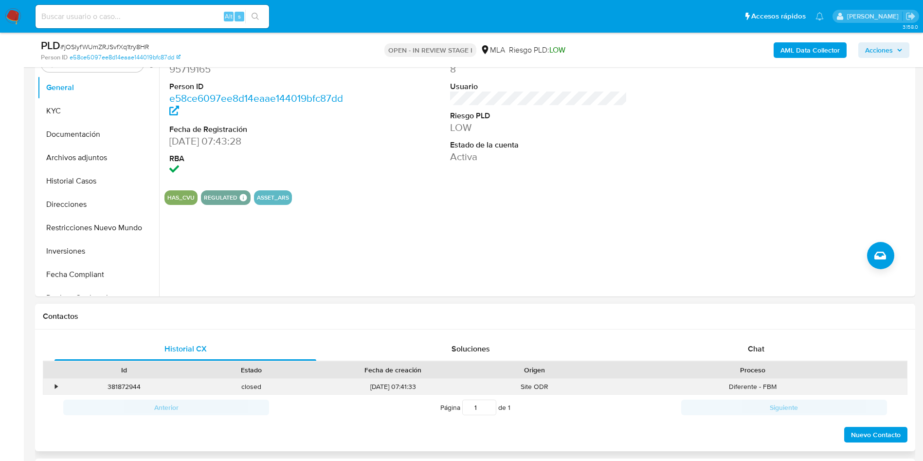
scroll to position [219, 0]
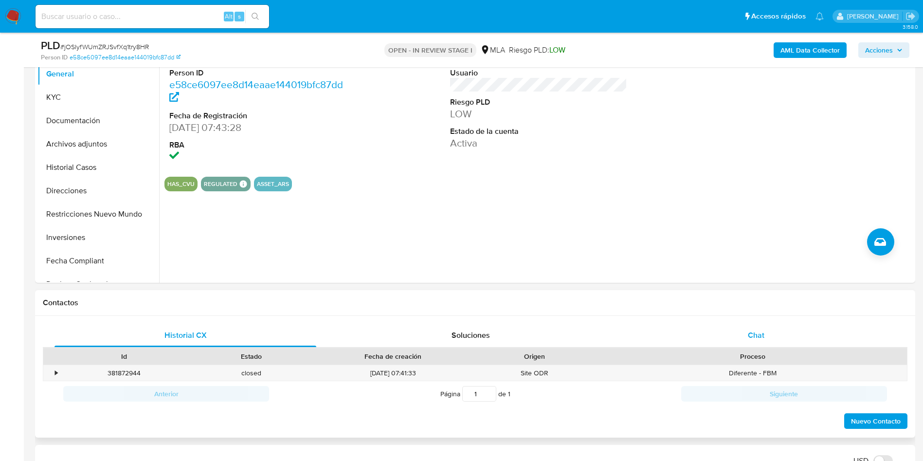
click at [770, 326] on div "Chat" at bounding box center [756, 335] width 262 height 23
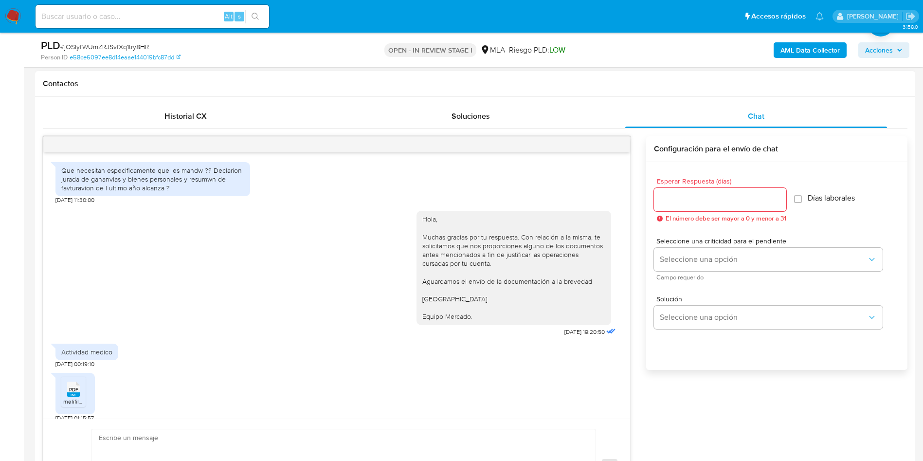
scroll to position [326, 0]
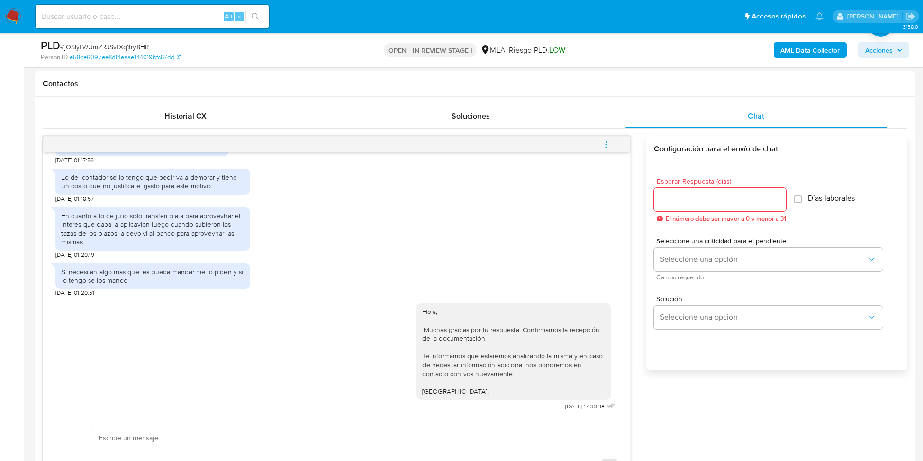
click at [606, 144] on icon "menu-action" at bounding box center [606, 144] width 1 height 1
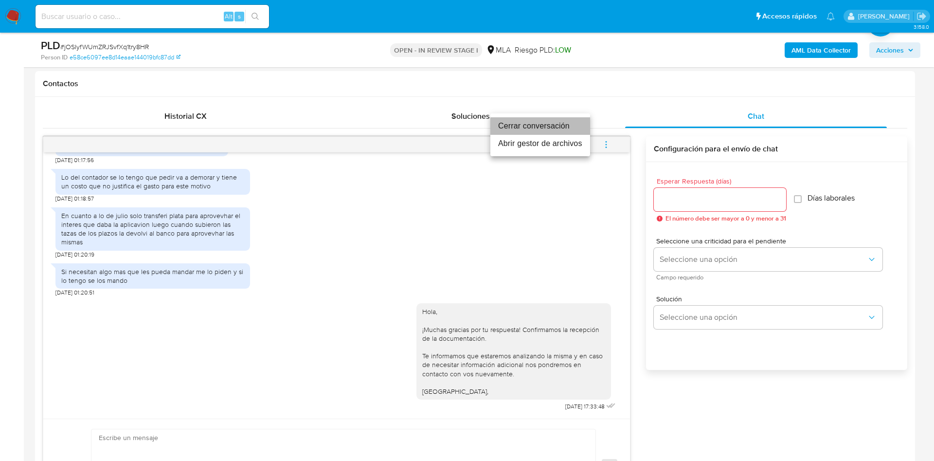
click at [569, 122] on li "Cerrar conversación" at bounding box center [541, 126] width 100 height 18
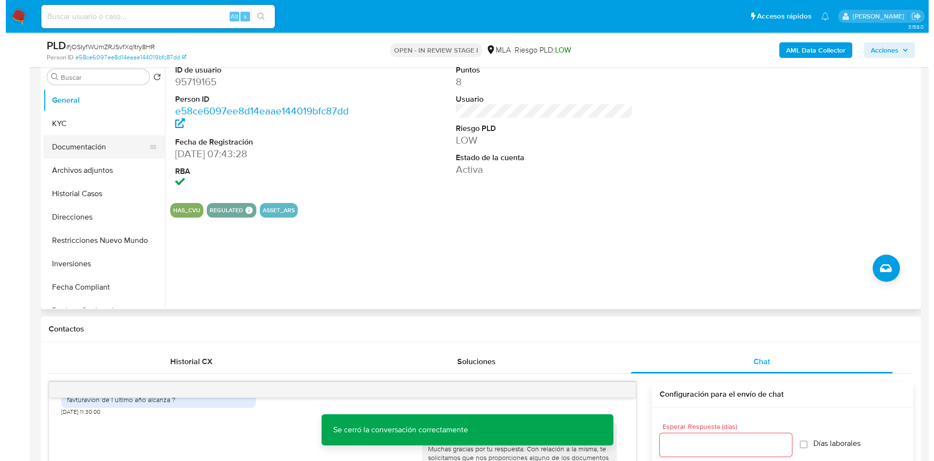
scroll to position [146, 0]
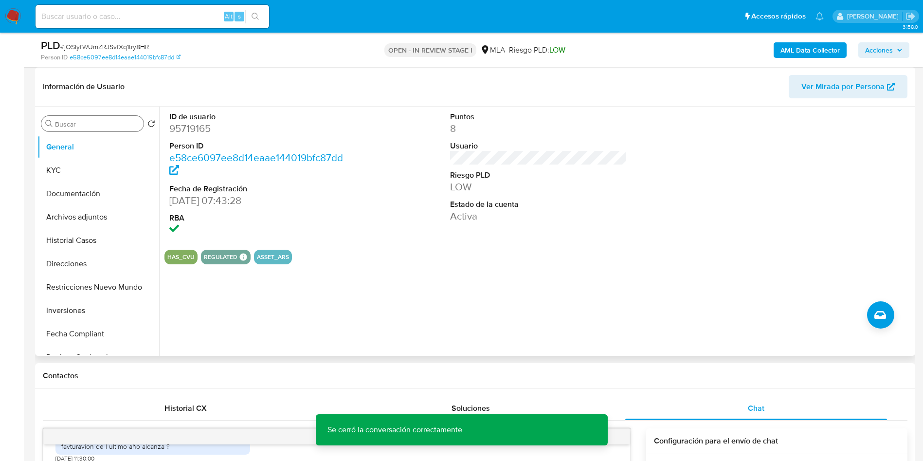
click at [95, 118] on div "Buscar" at bounding box center [92, 124] width 102 height 16
click at [94, 119] on div "Buscar" at bounding box center [92, 124] width 102 height 16
click at [95, 124] on input "Buscar" at bounding box center [97, 124] width 85 height 9
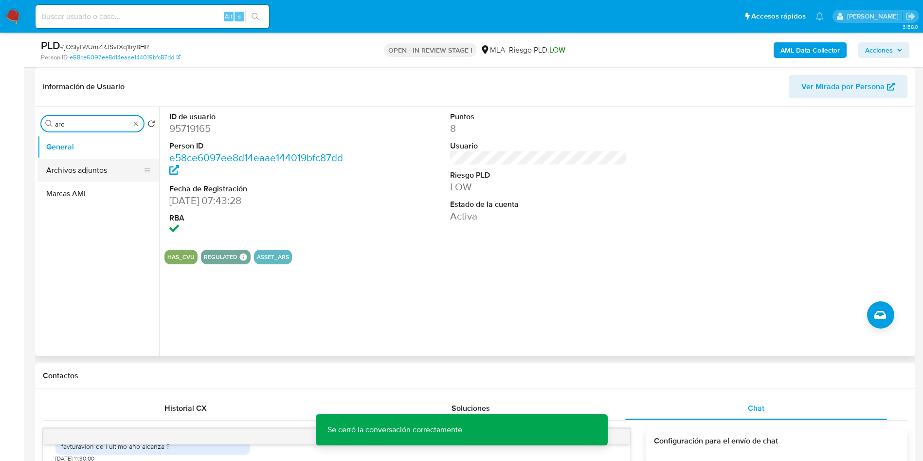
type input "arc"
click at [91, 165] on button "Archivos adjuntos" at bounding box center [94, 170] width 114 height 23
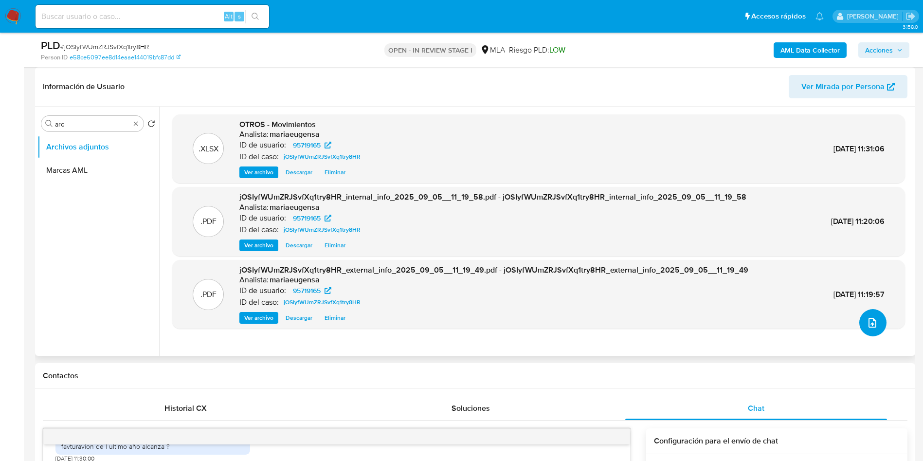
click at [871, 322] on icon "upload-file" at bounding box center [873, 323] width 12 height 12
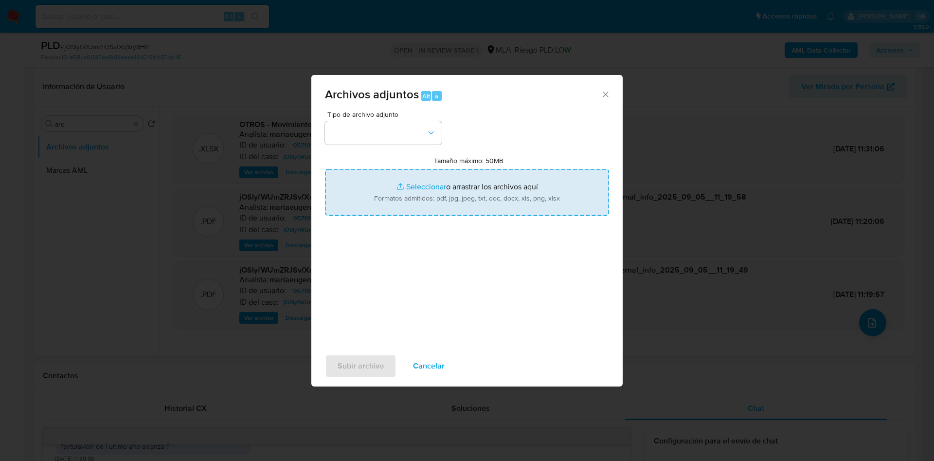
click at [376, 193] on input "Tamaño máximo: 50MB Seleccionar archivos" at bounding box center [467, 192] width 284 height 47
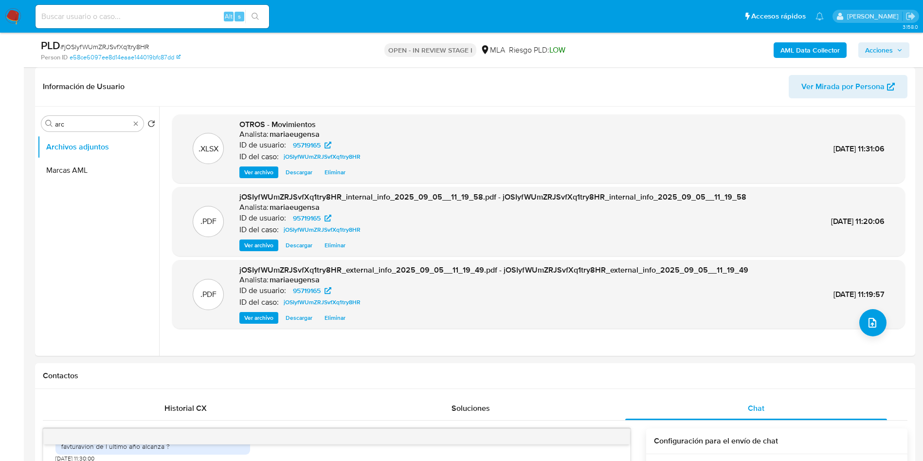
click at [147, 46] on span "# jOSIyfWUmZRJSvfXq1try8HR" at bounding box center [104, 47] width 89 height 10
click at [96, 50] on span "# jOSIyfWUmZRJSvfXq1try8HR" at bounding box center [104, 47] width 89 height 10
copy span "jOSIyfWUmZRJSvfXq1try8HR"
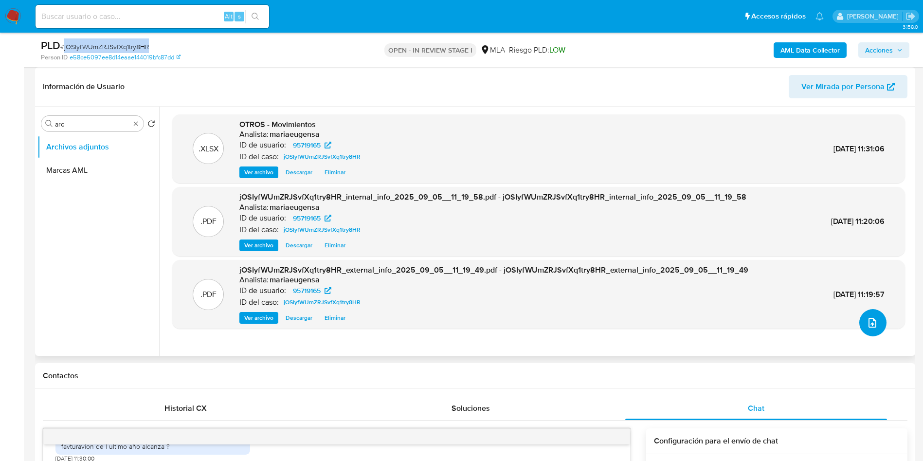
click at [867, 325] on icon "upload-file" at bounding box center [873, 323] width 12 height 12
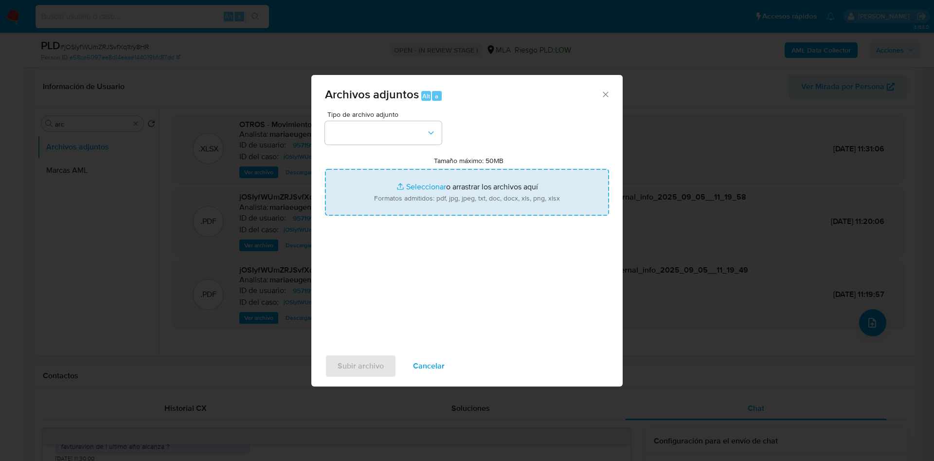
click at [414, 191] on input "Tamaño máximo: 50MB Seleccionar archivos" at bounding box center [467, 192] width 284 height 47
type input "C:\fakepath\Caselog jOSIyfWUmZRJSvfXq1try8HR.docx"
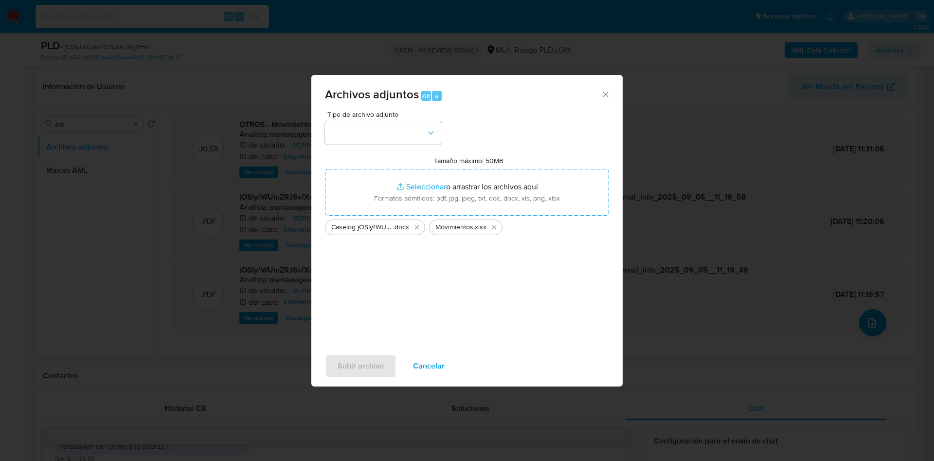
click at [325, 169] on input "Tamaño máximo: 50MB Seleccionar archivos" at bounding box center [467, 192] width 284 height 47
click at [493, 223] on icon "Eliminar Movimientos.xlsx" at bounding box center [495, 227] width 8 height 8
click at [369, 136] on button "button" at bounding box center [383, 132] width 117 height 23
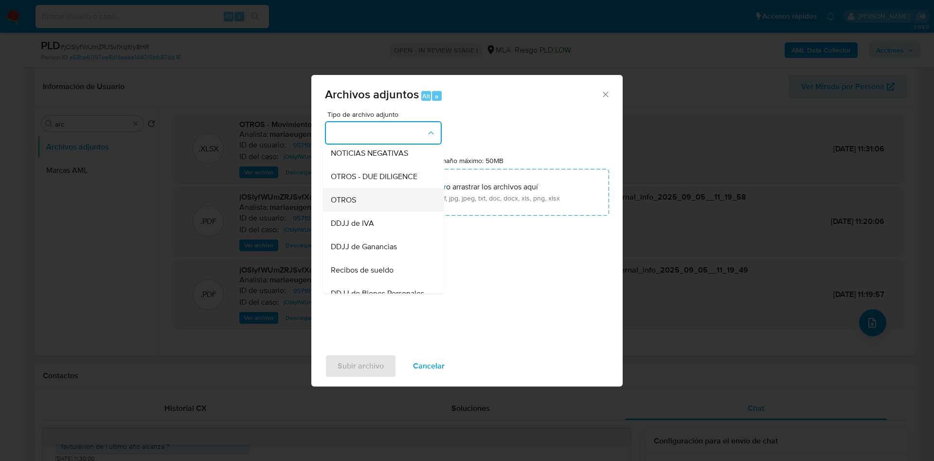
click at [353, 205] on span "OTROS" at bounding box center [343, 200] width 25 height 10
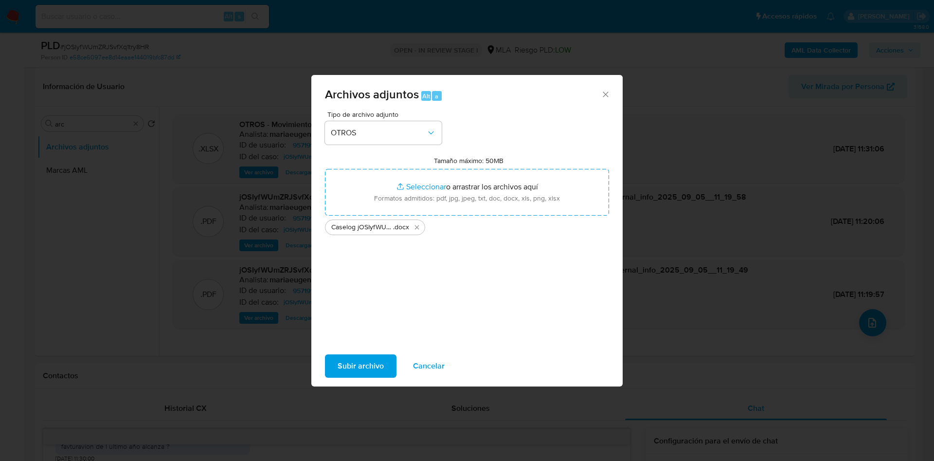
click at [344, 367] on span "Subir archivo" at bounding box center [361, 365] width 46 height 21
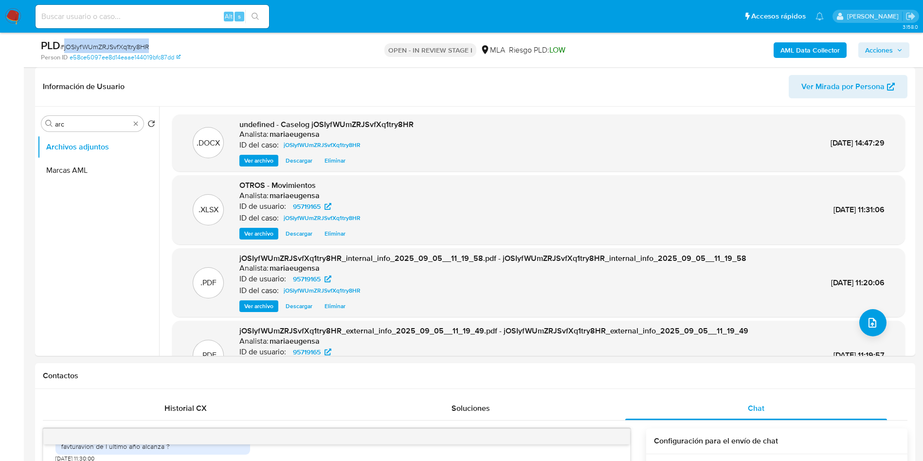
click at [877, 51] on span "Acciones" at bounding box center [879, 50] width 28 height 16
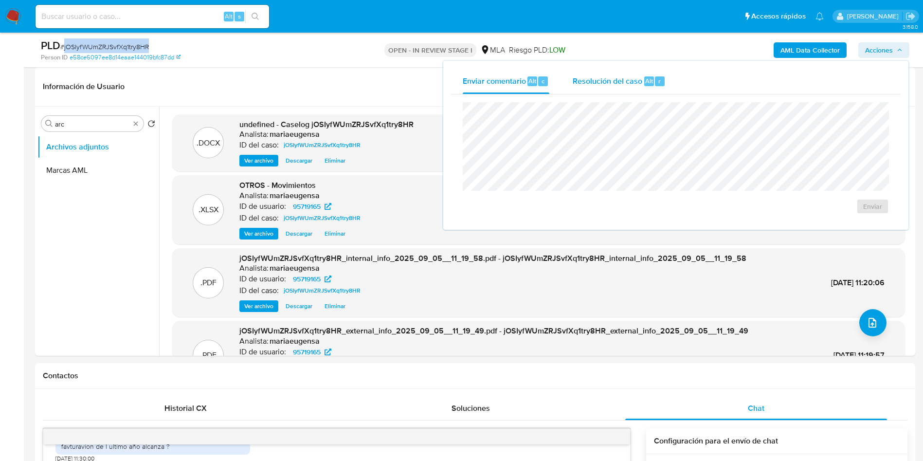
click at [624, 80] on span "Resolución del caso" at bounding box center [608, 80] width 70 height 11
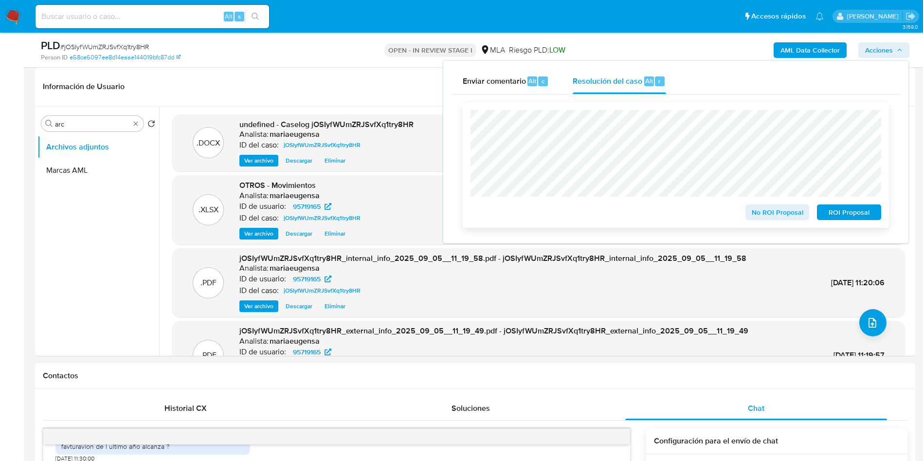
drag, startPoint x: 858, startPoint y: 213, endPoint x: 700, endPoint y: 219, distance: 157.8
click at [700, 219] on div "No ROI Proposal ROI Proposal" at bounding box center [676, 210] width 411 height 19
click at [761, 217] on span "No ROI Proposal" at bounding box center [777, 212] width 51 height 14
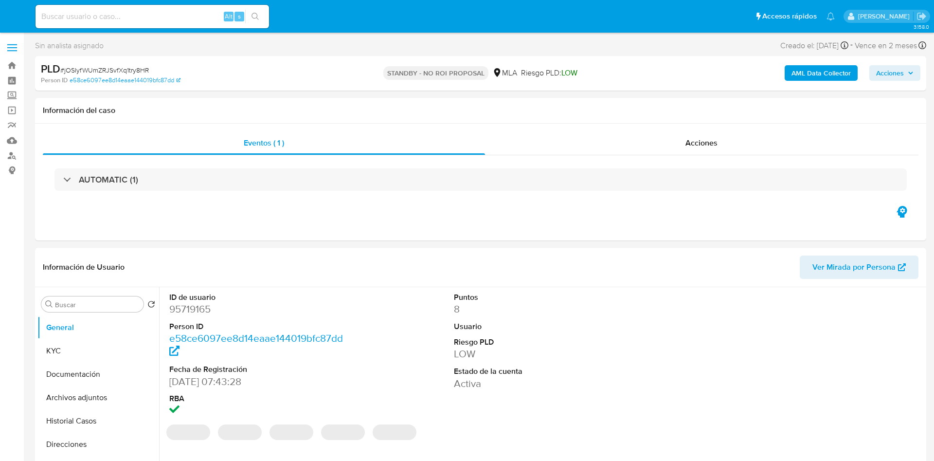
select select "10"
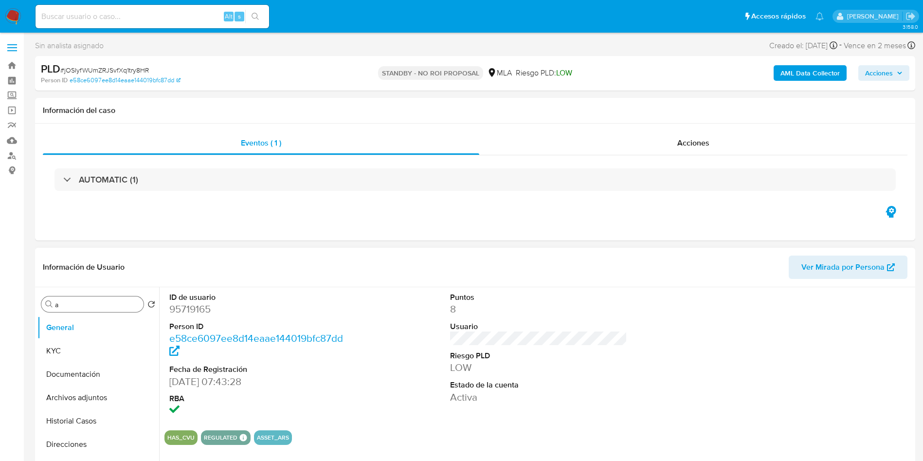
click at [113, 307] on input "a" at bounding box center [97, 304] width 85 height 9
type input "arc"
drag, startPoint x: 97, startPoint y: 356, endPoint x: 276, endPoint y: 0, distance: 398.7
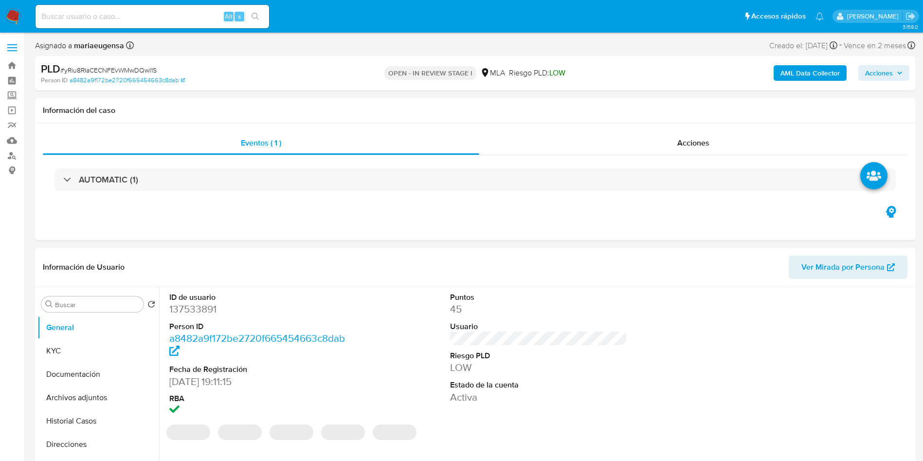
select select "10"
click at [92, 308] on input "Buscar" at bounding box center [97, 304] width 85 height 9
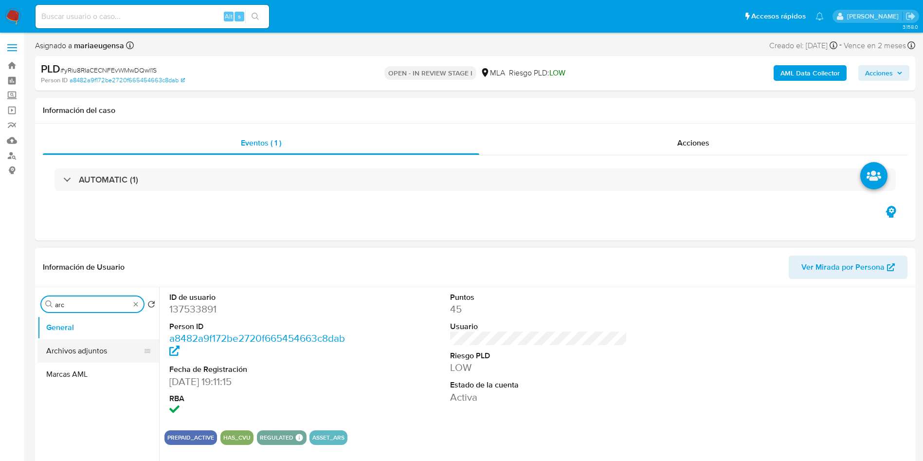
type input "arc"
drag, startPoint x: 89, startPoint y: 355, endPoint x: 84, endPoint y: 359, distance: 6.6
click at [89, 355] on button "Archivos adjuntos" at bounding box center [98, 350] width 122 height 23
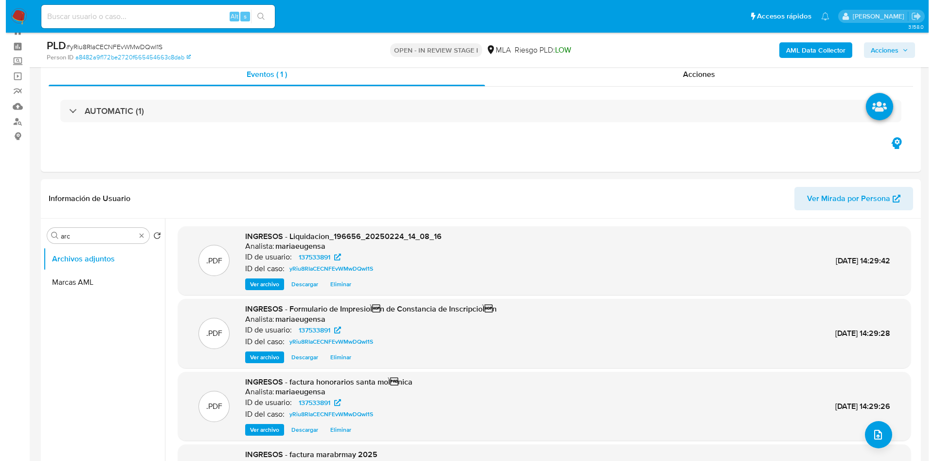
scroll to position [60, 0]
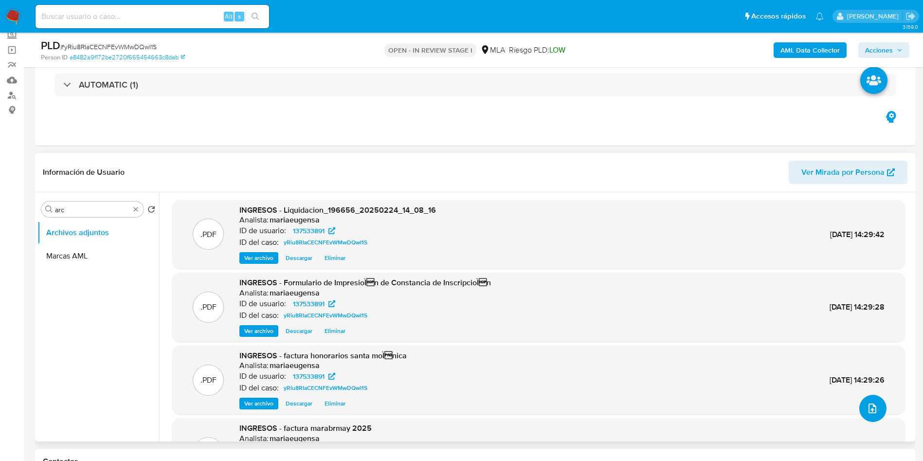
click at [867, 414] on icon "upload-file" at bounding box center [873, 408] width 12 height 12
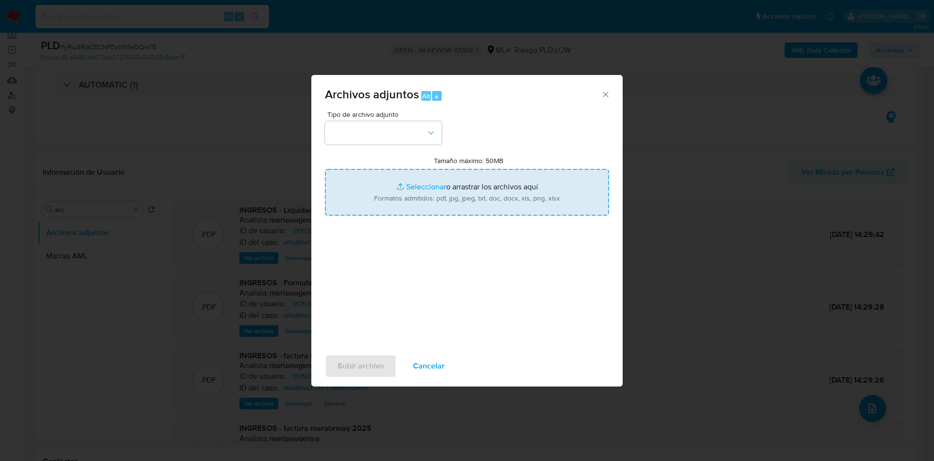
click at [469, 187] on input "Tamaño máximo: 50MB Seleccionar archivos" at bounding box center [467, 192] width 284 height 47
type input "C:\fakepath\Calculador documentación (1).xlsx"
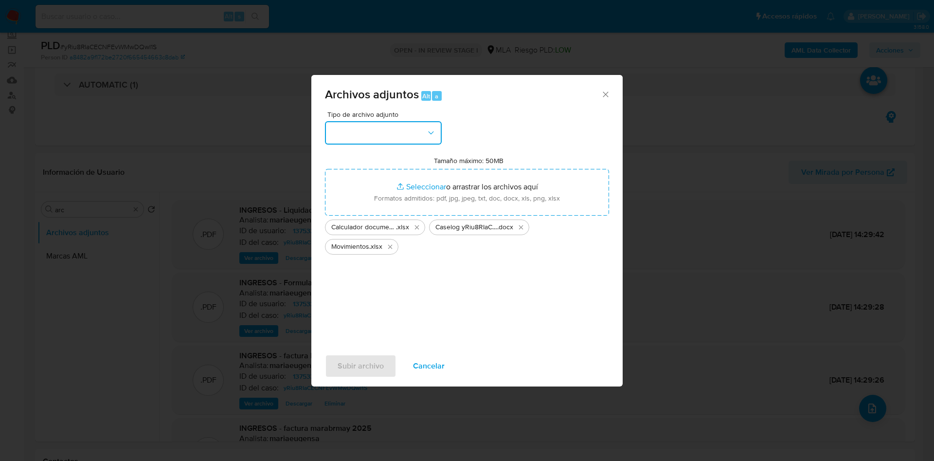
click at [366, 126] on button "button" at bounding box center [383, 132] width 117 height 23
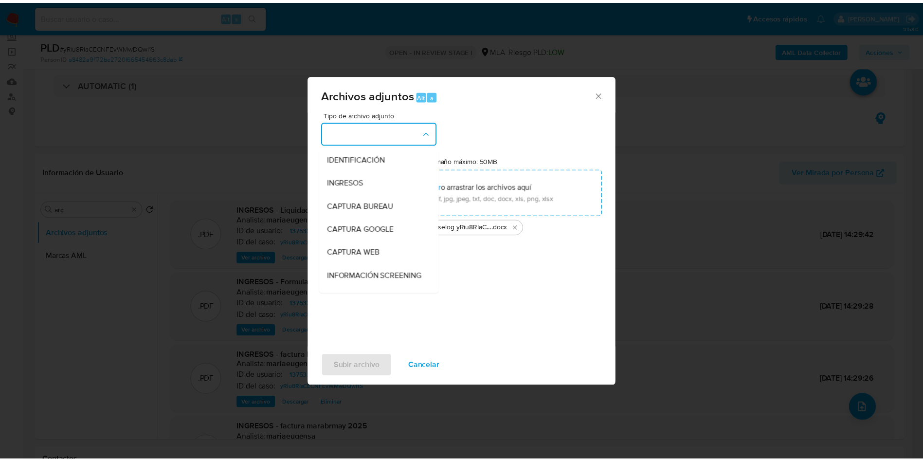
scroll to position [146, 0]
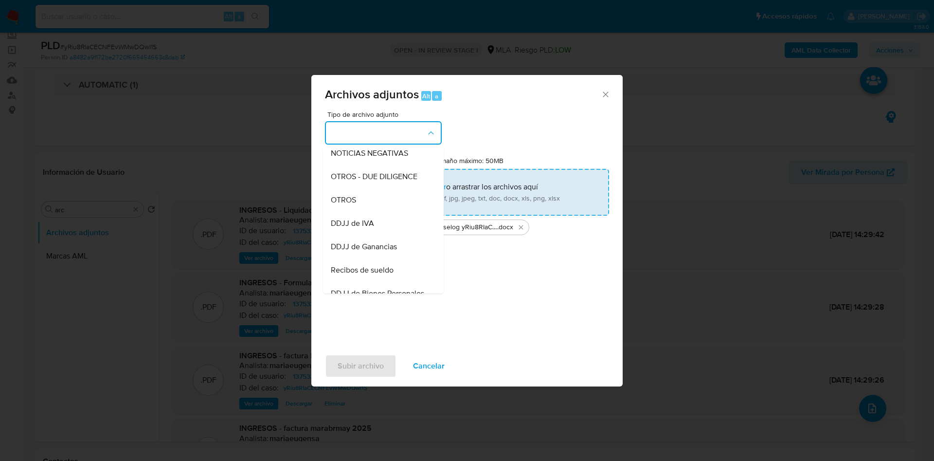
click at [344, 202] on div "OTROS" at bounding box center [380, 199] width 99 height 23
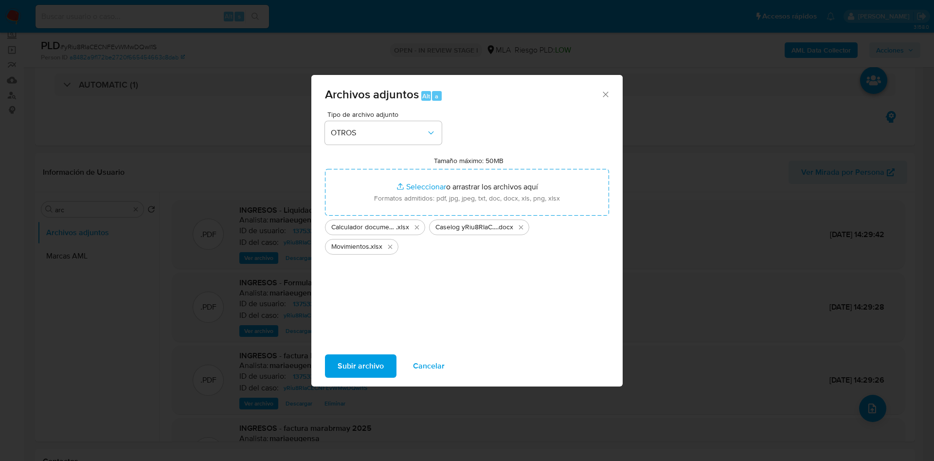
click at [372, 362] on span "Subir archivo" at bounding box center [361, 365] width 46 height 21
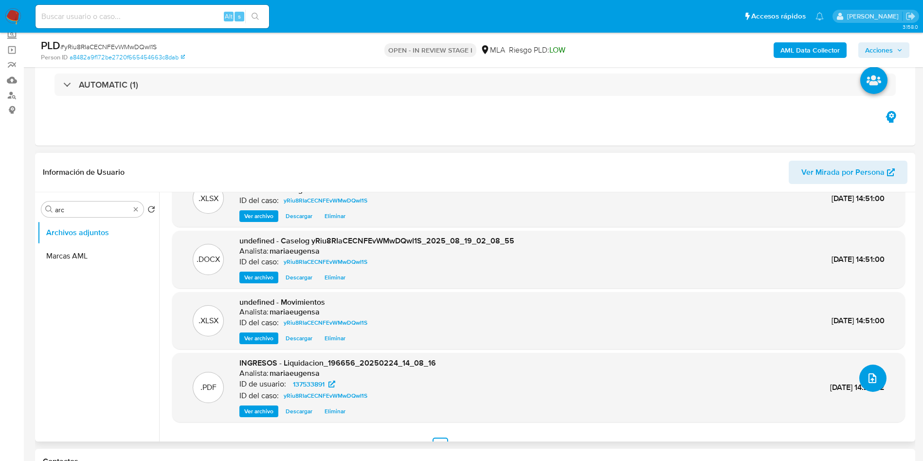
scroll to position [47, 0]
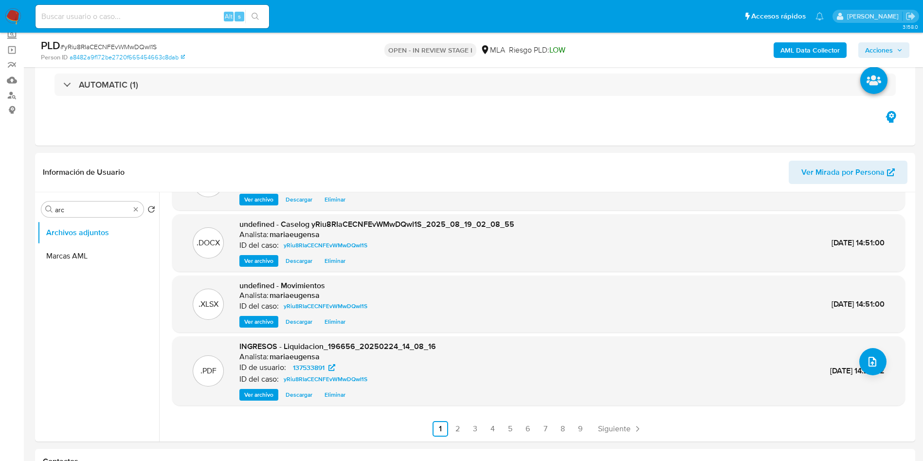
click at [798, 58] on div "AML Data Collector Acciones" at bounding box center [765, 49] width 287 height 23
click at [796, 49] on b "AML Data Collector" at bounding box center [810, 50] width 59 height 16
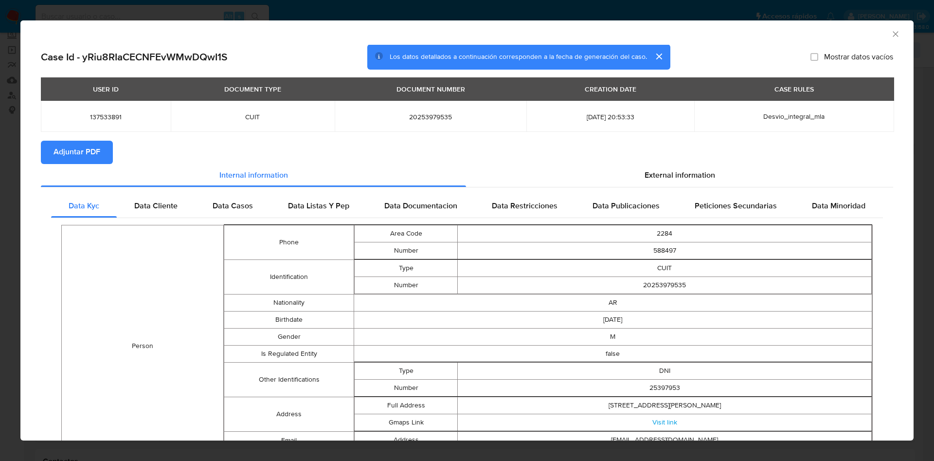
click at [91, 148] on span "Adjuntar PDF" at bounding box center [77, 152] width 47 height 21
click at [81, 156] on span "Adjuntar PDF" at bounding box center [77, 152] width 47 height 21
click at [884, 28] on div "AML Data Collector" at bounding box center [466, 32] width 893 height 24
click at [891, 36] on icon "Cerrar ventana" at bounding box center [896, 34] width 10 height 10
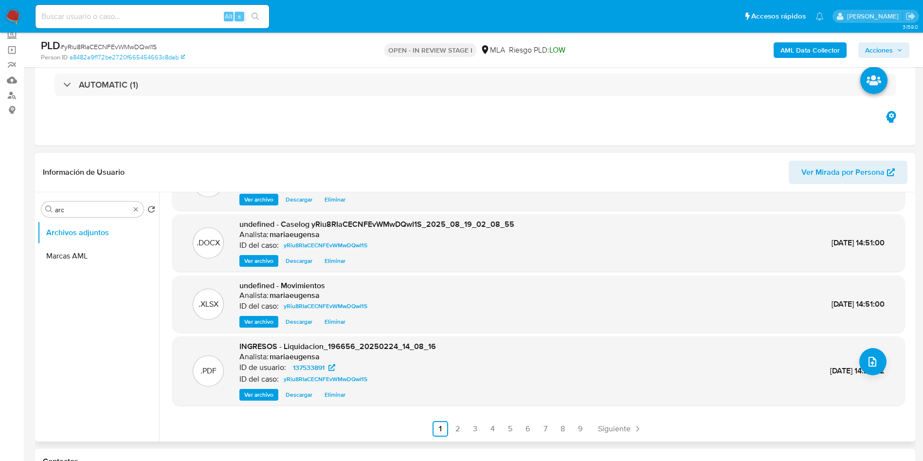
scroll to position [0, 0]
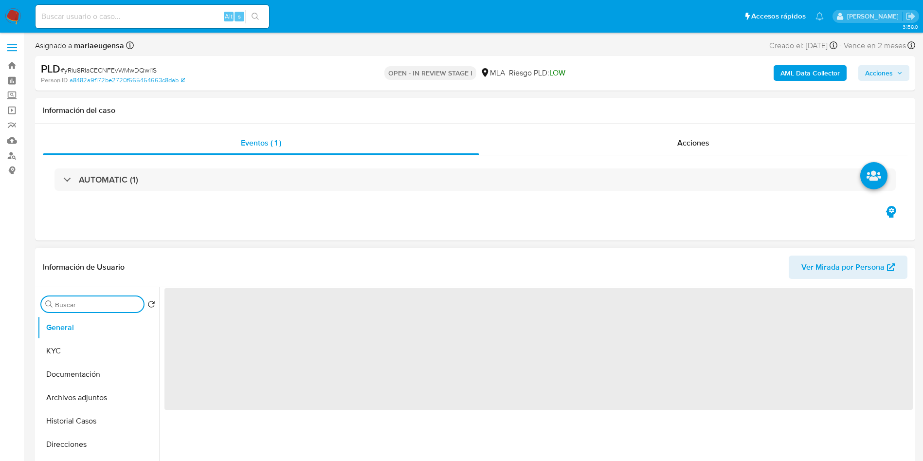
click at [96, 303] on input "Buscar" at bounding box center [97, 304] width 85 height 9
type input "ar"
select select "10"
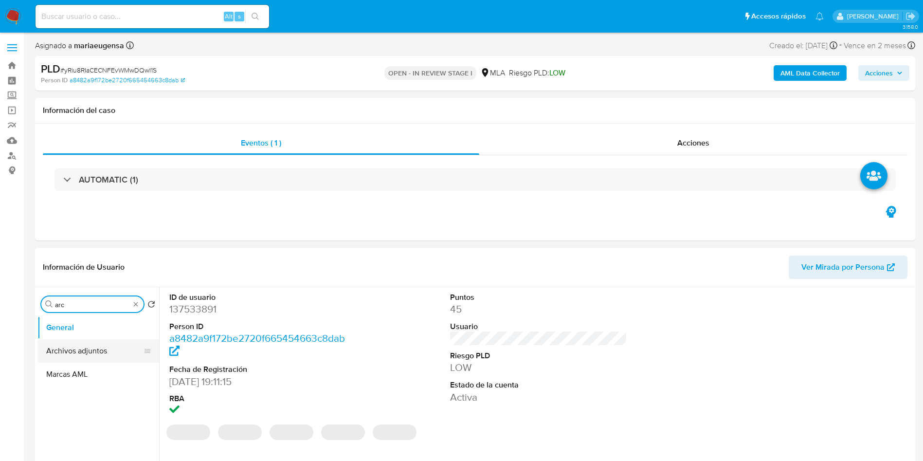
type input "arc"
click at [100, 346] on button "Archivos adjuntos" at bounding box center [94, 350] width 114 height 23
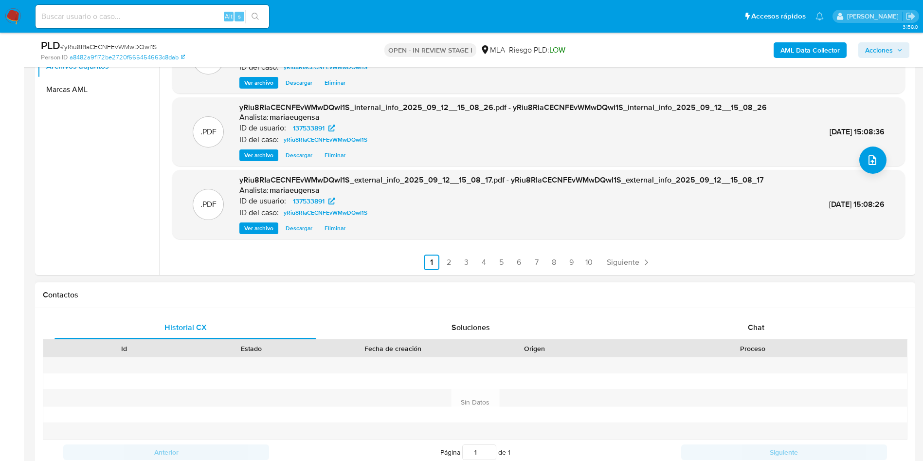
scroll to position [292, 0]
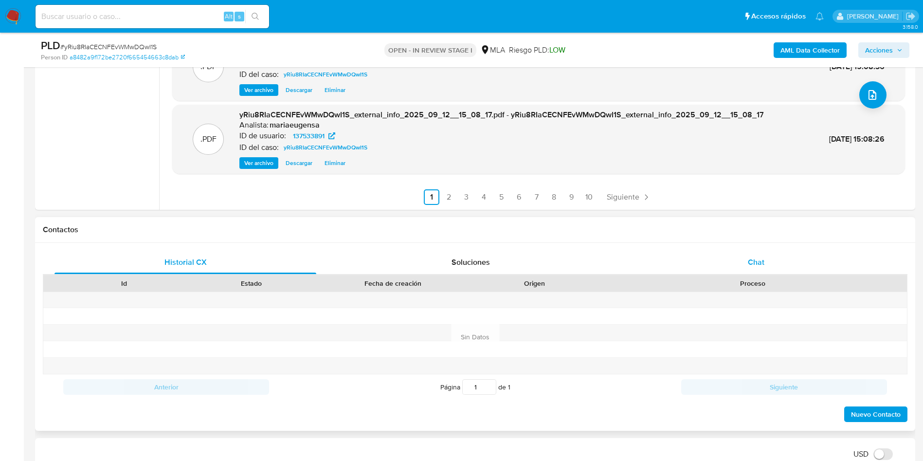
click at [763, 256] on span "Chat" at bounding box center [756, 261] width 17 height 11
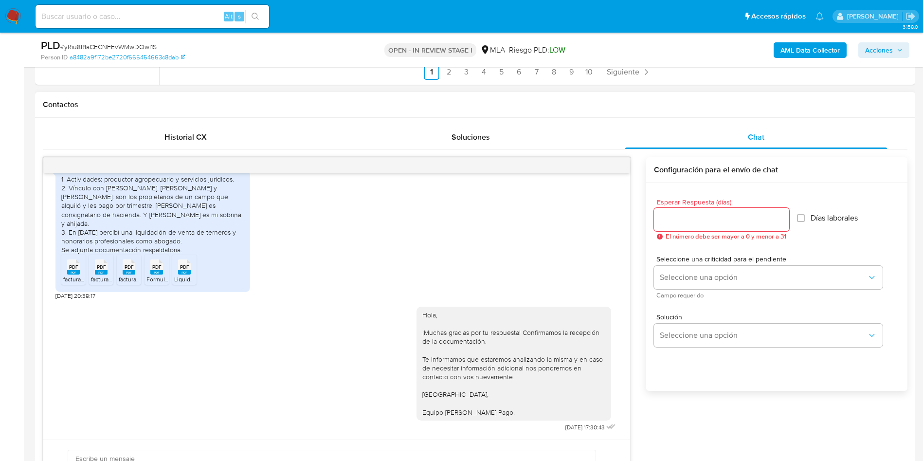
scroll to position [438, 0]
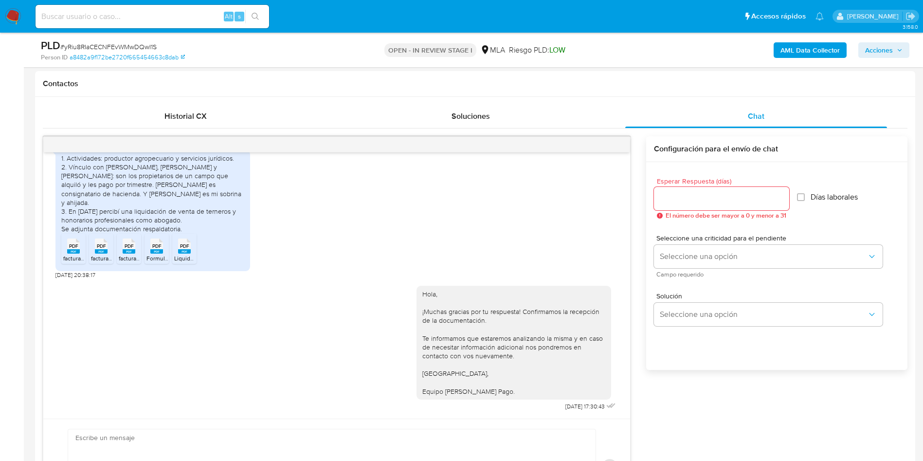
click at [899, 49] on icon "button" at bounding box center [900, 50] width 6 height 6
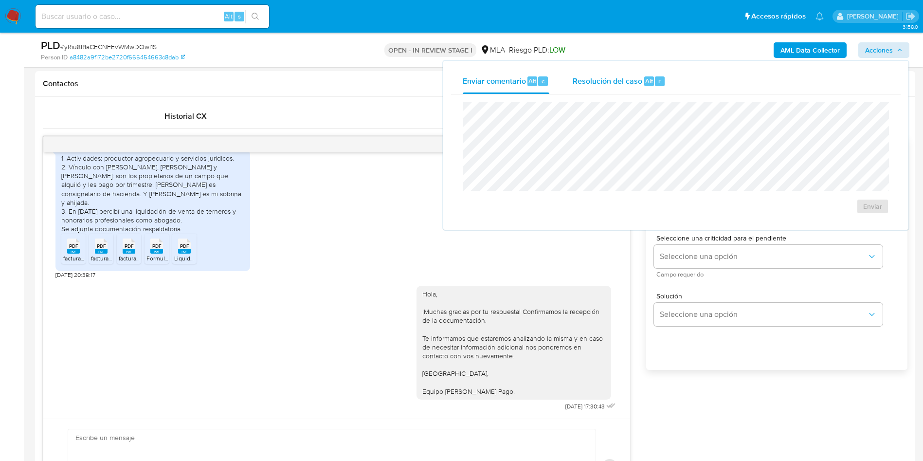
click at [617, 80] on span "Resolución del caso" at bounding box center [608, 80] width 70 height 11
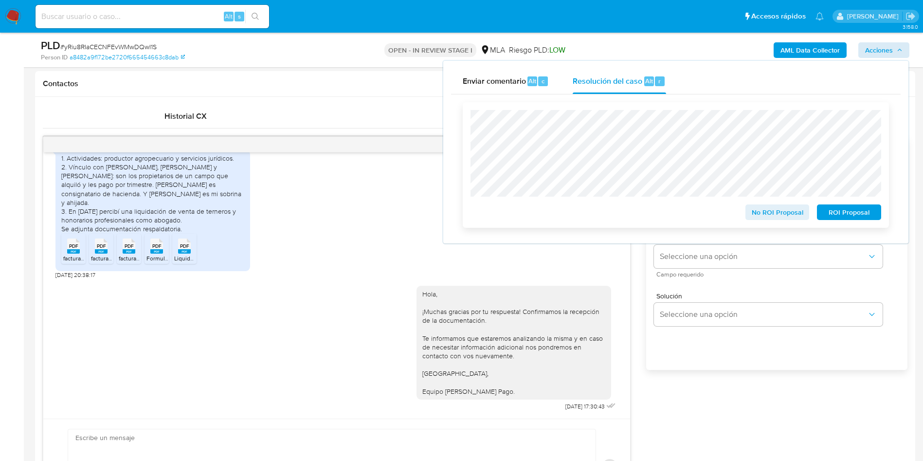
click at [782, 211] on span "No ROI Proposal" at bounding box center [777, 212] width 51 height 14
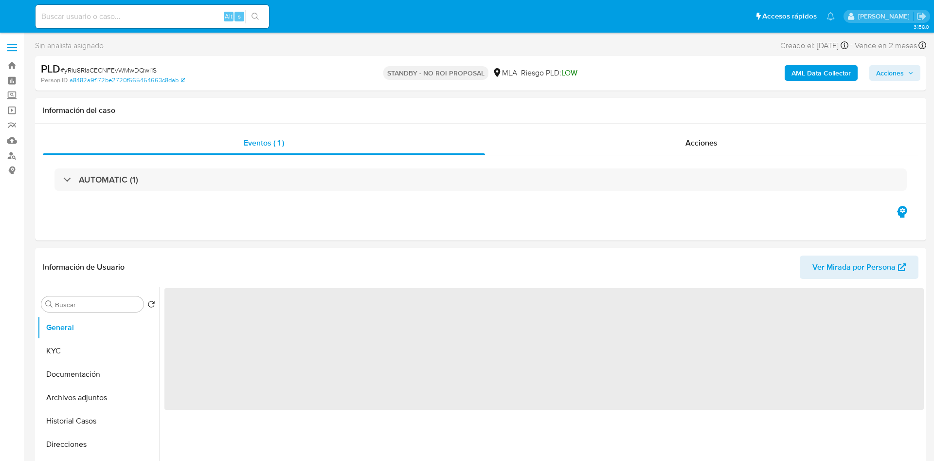
select select "10"
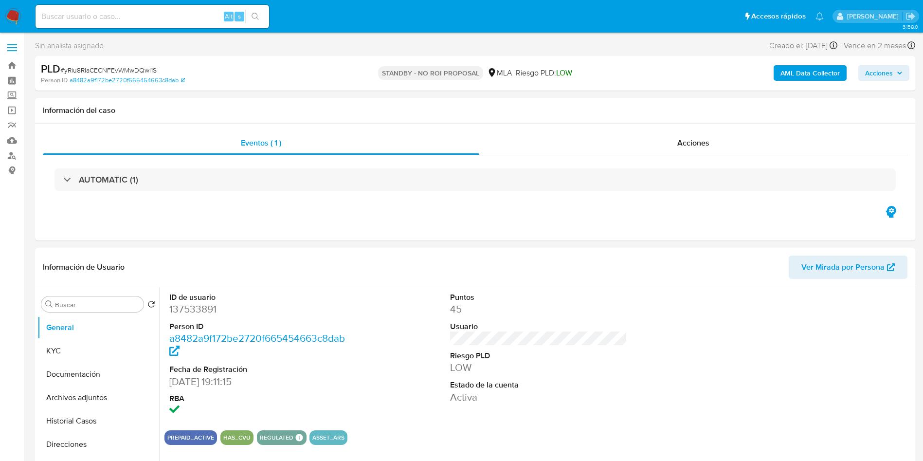
click at [143, 23] on div "Alt s" at bounding box center [153, 16] width 234 height 23
click at [148, 17] on input at bounding box center [153, 16] width 234 height 13
paste input "otlTfF0t29TmgVAMM16BHPps"
type input "otlTfF0t29TmgVAMM16BHPps"
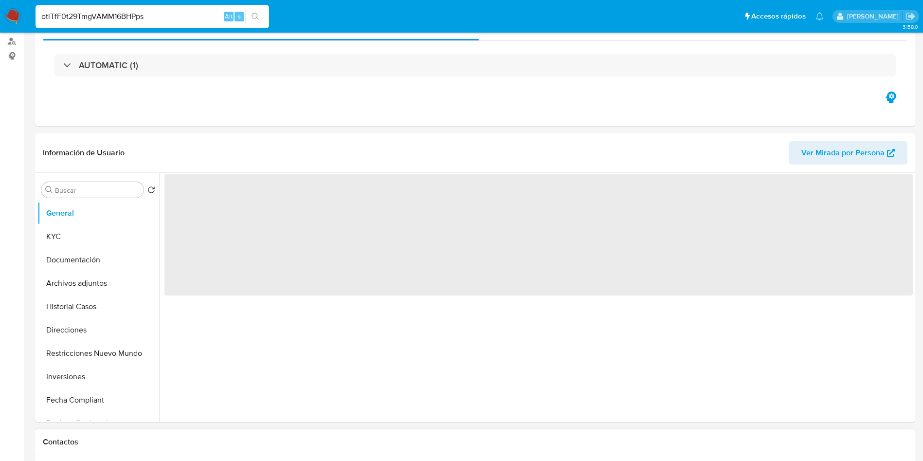
scroll to position [292, 0]
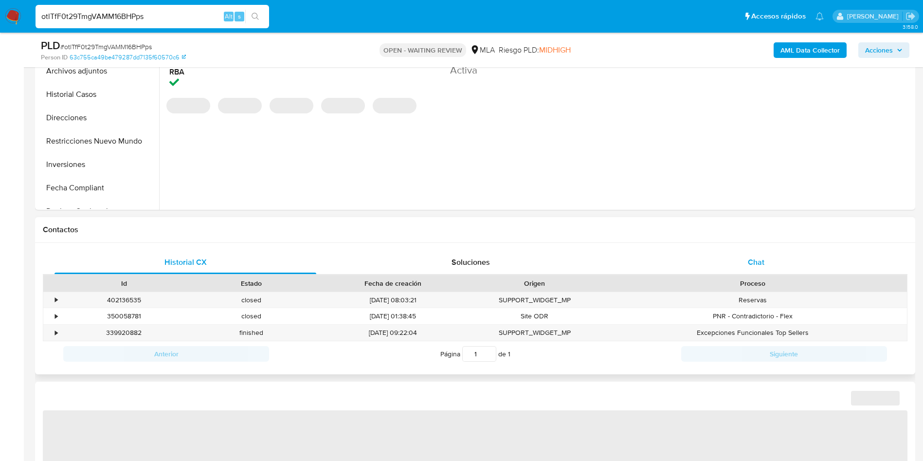
click at [778, 265] on div "Chat" at bounding box center [756, 262] width 262 height 23
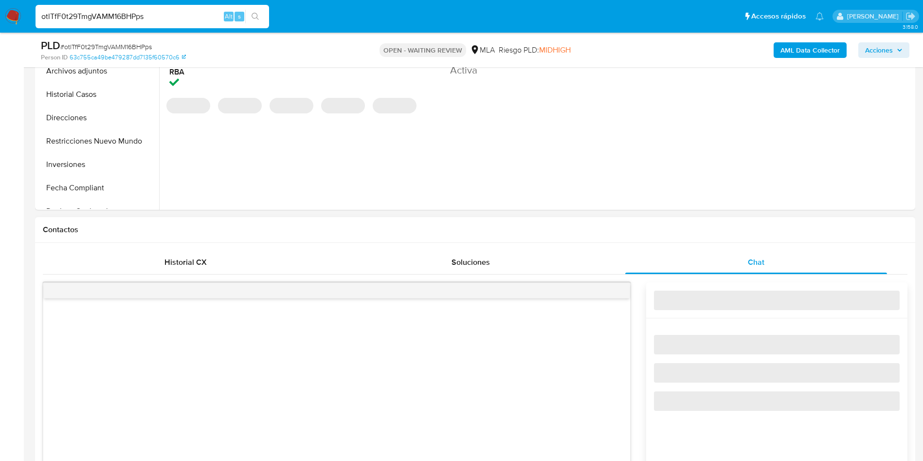
select select "10"
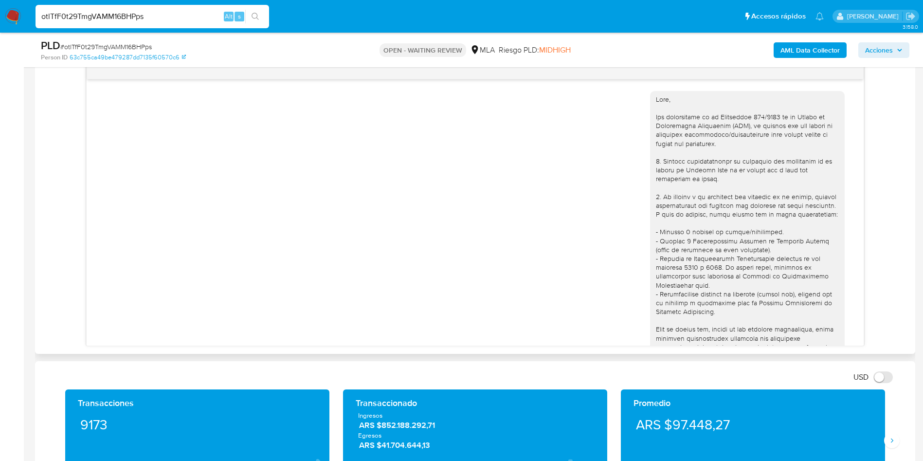
scroll to position [701, 0]
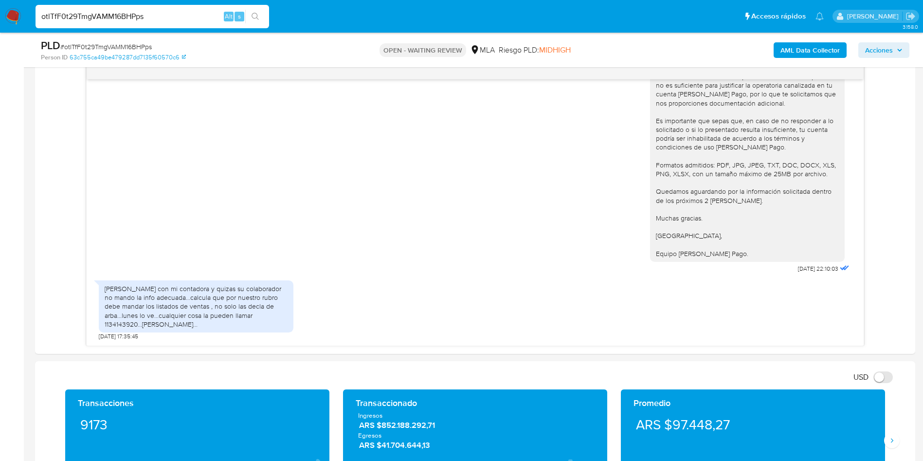
click at [117, 42] on span "# otlTfF0t29TmgVAMM16BHPps" at bounding box center [105, 47] width 91 height 10
copy span "otlTfF0t29TmgVAMM16BHPps"
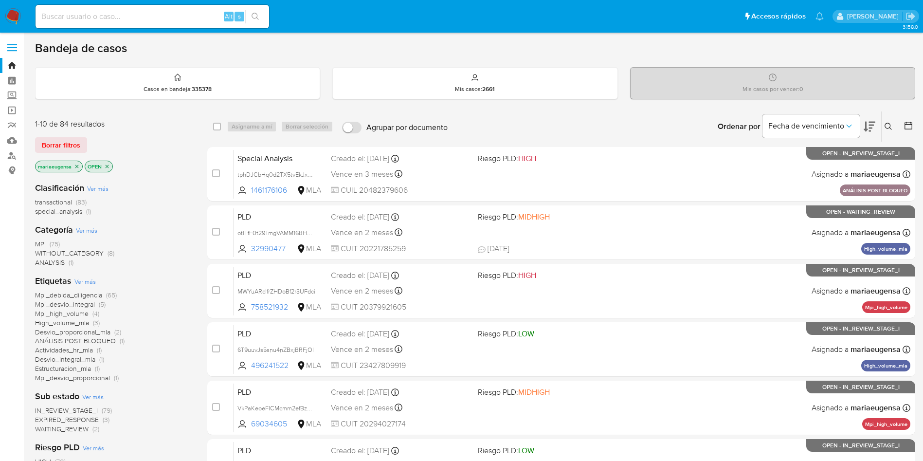
click at [884, 127] on button at bounding box center [890, 127] width 16 height 12
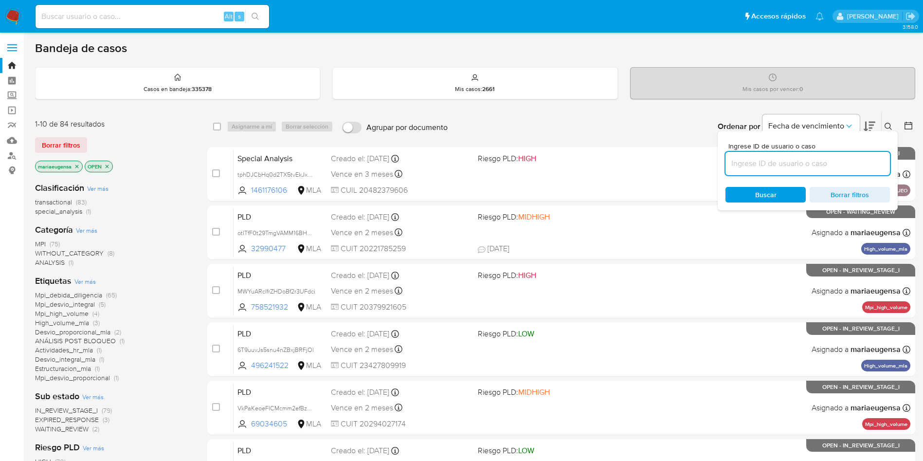
click at [856, 163] on input at bounding box center [808, 163] width 164 height 13
type input "otlTfF0t29TmgVAMM16BHPps"
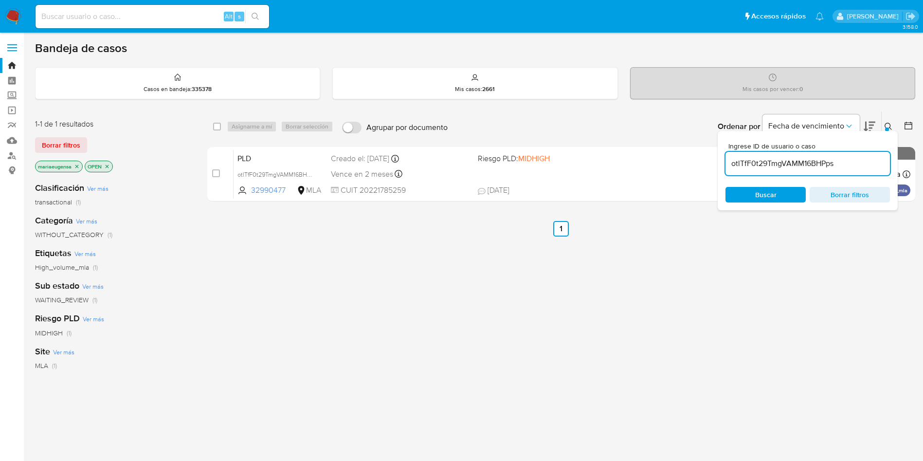
click at [888, 125] on icon at bounding box center [889, 127] width 8 height 8
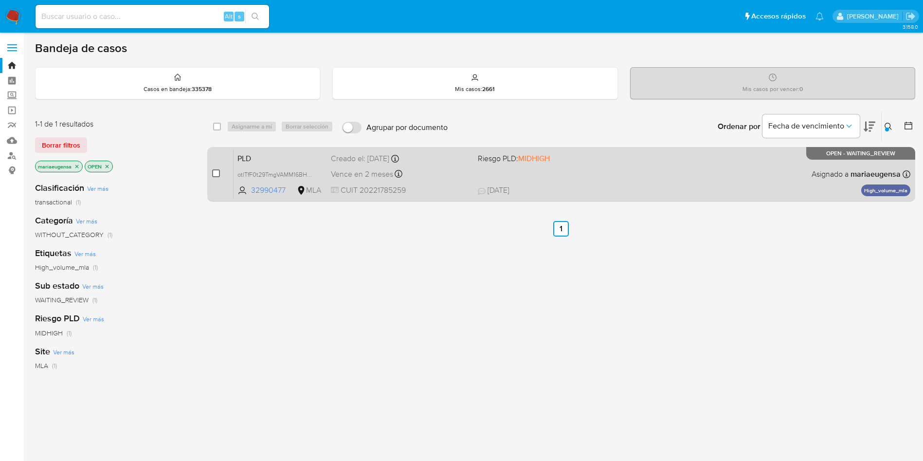
click at [212, 172] on input "checkbox" at bounding box center [216, 173] width 8 height 8
checkbox input "true"
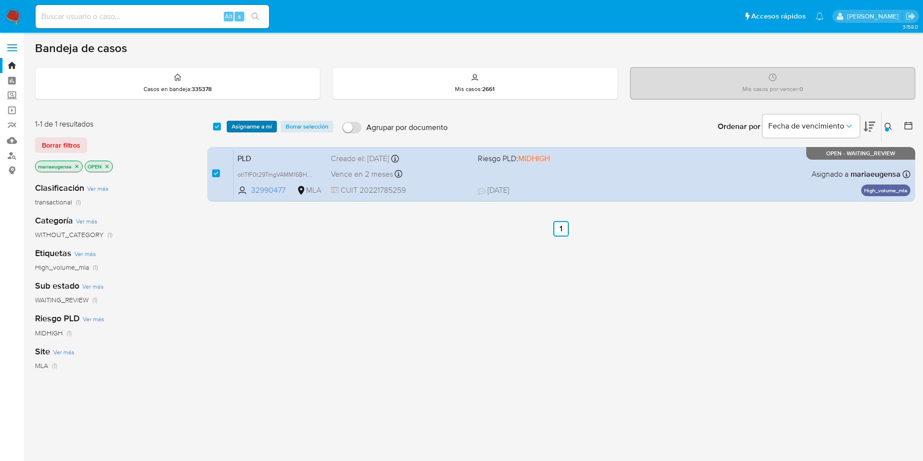
click at [239, 123] on span "Asignarme a mí" at bounding box center [252, 127] width 40 height 10
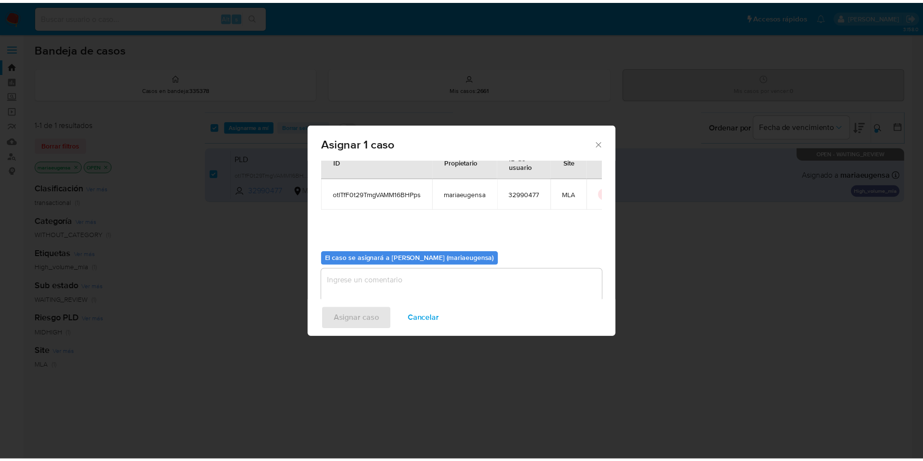
scroll to position [51, 0]
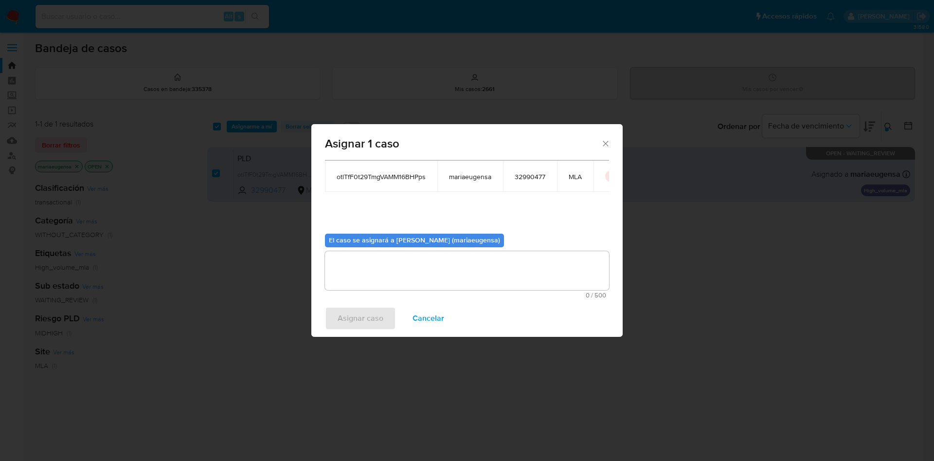
click at [346, 266] on textarea "assign-modal" at bounding box center [467, 270] width 284 height 39
click at [334, 315] on button "Asignar caso" at bounding box center [360, 318] width 71 height 23
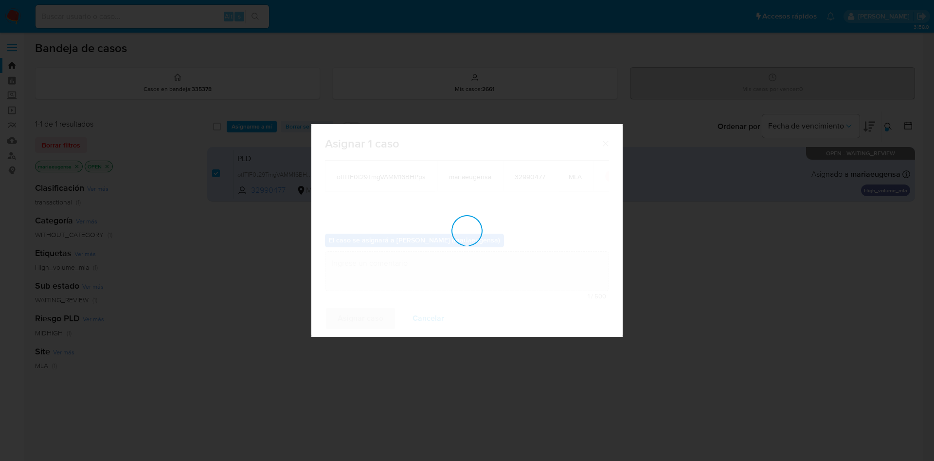
checkbox input "false"
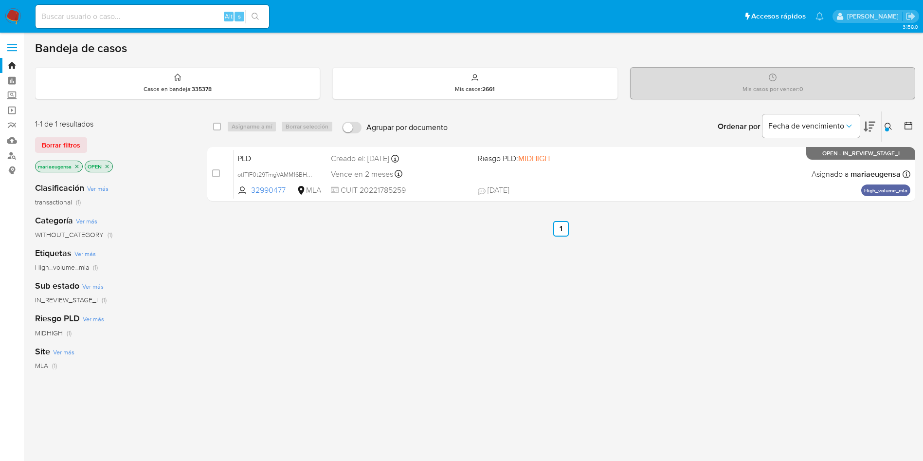
click at [886, 125] on icon at bounding box center [889, 127] width 8 height 8
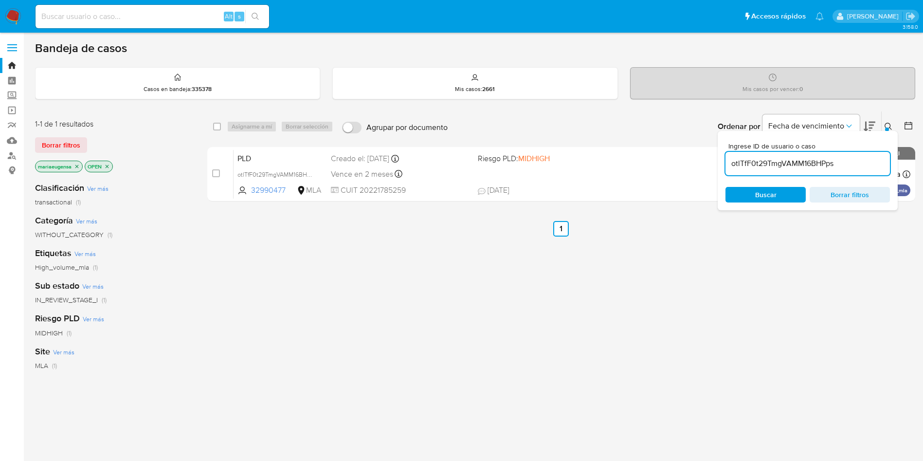
click at [853, 166] on input "otlTfF0t29TmgVAMM16BHPps" at bounding box center [808, 163] width 164 height 13
type input "Uiob1MDY7Ba1WKx4m9EEt63P"
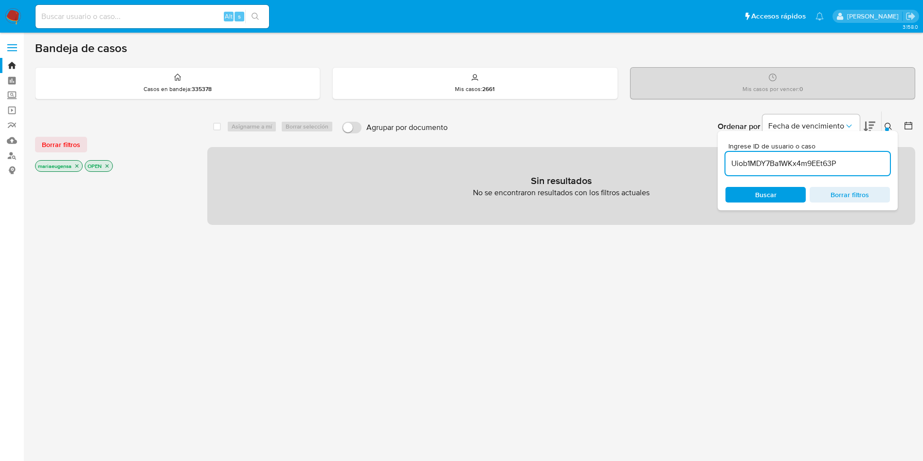
click at [887, 129] on div at bounding box center [887, 130] width 4 height 4
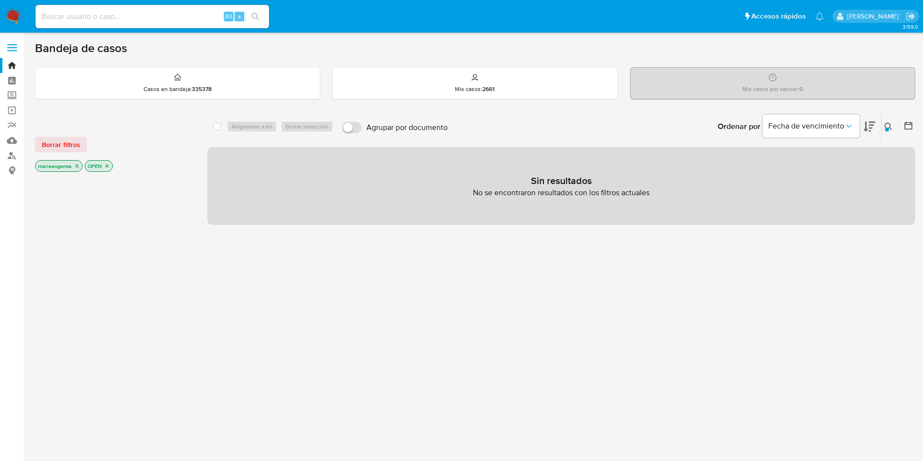
click at [185, 15] on input at bounding box center [153, 16] width 234 height 13
paste input "juIeLteDvS3BpfqaDCJILtpj"
type input "juIeLteDvS3BpfqaDCJILtpj"
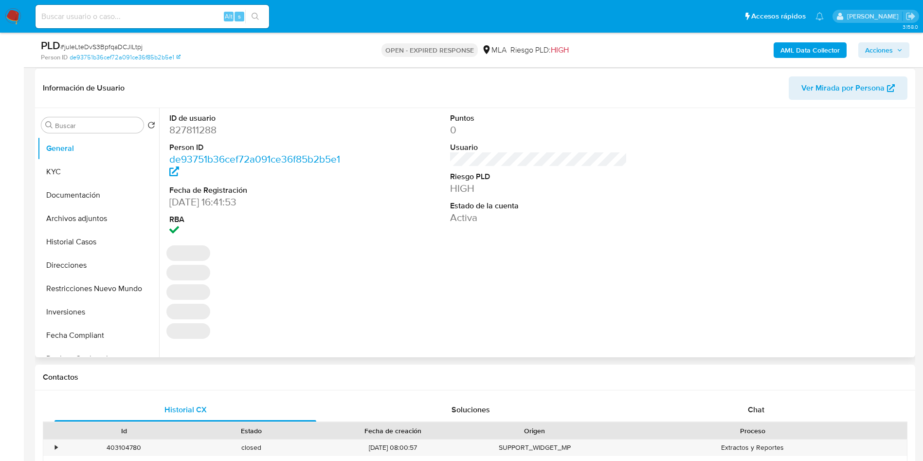
scroll to position [146, 0]
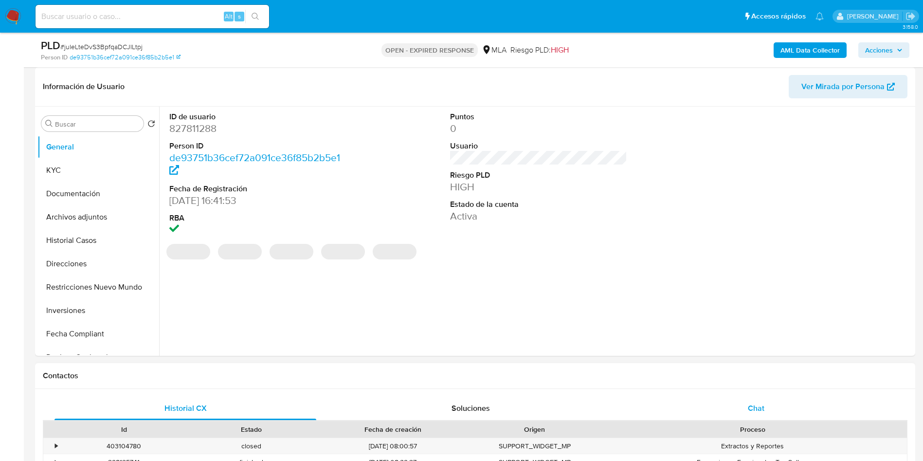
click at [749, 401] on div "Chat" at bounding box center [756, 408] width 262 height 23
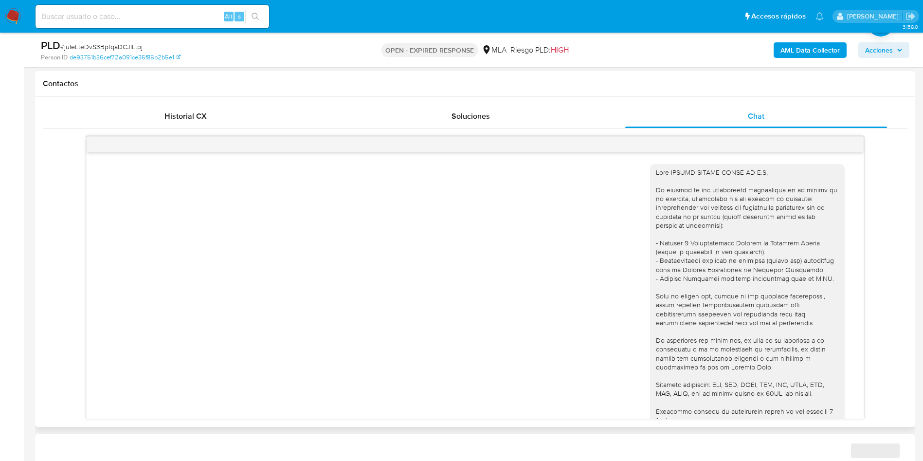
scroll to position [82, 0]
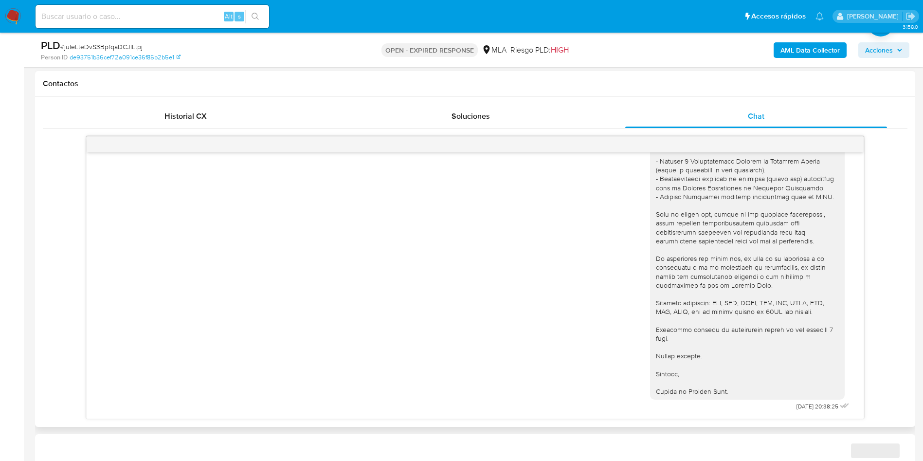
select select "10"
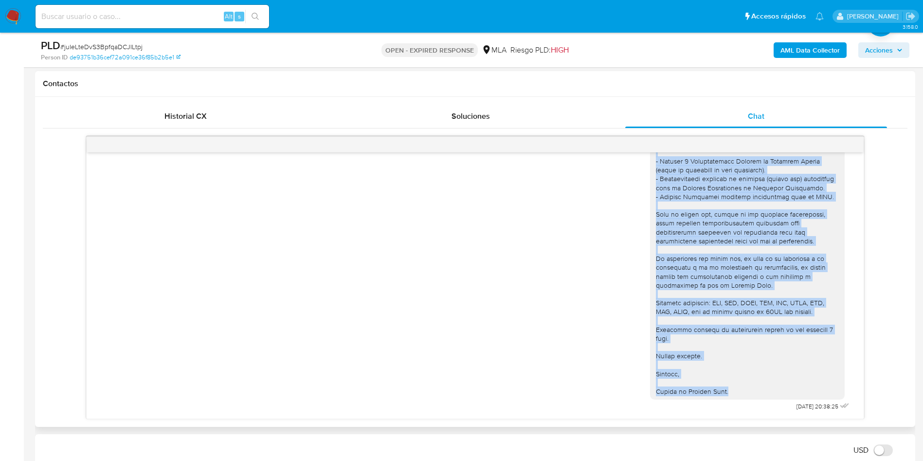
drag, startPoint x: 645, startPoint y: 173, endPoint x: 745, endPoint y: 392, distance: 240.9
click at [745, 392] on div at bounding box center [747, 241] width 183 height 310
copy div "Lore IPSUMD SITAME CONSE AD E.S, Do eiusmod te inc utlaboreetd magnaaliqua en a…"
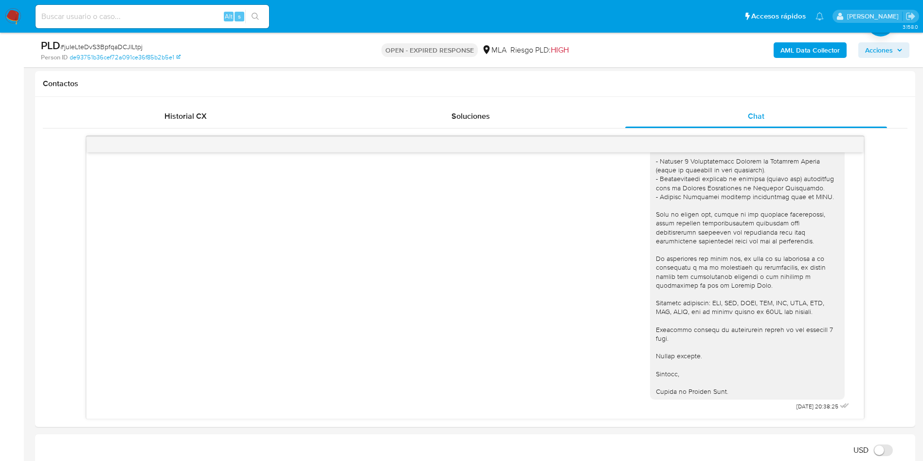
click at [132, 44] on span "# juIeLteDvS3BpfqaDCJILtpj" at bounding box center [101, 47] width 82 height 10
copy span "juIeLteDvS3BpfqaDCJILtpj"
click at [12, 16] on img at bounding box center [13, 16] width 17 height 17
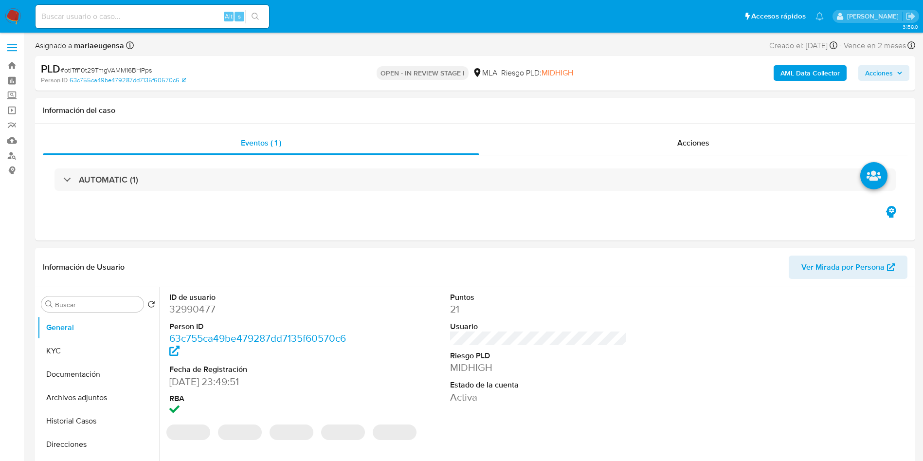
select select "10"
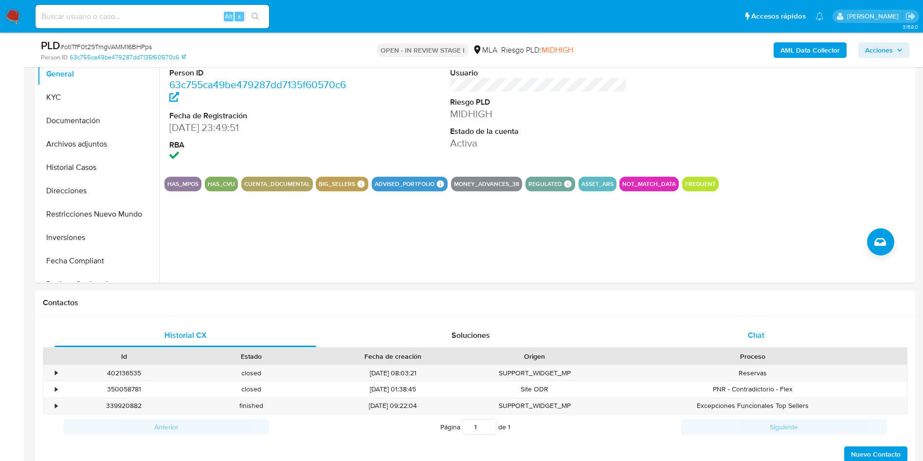
scroll to position [292, 0]
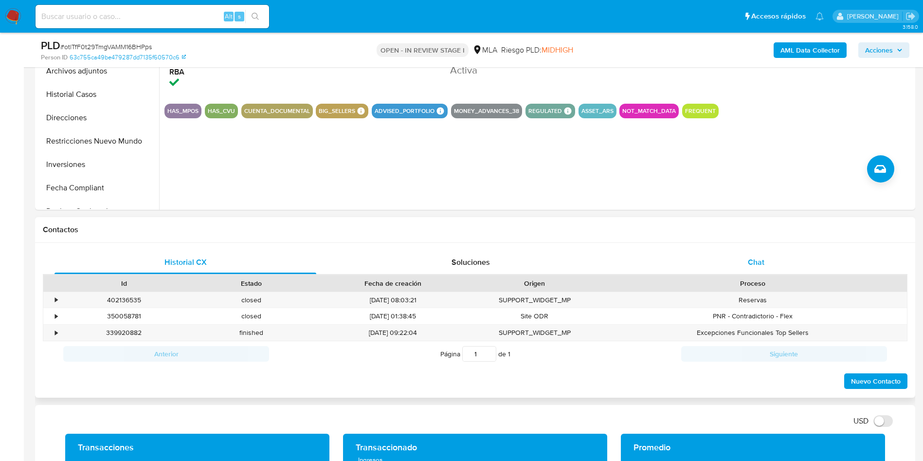
click at [784, 264] on div "Chat" at bounding box center [756, 262] width 262 height 23
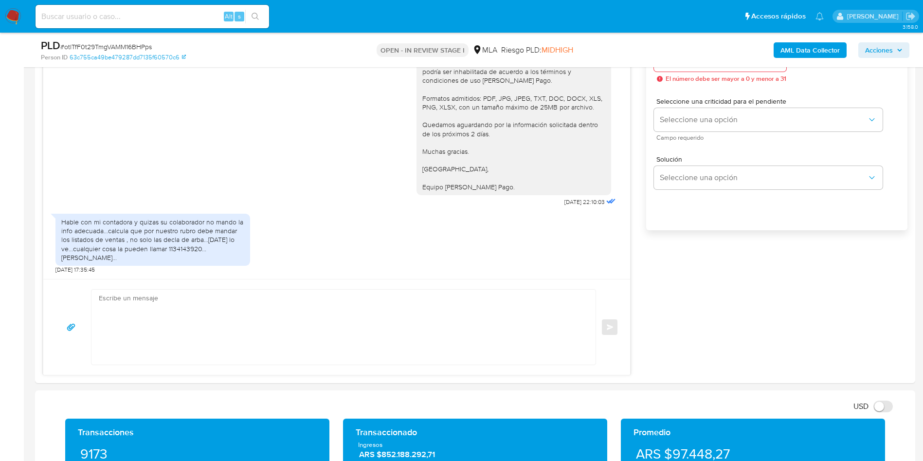
scroll to position [584, 0]
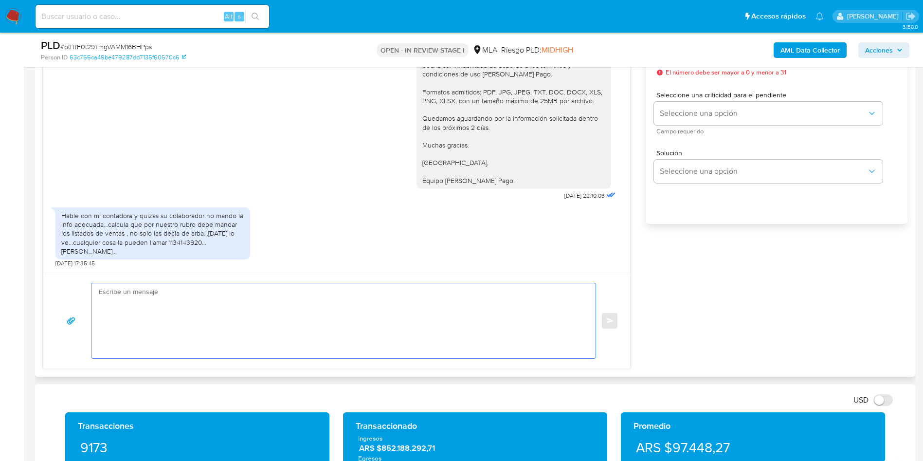
click at [159, 287] on textarea at bounding box center [341, 320] width 485 height 75
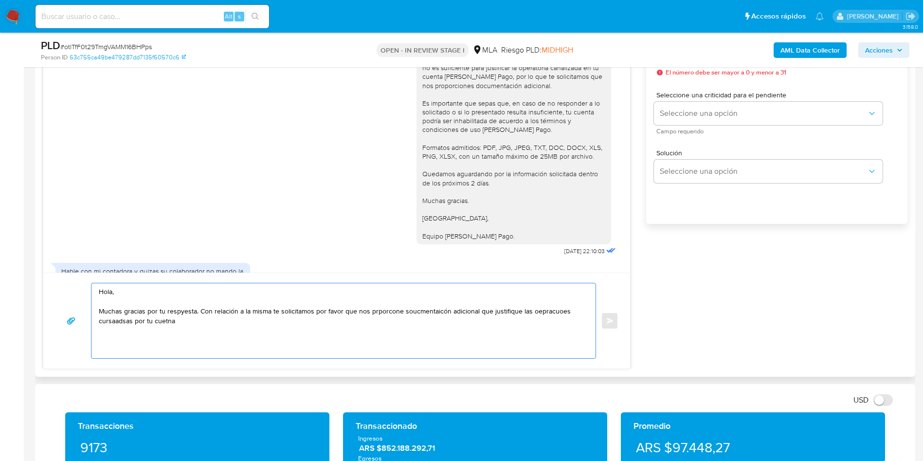
scroll to position [701, 0]
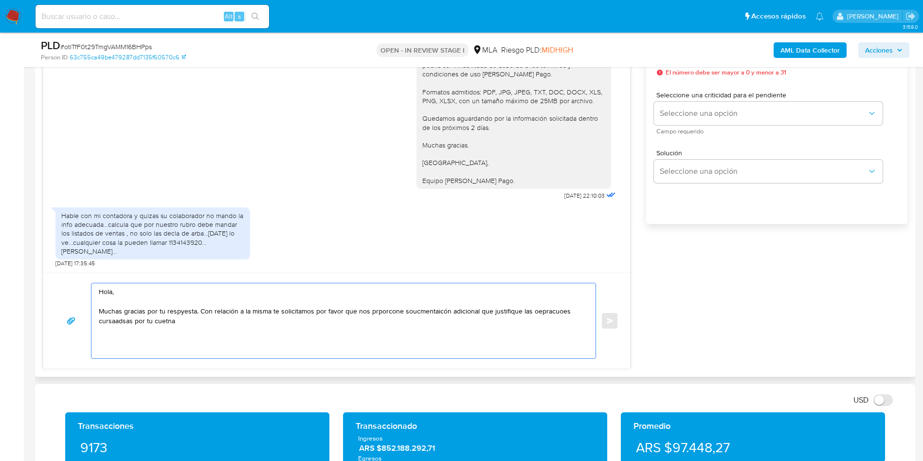
click at [111, 318] on textarea "Hola, Muchas gracias por tu respyesta. Con relación a la misma te solicitamos p…" at bounding box center [341, 320] width 485 height 75
drag, startPoint x: 553, startPoint y: 311, endPoint x: 535, endPoint y: 328, distance: 24.4
click at [488, 346] on textarea "Hola, Muchas gracias por tu respuesta. Con relación a la misma te solicitamos p…" at bounding box center [341, 320] width 485 height 75
click at [539, 316] on textarea "Hola, Muchas gracias por tu respuesta. Con relación a la misma te solicitamos p…" at bounding box center [341, 320] width 485 height 75
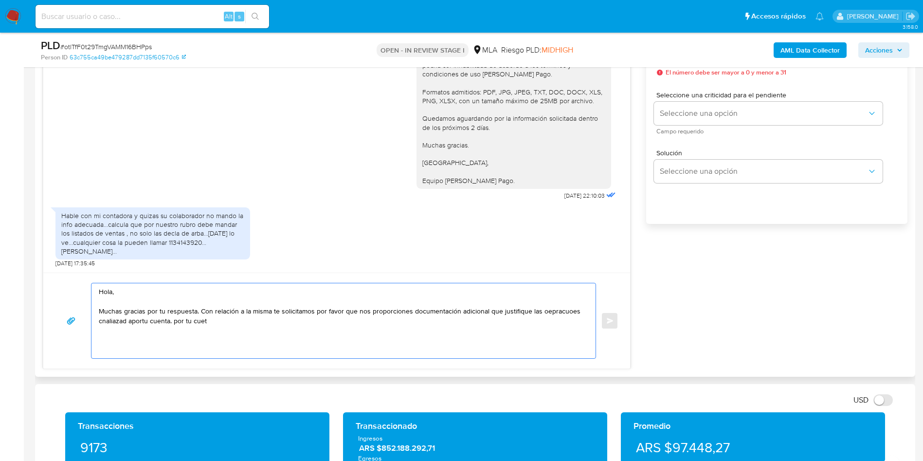
click at [539, 315] on textarea "Hola, Muchas gracias por tu respuesta. Con relación a la misma te solicitamos p…" at bounding box center [341, 320] width 485 height 75
click at [540, 314] on textarea "Hola, Muchas gracias por tu respuesta. Con relación a la misma te solicitamos p…" at bounding box center [341, 320] width 485 height 75
click at [118, 323] on textarea "Hola, Muchas gracias por tu respuesta. Con relación a la misma te solicitamos p…" at bounding box center [341, 320] width 485 height 75
click at [118, 322] on textarea "Hola, Muchas gracias por tu respuesta. Con relación a la misma te solicitamos p…" at bounding box center [341, 320] width 485 height 75
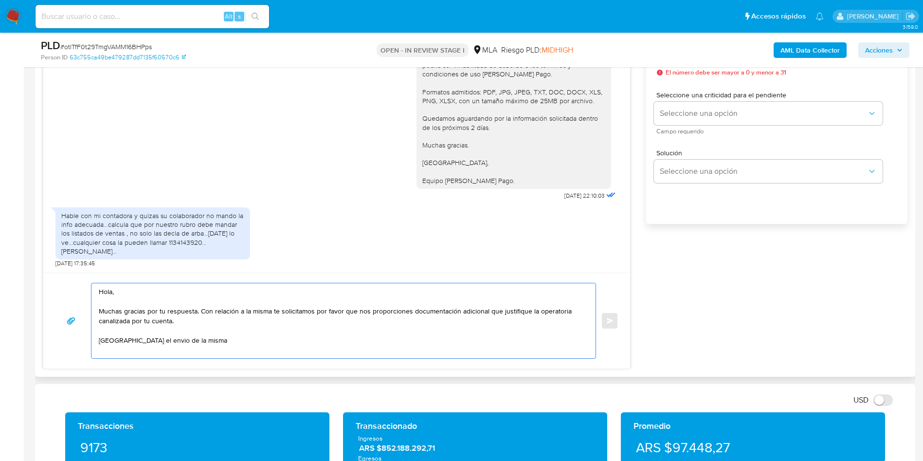
click at [202, 324] on textarea "Hola, Muchas gracias por tu respuesta. Con relación a la misma te solicitamos p…" at bounding box center [341, 320] width 485 height 75
click at [225, 339] on textarea "Hola, Muchas gracias por tu respuesta. Con relación a la misma te solicitamos p…" at bounding box center [341, 320] width 485 height 75
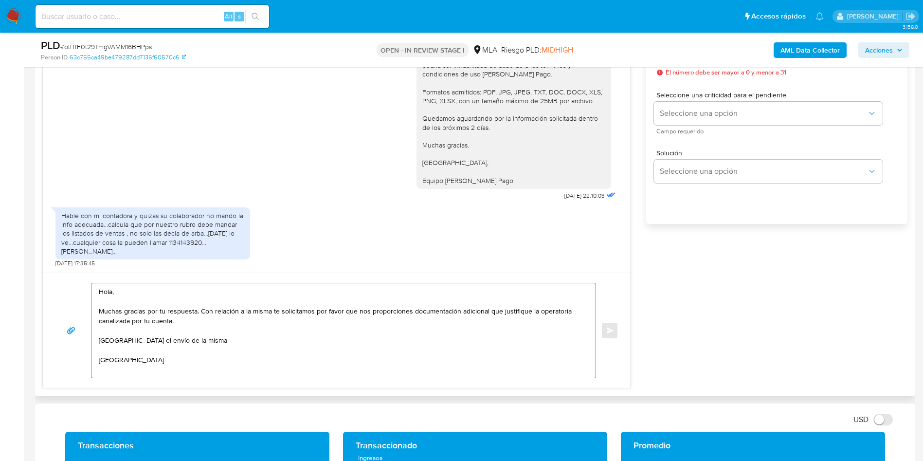
scroll to position [3, 0]
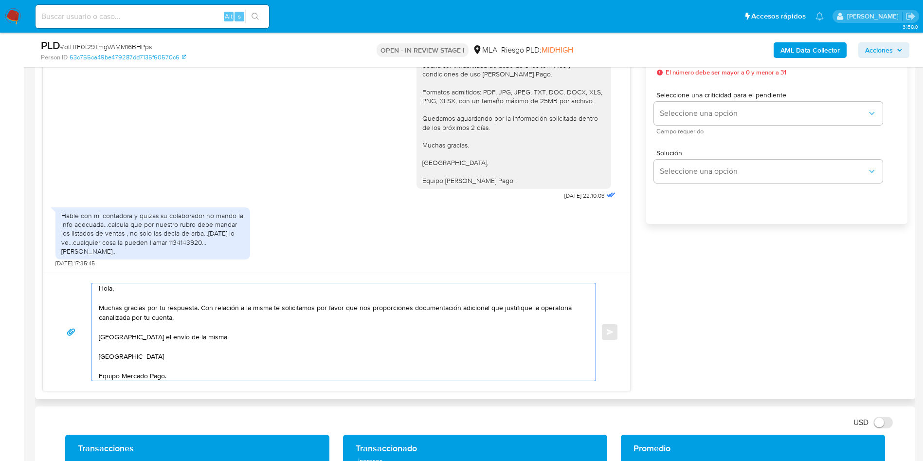
click at [214, 350] on textarea "Hola, Muchas gracias por tu respuesta. Con relación a la misma te solicitamos p…" at bounding box center [341, 331] width 485 height 97
type textarea "Hola, Muchas gracias por tu respuesta. Con relación a la misma te solicitamos p…"
click at [256, 347] on textarea "Hola, Muchas gracias por tu respuesta. Con relación a la misma te solicitamos p…" at bounding box center [341, 331] width 485 height 97
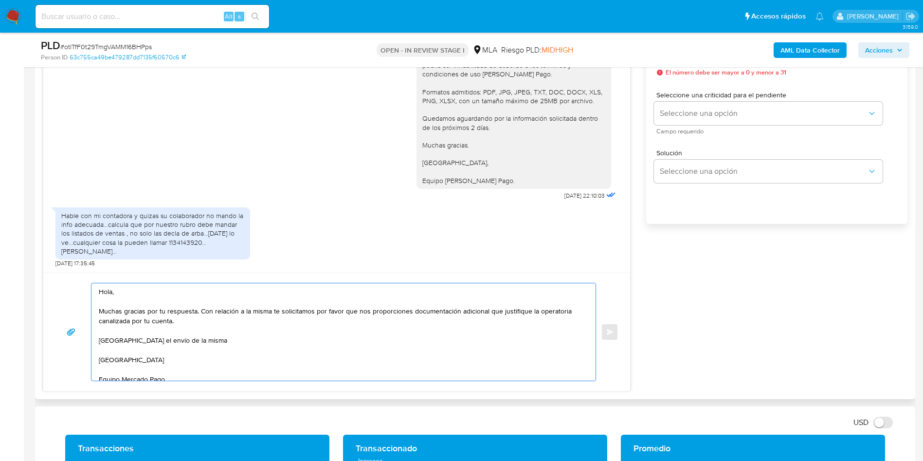
drag, startPoint x: 229, startPoint y: 373, endPoint x: 51, endPoint y: 230, distance: 228.5
click at [51, 230] on div "[DATE] 17:36:21 Hola lo pido al contador y les paso [DATE] 16:04:15 PDF PDF mel…" at bounding box center [337, 190] width 588 height 401
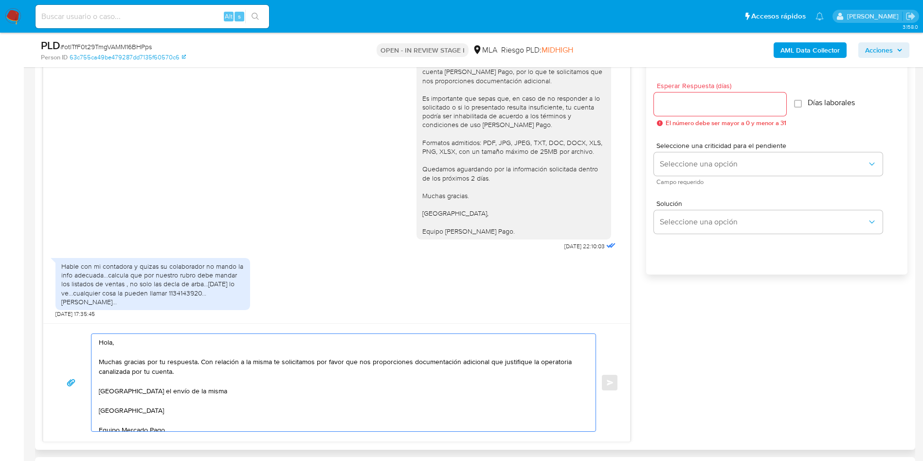
scroll to position [511, 0]
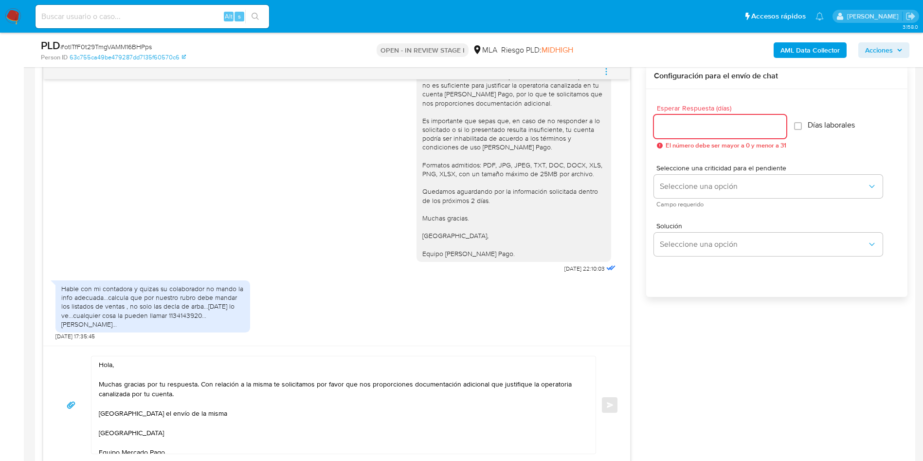
click at [669, 127] on input "Esperar Respuesta (días)" at bounding box center [720, 126] width 132 height 13
type input "1"
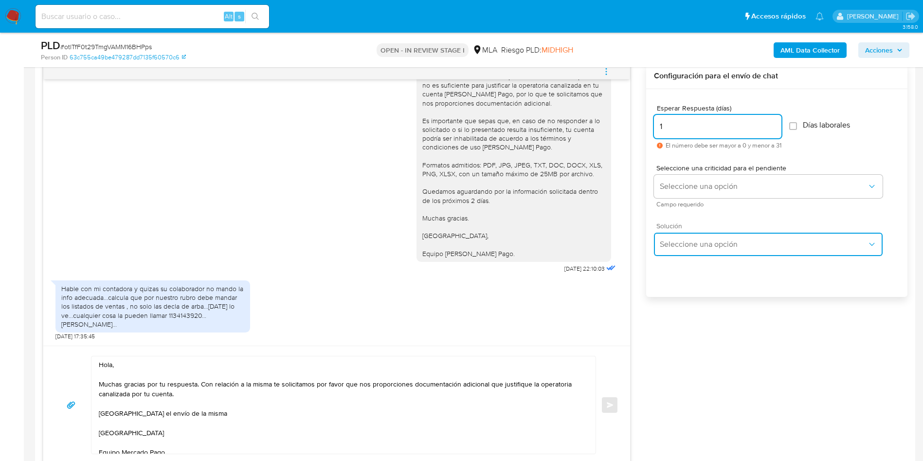
click at [703, 239] on span "Seleccione una opción" at bounding box center [763, 244] width 207 height 10
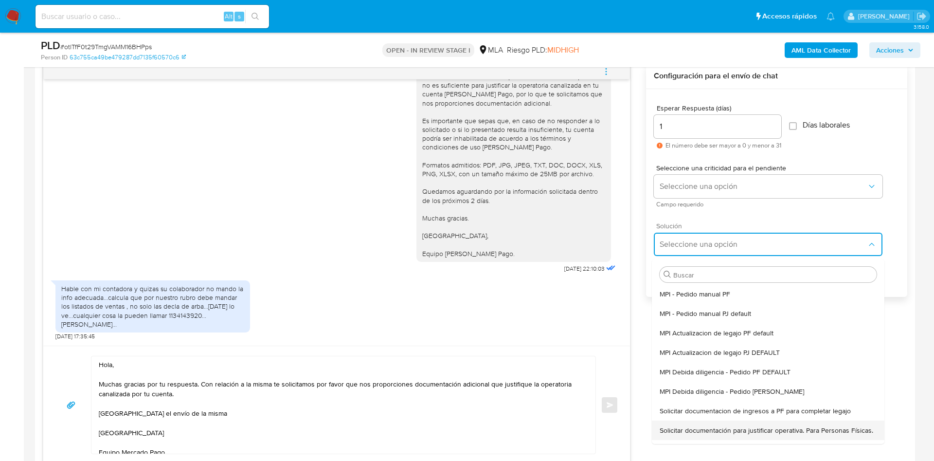
click at [708, 426] on span "Solicitar documentación para justificar operativa. Para Personas Físicas." at bounding box center [767, 430] width 214 height 9
type textarea "Lore,Ip dolorsi am con adipiscinge seddoeiusmo te in utlabo et Dolorem Aliq, en…"
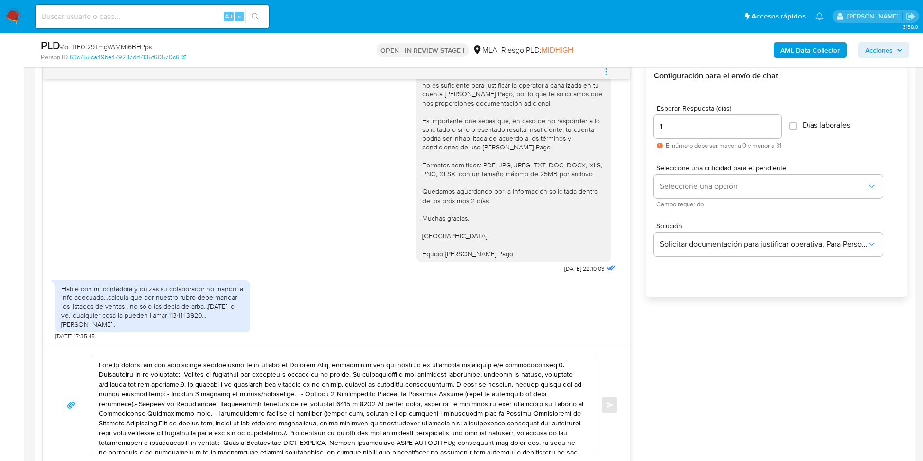
click at [368, 397] on textarea at bounding box center [341, 404] width 485 height 97
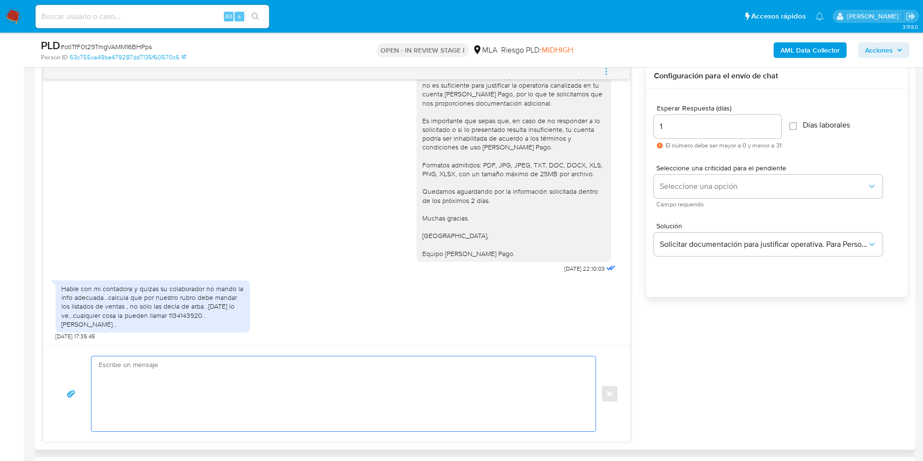
paste textarea "Hola, Muchas gracias por tu respuesta. Con relación a la misma te solicitamos p…"
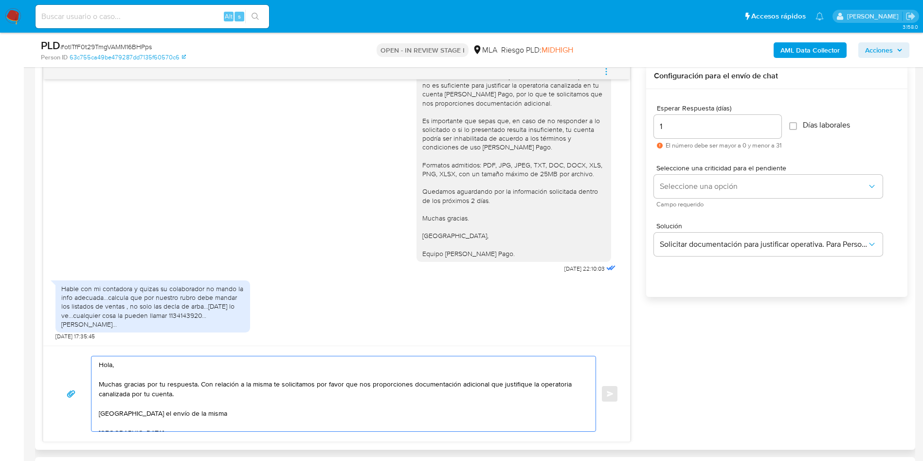
scroll to position [3, 0]
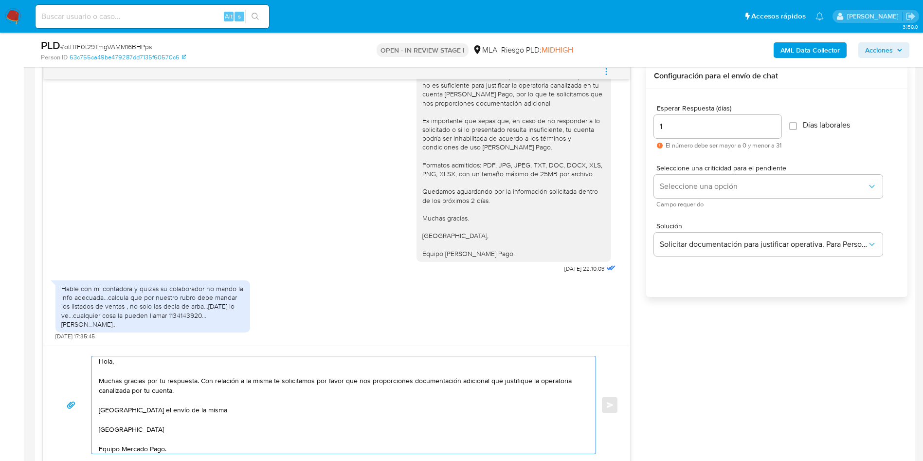
type textarea "Hola, Muchas gracias por tu respuesta. Con relación a la misma te solicitamos p…"
click at [674, 130] on input "1" at bounding box center [718, 126] width 128 height 13
type input "2"
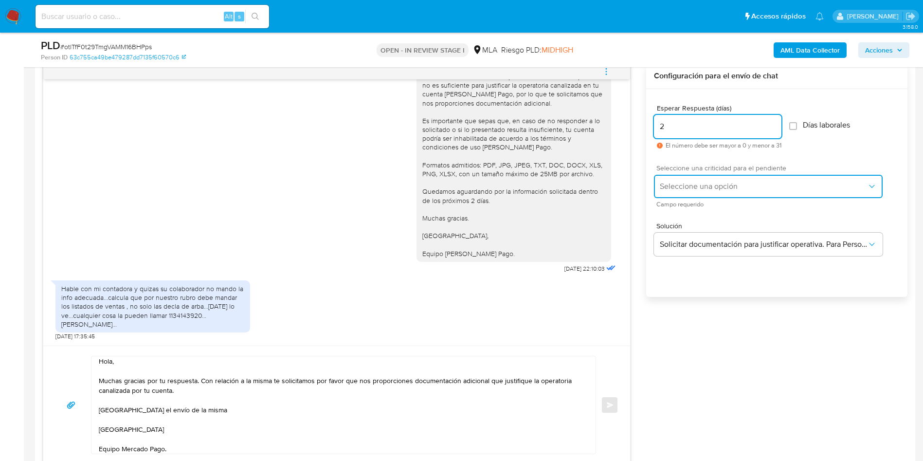
click at [669, 195] on button "Seleccione una opción" at bounding box center [768, 186] width 229 height 23
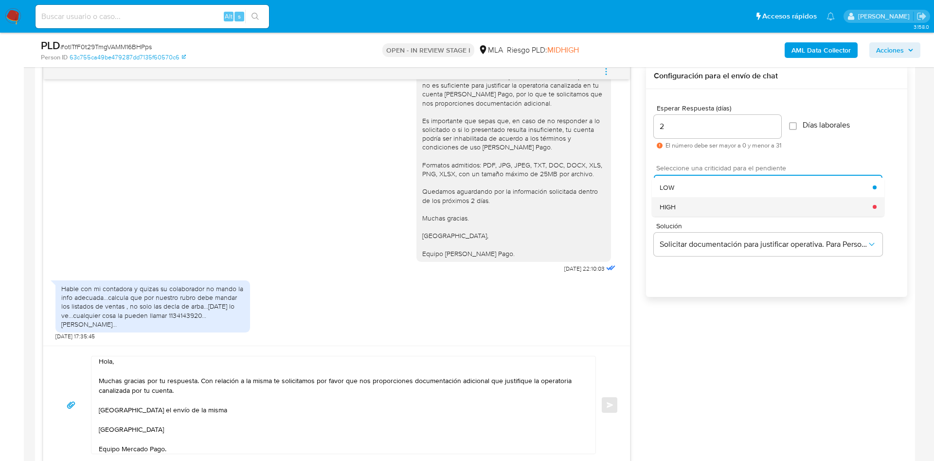
click at [669, 204] on span "HIGH" at bounding box center [668, 206] width 16 height 9
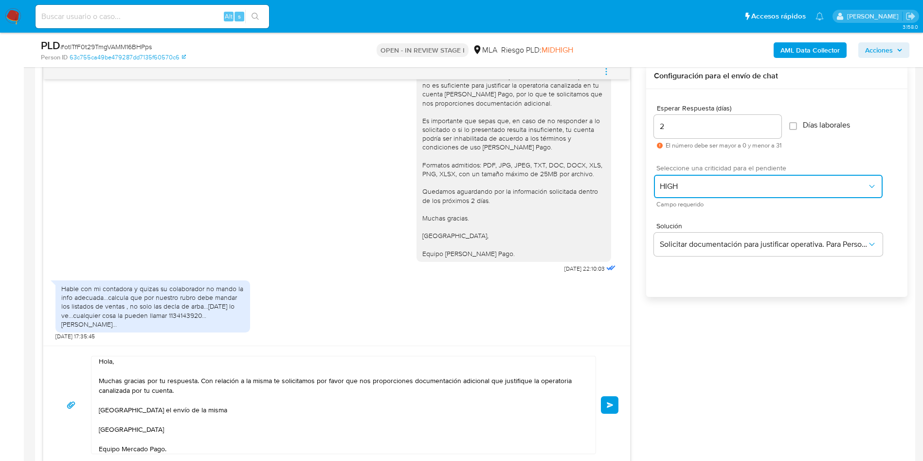
click at [675, 185] on span "HIGH" at bounding box center [763, 187] width 207 height 10
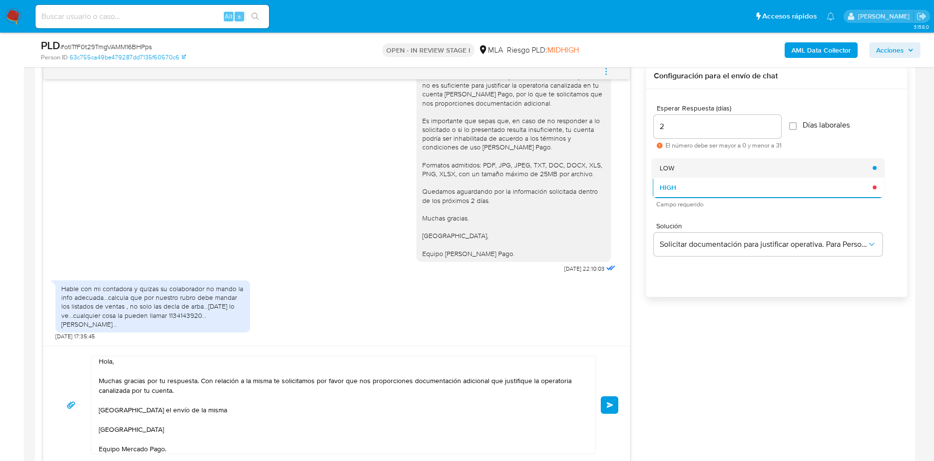
click at [675, 172] on div "LOW" at bounding box center [766, 167] width 213 height 19
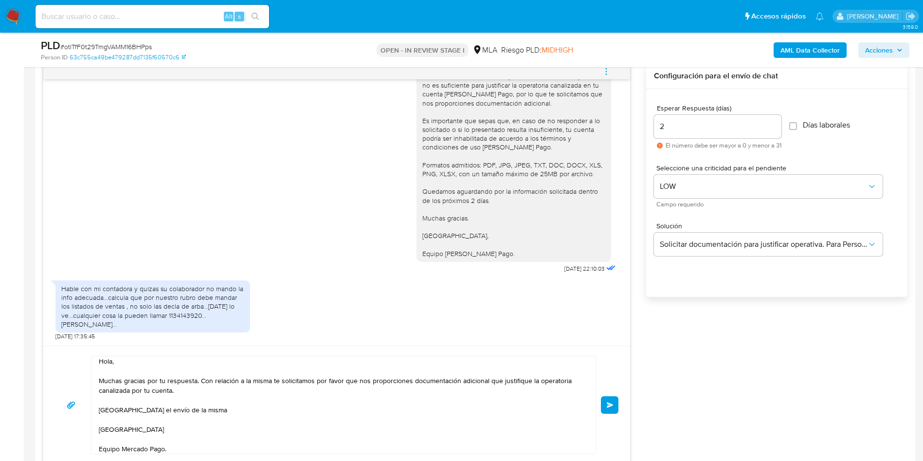
click at [406, 419] on textarea "Hola, Muchas gracias por tu respuesta. Con relación a la misma te solicitamos p…" at bounding box center [341, 404] width 485 height 97
click at [616, 405] on button "Enviar" at bounding box center [610, 405] width 18 height 18
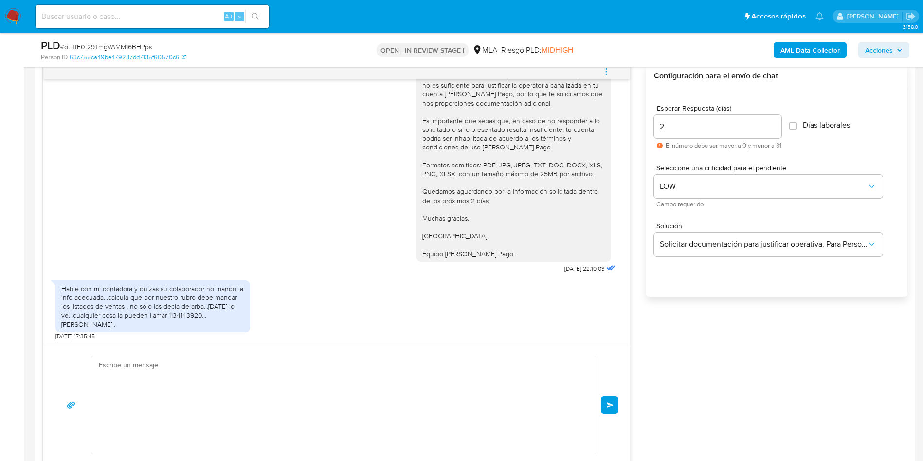
scroll to position [826, 0]
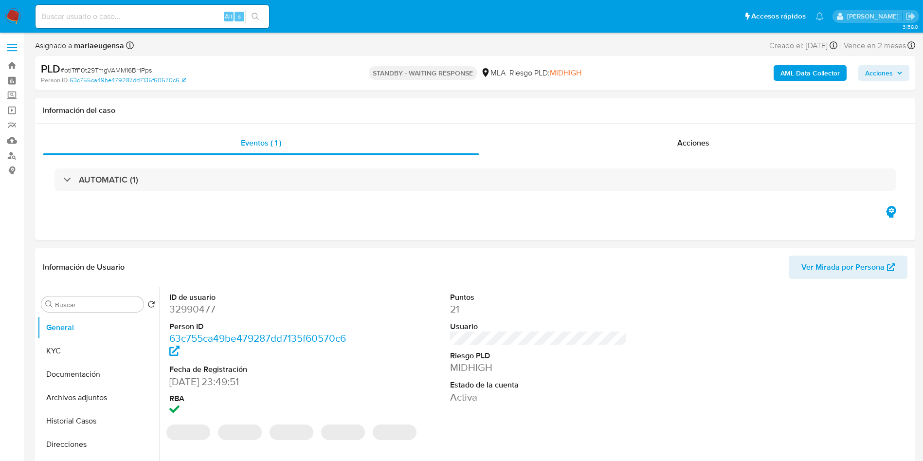
select select "10"
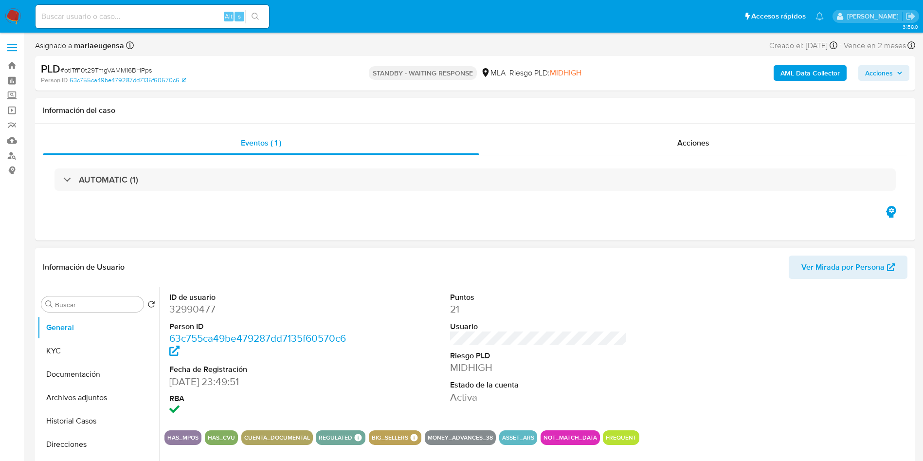
click at [372, 305] on div "ID de usuario 32990477 Person ID 63c755ca49be479287dd7135f60570c6 Fecha de Regi…" at bounding box center [538, 354] width 748 height 135
click at [16, 13] on img at bounding box center [13, 16] width 17 height 17
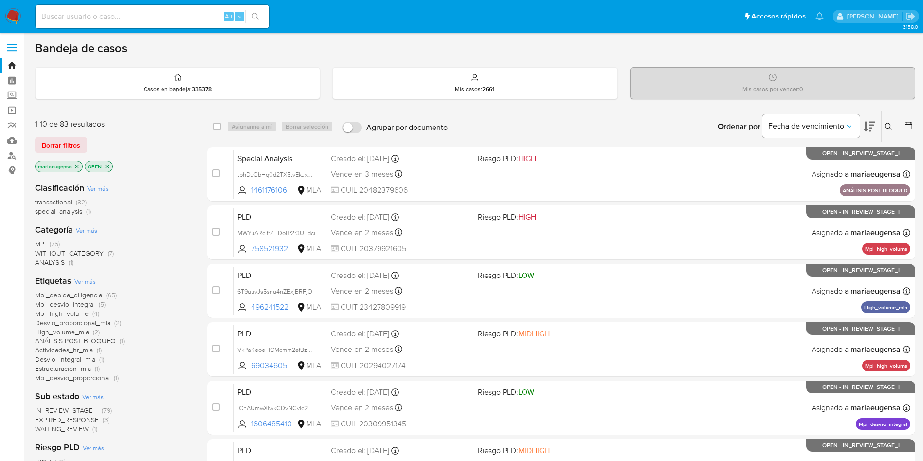
click at [219, 8] on div "Alt s" at bounding box center [153, 16] width 234 height 23
click at [191, 23] on div "Alt s" at bounding box center [153, 16] width 234 height 23
click at [191, 19] on input at bounding box center [153, 16] width 234 height 13
paste input "juIeLteDvS3BpfqaDCJILtpj"
type input "juIeLteDvS3BpfqaDCJILtpj"
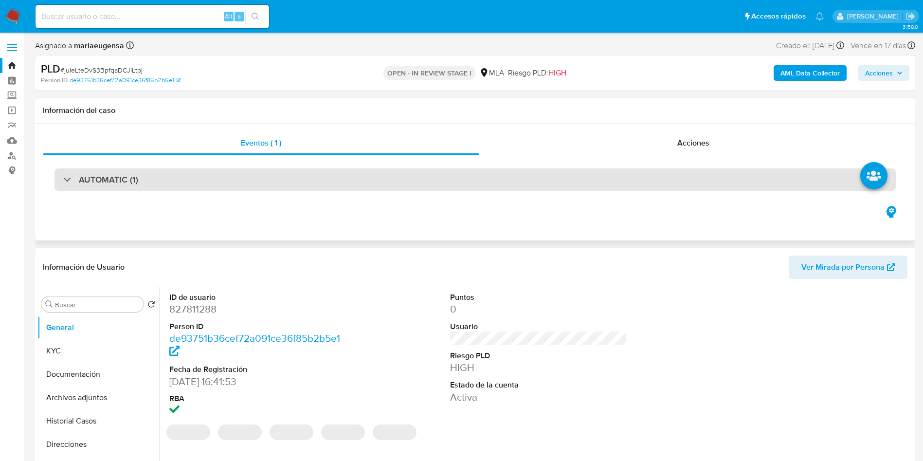
select select "10"
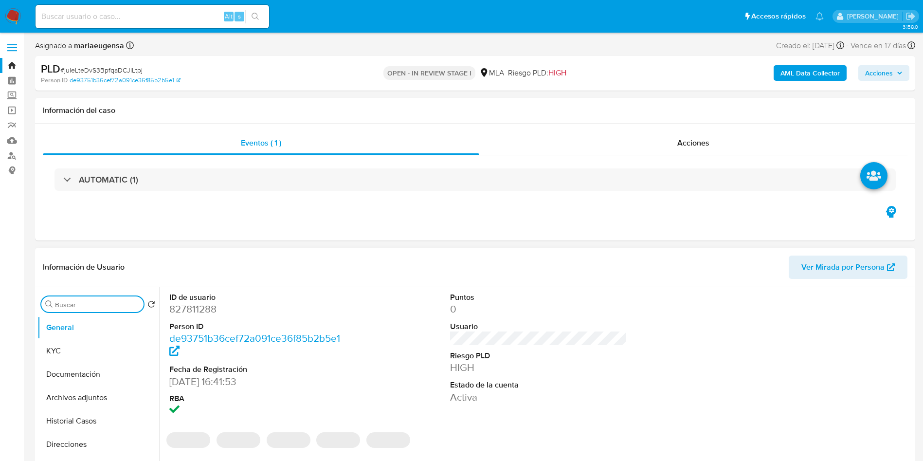
click at [120, 301] on input "Buscar" at bounding box center [97, 304] width 85 height 9
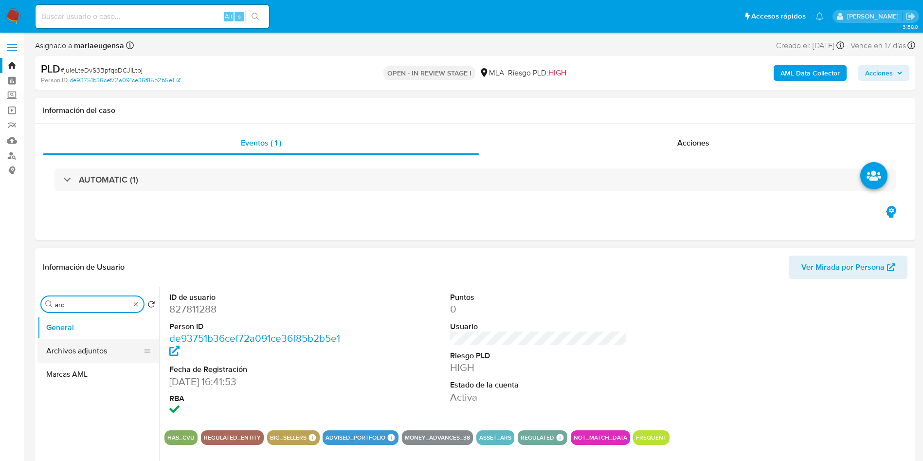
type input "arc"
click at [104, 340] on button "Archivos adjuntos" at bounding box center [94, 350] width 114 height 23
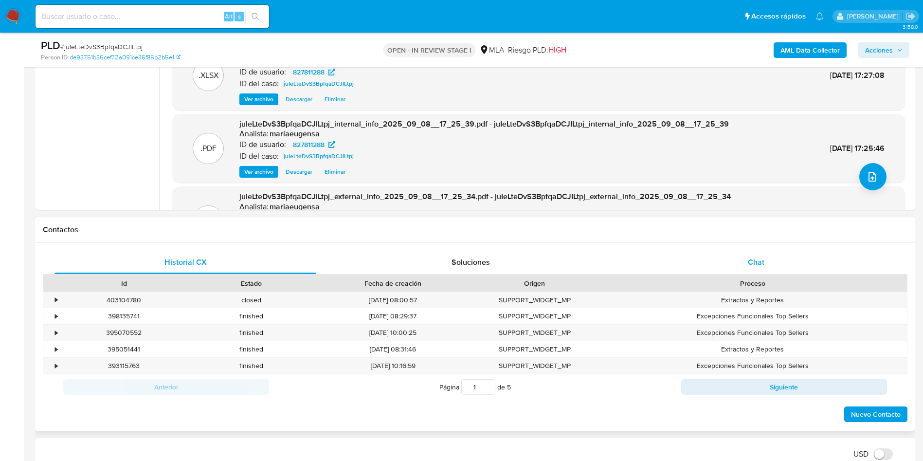
click at [793, 268] on div "Chat" at bounding box center [756, 262] width 262 height 23
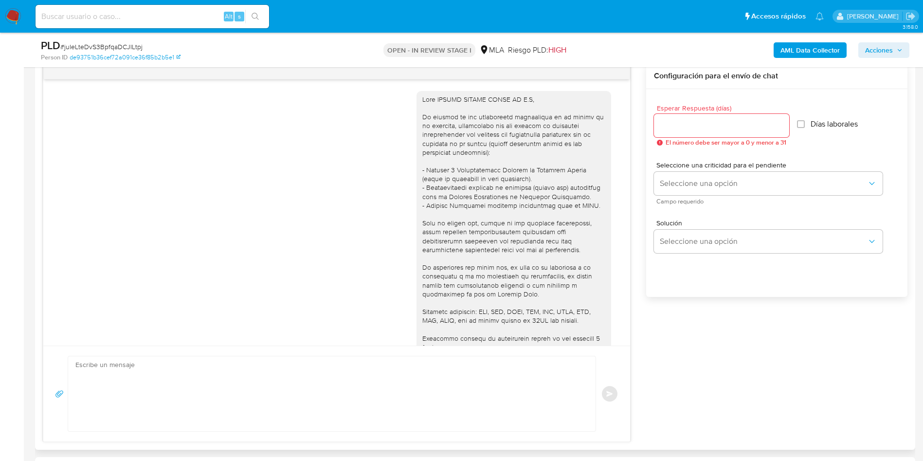
scroll to position [82, 0]
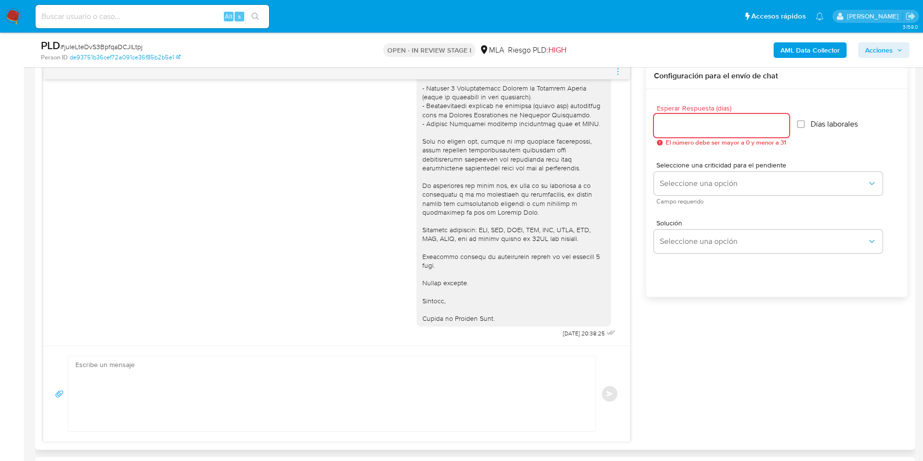
click at [687, 128] on input "Esperar Respuesta (días)" at bounding box center [721, 125] width 135 height 13
type input "2"
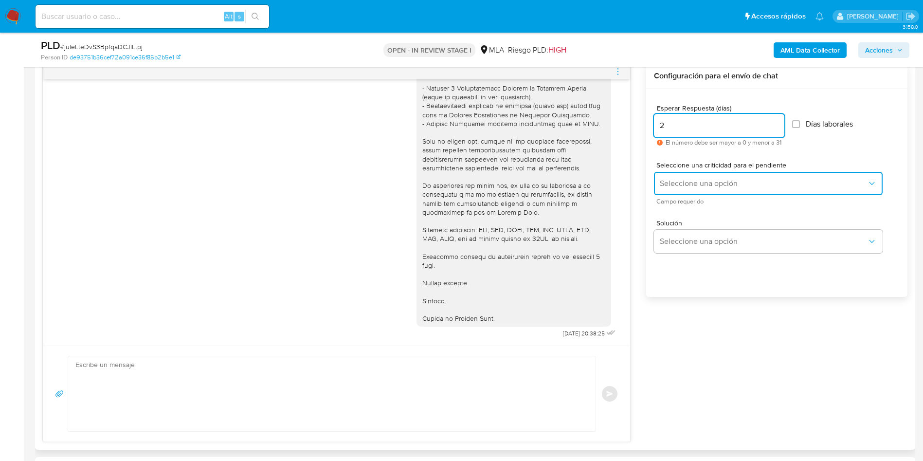
click at [699, 188] on span "Seleccione una opción" at bounding box center [763, 184] width 207 height 10
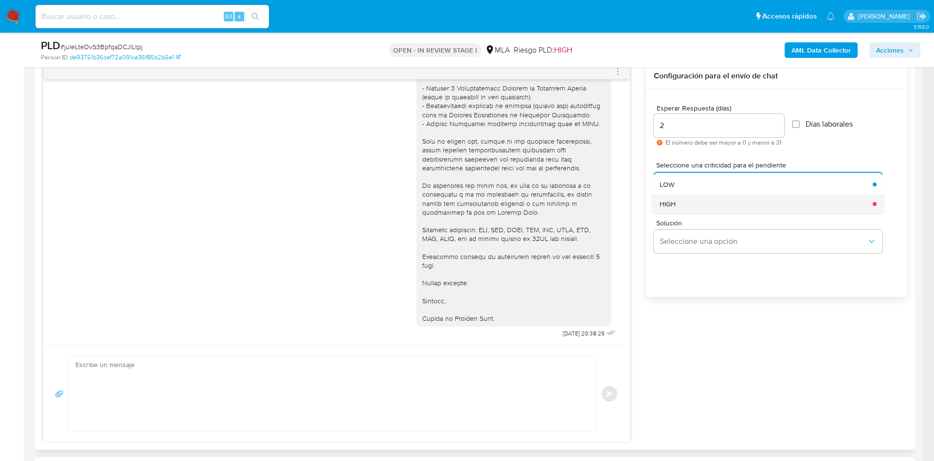
click at [682, 207] on div "HIGH" at bounding box center [763, 203] width 207 height 19
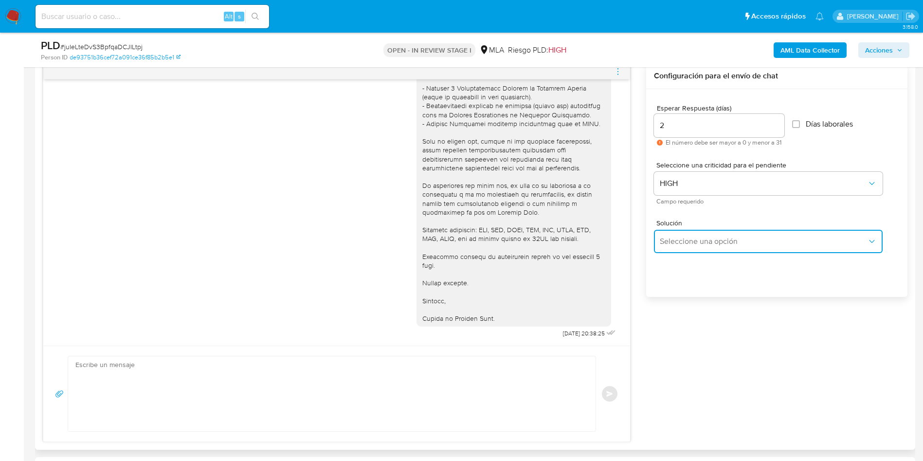
click at [679, 234] on button "Seleccione una opción" at bounding box center [768, 241] width 229 height 23
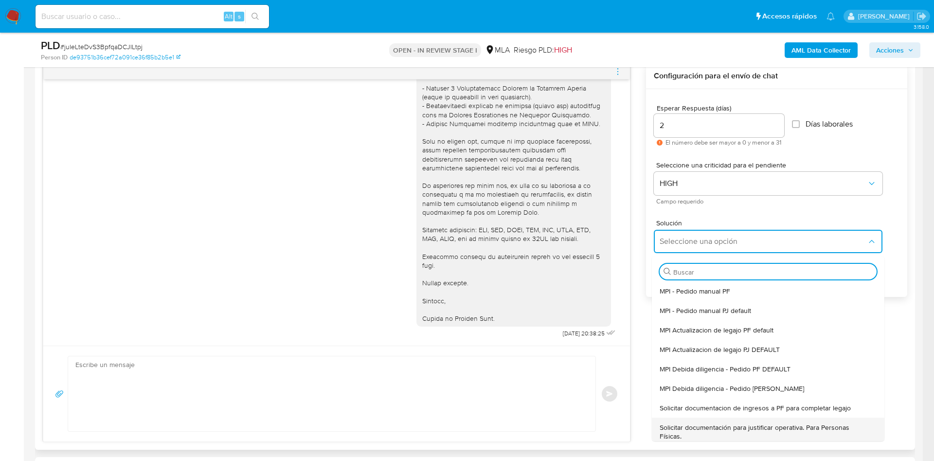
click at [698, 424] on span "Solicitar documentación para justificar operativa. Para Personas Físicas." at bounding box center [765, 432] width 211 height 18
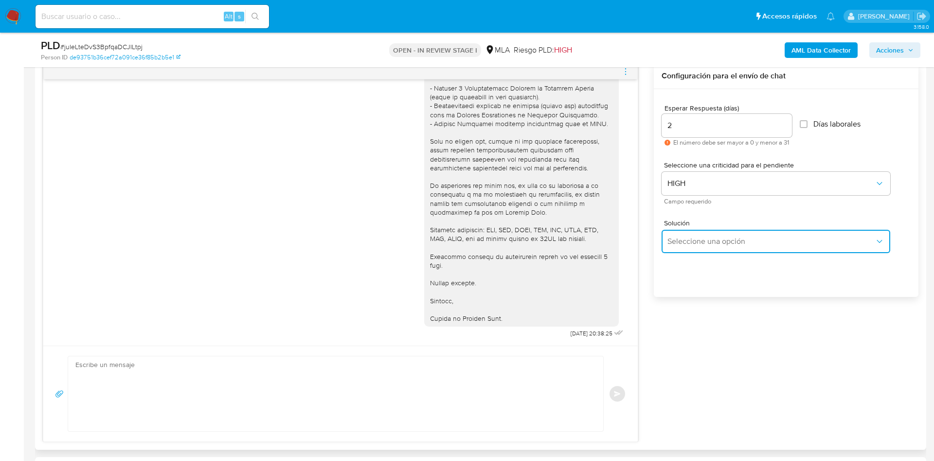
type textarea "Hola,En función de las operaciones registradas en tu cuenta de Mercado Pago, ne…"
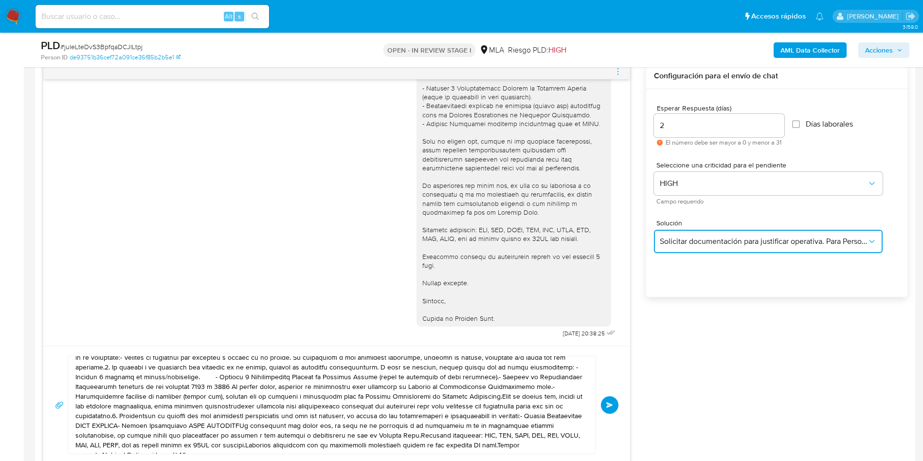
scroll to position [26, 0]
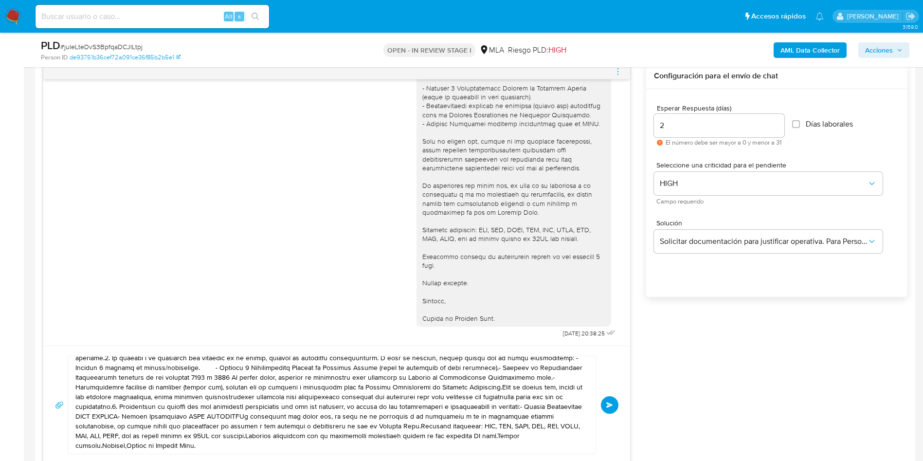
click at [356, 361] on textarea at bounding box center [329, 404] width 508 height 97
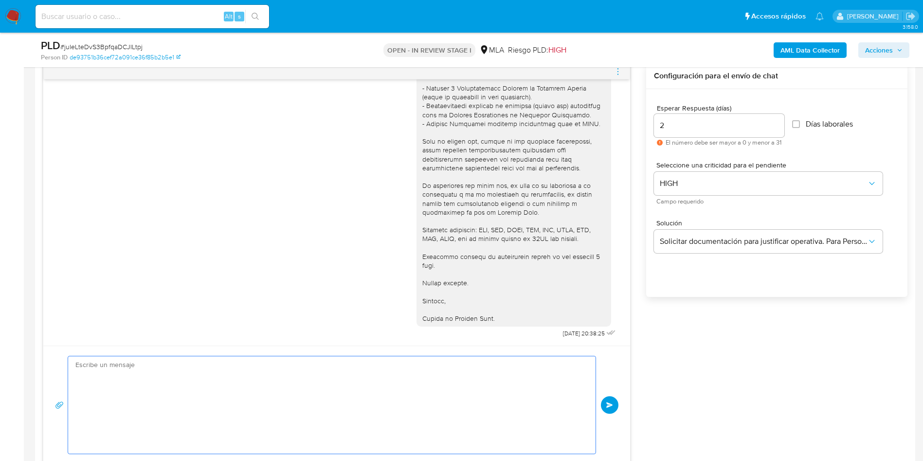
scroll to position [0, 0]
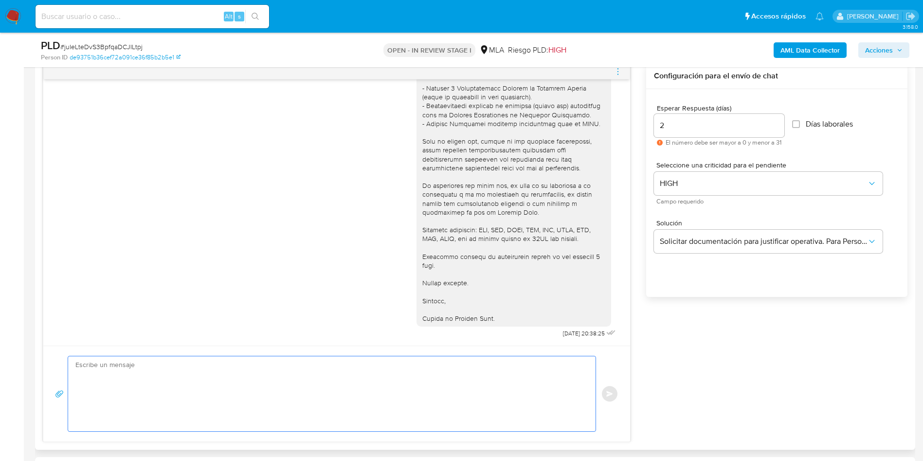
paste textarea "Hola CASINO PUERTO SANTA FE S.A, En función de las operaciones registradas en l…"
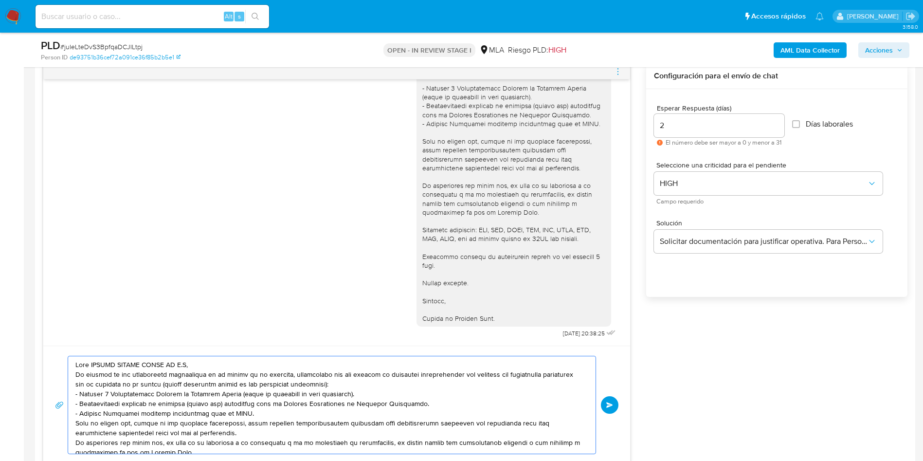
click at [267, 365] on textarea at bounding box center [329, 404] width 508 height 97
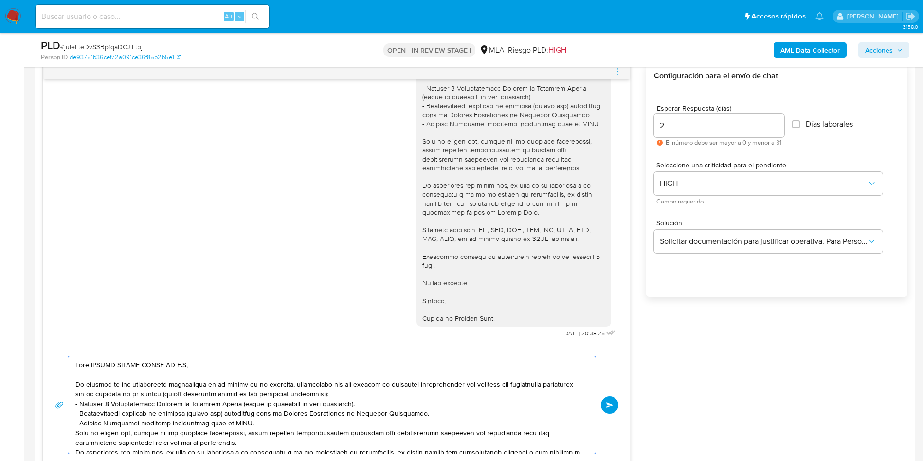
click at [374, 397] on textarea at bounding box center [329, 404] width 508 height 97
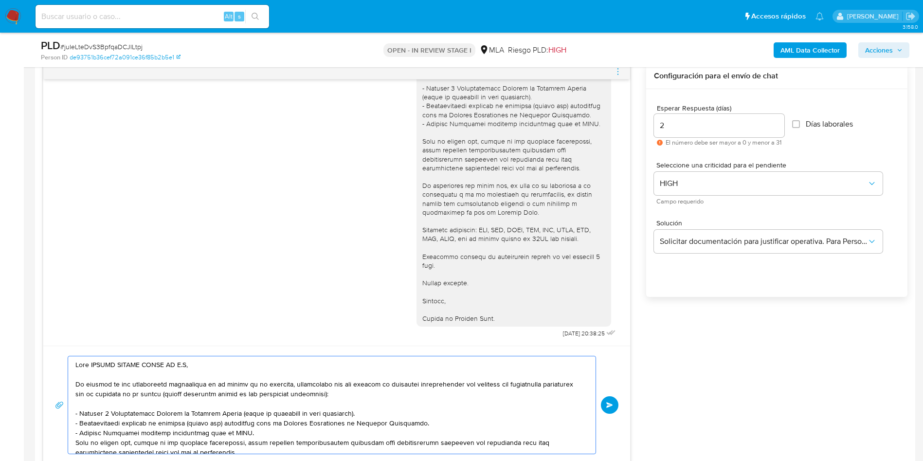
click at [331, 433] on textarea at bounding box center [329, 404] width 508 height 97
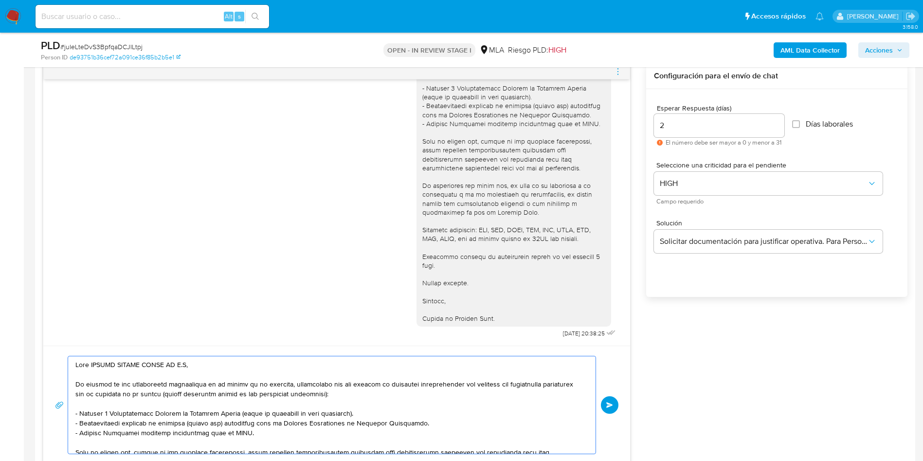
scroll to position [73, 0]
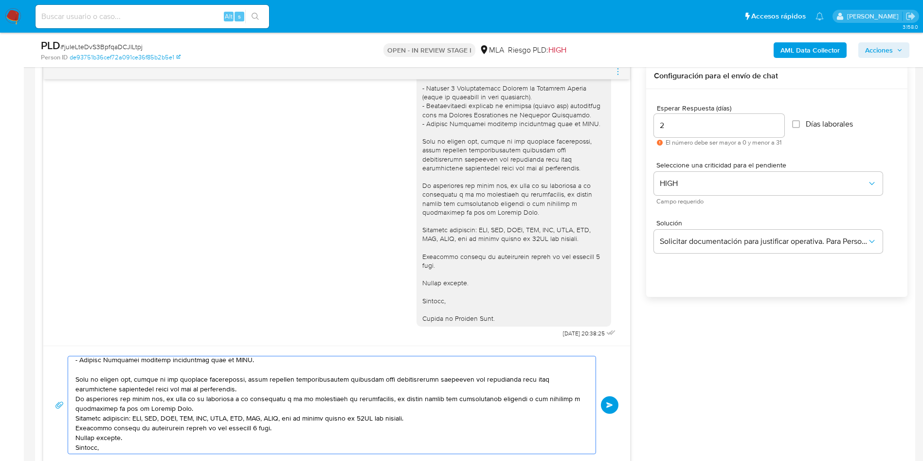
click at [294, 382] on textarea at bounding box center [329, 404] width 508 height 97
click at [294, 389] on textarea at bounding box center [329, 404] width 508 height 97
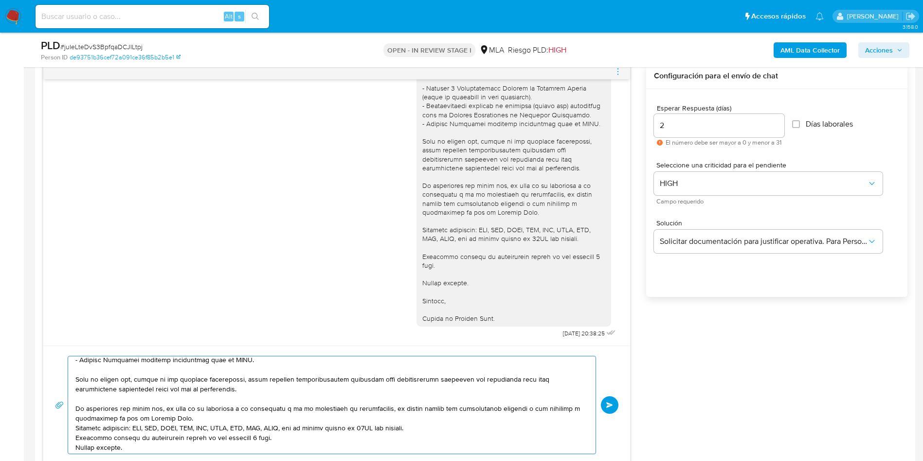
click at [239, 418] on textarea at bounding box center [329, 404] width 508 height 97
click at [439, 438] on textarea at bounding box center [329, 404] width 508 height 97
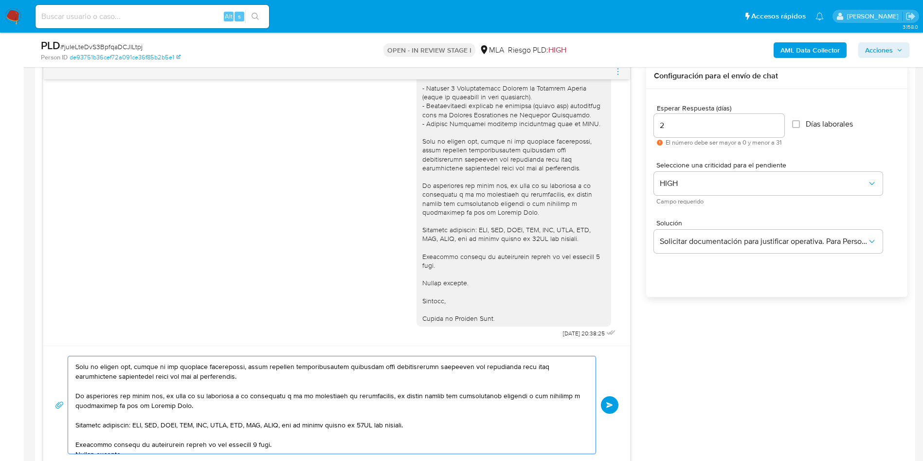
scroll to position [124, 0]
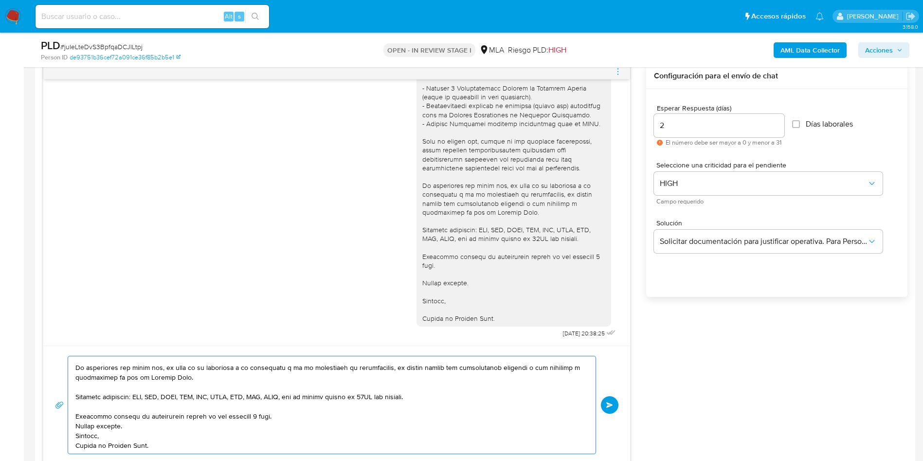
click at [292, 407] on textarea at bounding box center [329, 404] width 508 height 97
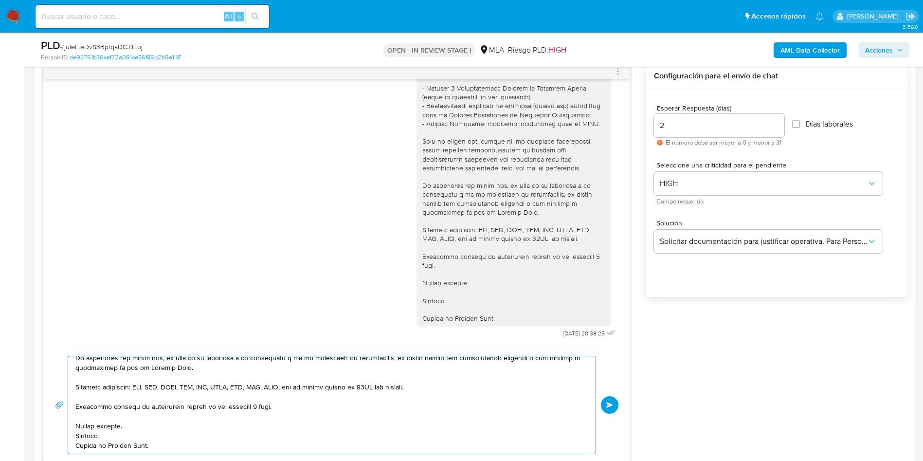
click at [168, 427] on textarea at bounding box center [329, 404] width 508 height 97
click at [120, 444] on textarea at bounding box center [329, 404] width 508 height 97
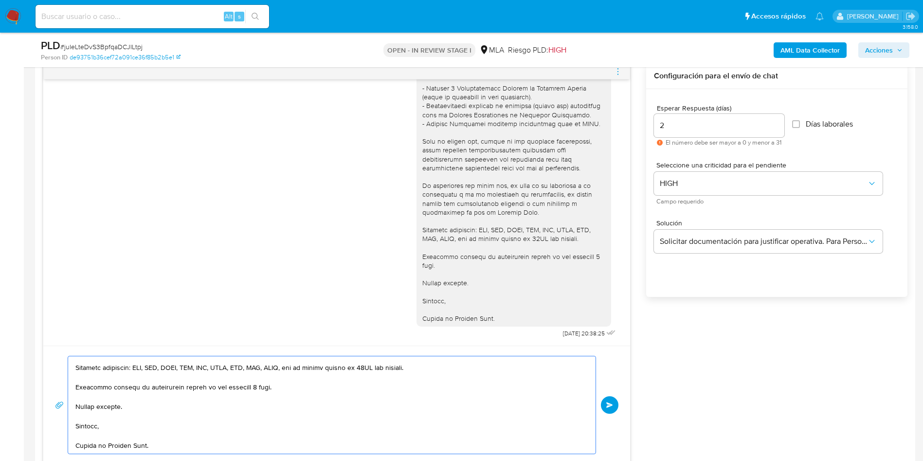
click at [106, 444] on textarea at bounding box center [329, 404] width 508 height 97
click at [125, 413] on textarea at bounding box center [329, 404] width 508 height 97
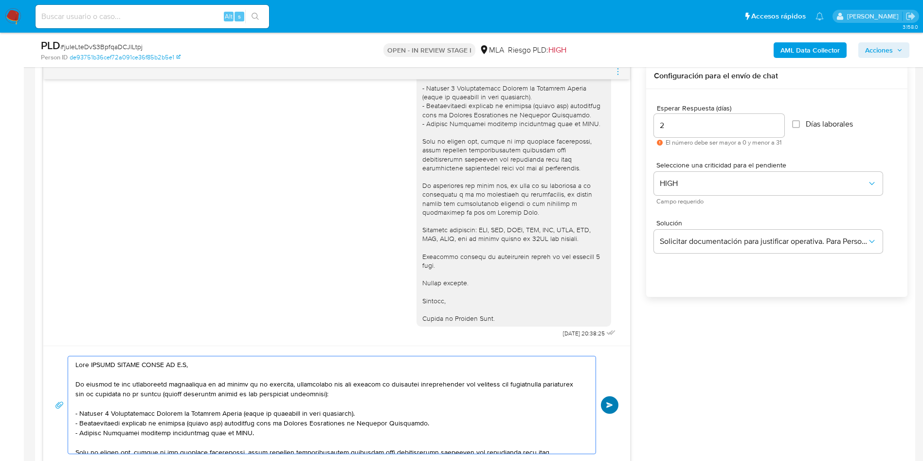
type textarea "Hola CASINO PUERTO SANTA FE S.A, En función de las operaciones registradas en l…"
click at [611, 398] on button "Enviar" at bounding box center [610, 405] width 18 height 18
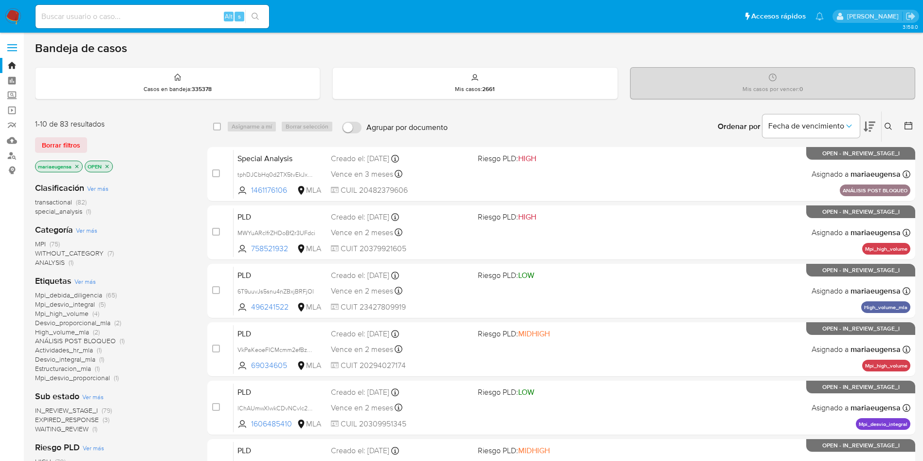
click at [888, 130] on icon at bounding box center [889, 127] width 8 height 8
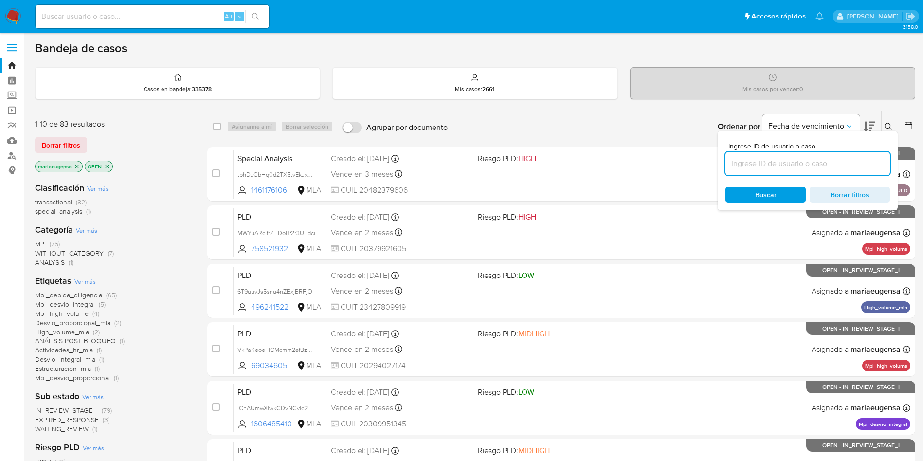
click at [802, 165] on input at bounding box center [808, 163] width 164 height 13
type input "juIeLteDvS3BpfqaDCJILtpj"
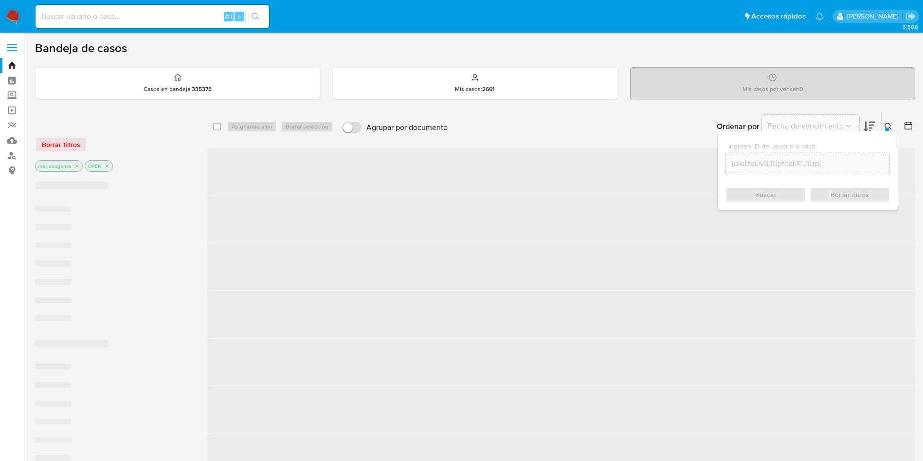
click at [888, 127] on icon at bounding box center [889, 127] width 8 height 8
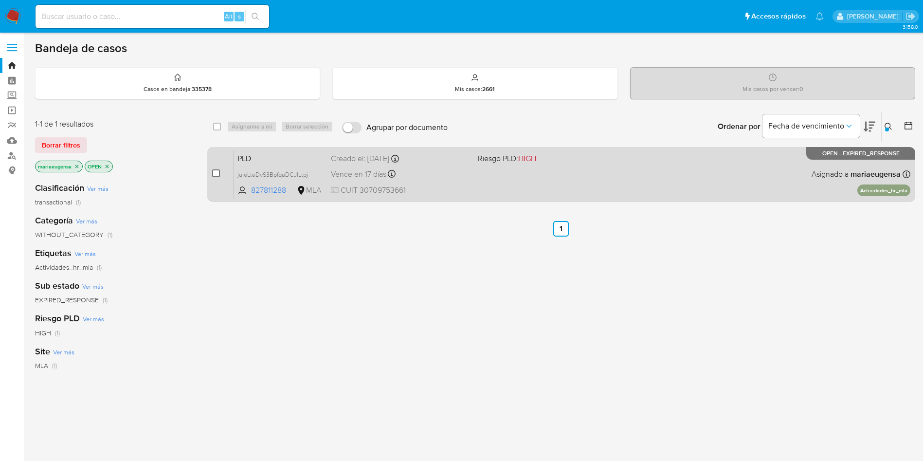
click at [217, 172] on input "checkbox" at bounding box center [216, 173] width 8 height 8
checkbox input "true"
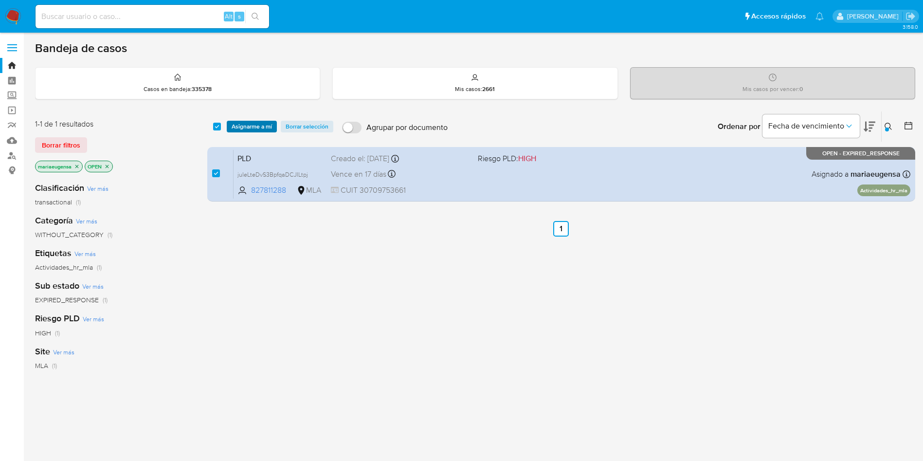
click at [240, 123] on span "Asignarme a mí" at bounding box center [252, 127] width 40 height 10
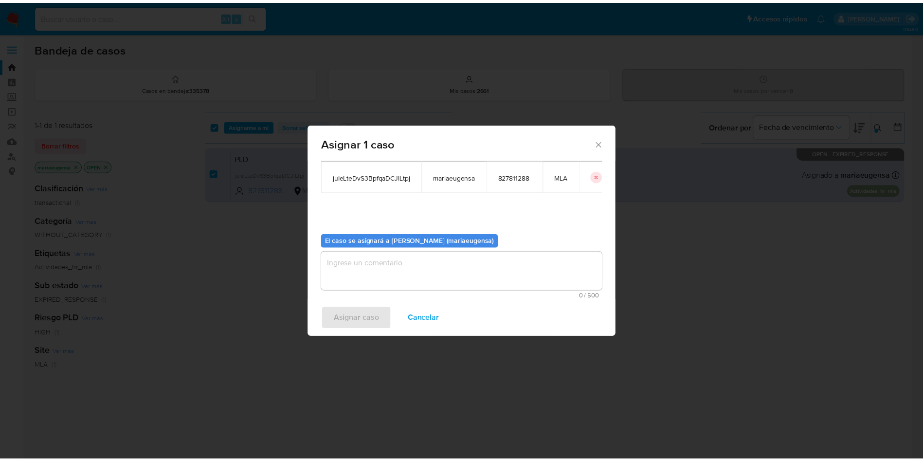
scroll to position [51, 0]
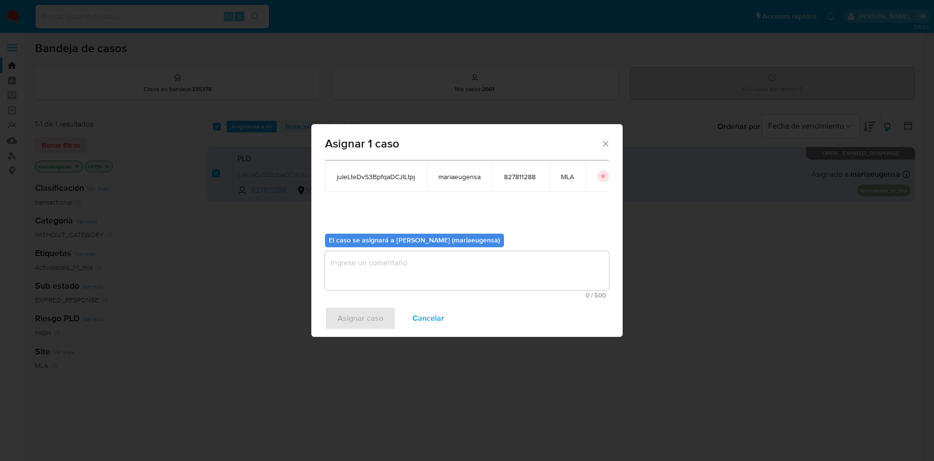
click at [362, 255] on textarea "assign-modal" at bounding box center [467, 270] width 284 height 39
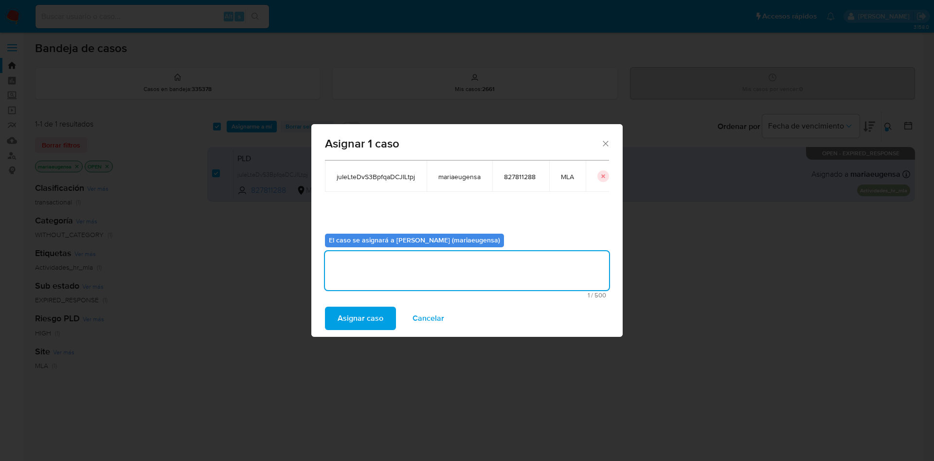
click at [349, 322] on span "Asignar caso" at bounding box center [361, 318] width 46 height 21
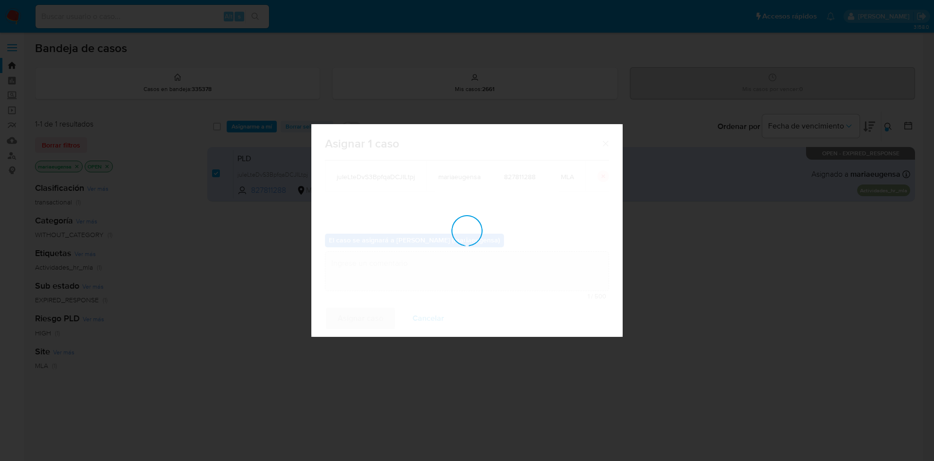
checkbox input "false"
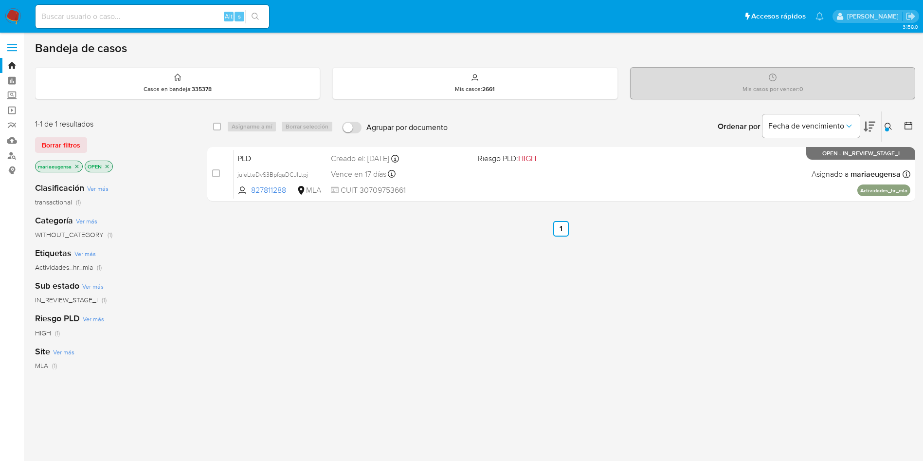
click at [187, 13] on input at bounding box center [153, 16] width 234 height 13
paste input "YvGmtgENBMInviwYthGtDUuP"
type input "YvGmtgENBMInviwYthGtDUuP"
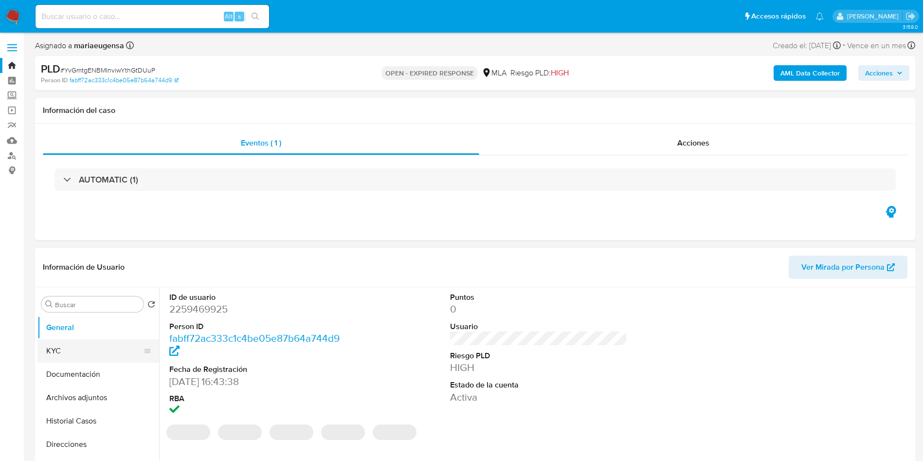
click at [94, 346] on button "KYC" at bounding box center [94, 350] width 114 height 23
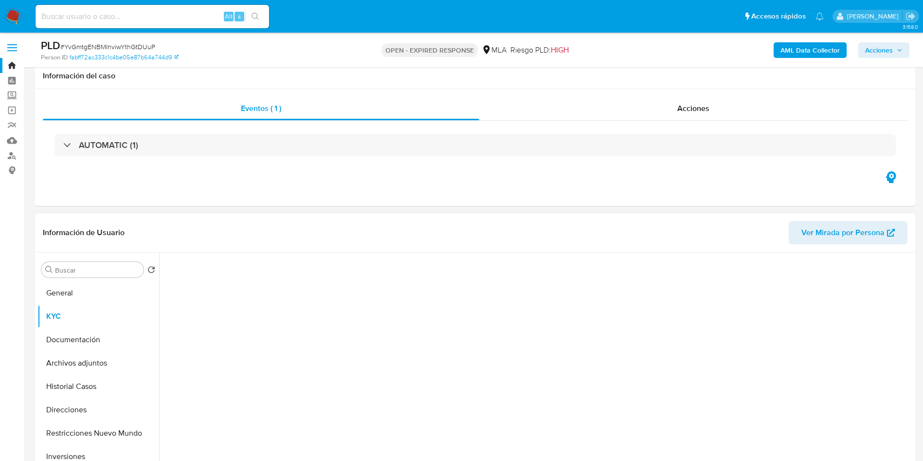
scroll to position [146, 0]
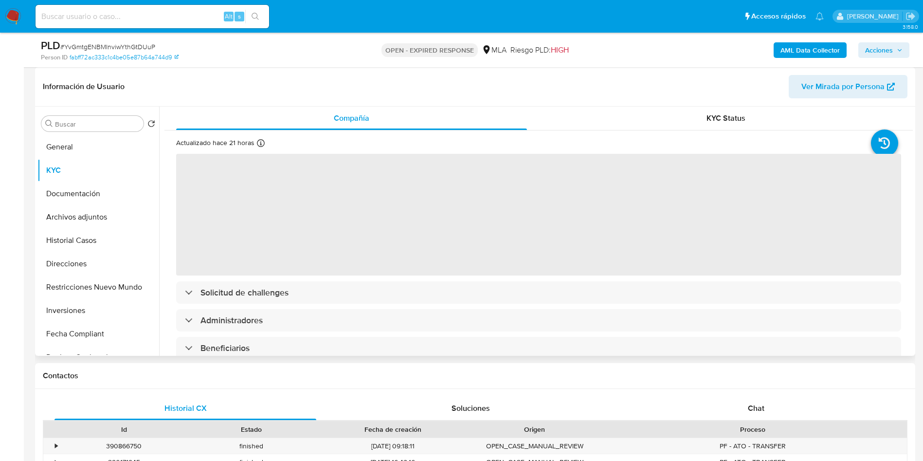
select select "10"
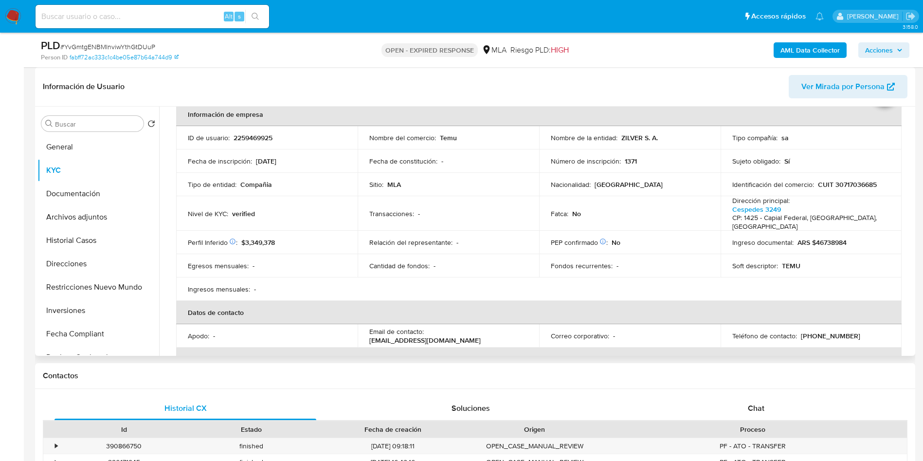
scroll to position [73, 0]
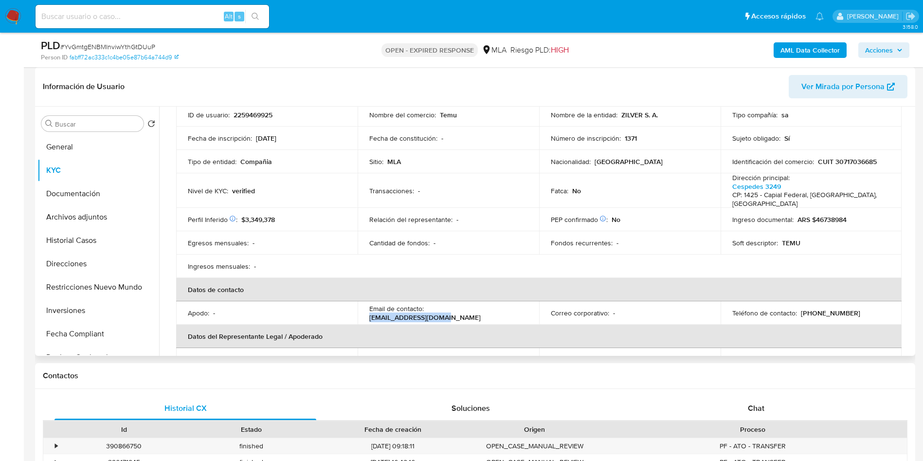
drag, startPoint x: 427, startPoint y: 314, endPoint x: 509, endPoint y: 316, distance: 81.3
click at [509, 316] on div "Email de contacto : [EMAIL_ADDRESS][DOMAIN_NAME]" at bounding box center [448, 313] width 158 height 18
copy p "[EMAIL_ADDRESS][DOMAIN_NAME]"
click at [113, 119] on div "Buscar" at bounding box center [92, 124] width 102 height 16
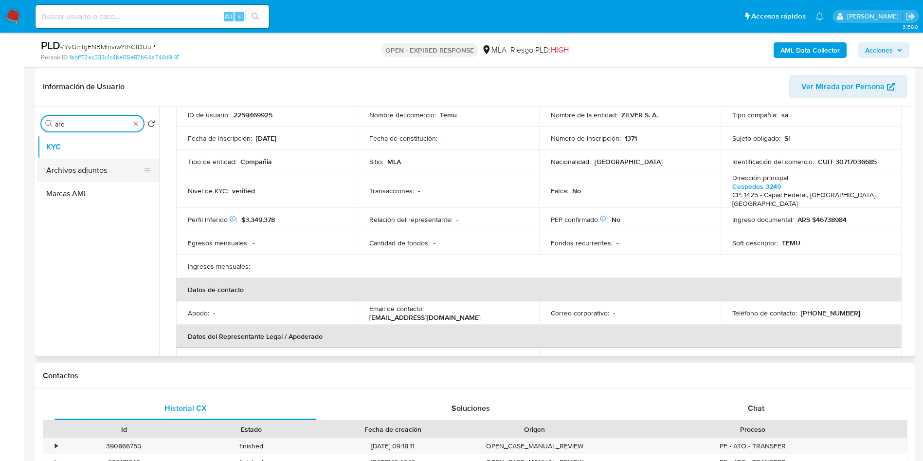
type input "arc"
click at [100, 171] on button "Archivos adjuntos" at bounding box center [94, 170] width 114 height 23
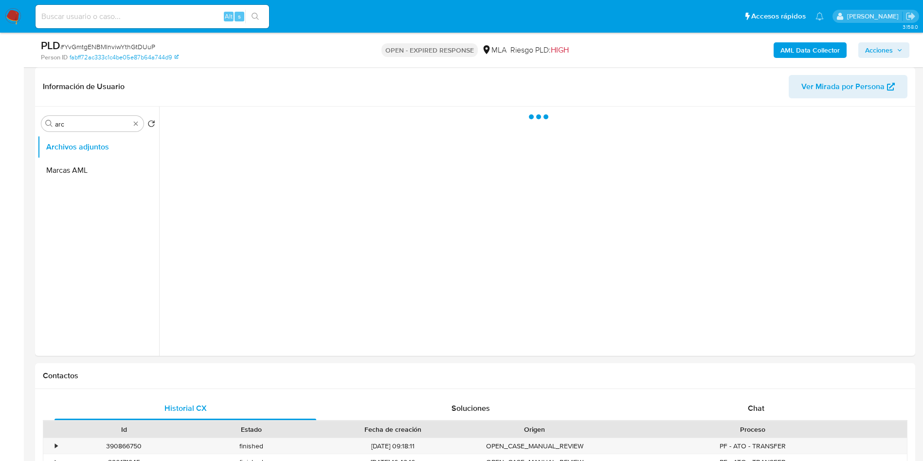
click at [128, 43] on span "# YvGmtgENBMInviwYthGtDUuP" at bounding box center [107, 47] width 95 height 10
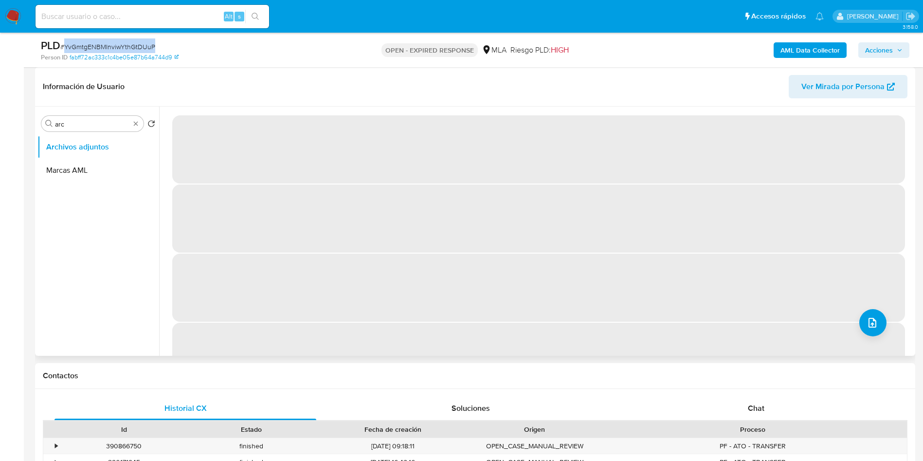
copy span "YvGmtgENBMInviwYthGtDUuP"
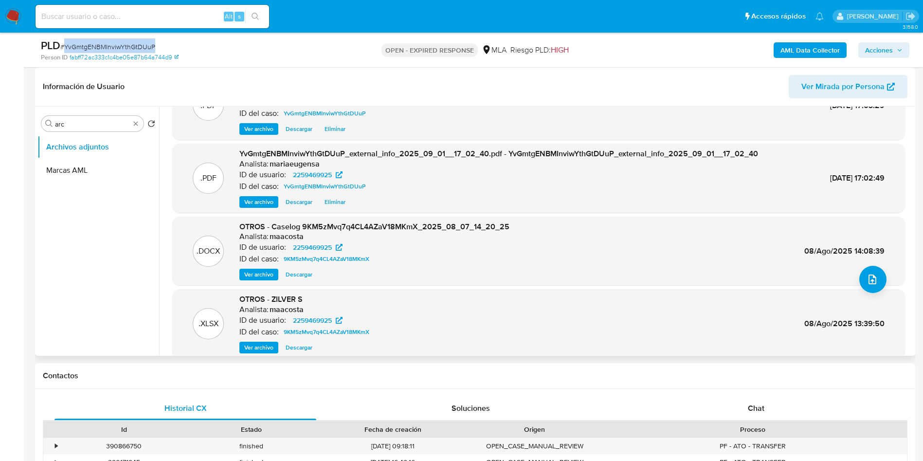
scroll to position [73, 0]
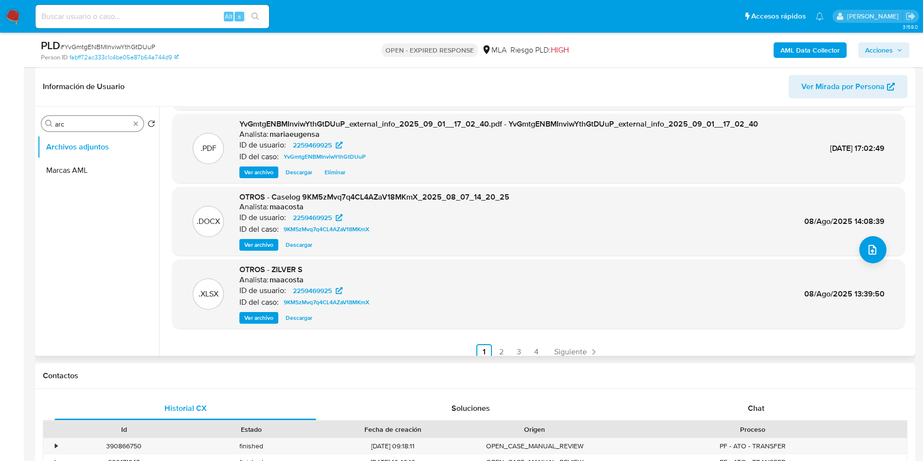
click at [73, 125] on input "arc" at bounding box center [92, 124] width 75 height 9
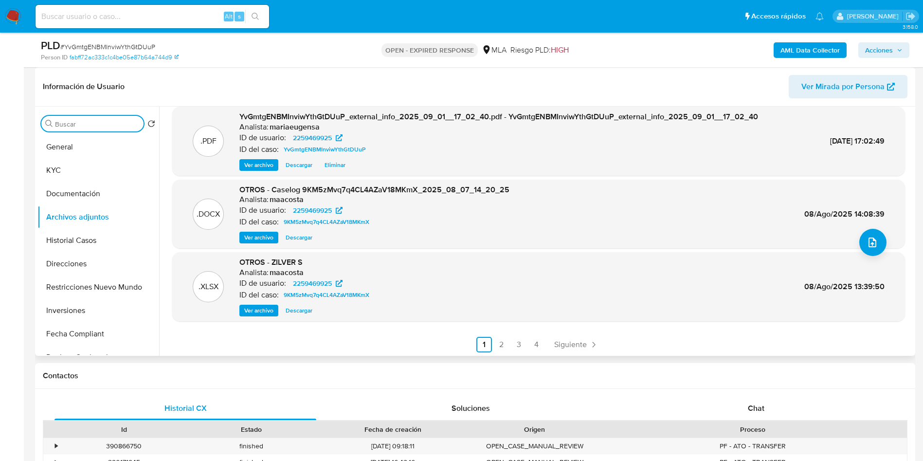
scroll to position [82, 0]
click at [507, 346] on link "2" at bounding box center [502, 343] width 16 height 16
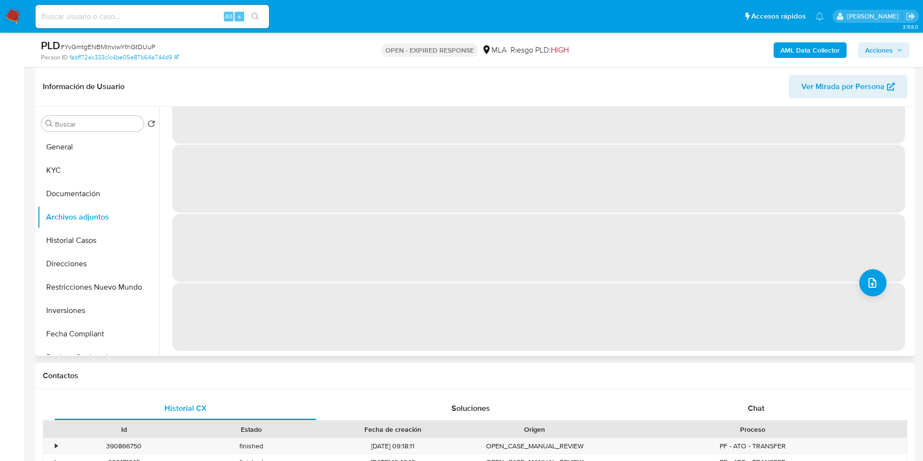
scroll to position [0, 0]
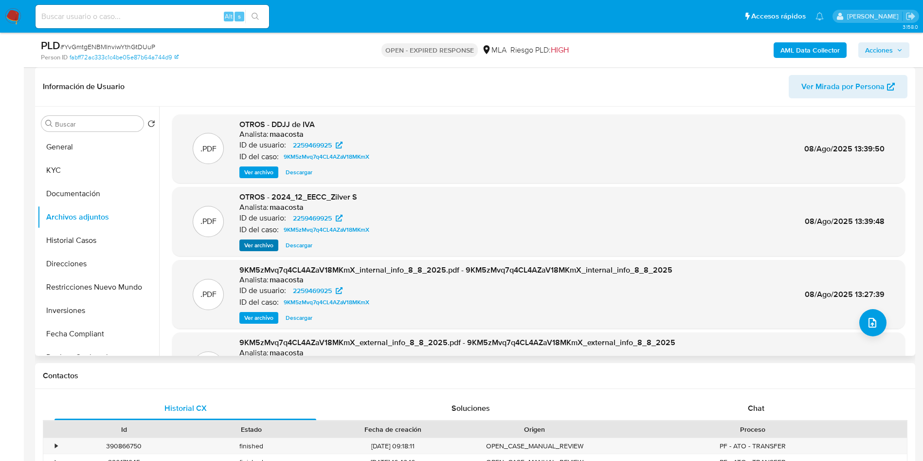
drag, startPoint x: 297, startPoint y: 244, endPoint x: 251, endPoint y: 247, distance: 46.8
click at [251, 247] on div "Ver archivo Descargar" at bounding box center [306, 245] width 134 height 12
click at [251, 247] on span "Ver archivo" at bounding box center [258, 245] width 29 height 10
click at [266, 169] on span "Ver archivo" at bounding box center [258, 172] width 29 height 10
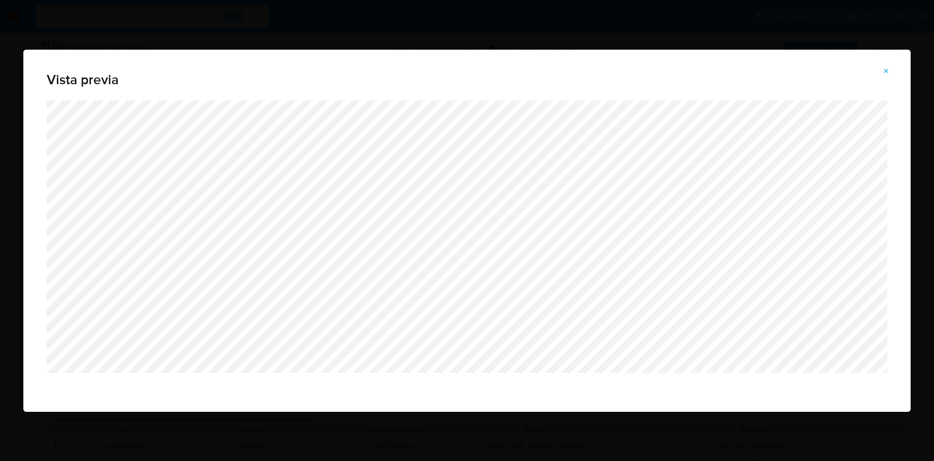
click at [888, 69] on icon "Attachment preview" at bounding box center [887, 71] width 8 height 8
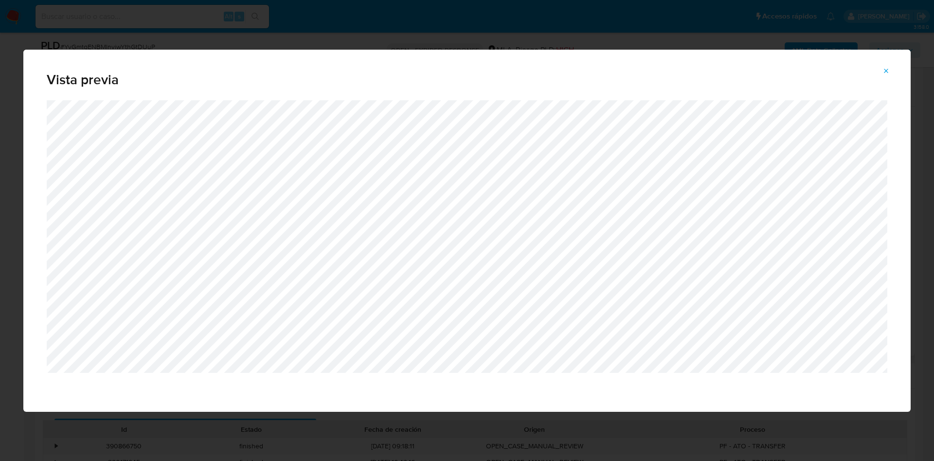
click at [889, 73] on icon "Attachment preview" at bounding box center [887, 71] width 4 height 4
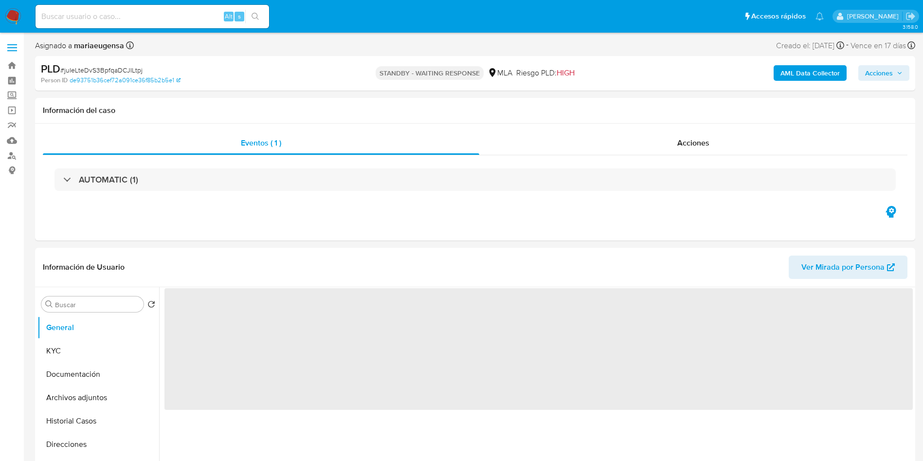
select select "10"
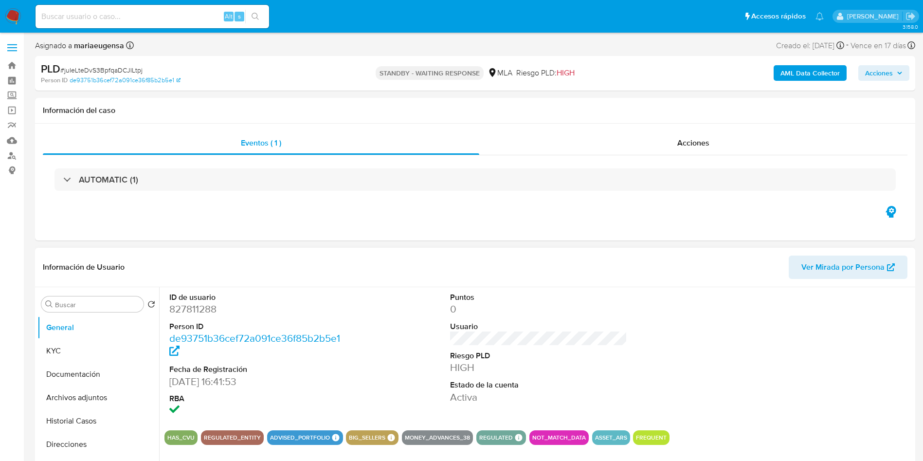
click at [401, 369] on div "ID de usuario 827811288 Person ID de93751b36cef72a091ce36f85b2b5e1 Fecha de Reg…" at bounding box center [538, 354] width 748 height 135
click at [110, 347] on button "KYC" at bounding box center [94, 350] width 114 height 23
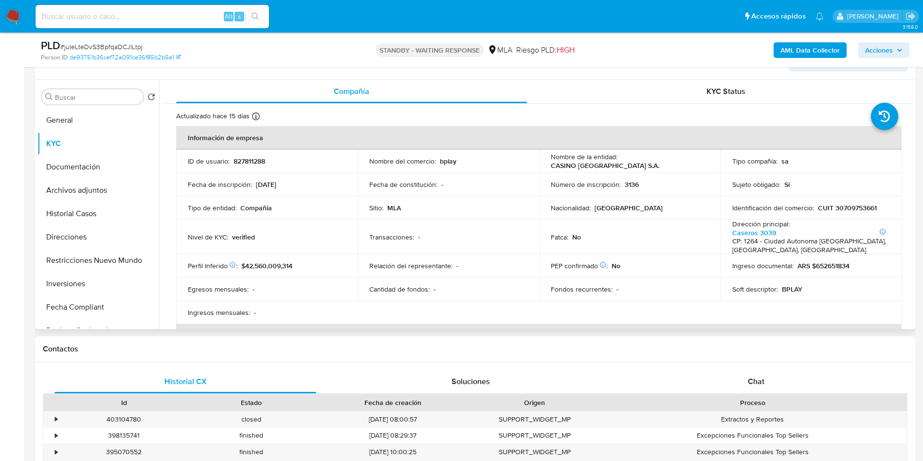
scroll to position [73, 0]
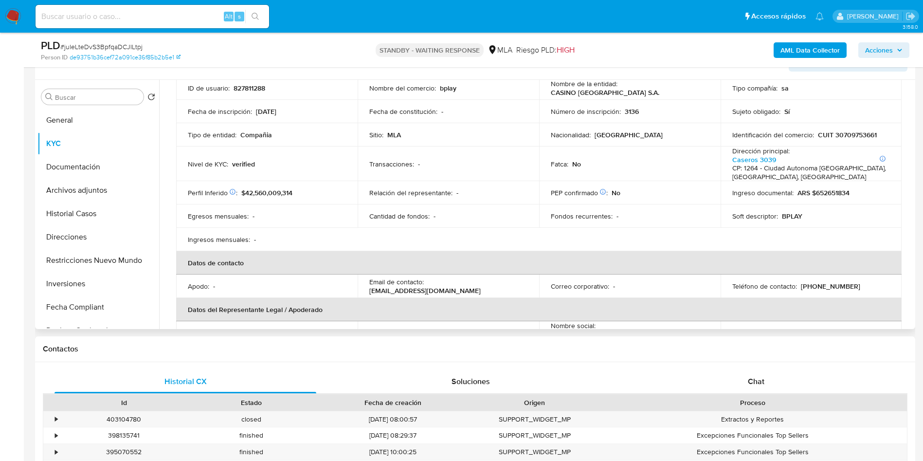
drag, startPoint x: 482, startPoint y: 289, endPoint x: 405, endPoint y: 322, distance: 83.3
click at [367, 294] on td "Email de contacto : [EMAIL_ADDRESS][DOMAIN_NAME]" at bounding box center [449, 285] width 182 height 23
copy p "[EMAIL_ADDRESS][DOMAIN_NAME]"
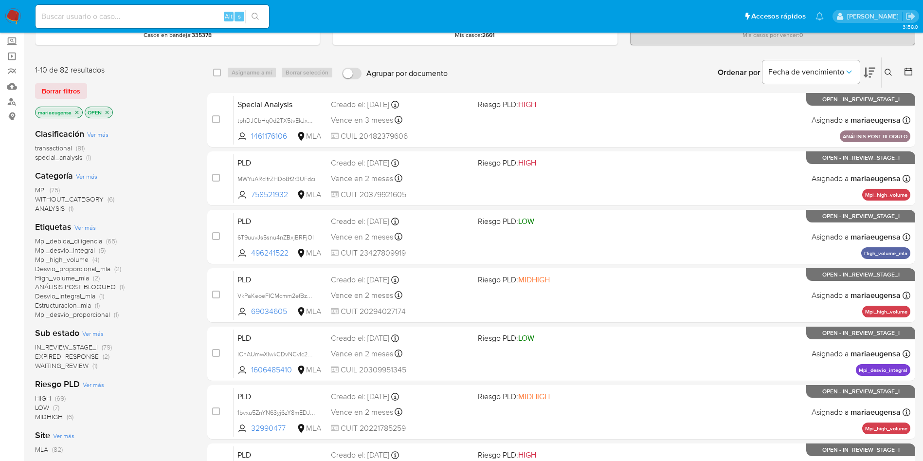
scroll to position [73, 0]
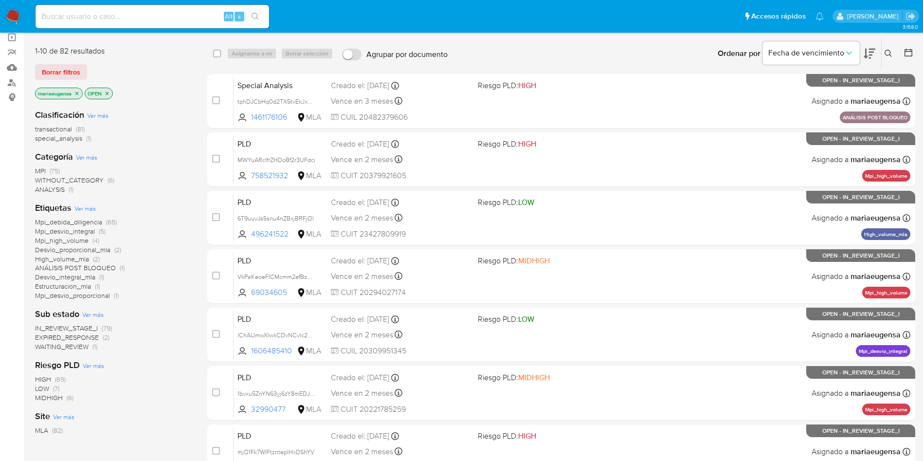
click at [66, 348] on span "WAITING_REVIEW" at bounding box center [62, 347] width 54 height 10
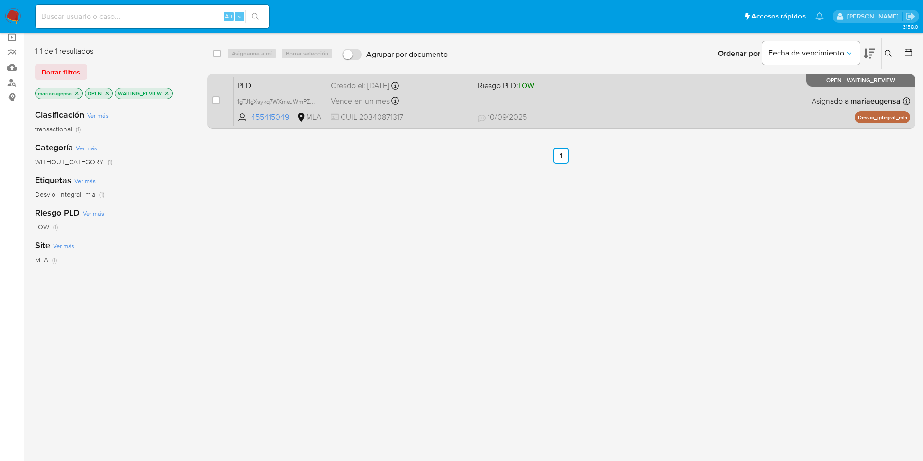
click at [285, 83] on span "PLD" at bounding box center [280, 84] width 86 height 13
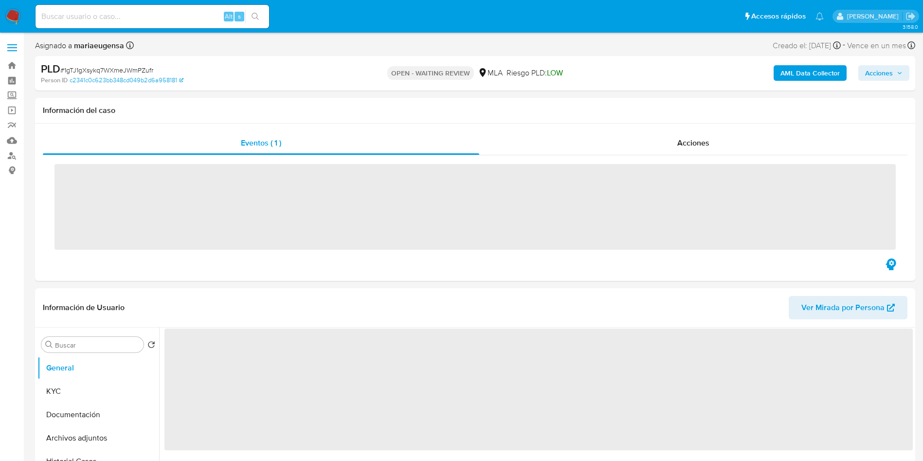
click at [16, 22] on img at bounding box center [13, 16] width 17 height 17
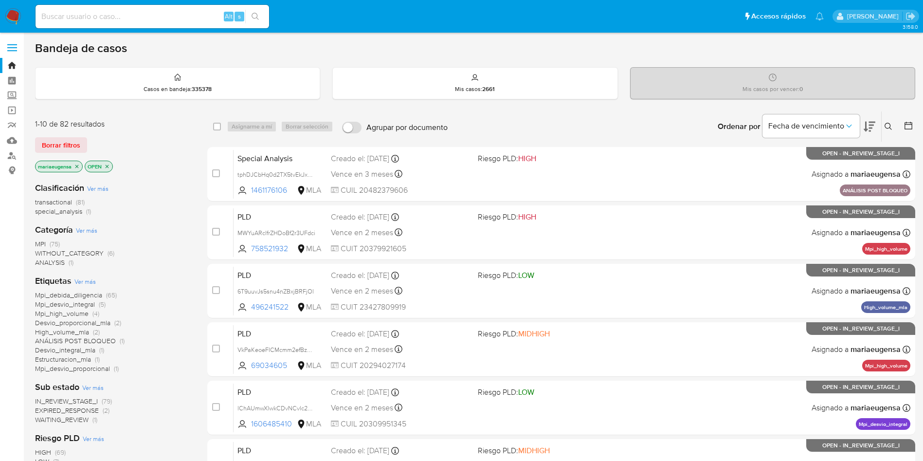
click at [864, 131] on icon at bounding box center [870, 127] width 12 height 12
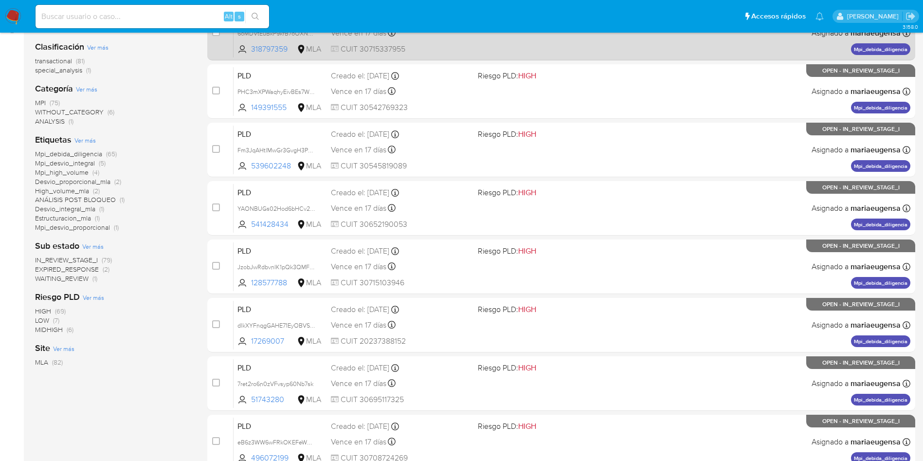
scroll to position [343, 0]
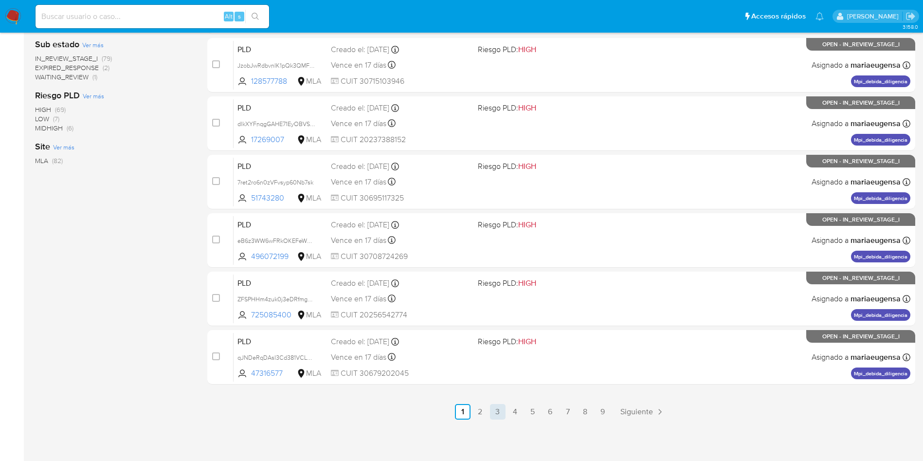
click at [501, 411] on link "3" at bounding box center [498, 412] width 16 height 16
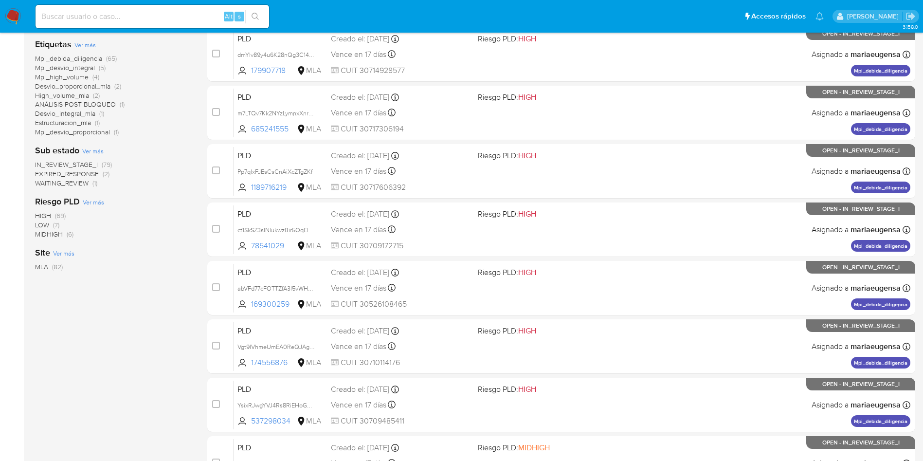
scroll to position [343, 0]
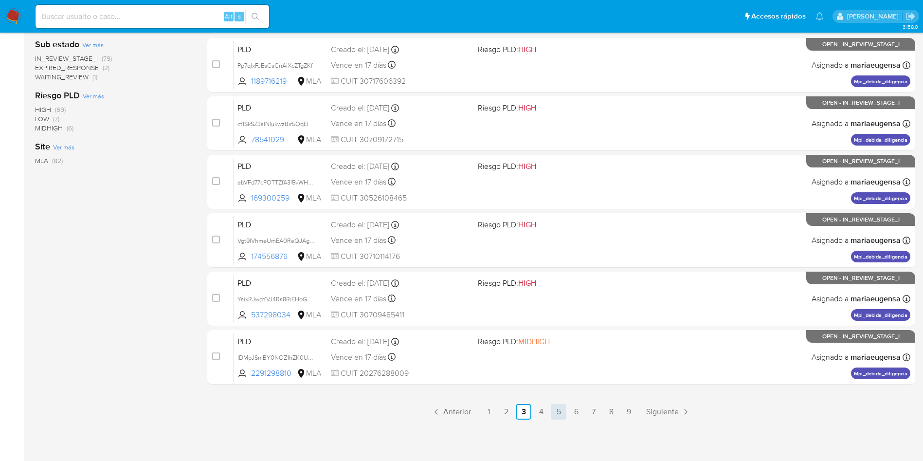
click at [561, 409] on link "5" at bounding box center [559, 412] width 16 height 16
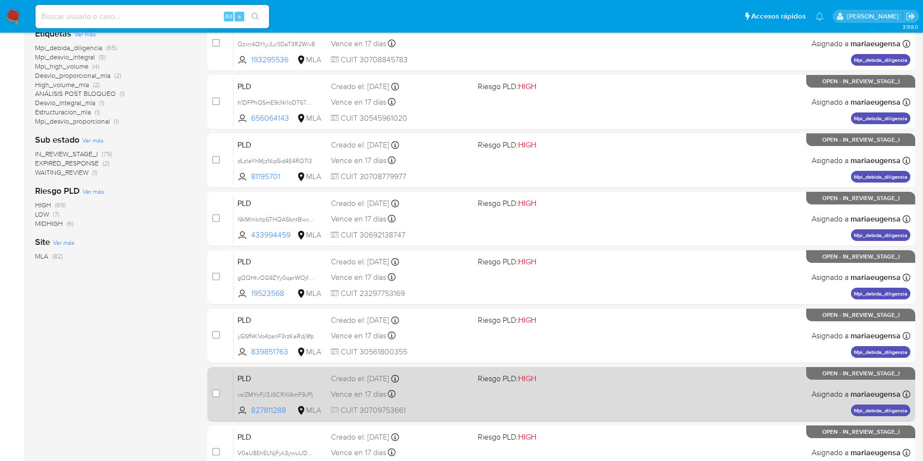
scroll to position [343, 0]
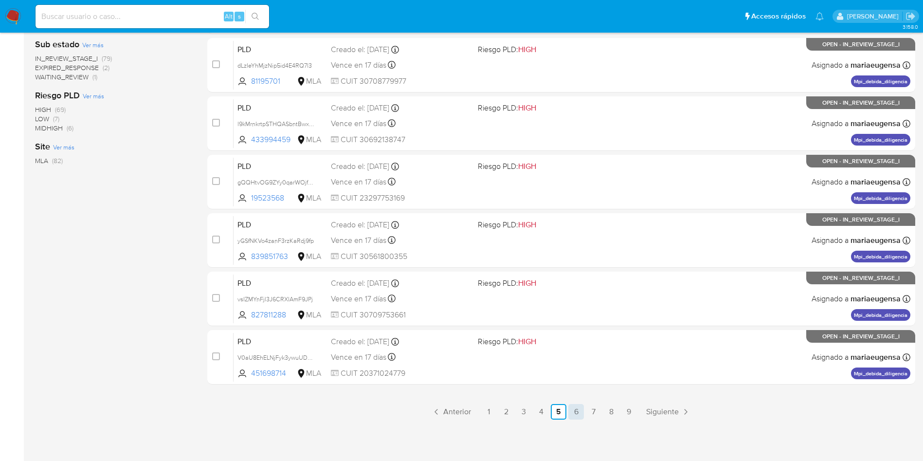
click at [581, 412] on link "6" at bounding box center [576, 412] width 16 height 16
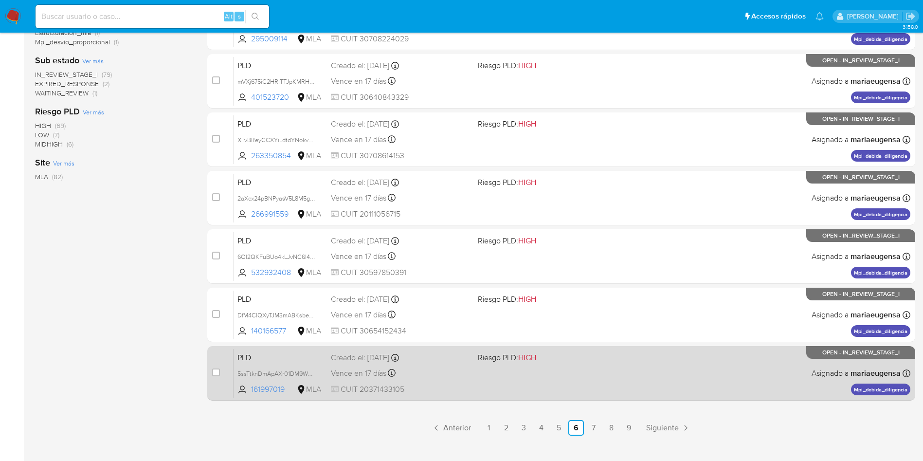
scroll to position [343, 0]
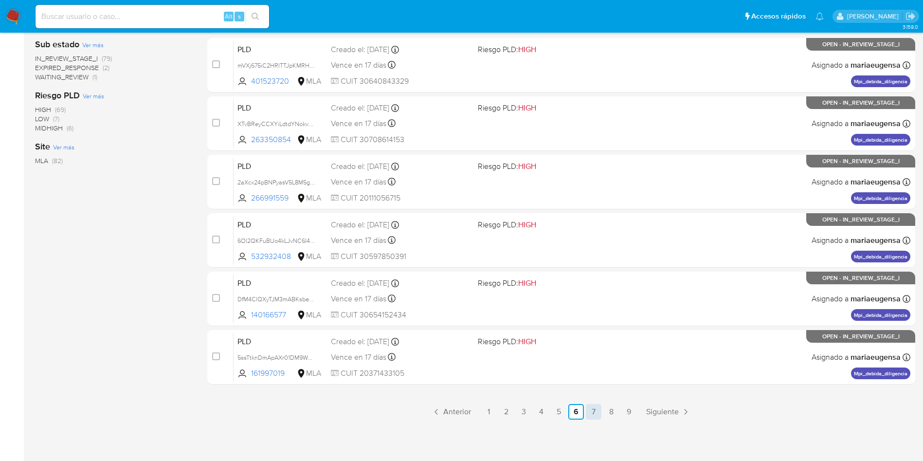
click at [594, 416] on link "7" at bounding box center [594, 412] width 16 height 16
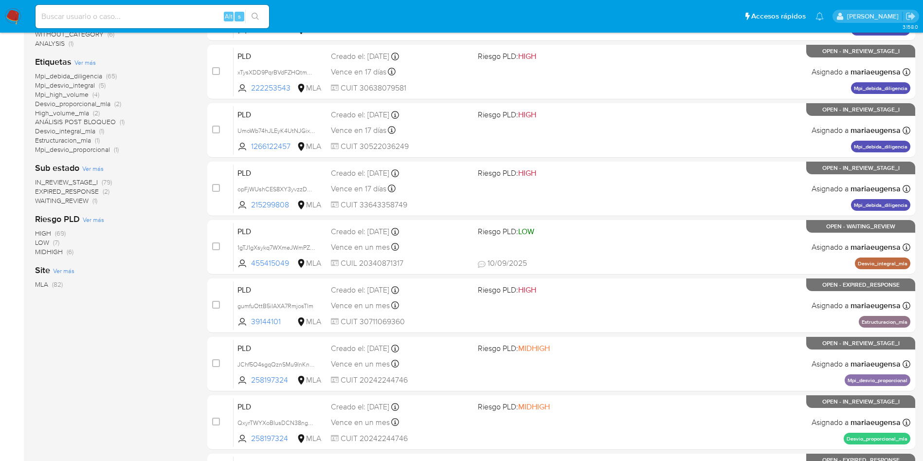
scroll to position [292, 0]
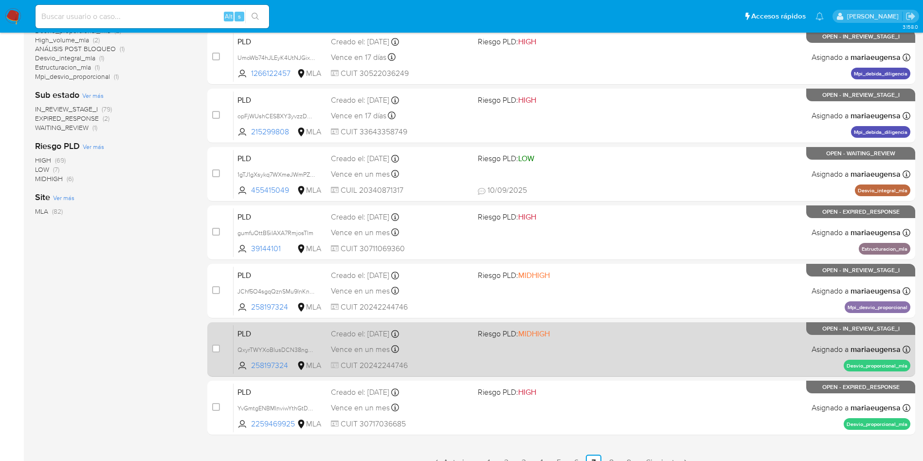
click at [270, 333] on span "PLD" at bounding box center [280, 333] width 86 height 13
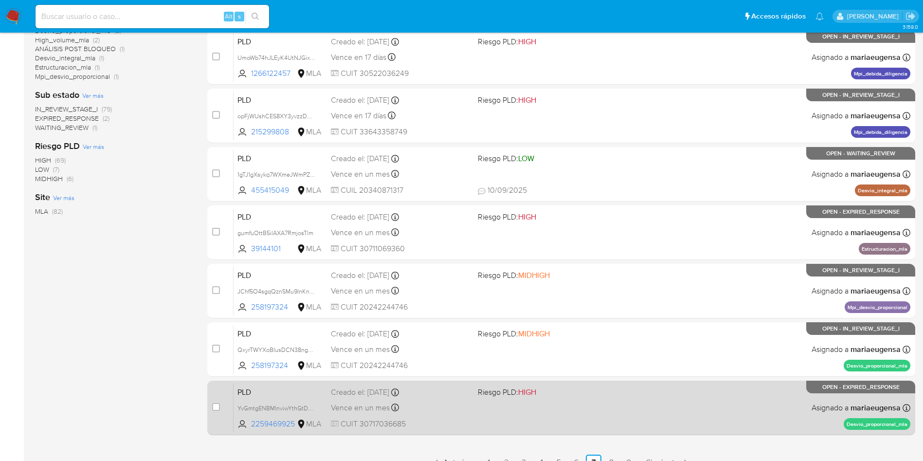
scroll to position [343, 0]
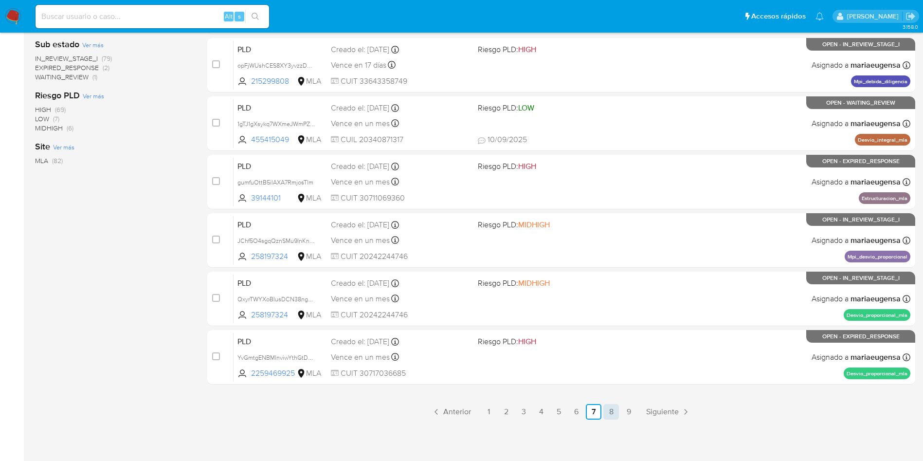
click at [609, 409] on link "8" at bounding box center [611, 412] width 16 height 16
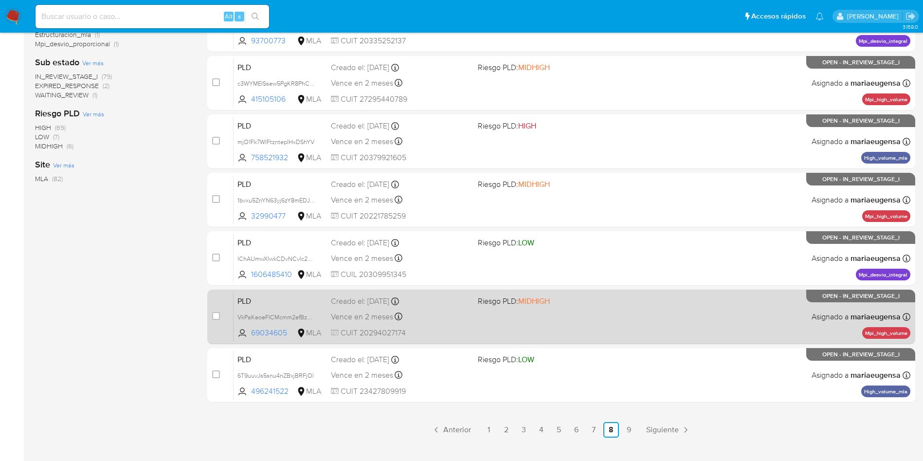
scroll to position [343, 0]
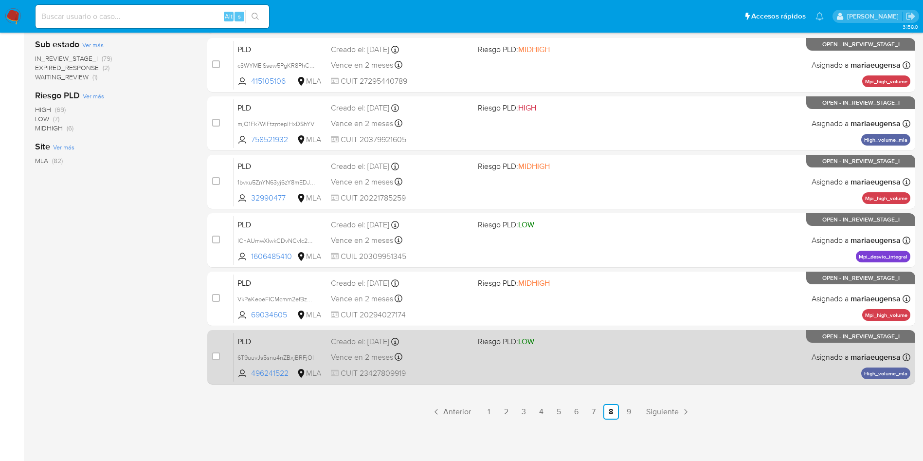
click at [296, 343] on span "PLD" at bounding box center [280, 340] width 86 height 13
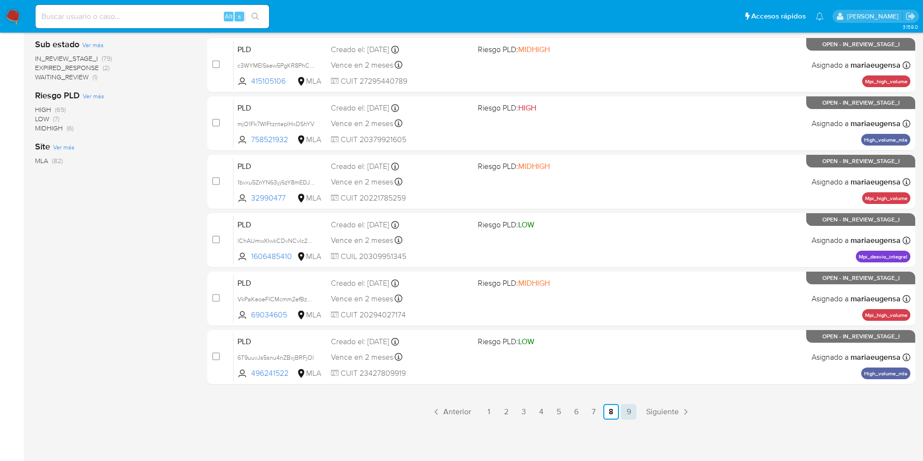
click at [627, 415] on link "9" at bounding box center [629, 412] width 16 height 16
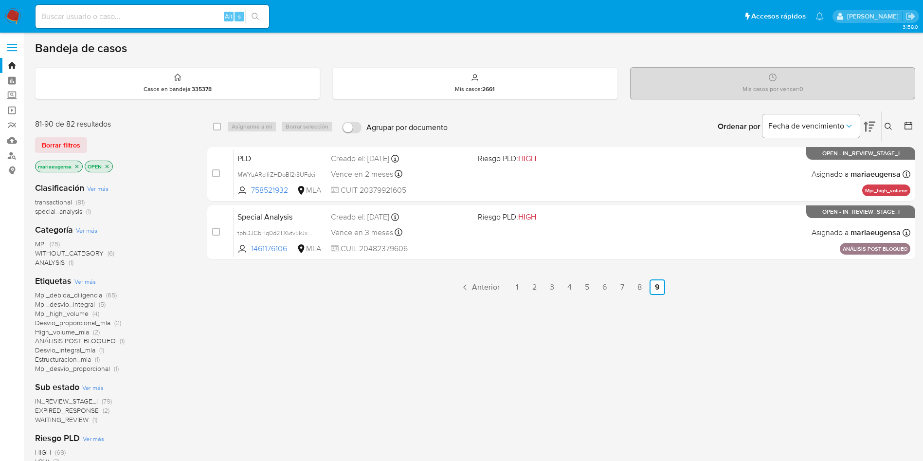
click at [14, 17] on img at bounding box center [13, 16] width 17 height 17
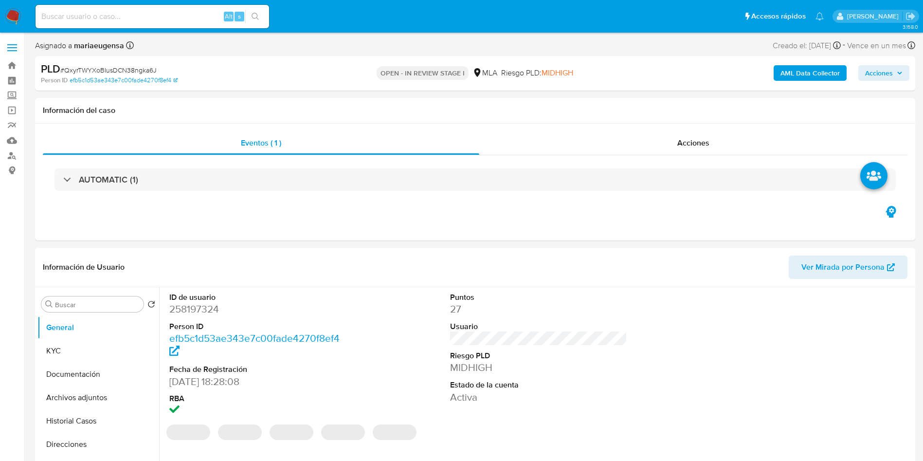
select select "10"
click at [122, 68] on span "# QxyrTWYXoBIusDCN38ngka6J" at bounding box center [108, 70] width 96 height 10
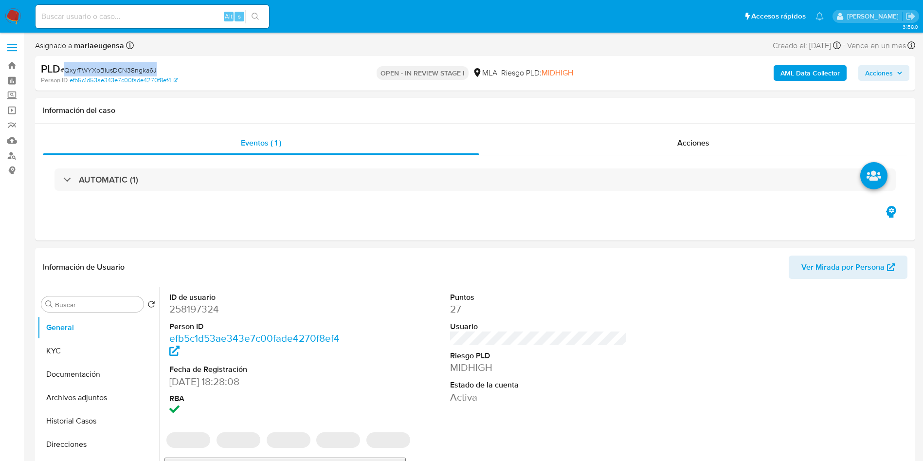
copy span "QxyrTWYXoBIusDCN38ngka6J"
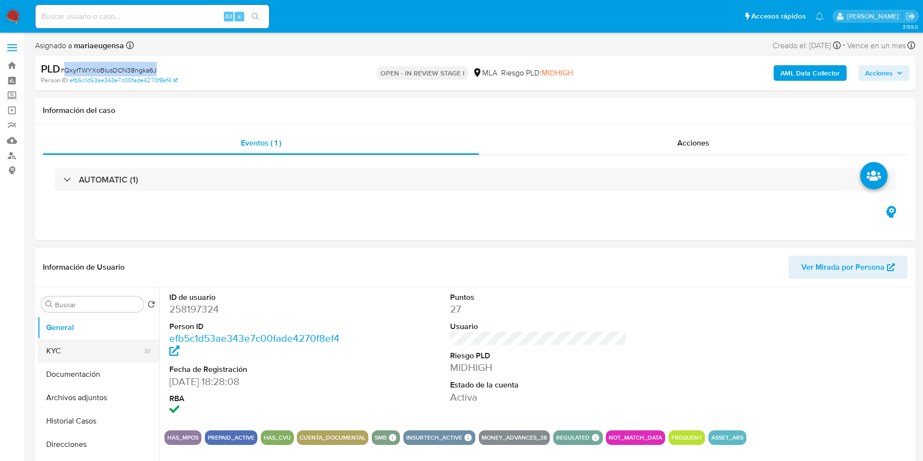
click at [90, 307] on button "KYC" at bounding box center [94, 350] width 114 height 23
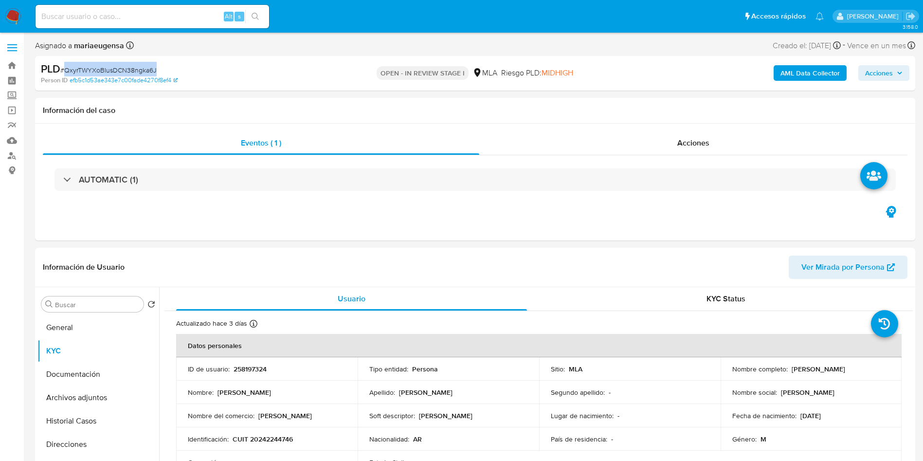
click at [128, 70] on span "# QxyrTWYXoBIusDCN38ngka6J" at bounding box center [108, 70] width 96 height 10
copy span "QxyrTWYXoBIusDCN38ngka6J"
click at [98, 307] on button "Historial Casos" at bounding box center [94, 420] width 114 height 23
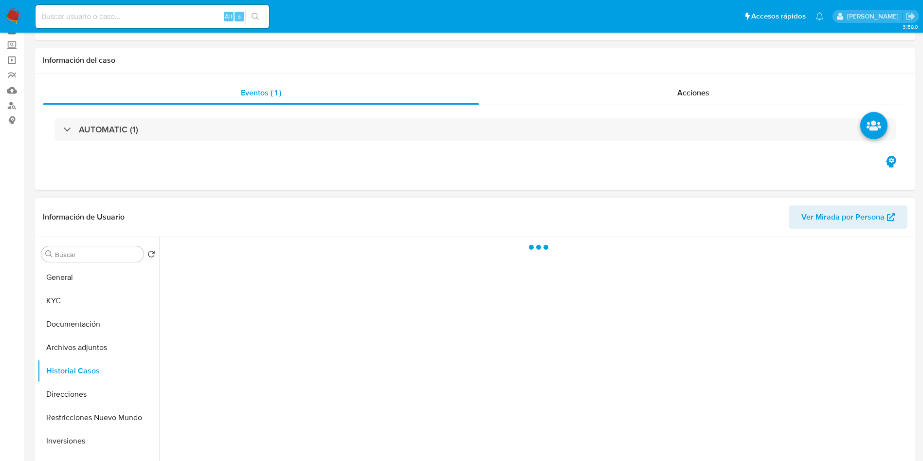
scroll to position [73, 0]
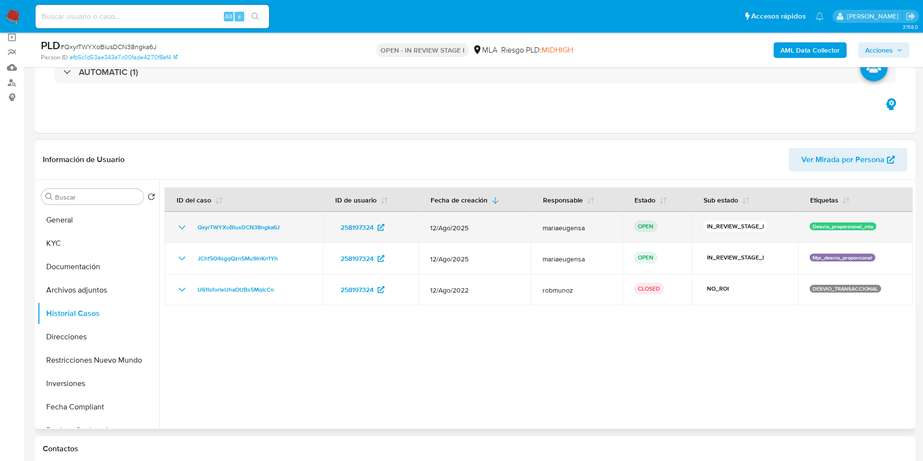
drag, startPoint x: 292, startPoint y: 225, endPoint x: 192, endPoint y: 225, distance: 99.8
click at [192, 225] on div "QxyrTWYXoBIusDCN38ngka6J" at bounding box center [243, 227] width 135 height 12
click at [251, 225] on span "QxyrTWYXoBIusDCN38ngka6J" at bounding box center [239, 227] width 82 height 12
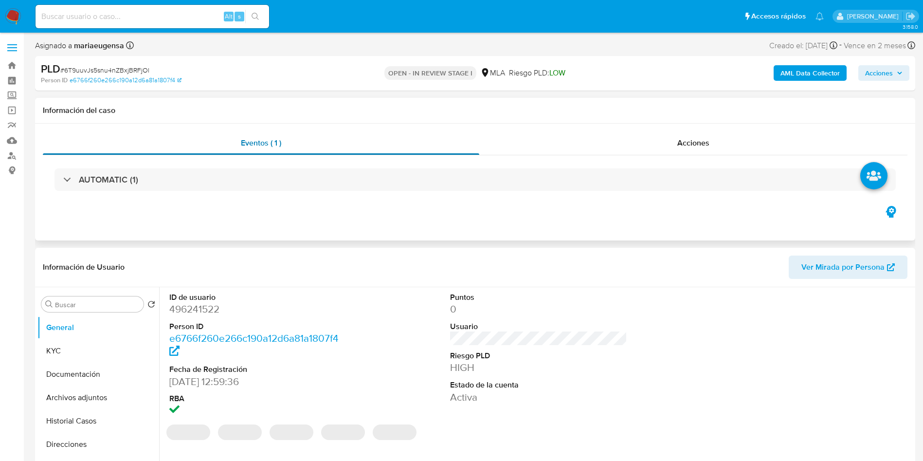
select select "10"
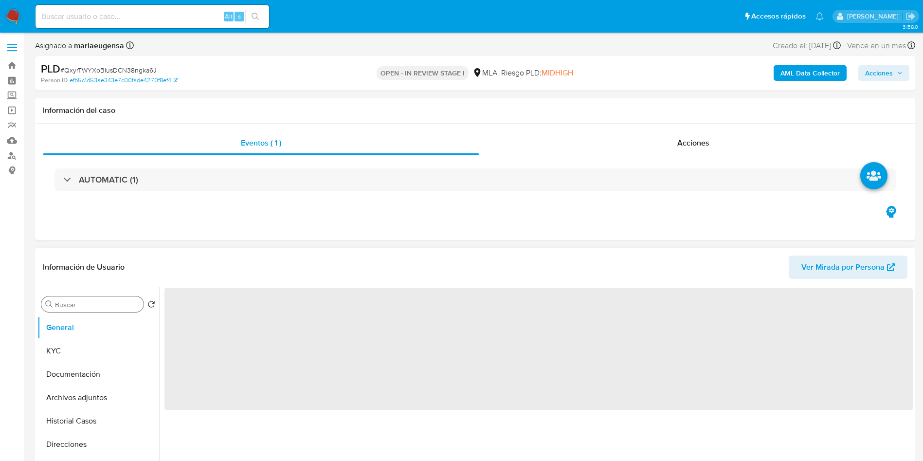
click at [96, 307] on input "Buscar" at bounding box center [97, 304] width 85 height 9
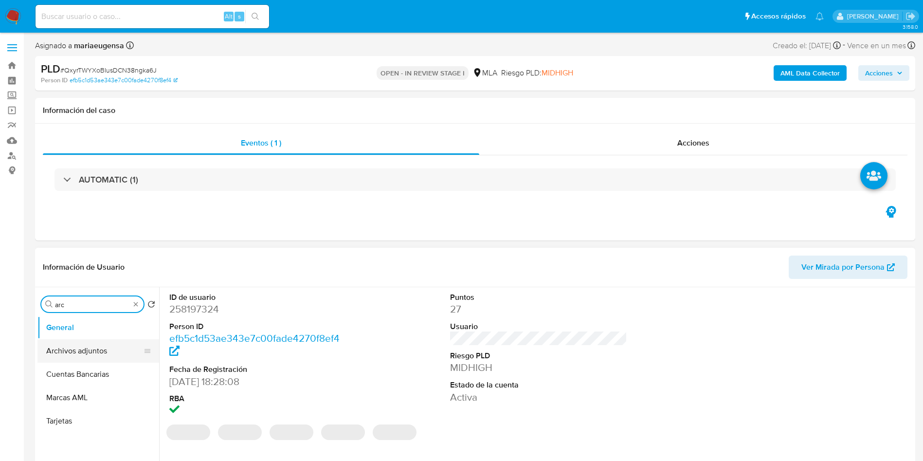
type input "arc"
click at [92, 348] on button "Archivos adjuntos" at bounding box center [94, 350] width 114 height 23
select select "10"
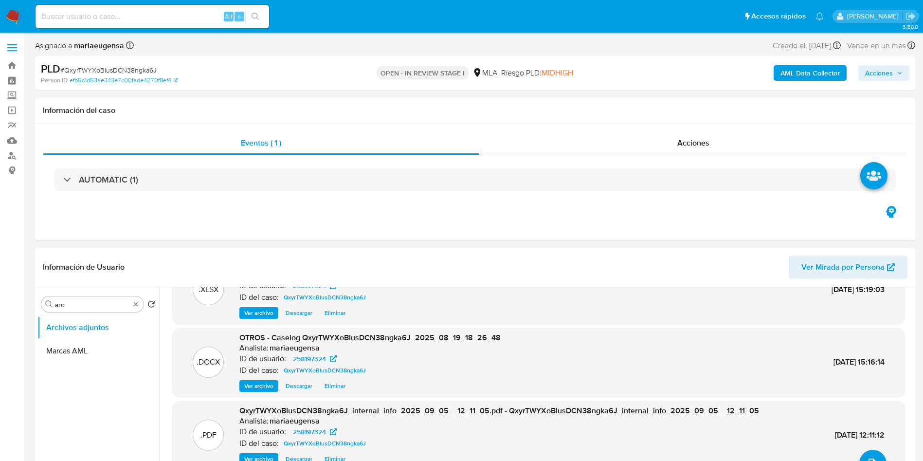
scroll to position [73, 0]
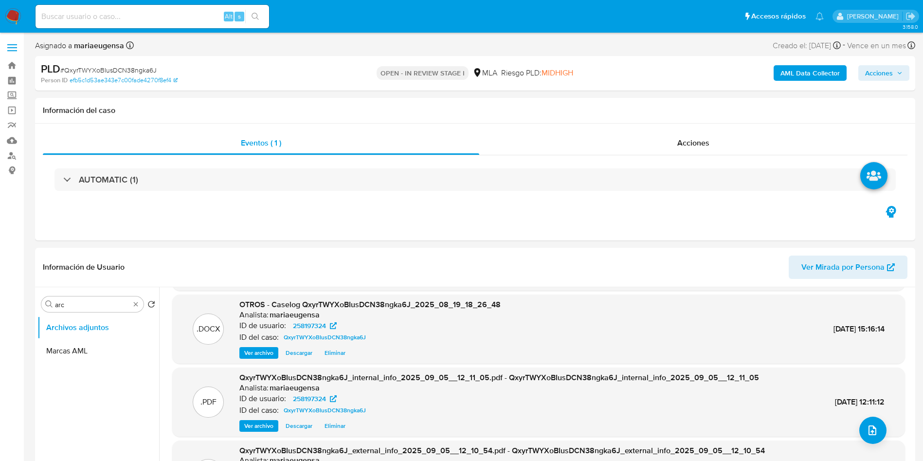
click at [112, 70] on span "# QxyrTWYXoBIusDCN38ngka6J" at bounding box center [108, 70] width 96 height 10
copy span "QxyrTWYXoBIusDCN38ngka6J"
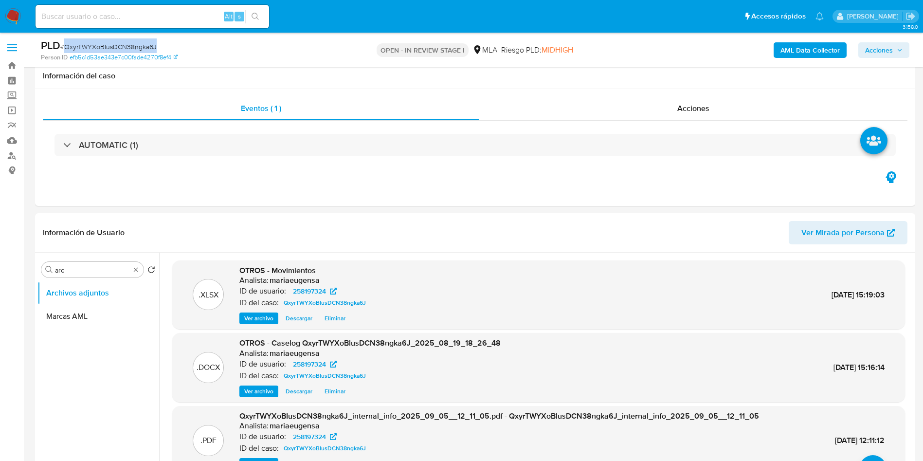
scroll to position [251, 0]
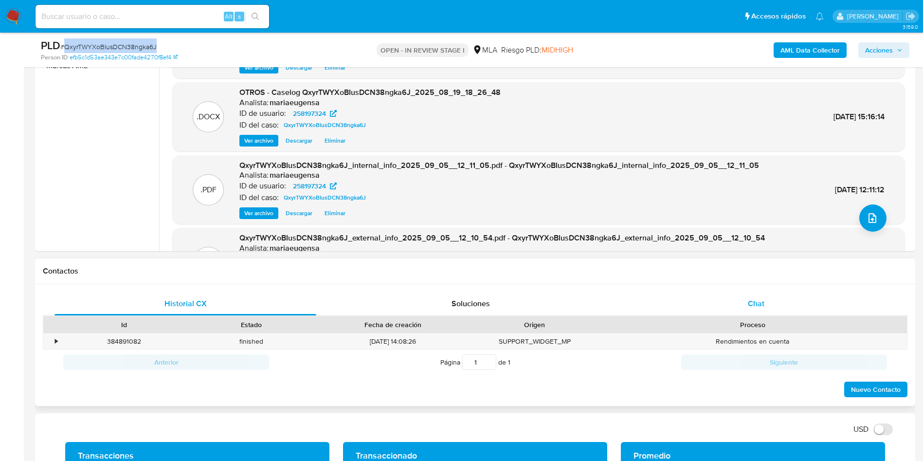
click at [774, 308] on div "Chat" at bounding box center [756, 303] width 262 height 23
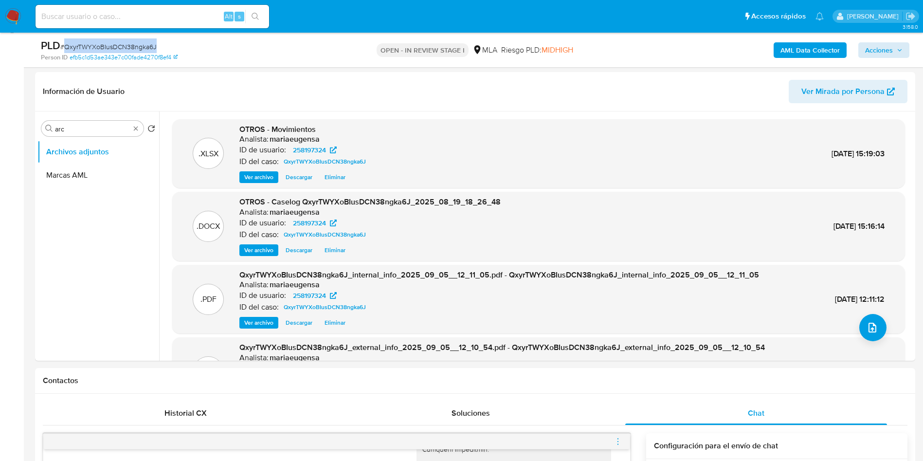
scroll to position [138, 0]
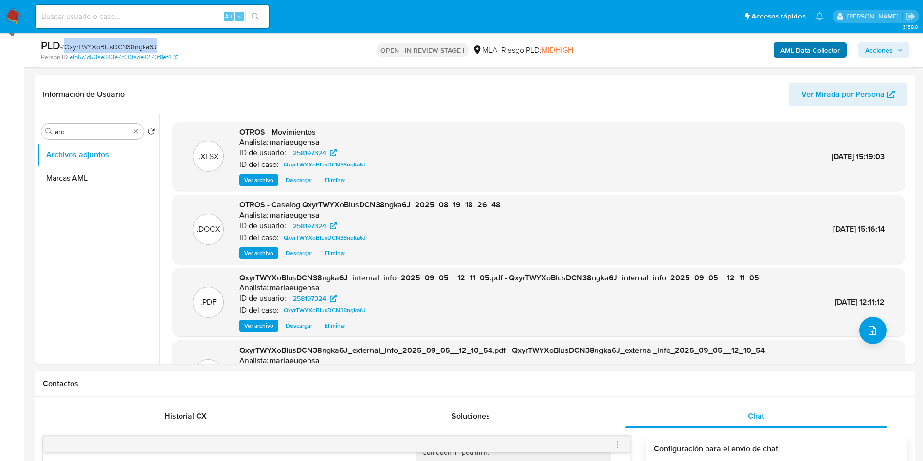
drag, startPoint x: 871, startPoint y: 47, endPoint x: 845, endPoint y: 57, distance: 27.5
click at [871, 46] on span "Acciones" at bounding box center [879, 50] width 28 height 16
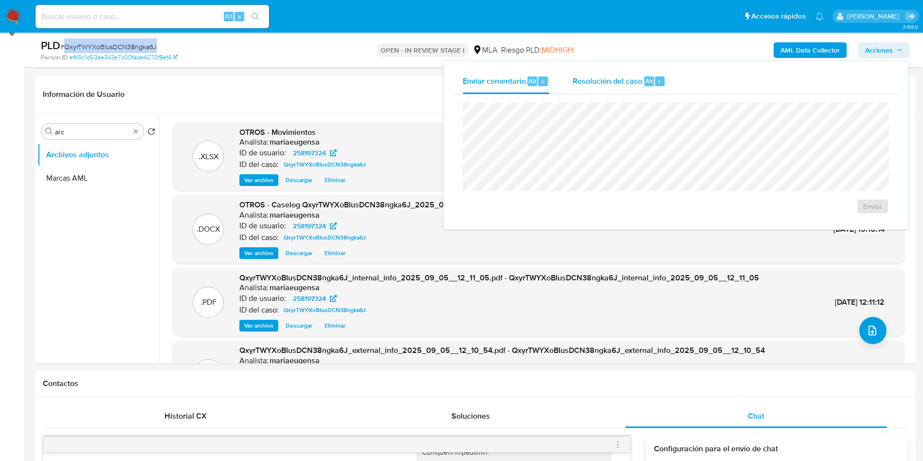
click at [587, 78] on span "Resolución del caso" at bounding box center [608, 80] width 70 height 11
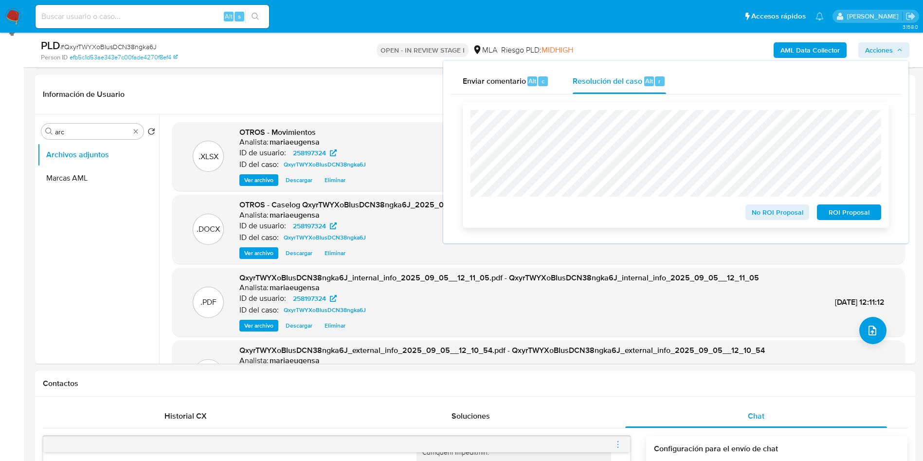
click at [787, 219] on span "No ROI Proposal" at bounding box center [777, 212] width 51 height 14
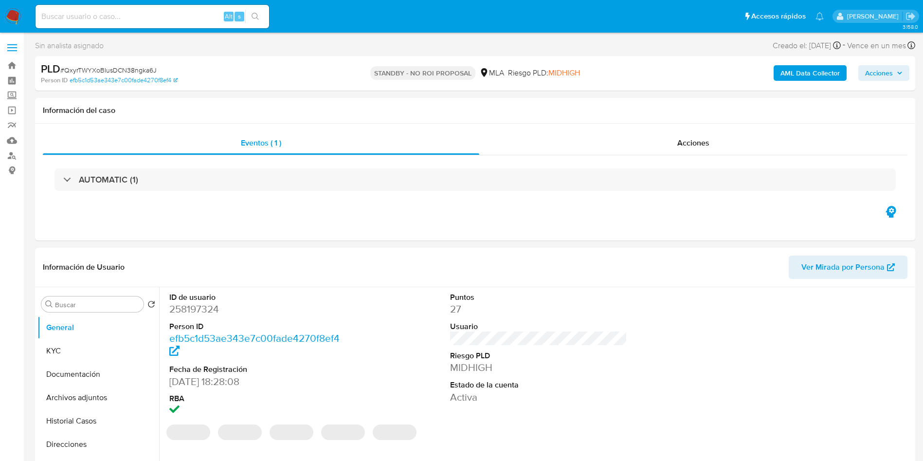
select select "10"
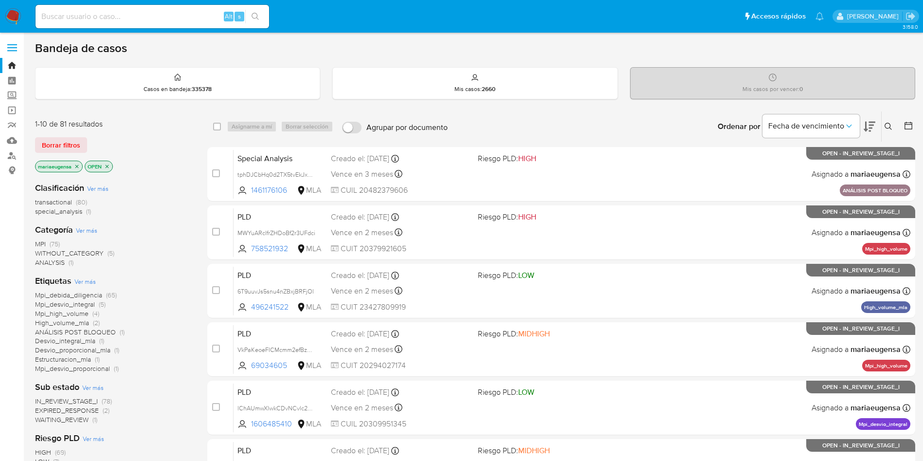
click at [73, 325] on span "High_volume_mla" at bounding box center [62, 323] width 54 height 10
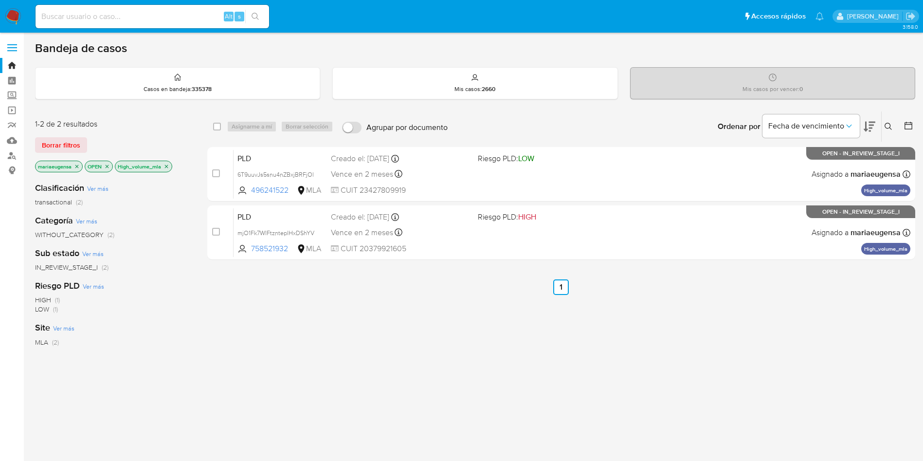
click at [167, 165] on icon "close-filter" at bounding box center [167, 167] width 6 height 6
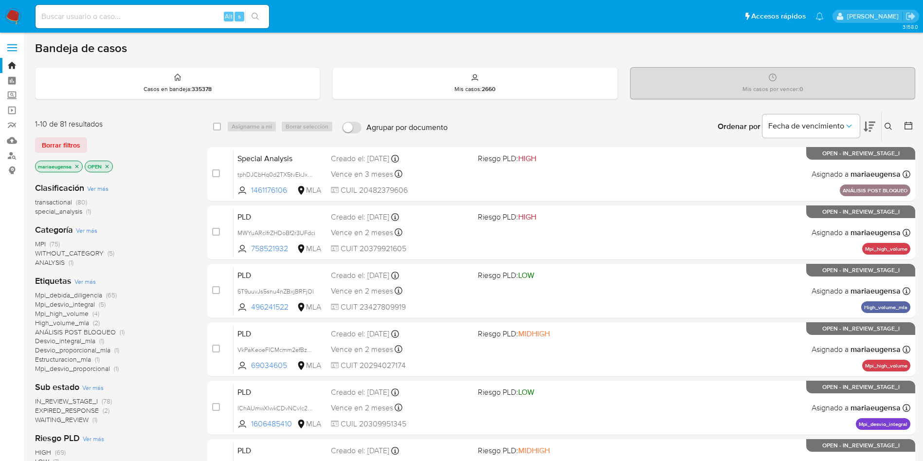
click at [59, 343] on span "Desvio_integral_mla" at bounding box center [65, 341] width 60 height 10
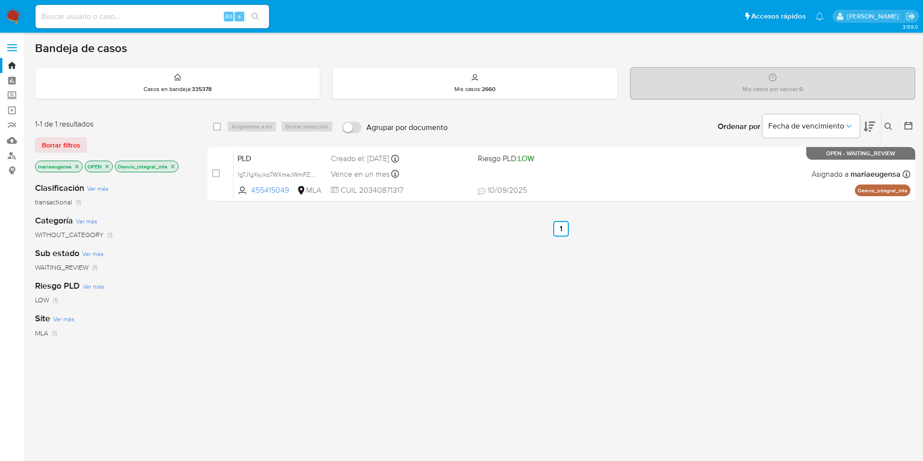
click at [171, 166] on icon "close-filter" at bounding box center [173, 167] width 6 height 6
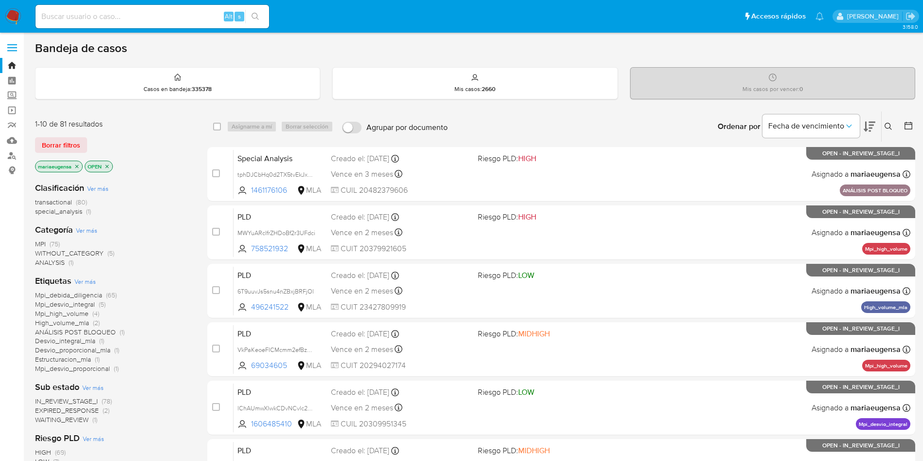
click at [77, 351] on span "Desvio_proporcional_mla" at bounding box center [72, 350] width 75 height 10
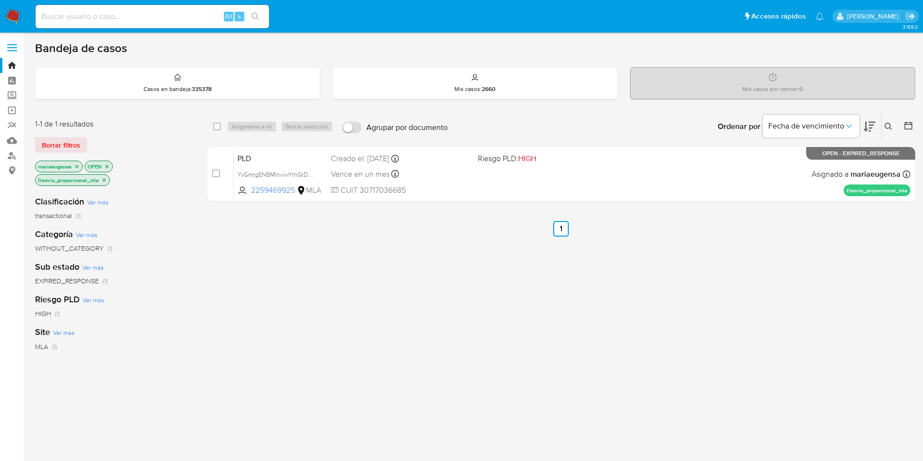
click at [103, 179] on icon "close-filter" at bounding box center [104, 180] width 6 height 6
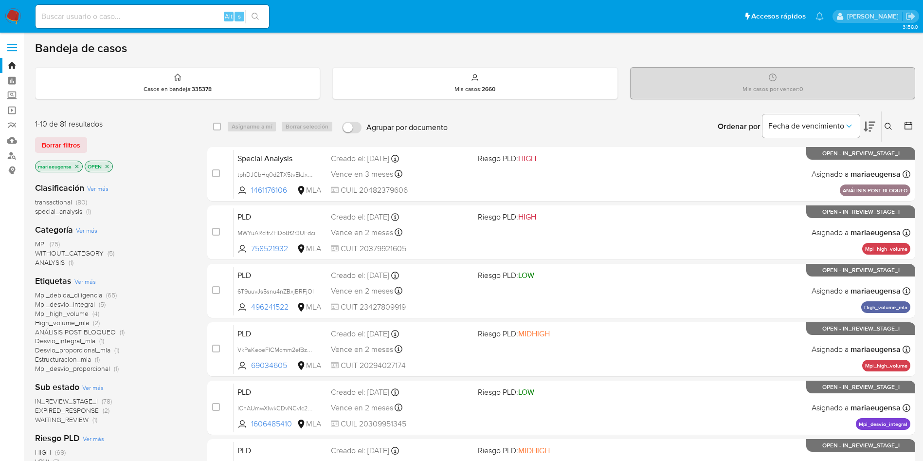
click at [73, 358] on span "Estructuracion_mla" at bounding box center [63, 359] width 56 height 10
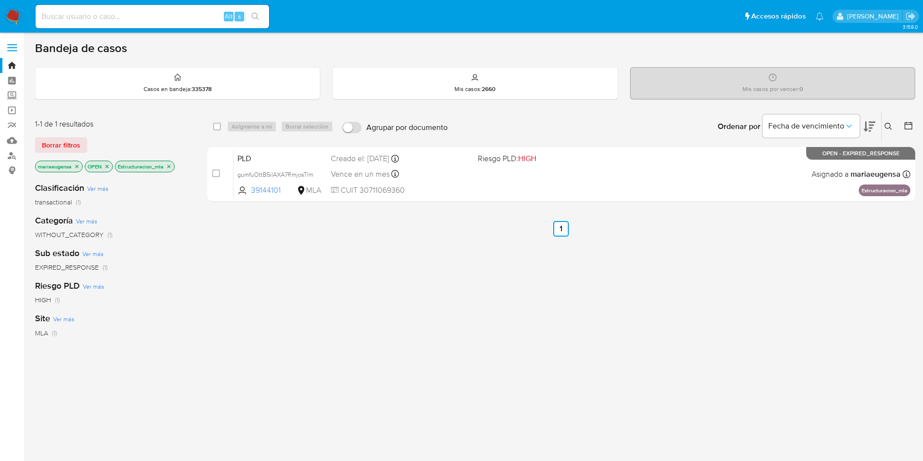
click at [170, 166] on icon "close-filter" at bounding box center [168, 165] width 3 height 3
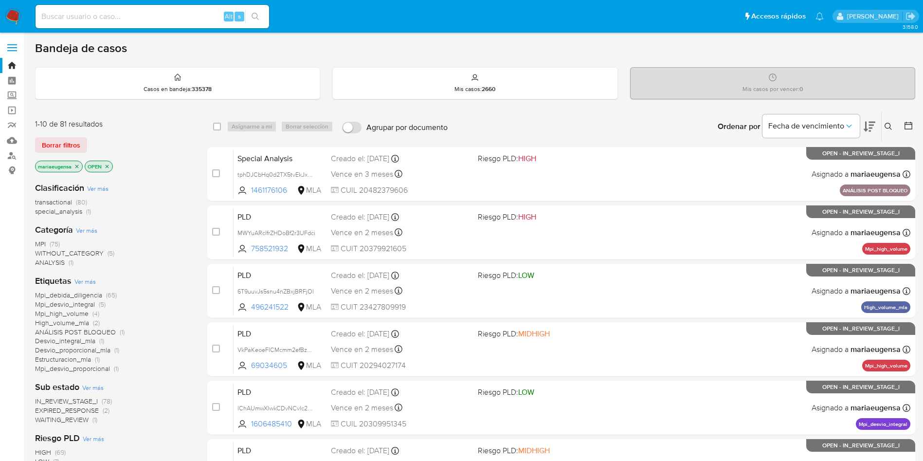
click at [65, 323] on span "High_volume_mla" at bounding box center [62, 323] width 54 height 10
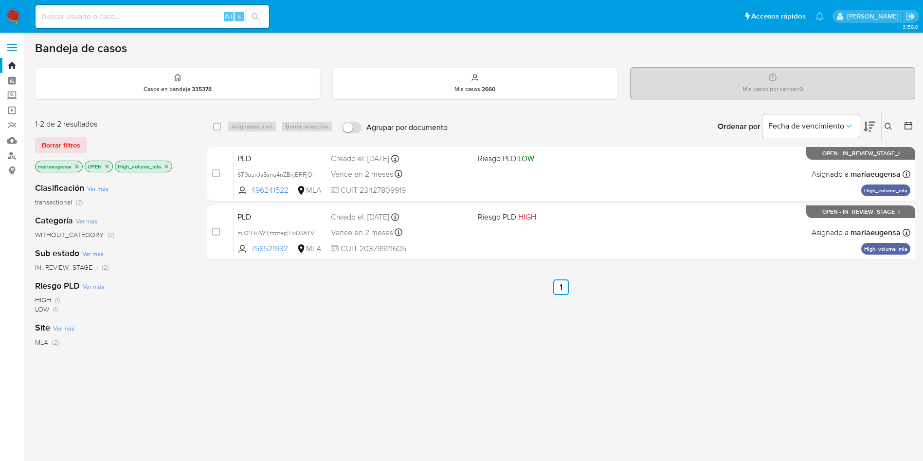
click at [166, 164] on icon "close-filter" at bounding box center [167, 167] width 6 height 6
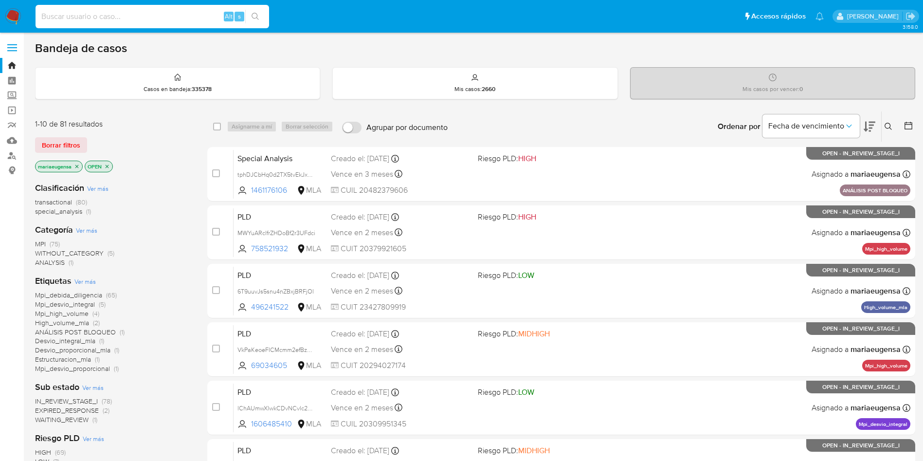
click at [208, 16] on input at bounding box center [153, 16] width 234 height 13
paste input "mjO1Fk7WIFtznteplHxDShYV"
type input "mjO1Fk7WIFtznteplHxDShYV"
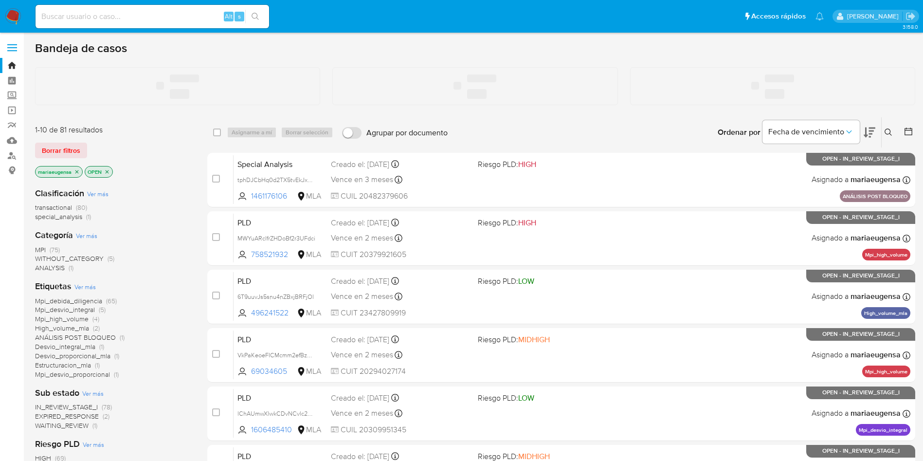
click at [144, 21] on input at bounding box center [153, 16] width 234 height 13
paste input "mjO1Fk7WIFtznteplHxDShYV"
type input "mjO1Fk7WIFtznteplHxDShYV"
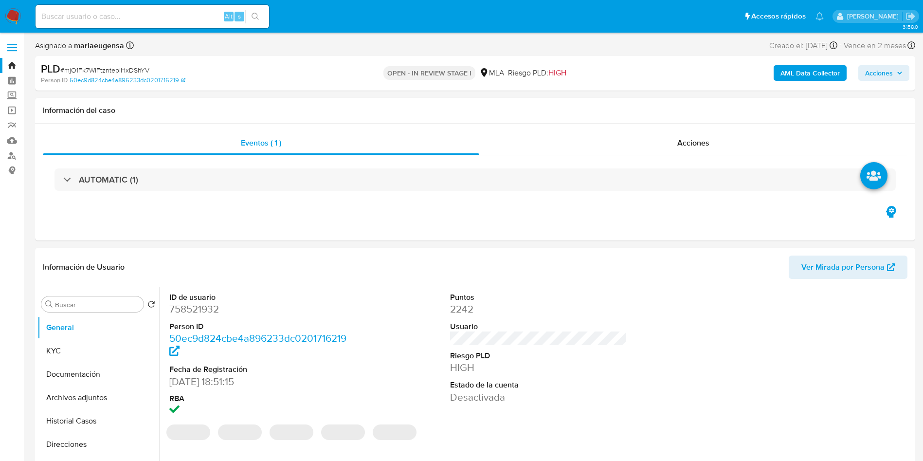
select select "10"
